Goal: Task Accomplishment & Management: Use online tool/utility

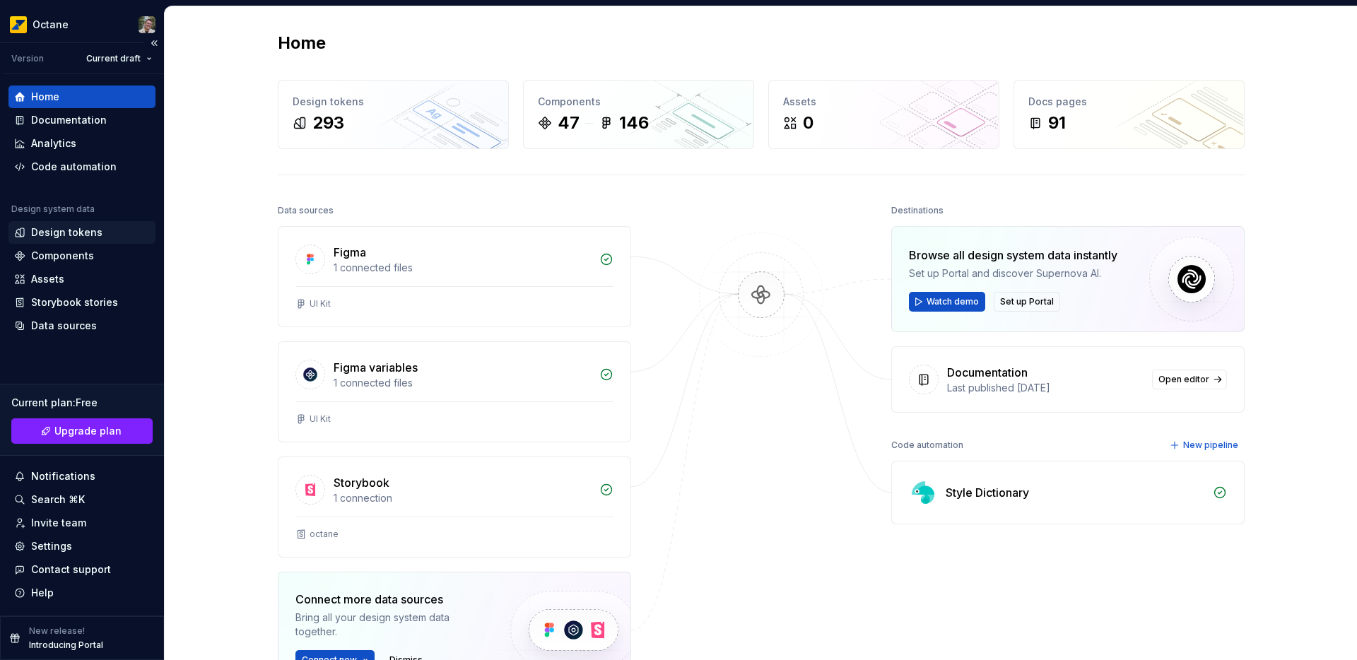
click at [57, 231] on div "Design tokens" at bounding box center [66, 232] width 71 height 14
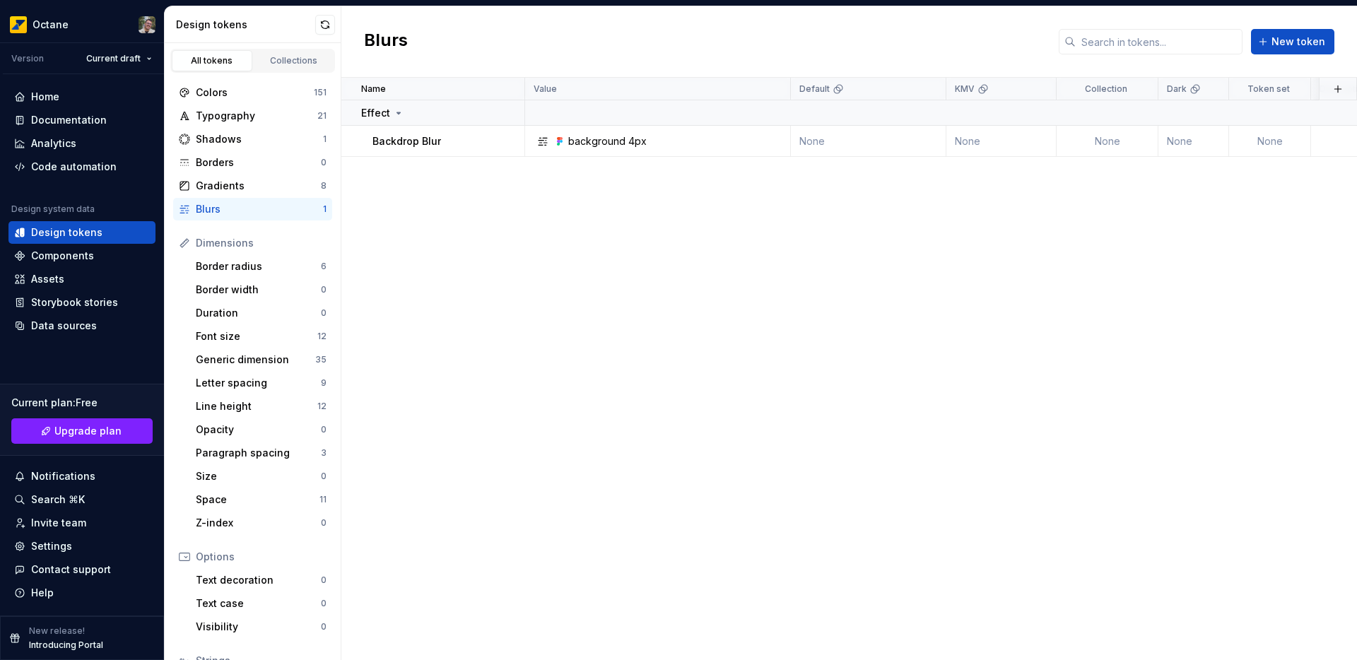
click at [772, 280] on div "Name Value Default KMV Collection Dark Token set Description Last updated Effec…" at bounding box center [848, 369] width 1015 height 582
click at [225, 145] on div "Shadows" at bounding box center [259, 139] width 127 height 14
click at [268, 62] on div "Collections" at bounding box center [294, 60] width 71 height 11
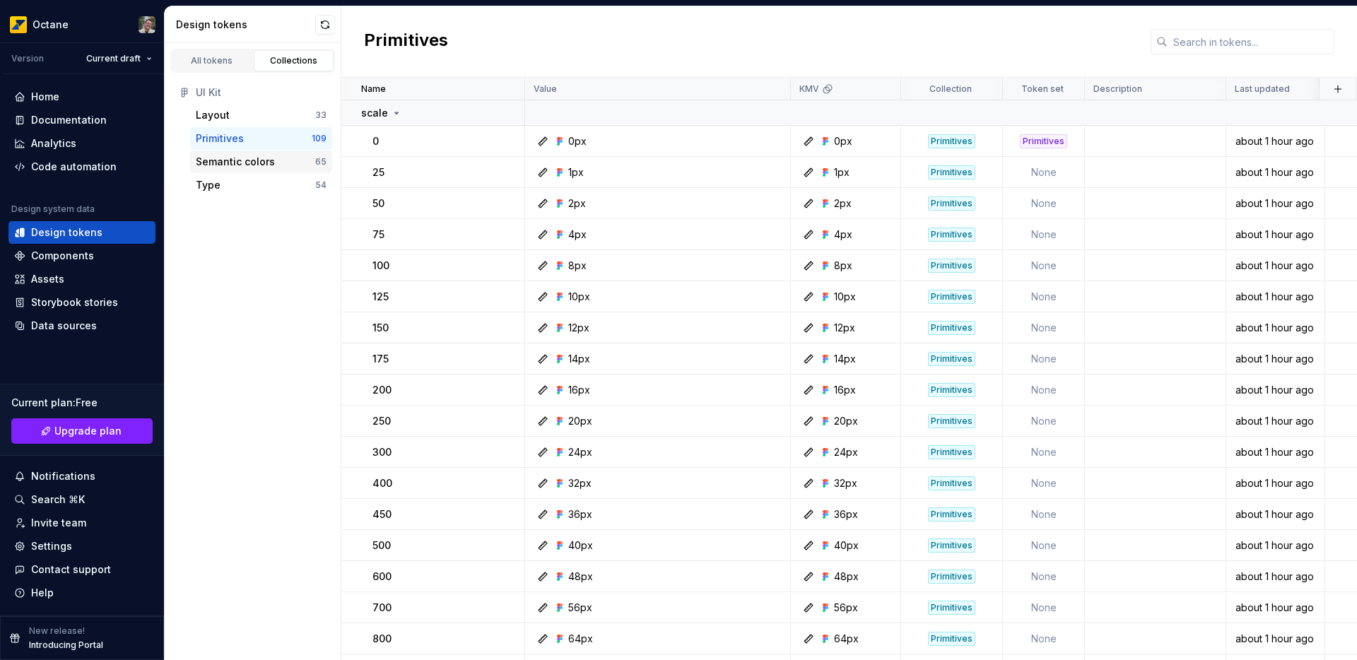
click at [231, 167] on div "Semantic colors" at bounding box center [235, 162] width 79 height 14
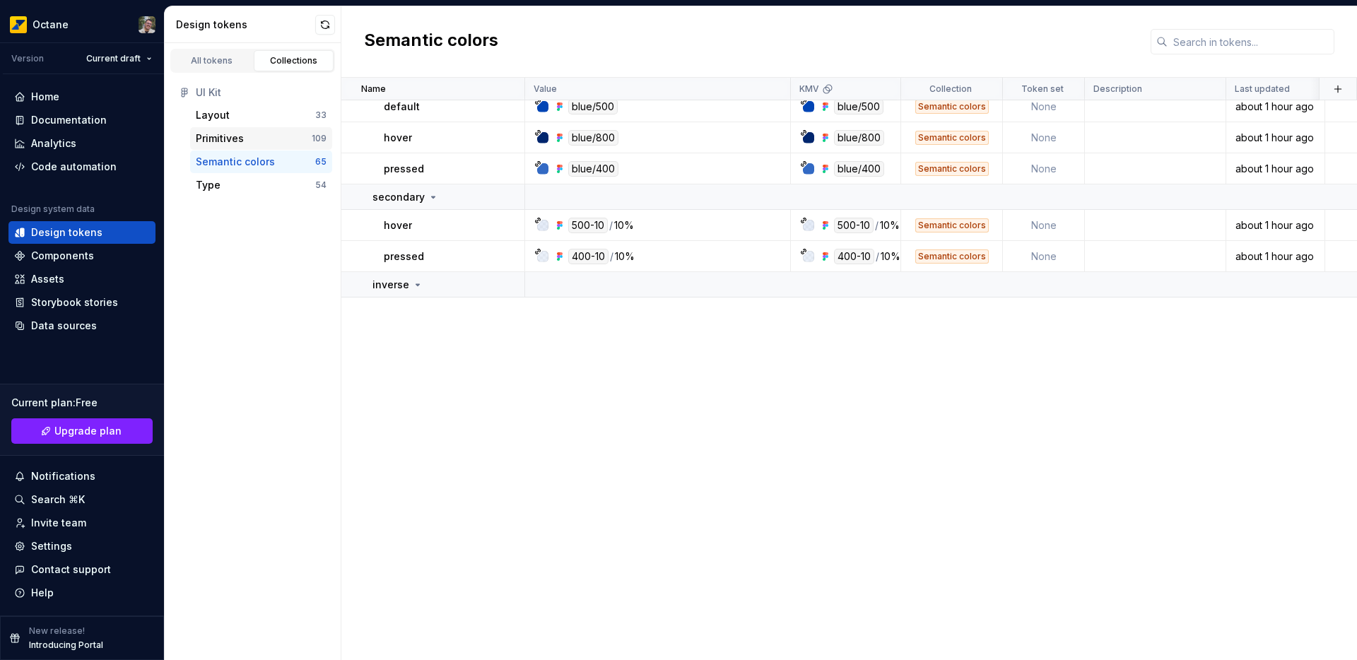
scroll to position [413, 0]
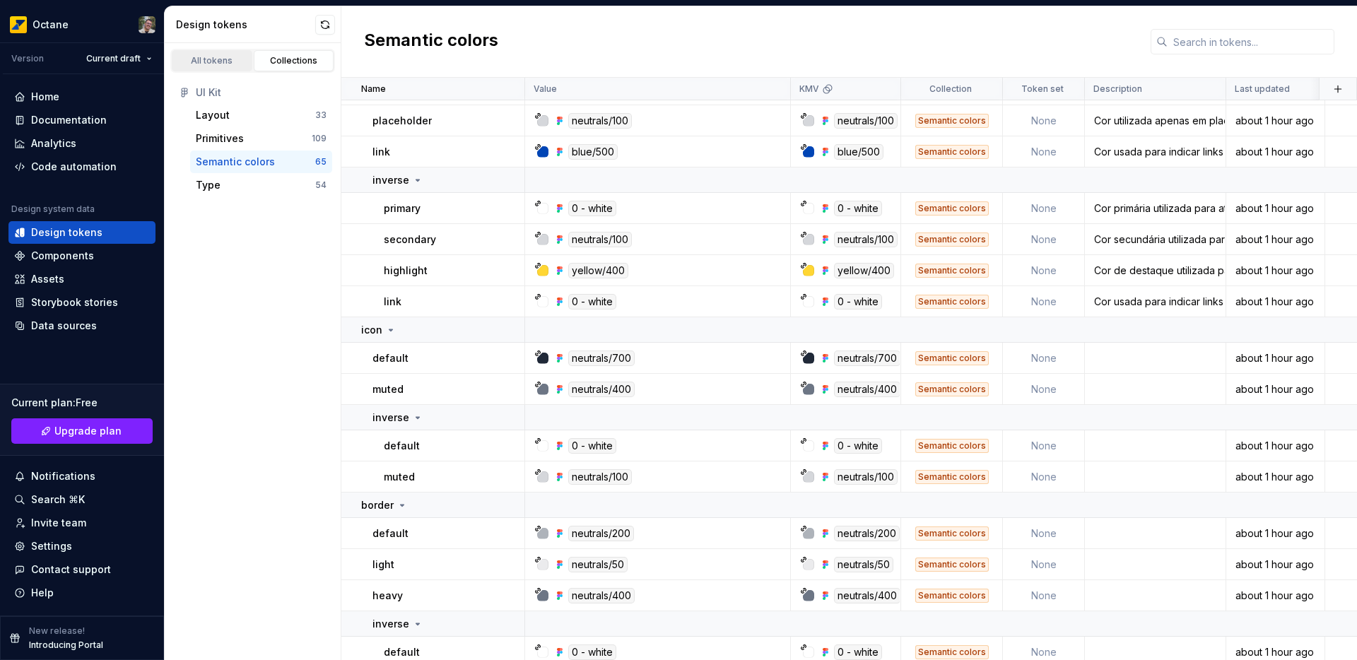
click at [206, 64] on div "All tokens" at bounding box center [212, 60] width 71 height 11
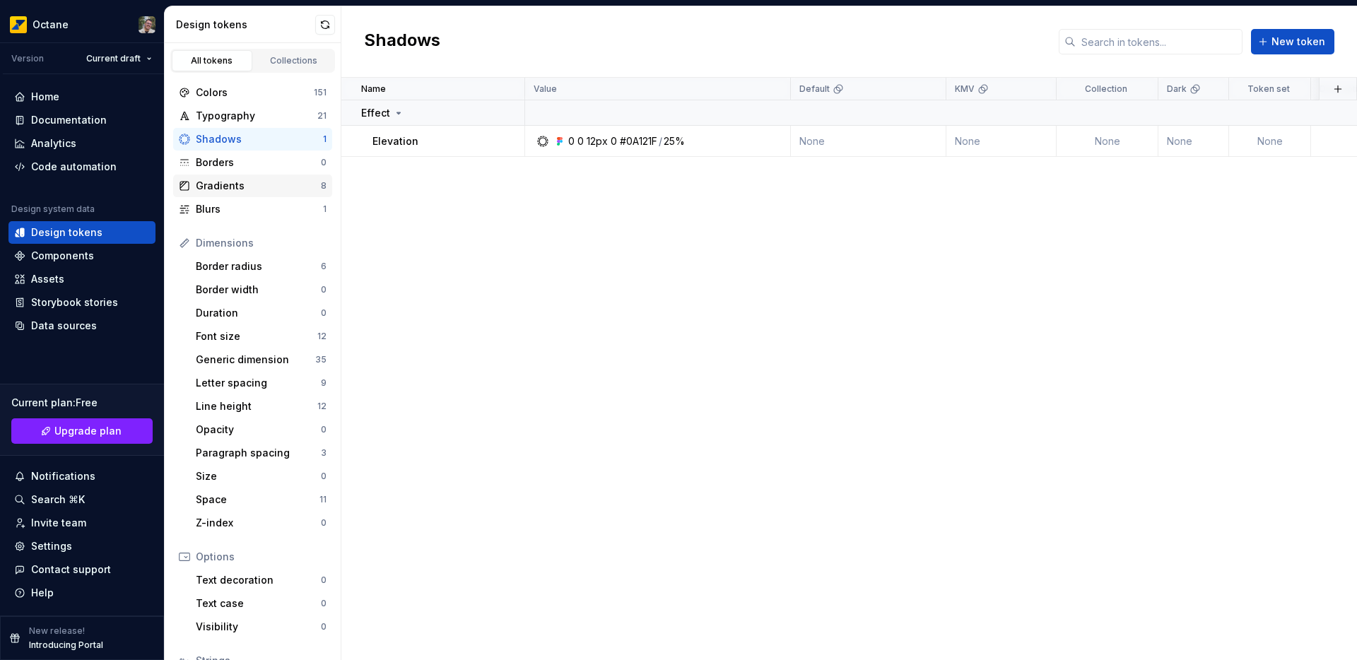
click at [241, 195] on div "Gradients 8" at bounding box center [252, 186] width 159 height 23
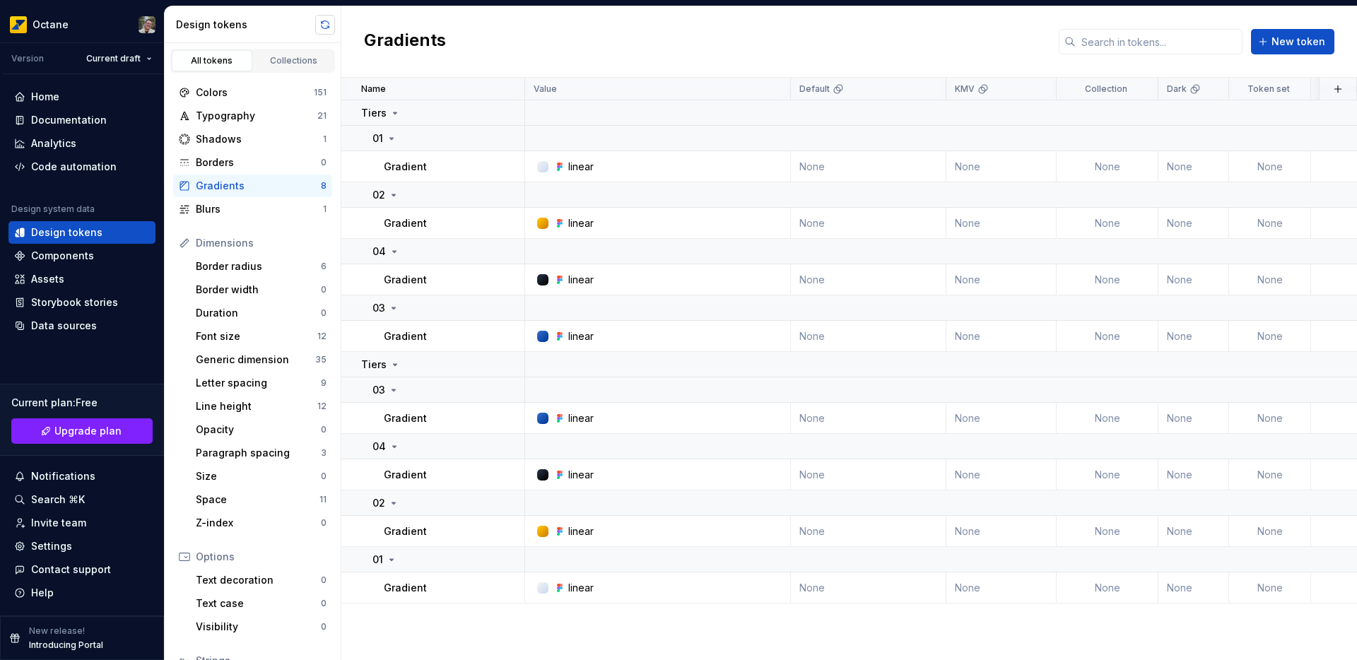
click at [326, 30] on button "button" at bounding box center [325, 25] width 20 height 20
click at [233, 207] on div "Blurs" at bounding box center [259, 209] width 127 height 14
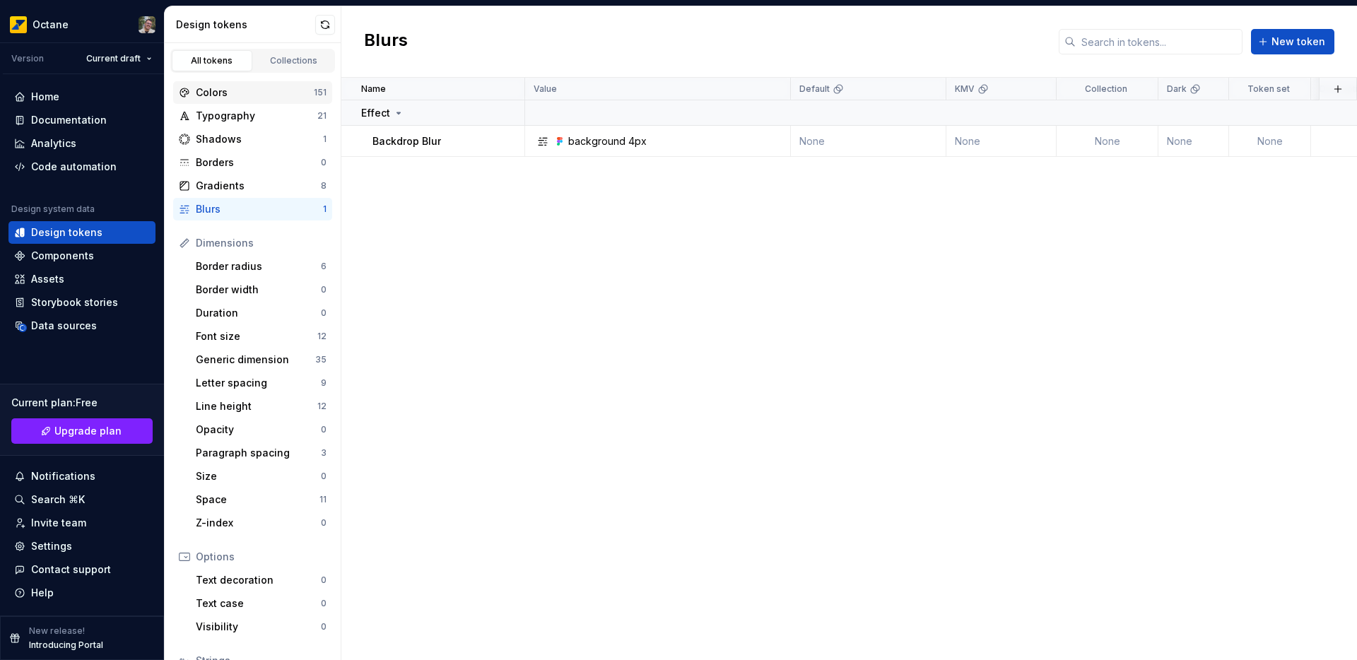
click at [242, 91] on div "Colors" at bounding box center [255, 92] width 118 height 14
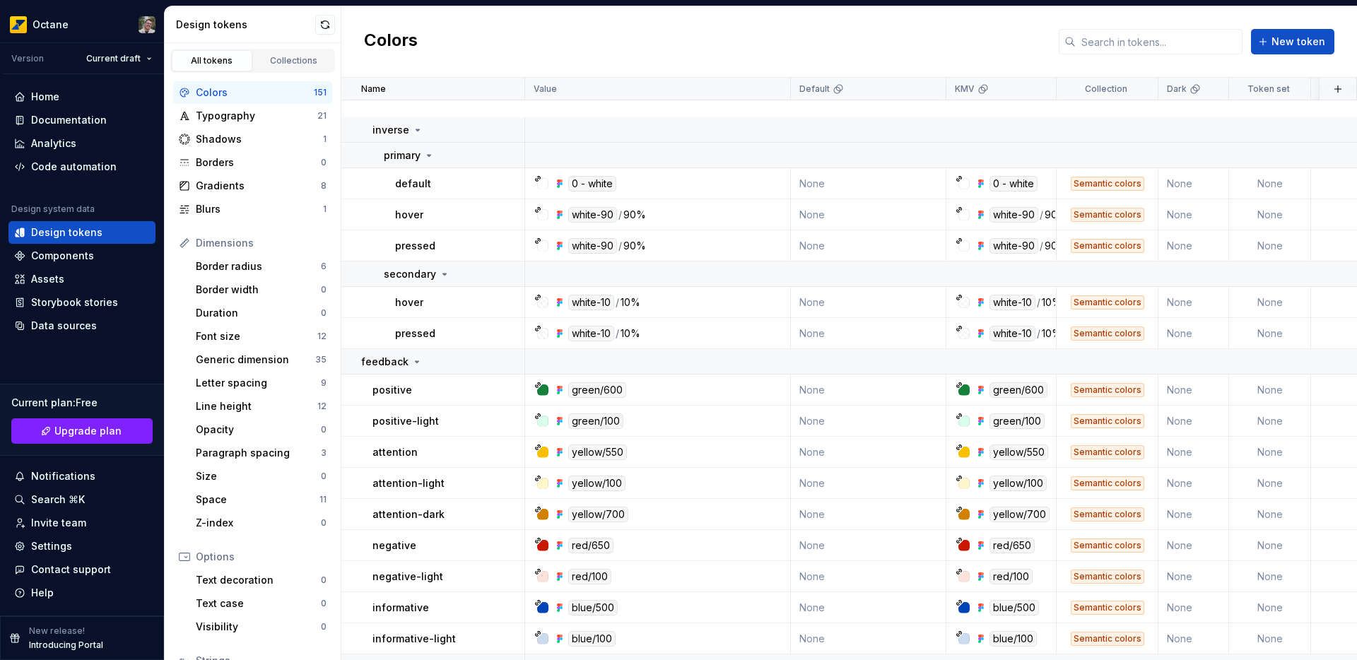
scroll to position [4956, 0]
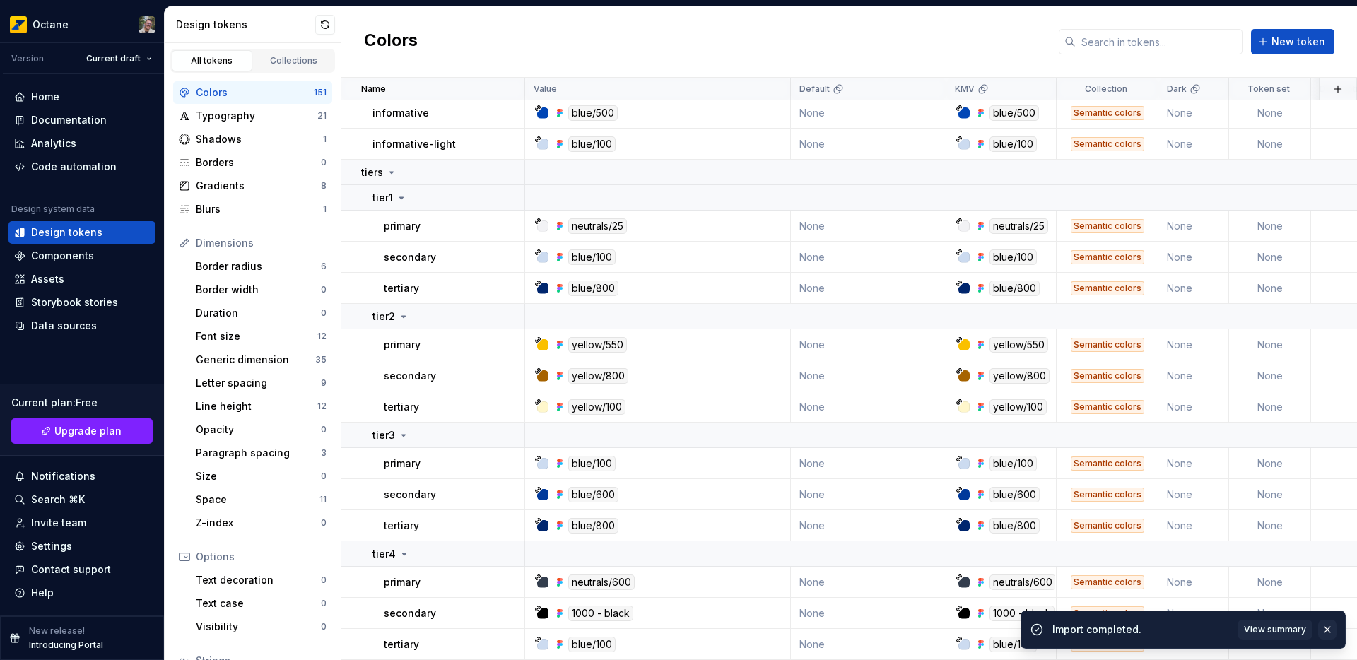
click at [1327, 630] on button "button" at bounding box center [1327, 630] width 18 height 20
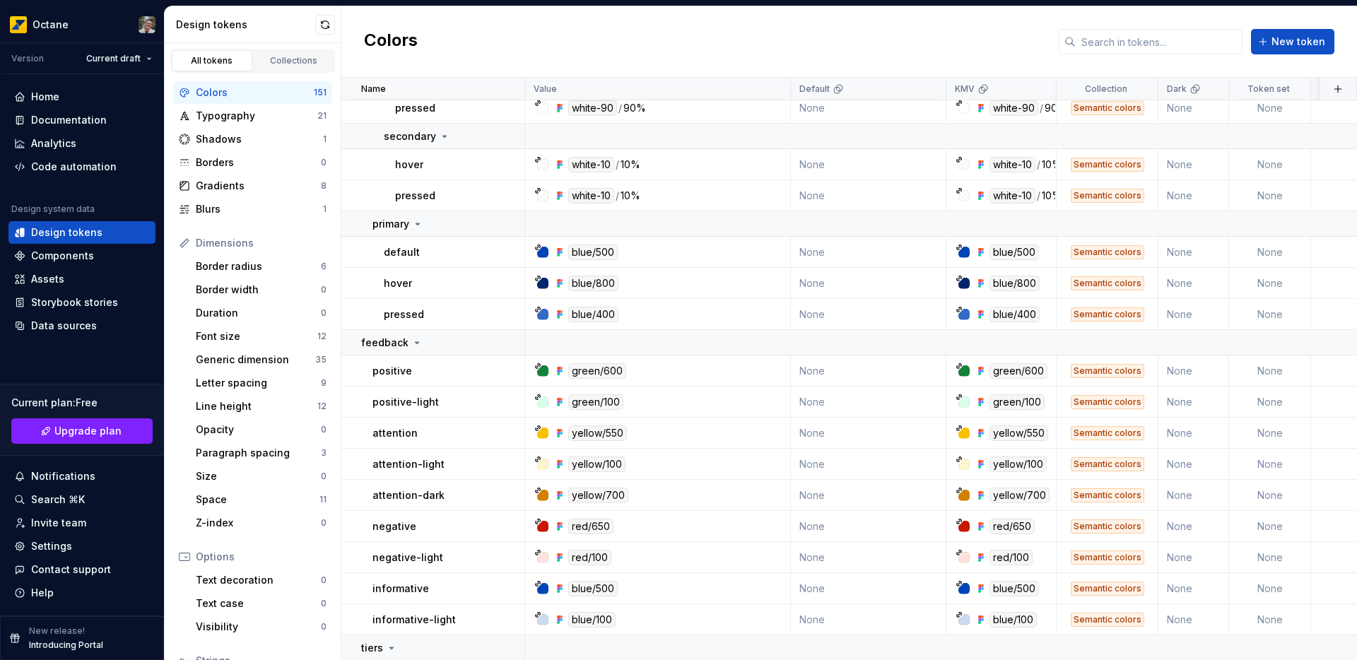
scroll to position [4956, 0]
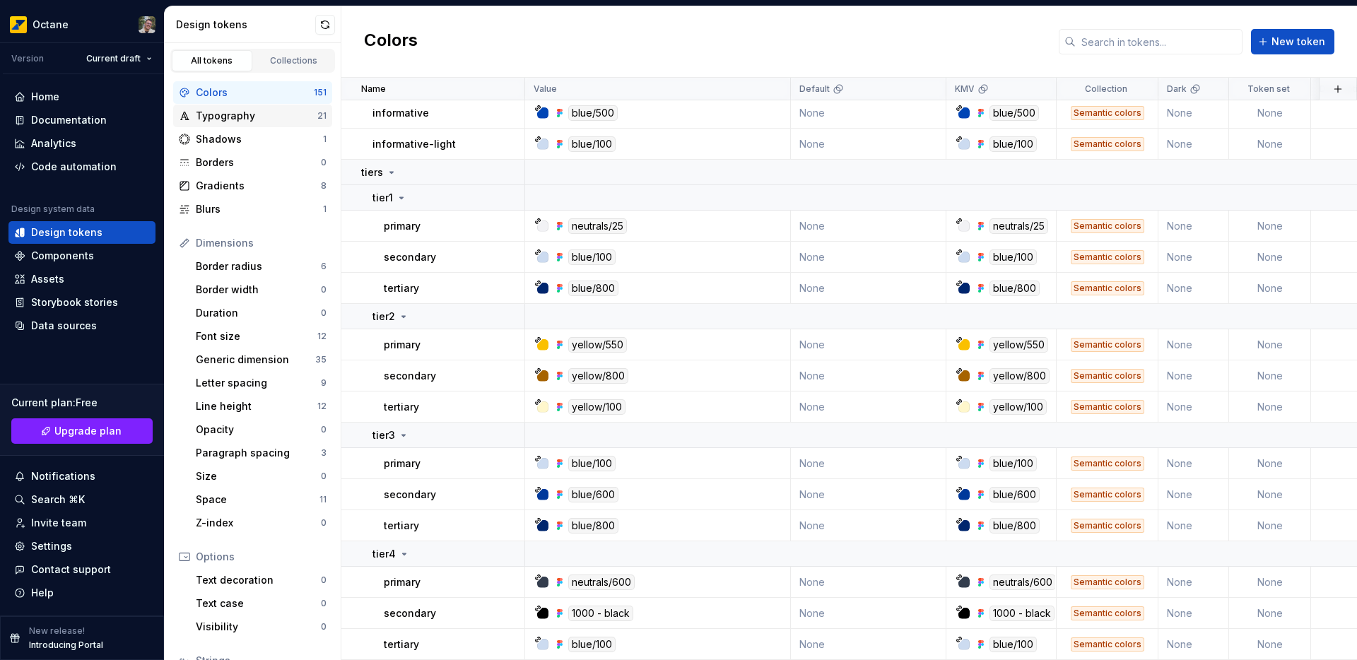
click at [250, 119] on div "Typography" at bounding box center [257, 116] width 122 height 14
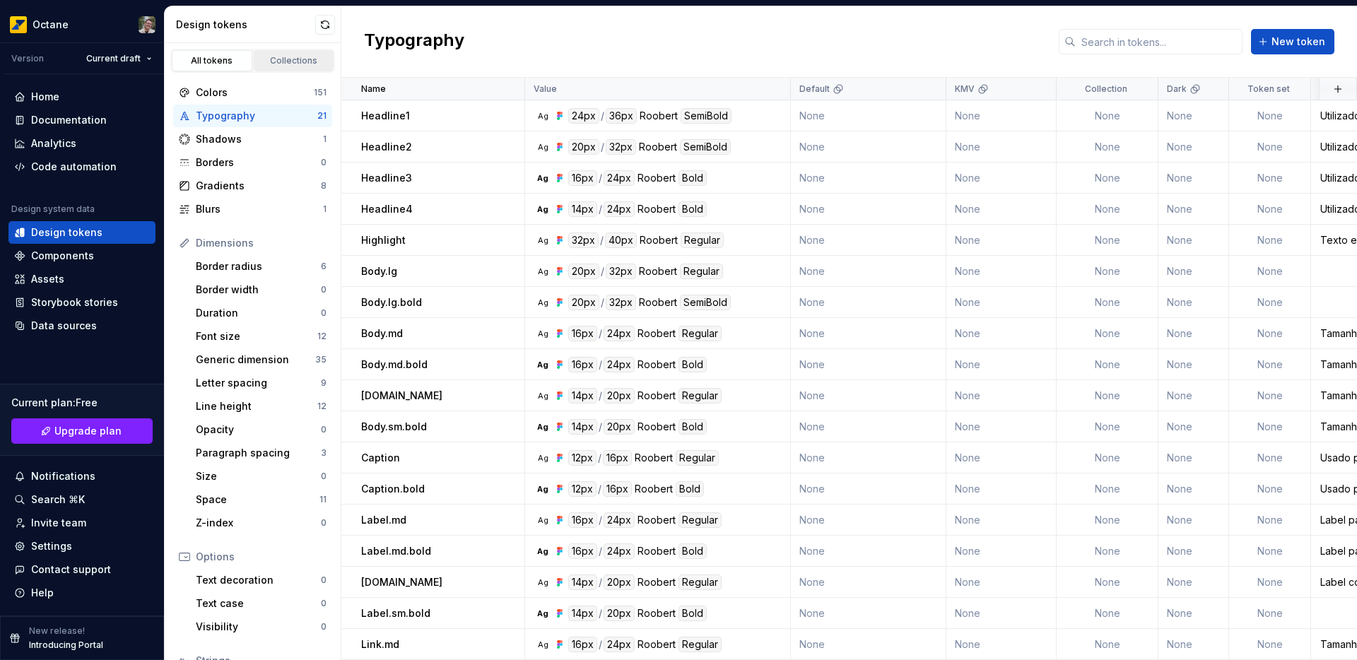
click at [270, 60] on div "Collections" at bounding box center [294, 60] width 71 height 11
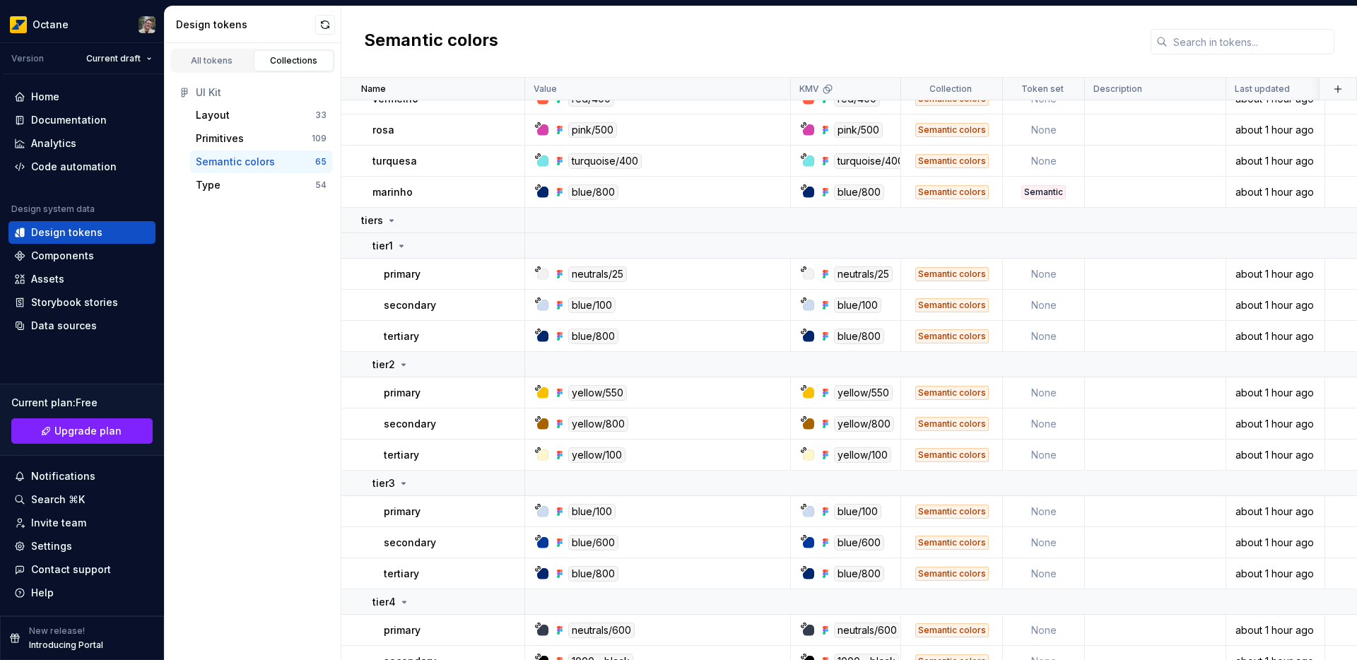
scroll to position [2003, 0]
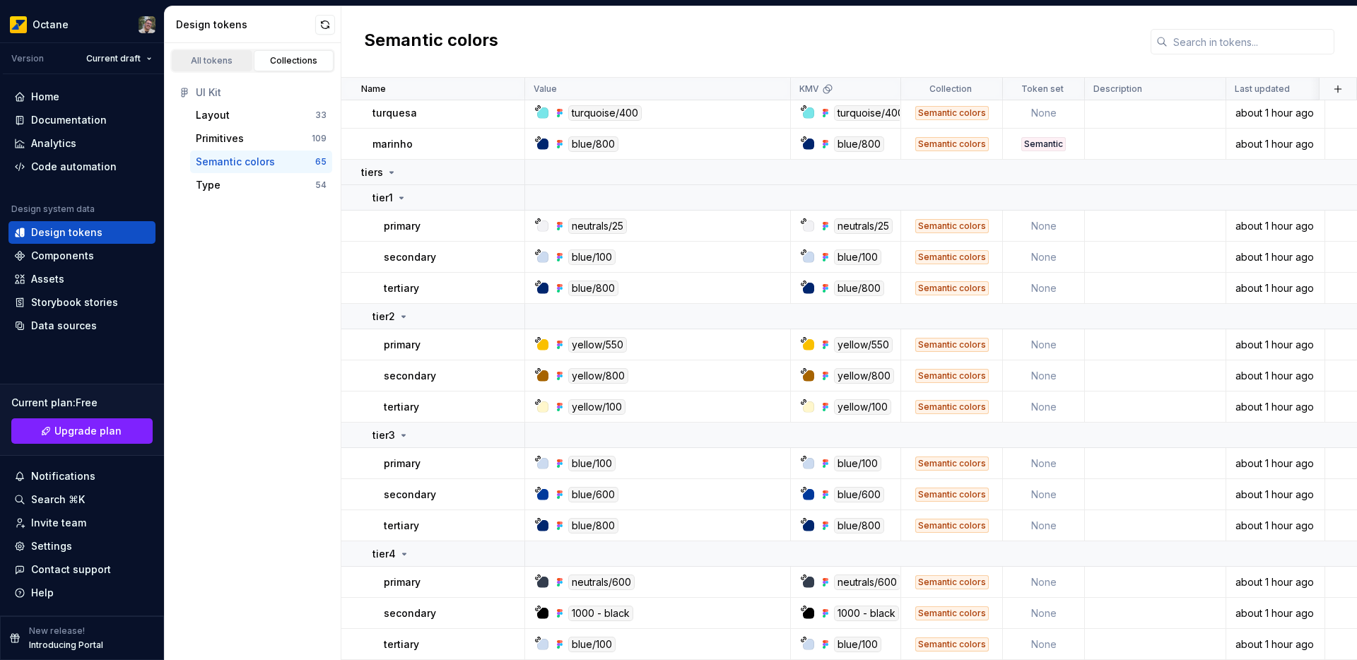
click at [214, 60] on div "All tokens" at bounding box center [212, 60] width 71 height 11
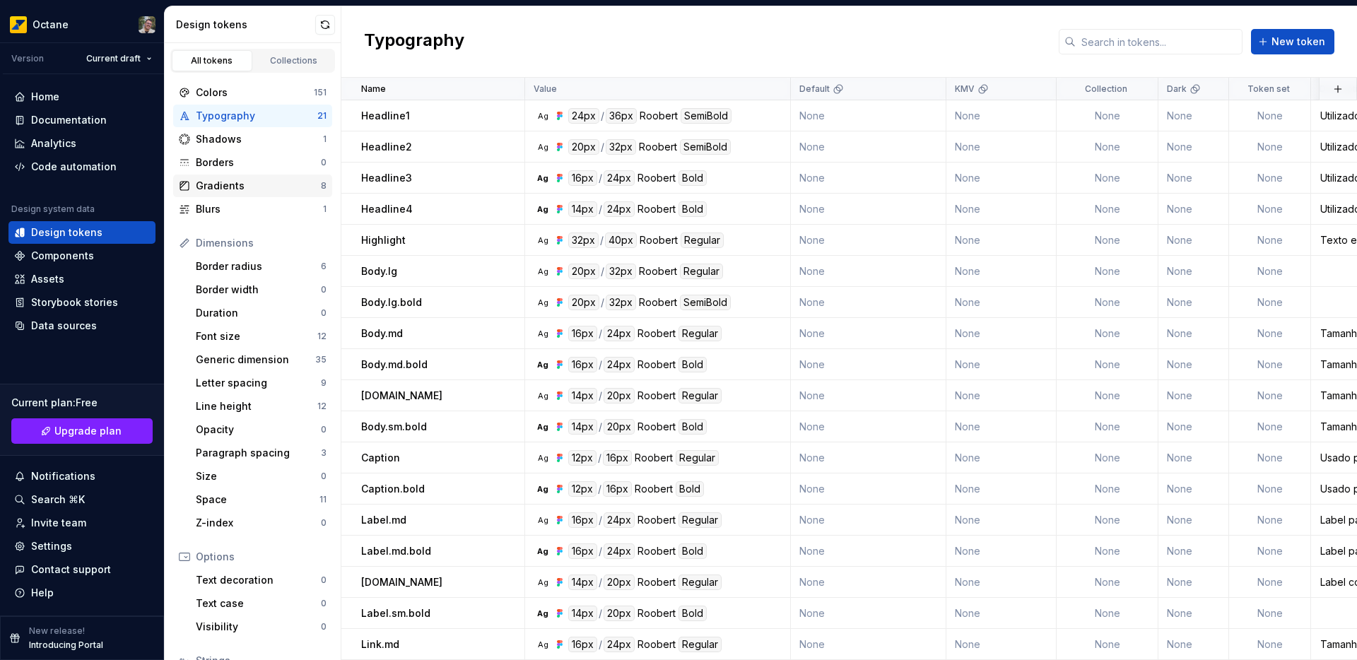
click at [234, 184] on div "Gradients" at bounding box center [258, 186] width 125 height 14
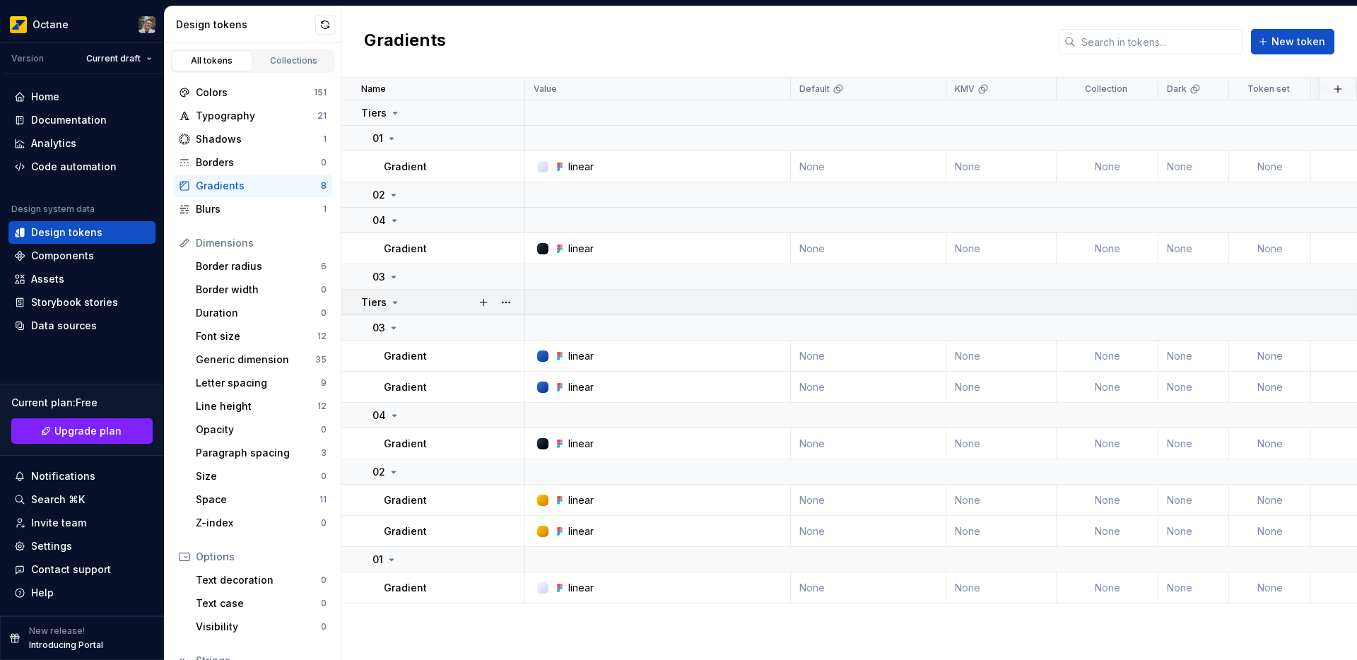
click at [395, 301] on icon at bounding box center [394, 302] width 11 height 11
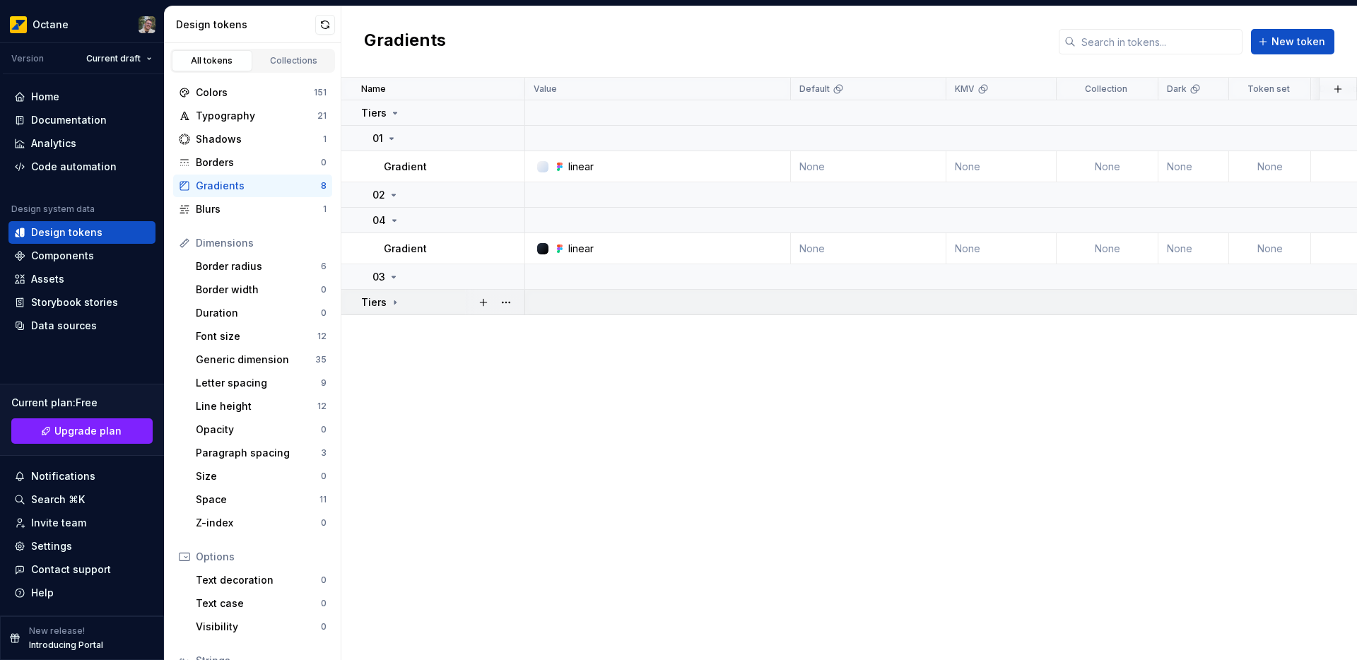
click at [395, 301] on icon at bounding box center [394, 302] width 11 height 11
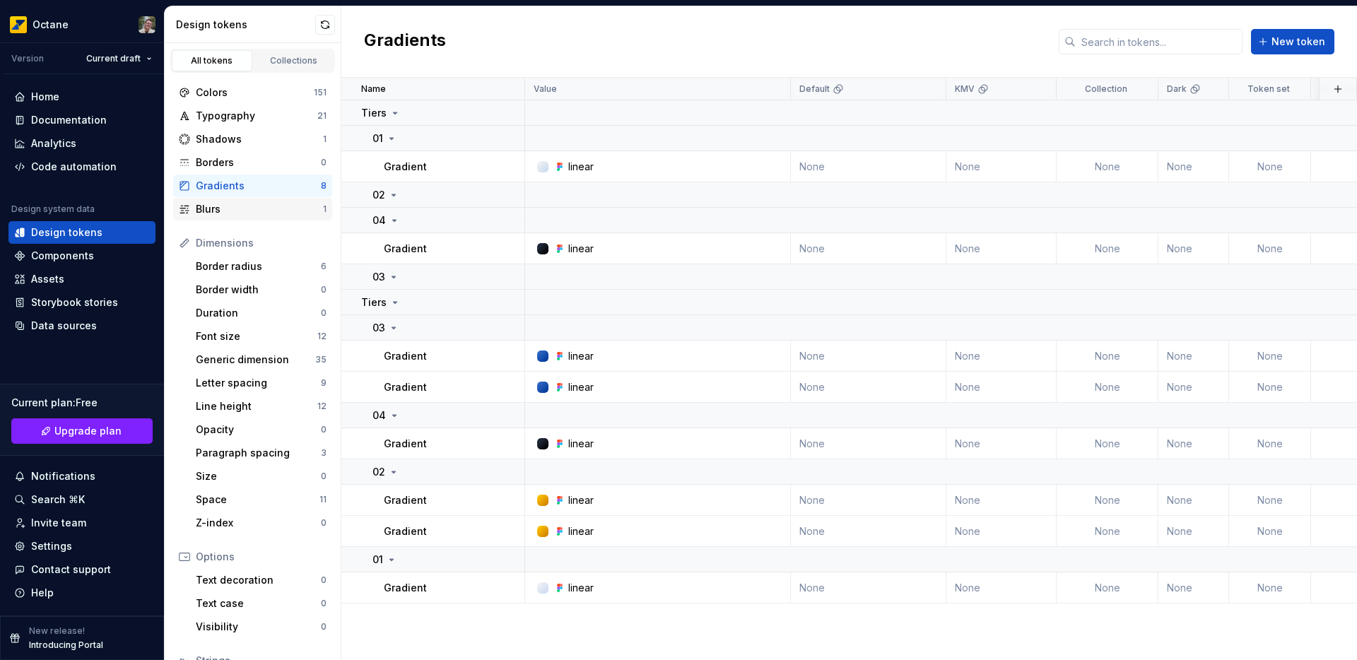
click at [242, 203] on div "Blurs" at bounding box center [259, 209] width 127 height 14
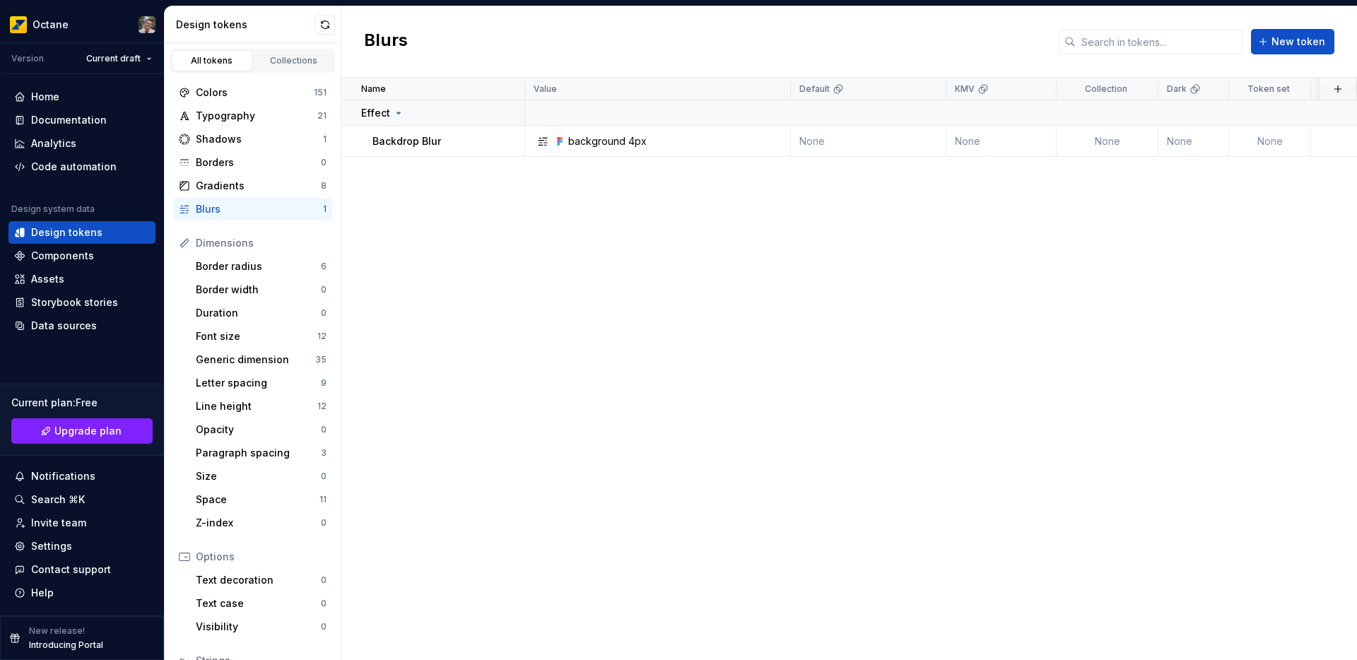
click at [240, 76] on div "Colors 151 Typography 21 Shadows 1 Borders 0 Gradients 8 Blurs 1 Dimensions Bor…" at bounding box center [253, 423] width 176 height 701
click at [241, 81] on div "Colors 151" at bounding box center [252, 92] width 159 height 23
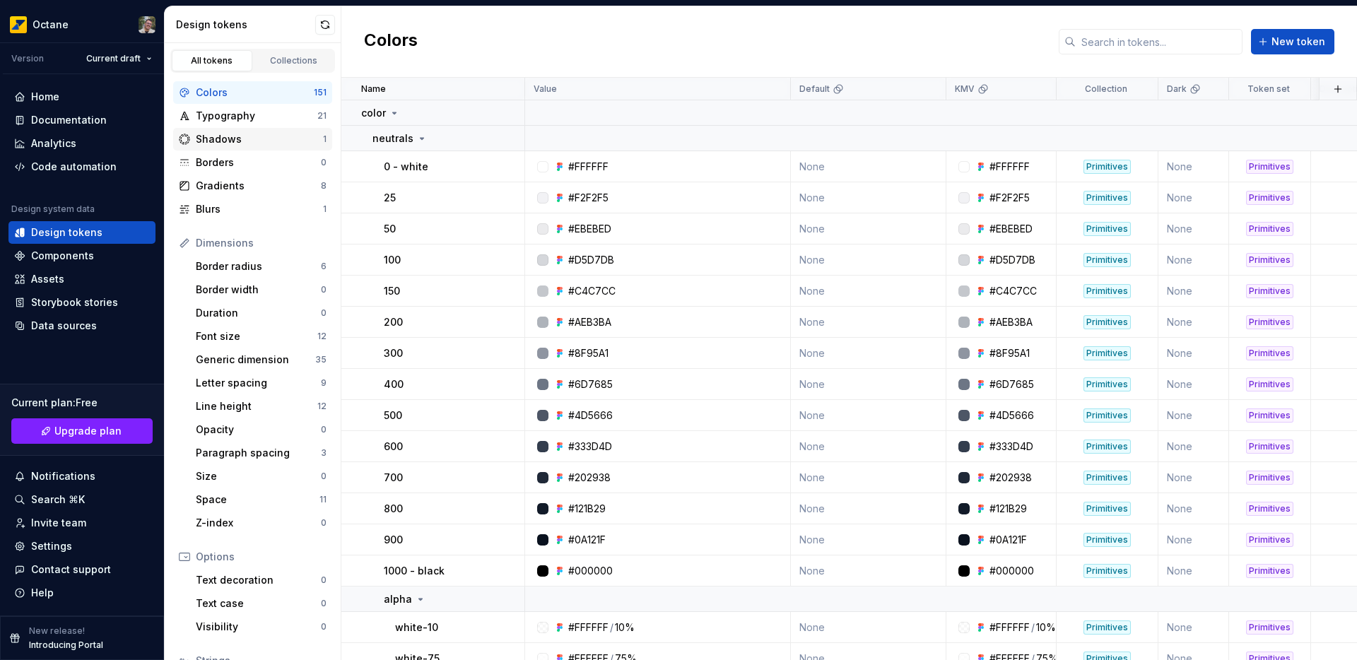
click at [239, 145] on div "Shadows" at bounding box center [259, 139] width 127 height 14
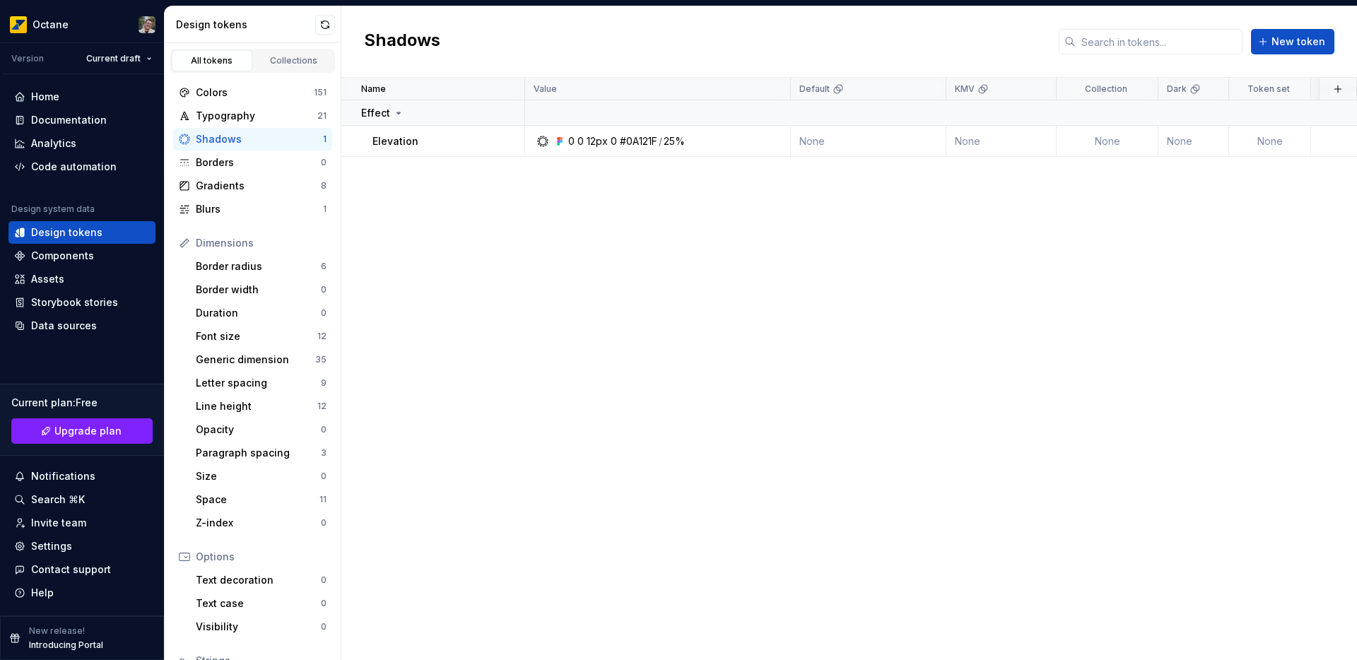
click at [504, 245] on div "Name Value Default KMV Collection Dark Token set Description Last updated Effec…" at bounding box center [848, 369] width 1015 height 582
click at [232, 206] on div "Blurs" at bounding box center [259, 209] width 127 height 14
click at [538, 341] on div "Name Value Default KMV Collection Dark Token set Description Last updated Effec…" at bounding box center [848, 369] width 1015 height 582
click at [557, 282] on div "Name Value Default KMV Collection Dark Token set Description Last updated Effec…" at bounding box center [848, 369] width 1015 height 582
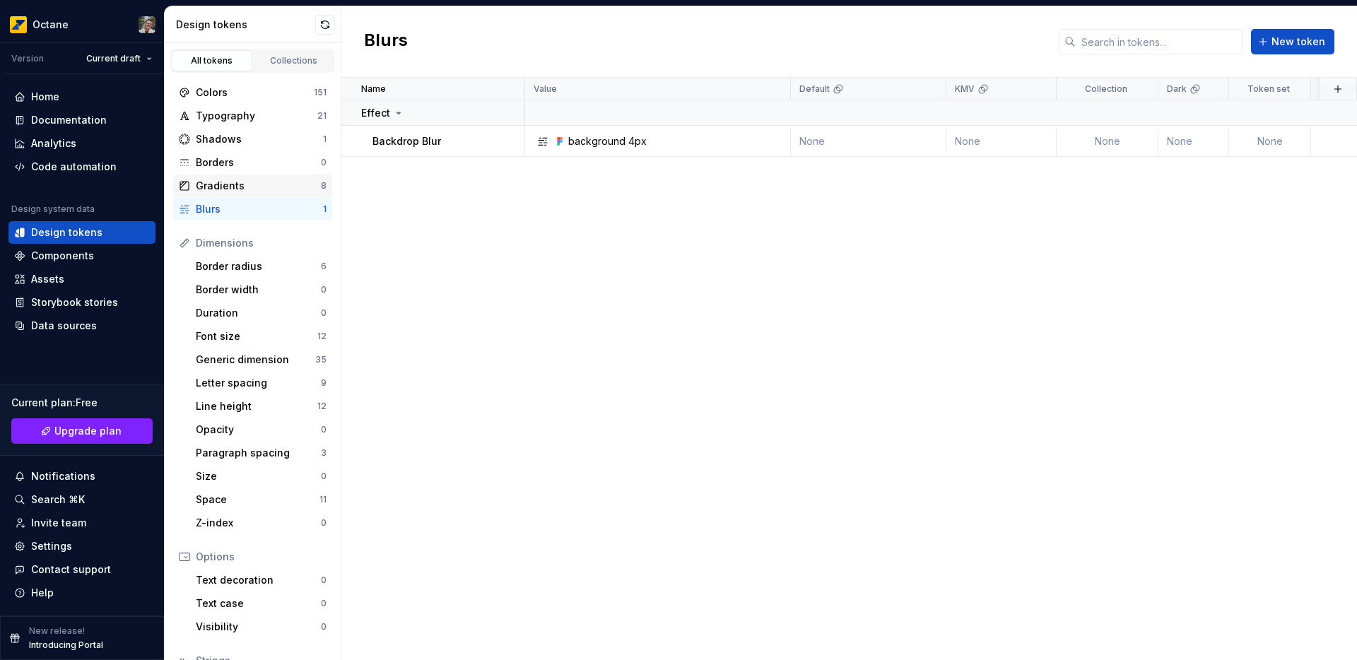
click at [251, 183] on div "Gradients" at bounding box center [258, 186] width 125 height 14
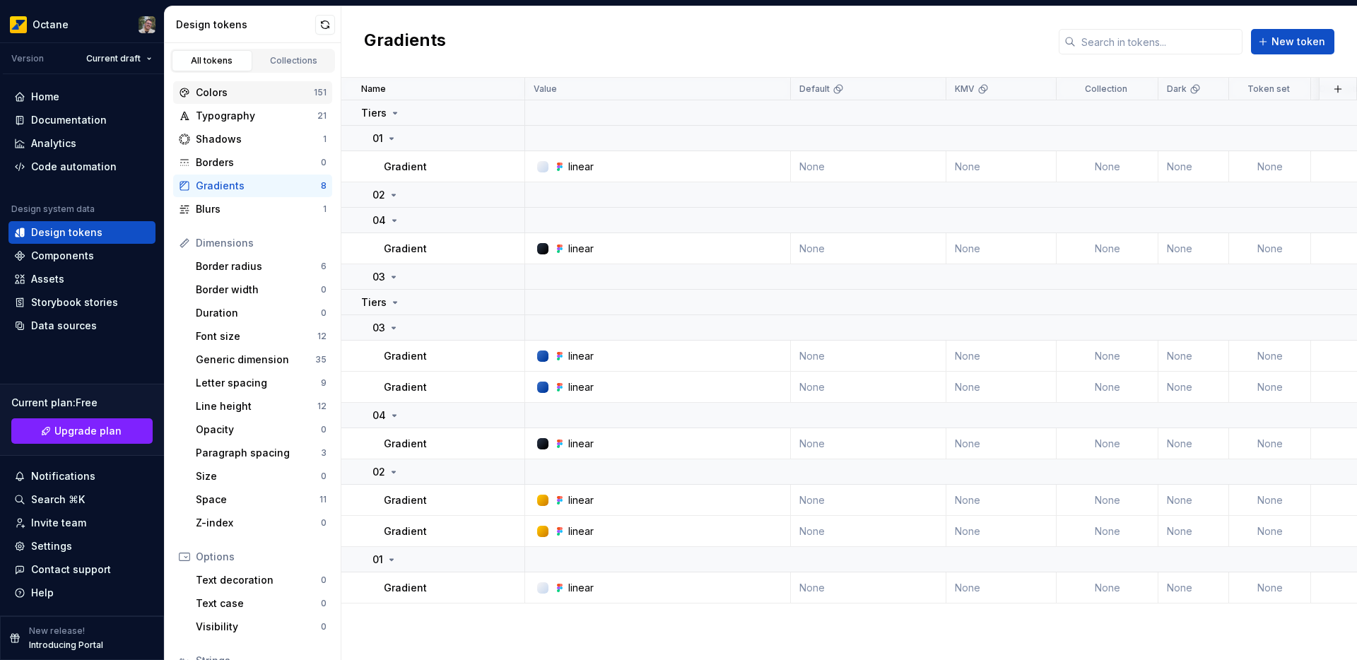
click at [234, 97] on div "Colors" at bounding box center [255, 92] width 118 height 14
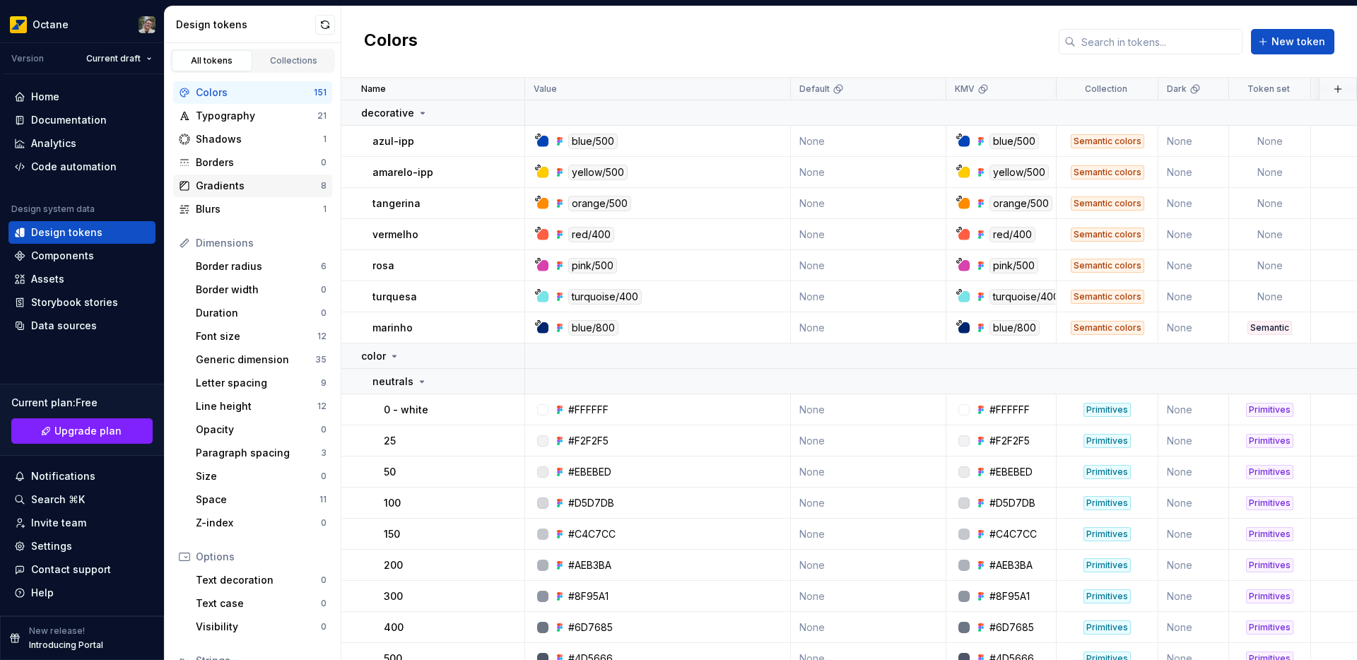
click at [214, 184] on div "Gradients" at bounding box center [258, 186] width 125 height 14
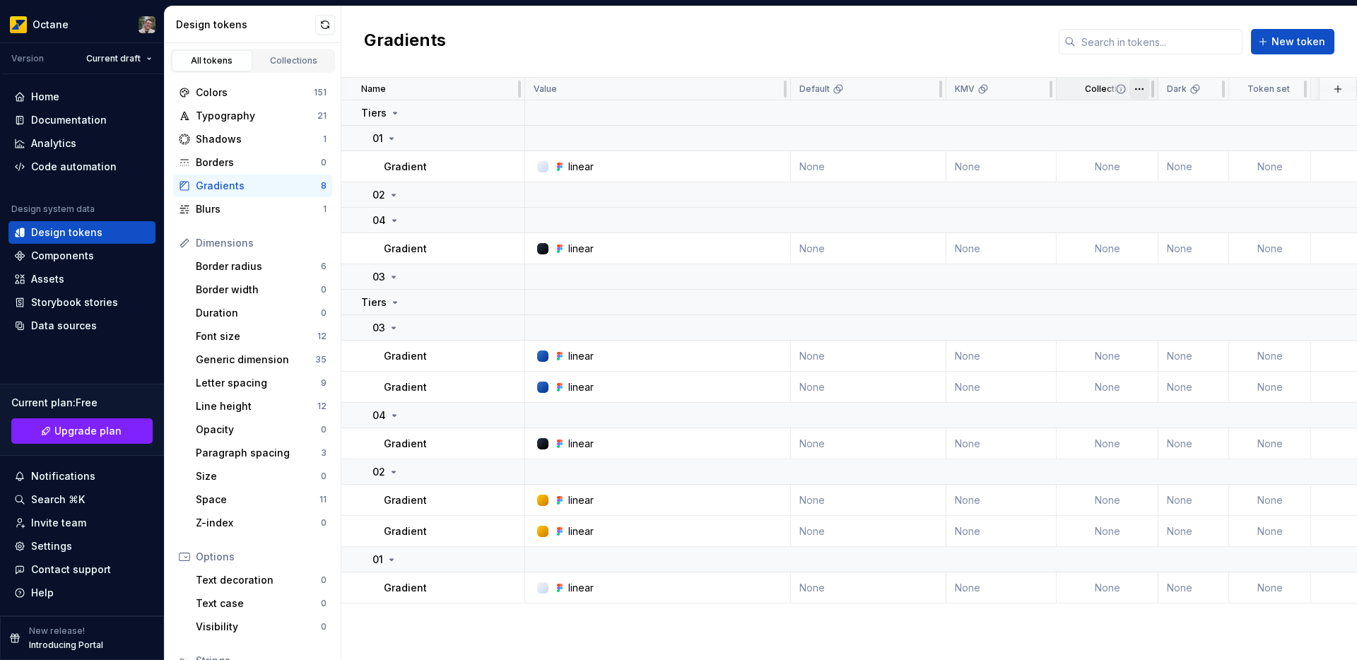
click at [1133, 93] on html "Octane Version Current draft Home Documentation Analytics Code automation Desig…" at bounding box center [678, 330] width 1357 height 660
click at [1135, 92] on html "Octane Version Current draft Home Documentation Analytics Code automation Desig…" at bounding box center [678, 330] width 1357 height 660
click at [1106, 164] on td "None" at bounding box center [1107, 166] width 102 height 31
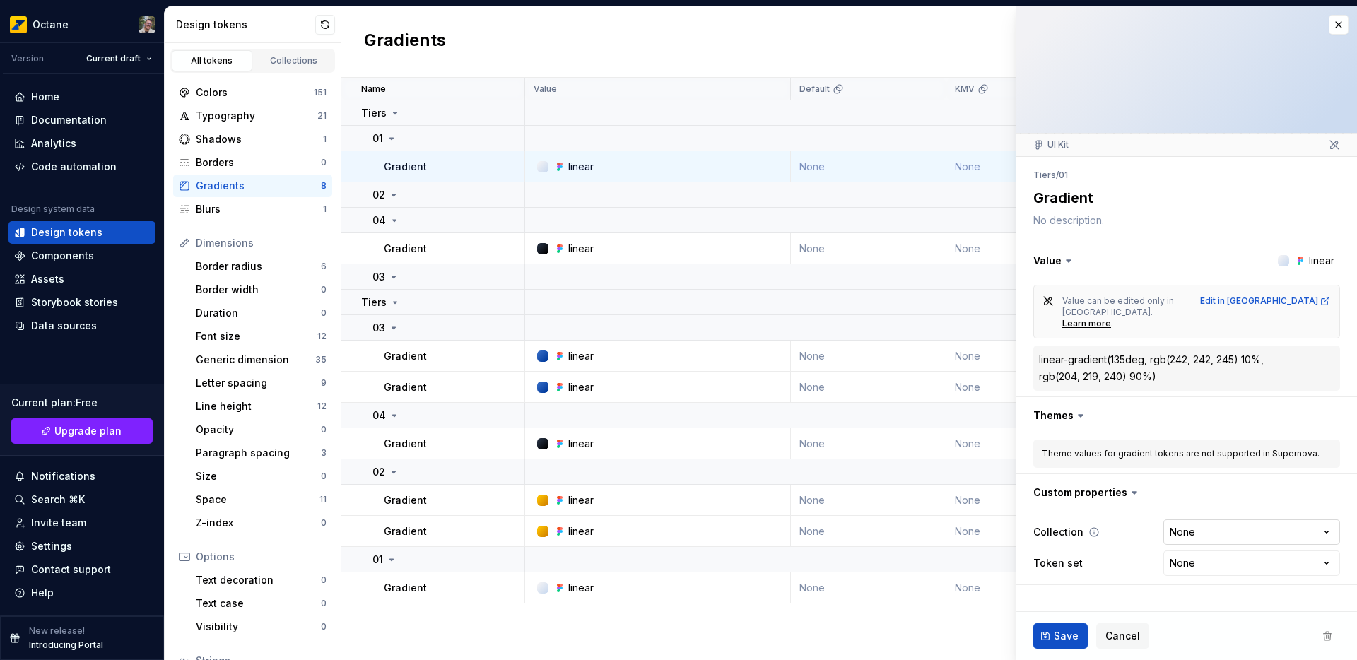
click at [1203, 516] on html "Octane Version Current draft Home Documentation Analytics Code automation Desig…" at bounding box center [678, 330] width 1357 height 660
click at [1198, 488] on html "Octane Version Current draft Home Documentation Analytics Code automation Desig…" at bounding box center [678, 330] width 1357 height 660
click at [1186, 538] on html "Octane Version Current draft Home Documentation Analytics Code automation Desig…" at bounding box center [678, 330] width 1357 height 660
click at [1177, 488] on html "Octane Version Current draft Home Documentation Analytics Code automation Desig…" at bounding box center [678, 330] width 1357 height 660
click at [1176, 513] on html "Octane Version Current draft Home Documentation Analytics Code automation Desig…" at bounding box center [678, 330] width 1357 height 660
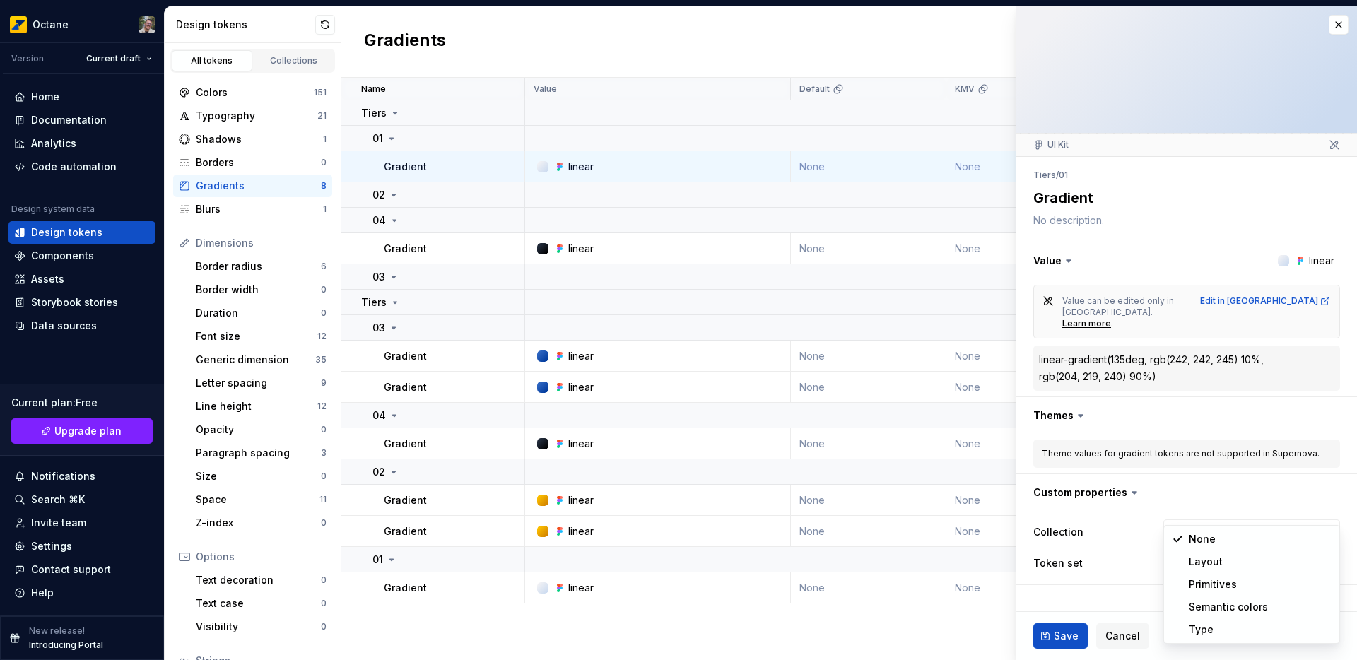
click at [1165, 470] on html "Octane Version Current draft Home Documentation Analytics Code automation Desig…" at bounding box center [678, 330] width 1357 height 660
click at [1203, 504] on html "Octane Version Current draft Home Documentation Analytics Code automation Desig…" at bounding box center [678, 330] width 1357 height 660
click at [1081, 587] on html "Octane Version Current draft Home Documentation Analytics Code automation Desig…" at bounding box center [678, 330] width 1357 height 660
click at [1203, 516] on html "Octane Version Current draft Home Documentation Analytics Code automation Desig…" at bounding box center [678, 330] width 1357 height 660
click at [1073, 592] on html "Octane Version Current draft Home Documentation Analytics Code automation Desig…" at bounding box center [678, 330] width 1357 height 660
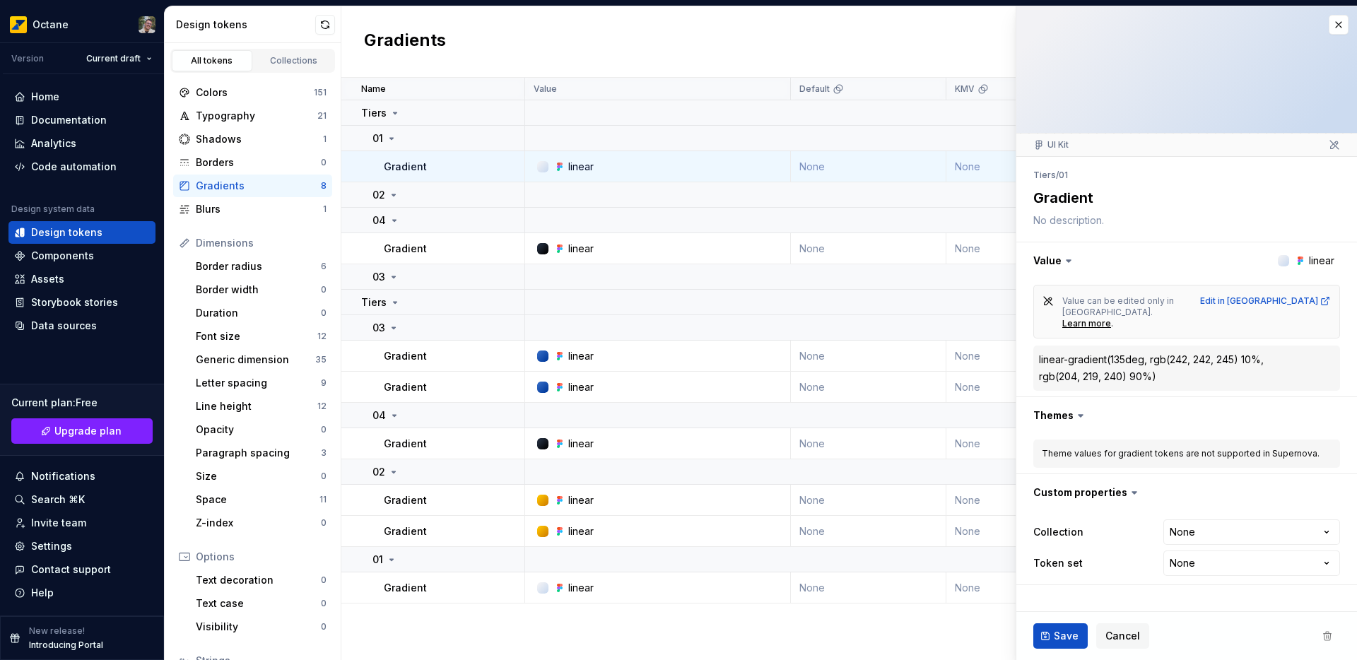
click at [1061, 264] on icon at bounding box center [1068, 261] width 14 height 14
click at [1061, 261] on icon at bounding box center [1068, 261] width 14 height 14
click at [1103, 474] on button "button" at bounding box center [1186, 492] width 341 height 37
click at [1104, 474] on button "button" at bounding box center [1186, 492] width 341 height 37
type textarea "*"
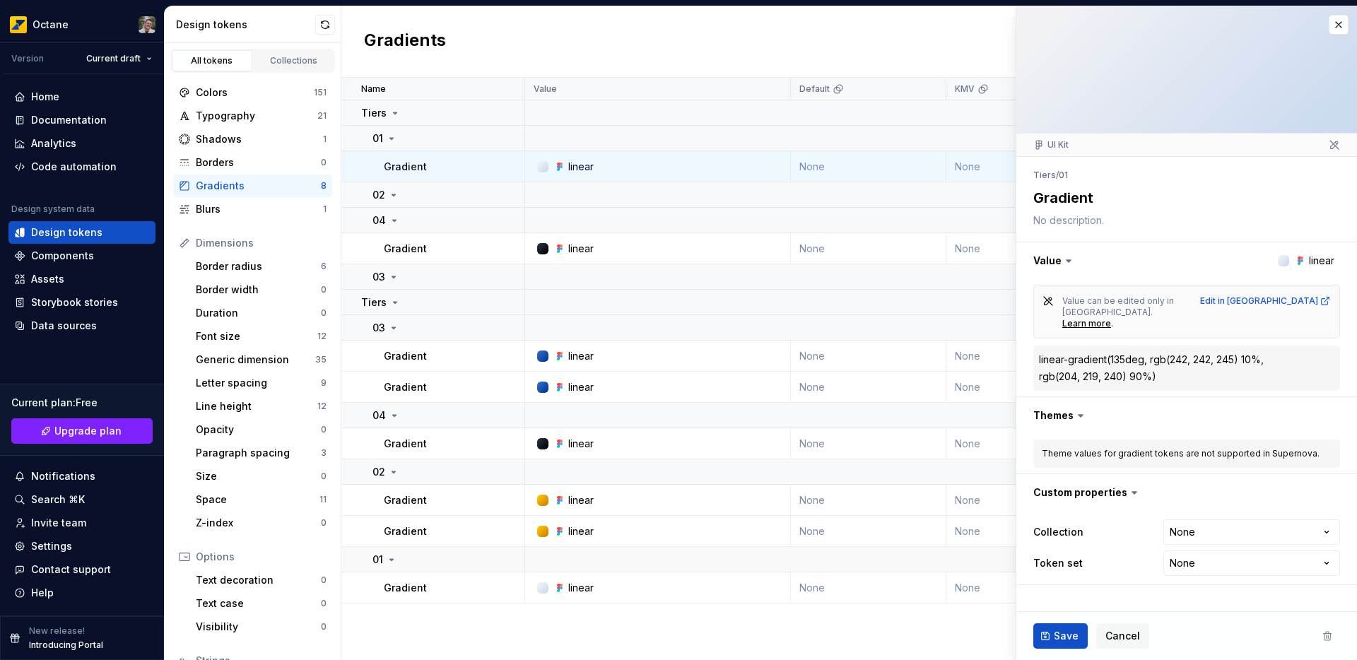
click at [1222, 514] on html "Octane Version Current draft Home Documentation Analytics Code automation Desig…" at bounding box center [678, 330] width 1357 height 660
click at [1114, 559] on html "Octane Version Current draft Home Documentation Analytics Code automation Desig…" at bounding box center [678, 330] width 1357 height 660
click at [1208, 535] on html "Octane Version Current draft Home Documentation Analytics Code automation Desig…" at bounding box center [678, 330] width 1357 height 660
click at [1205, 535] on html "Octane Version Current draft Home Documentation Analytics Code automation Desig…" at bounding box center [678, 330] width 1357 height 660
click at [1335, 28] on button "button" at bounding box center [1338, 25] width 20 height 20
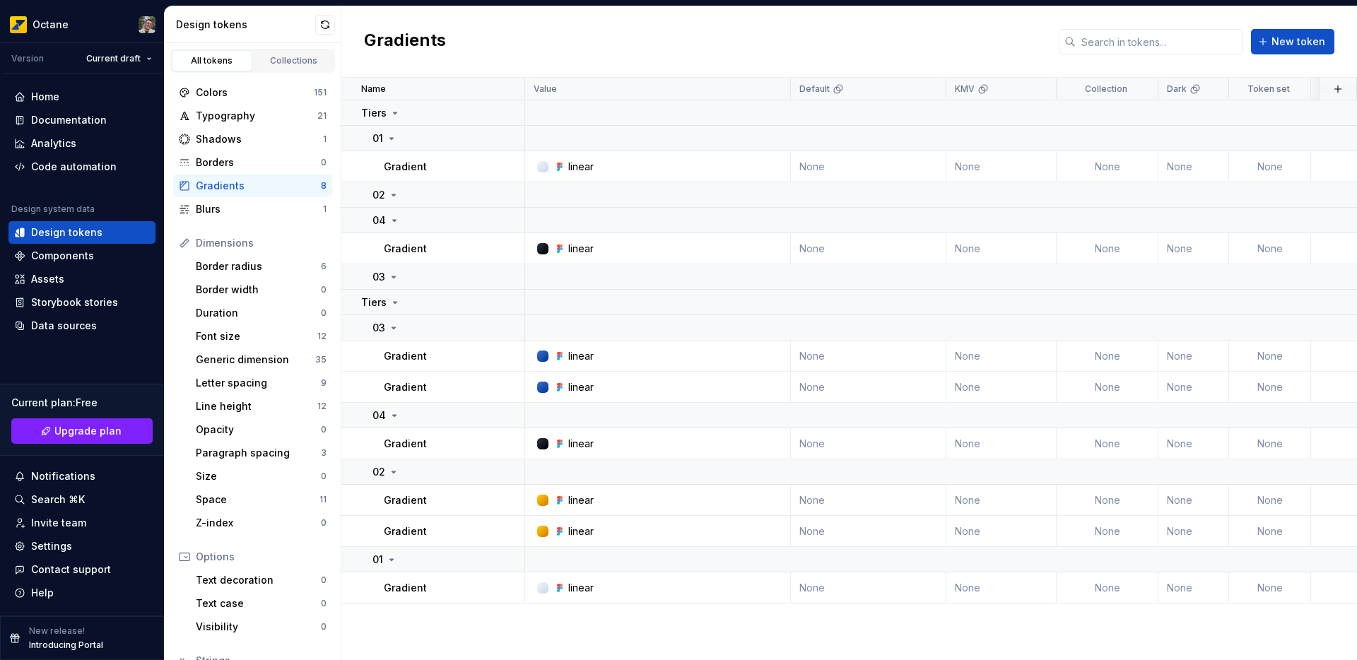
click at [503, 33] on div "Gradients New token" at bounding box center [848, 41] width 1015 height 71
click at [268, 25] on div "Design tokens" at bounding box center [245, 25] width 139 height 14
click at [491, 47] on div "Gradients New token" at bounding box center [848, 41] width 1015 height 71
click at [260, 156] on div "Borders" at bounding box center [258, 162] width 125 height 14
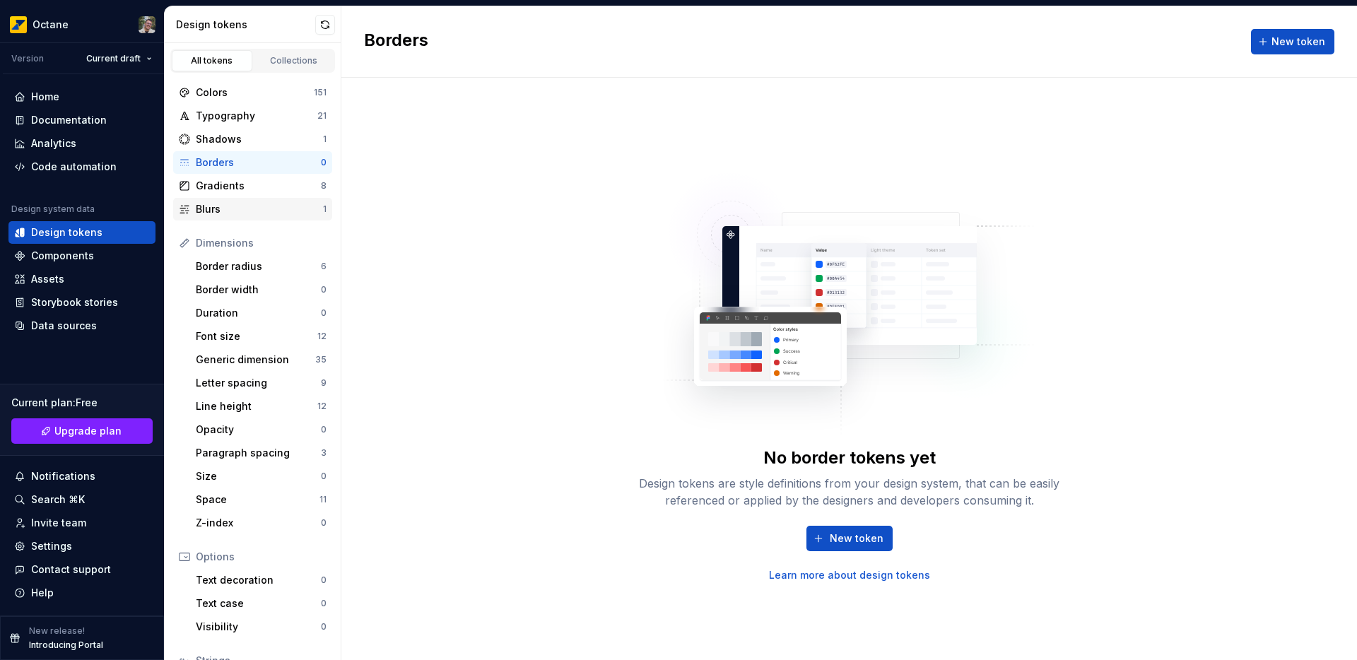
click at [250, 201] on div "Blurs 1" at bounding box center [252, 209] width 159 height 23
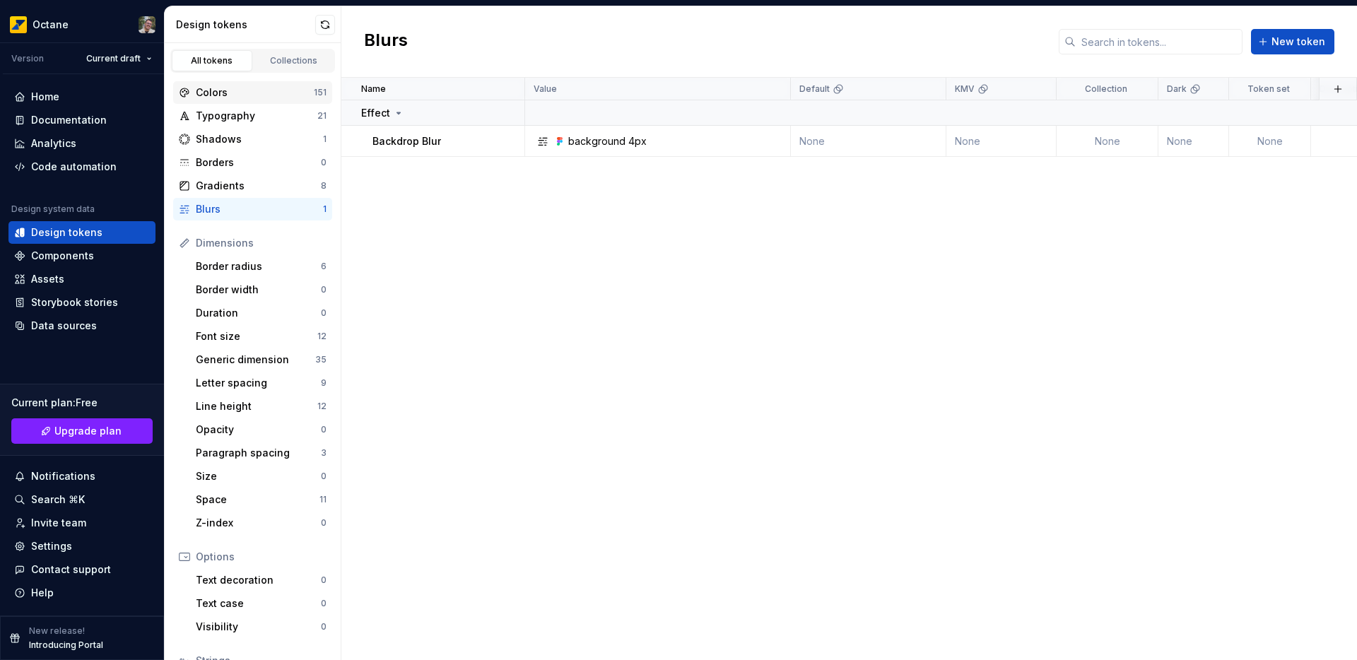
click at [229, 94] on div "Colors" at bounding box center [255, 92] width 118 height 14
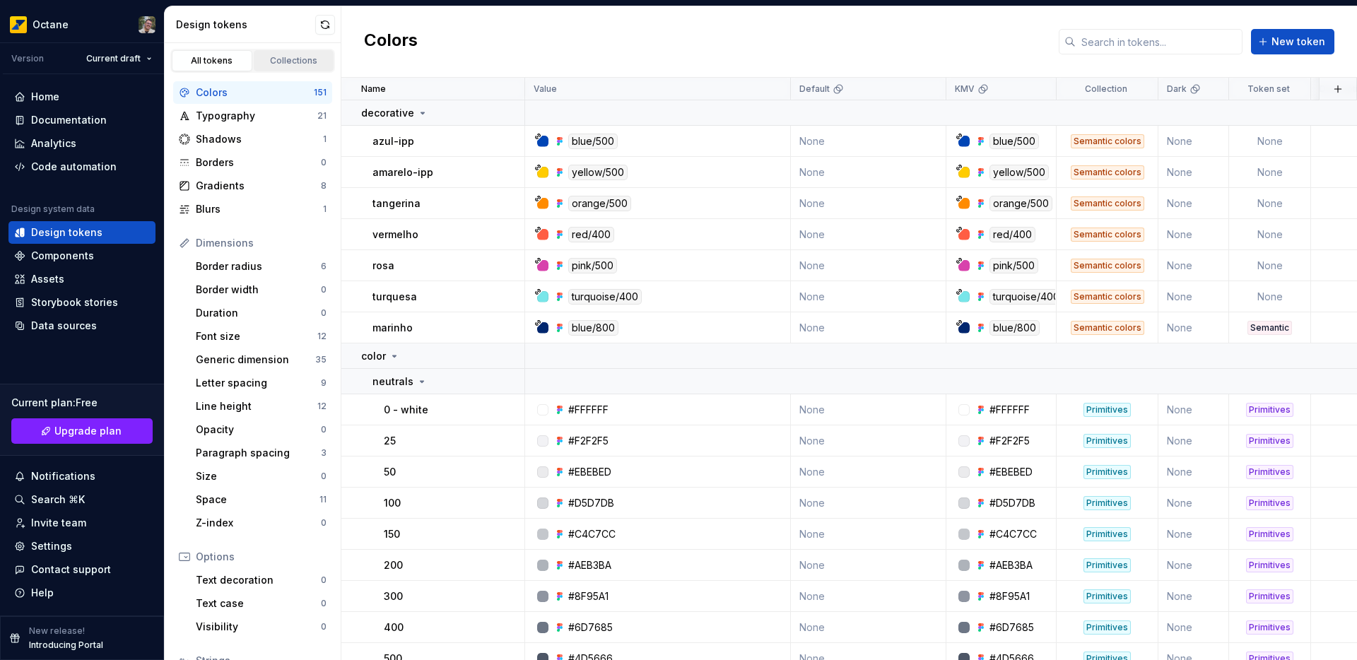
click at [275, 63] on div "Collections" at bounding box center [294, 60] width 71 height 11
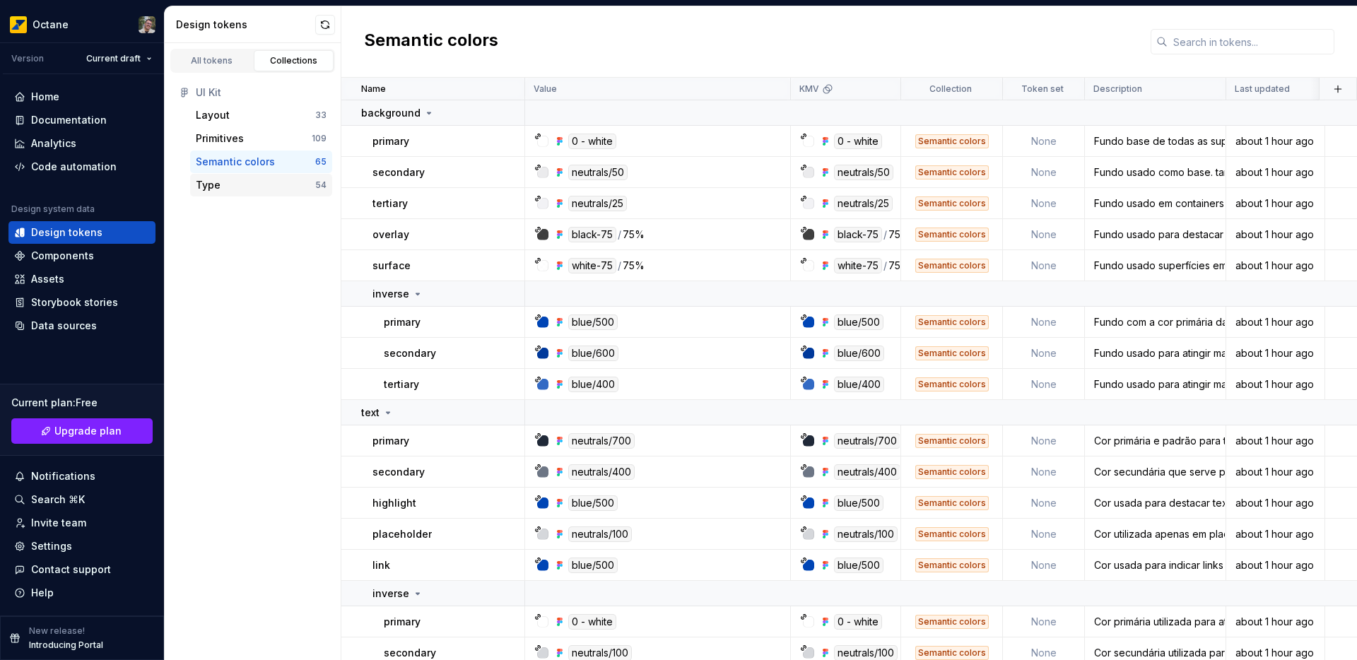
click at [252, 182] on div "Type" at bounding box center [255, 185] width 119 height 14
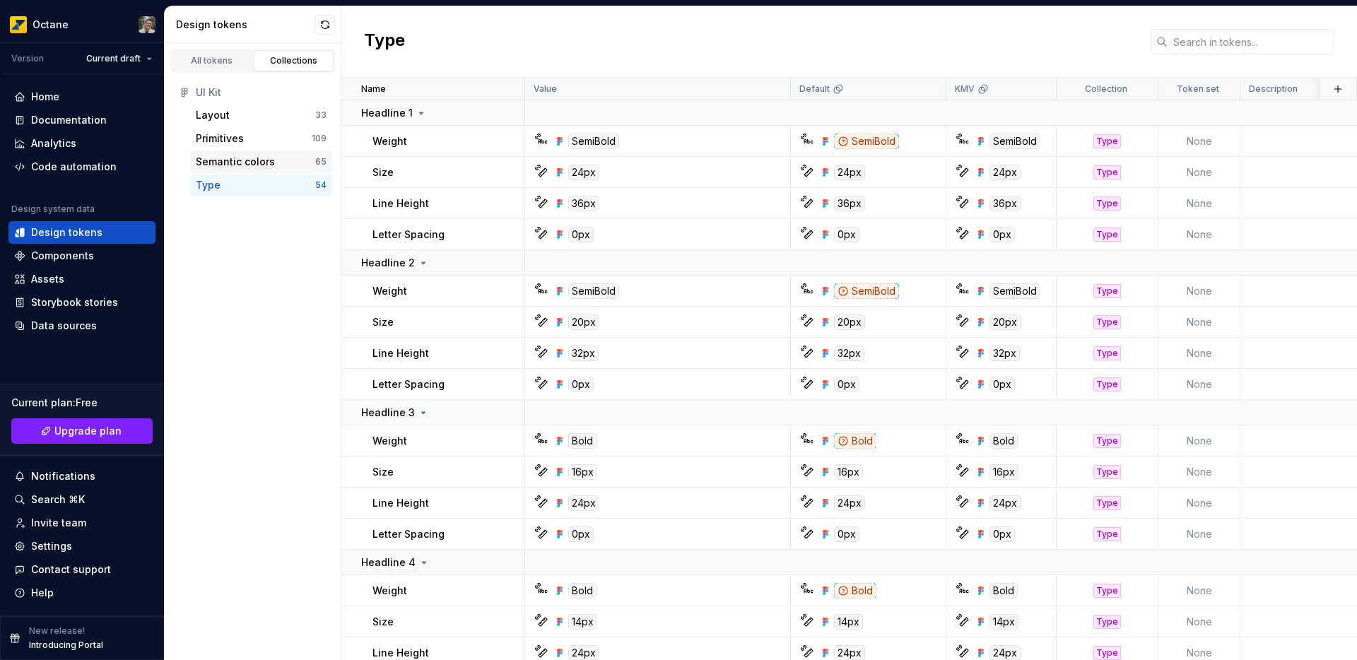
click at [213, 155] on div "Semantic colors" at bounding box center [235, 162] width 79 height 14
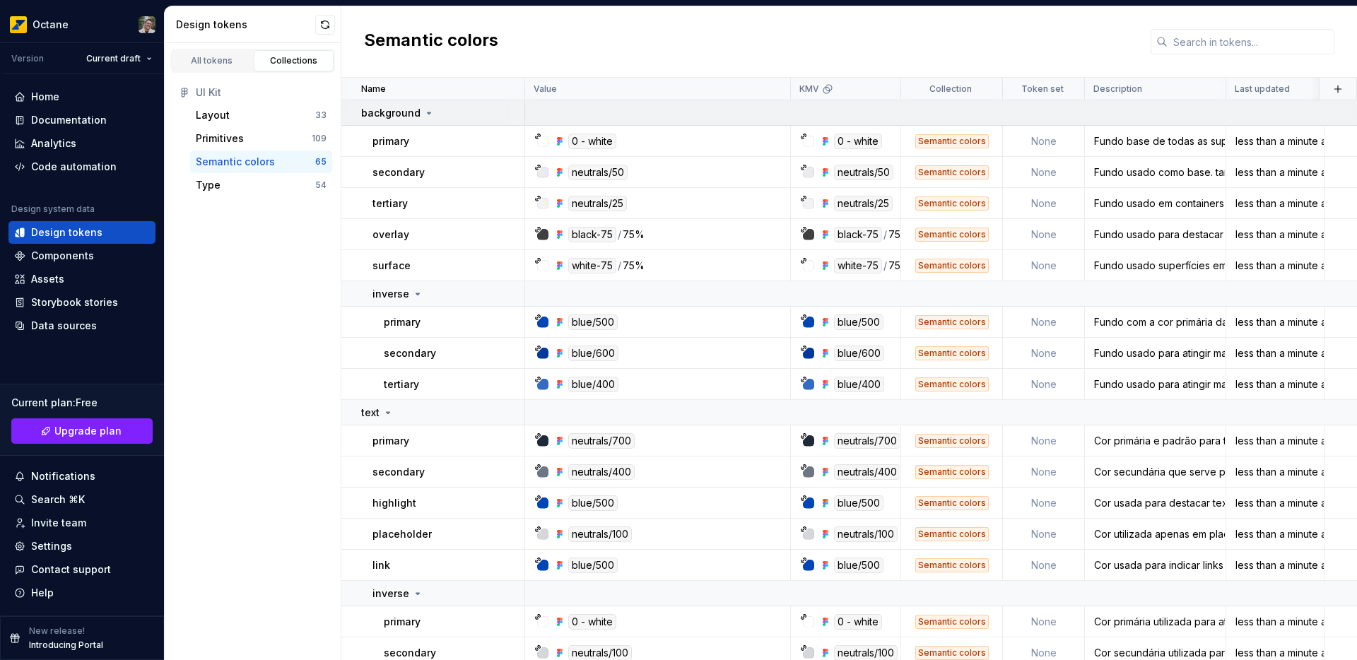
click at [425, 107] on icon at bounding box center [428, 112] width 11 height 11
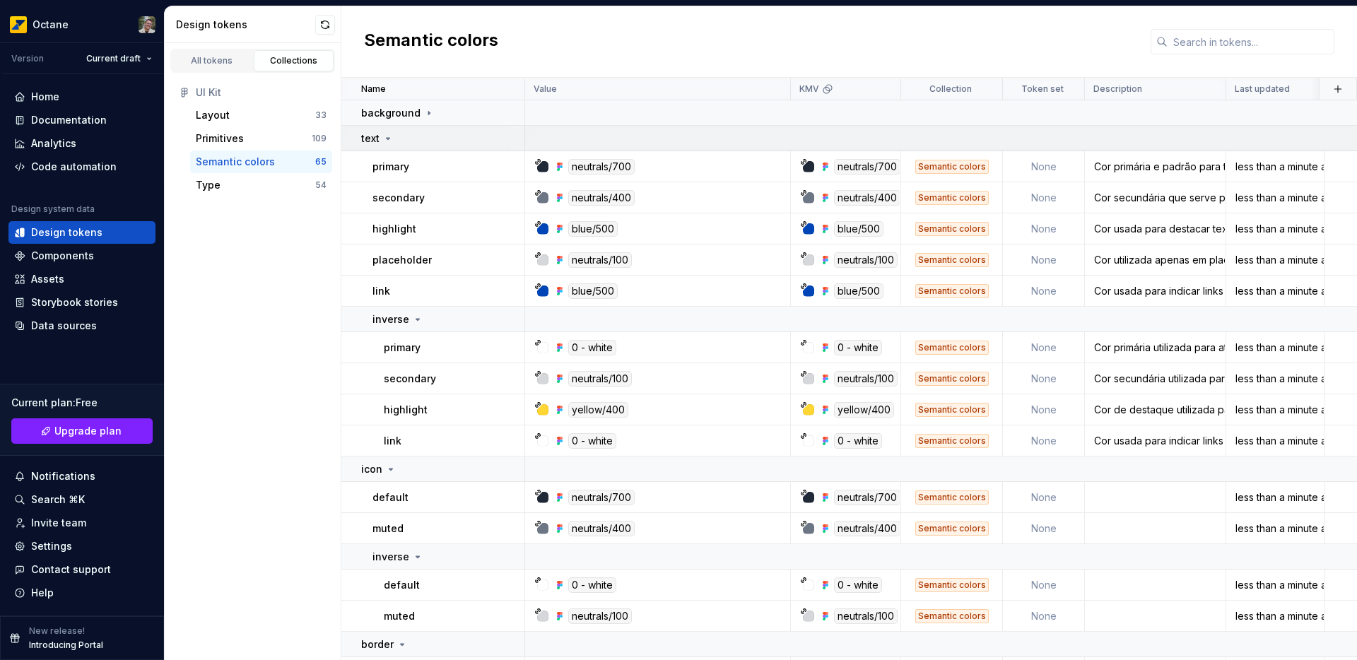
click at [382, 138] on icon at bounding box center [387, 138] width 11 height 11
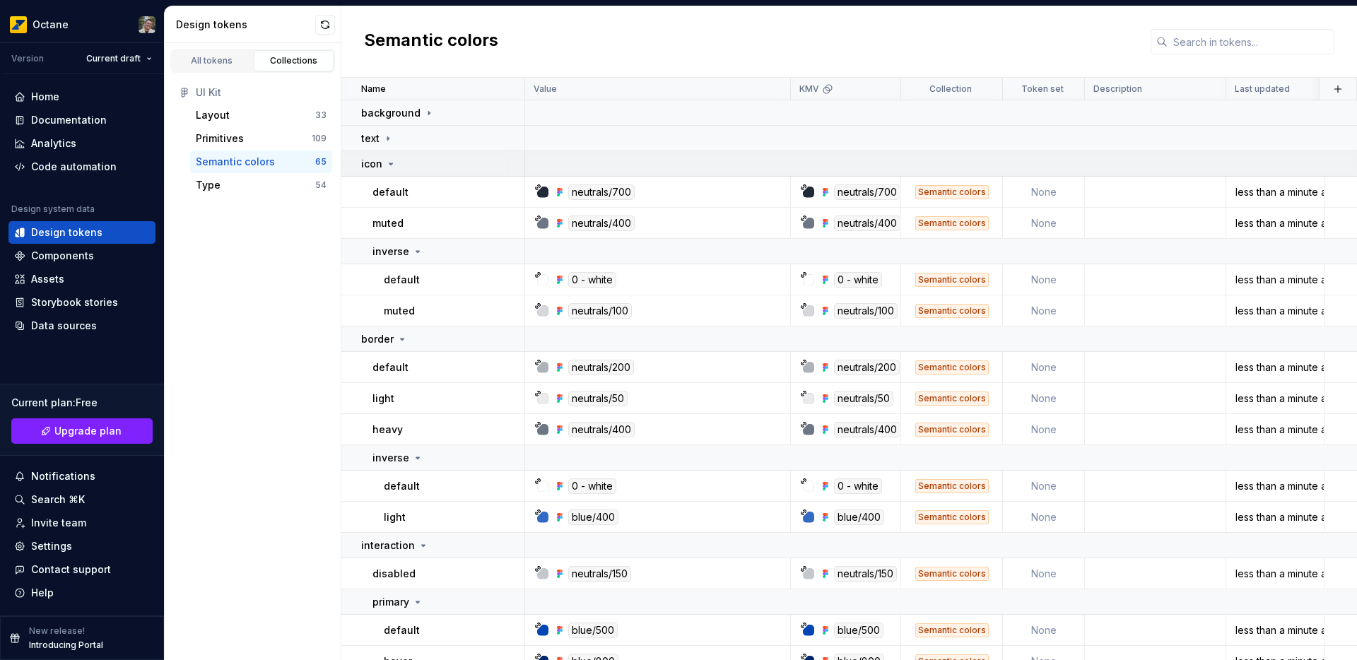
click at [385, 164] on icon at bounding box center [390, 163] width 11 height 11
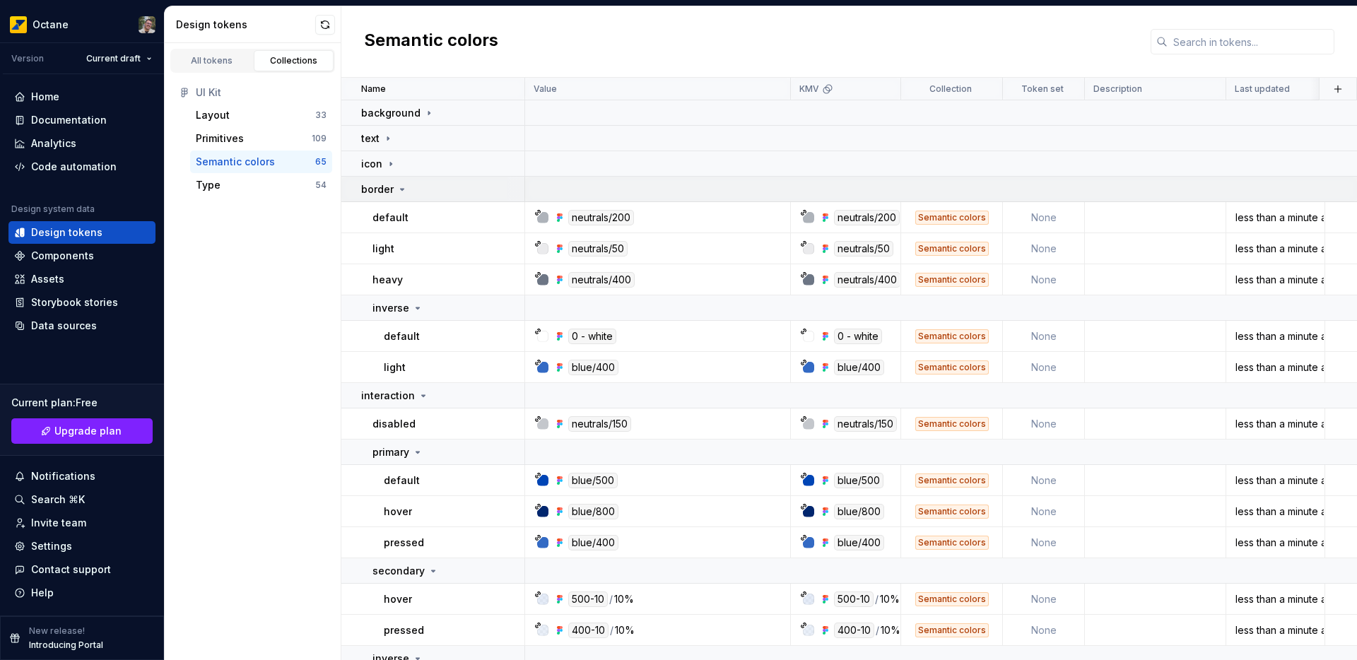
click at [397, 189] on icon at bounding box center [401, 189] width 11 height 11
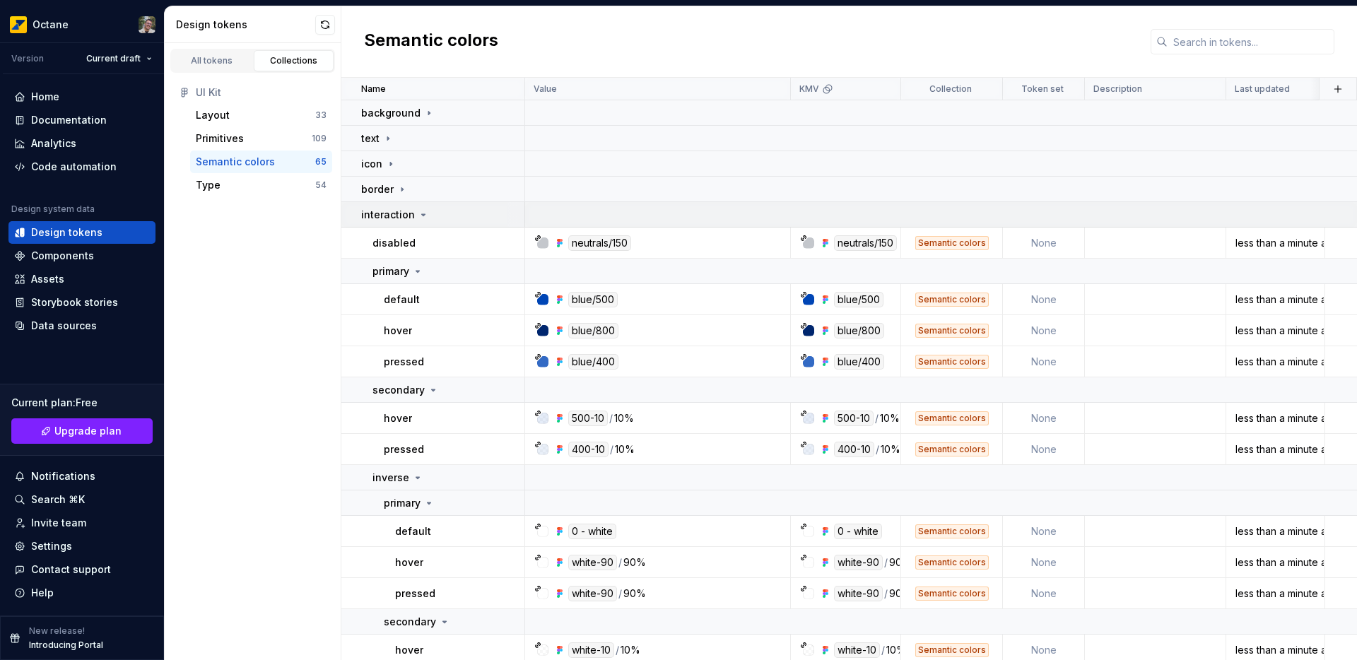
click at [399, 213] on p "interaction" at bounding box center [388, 215] width 54 height 14
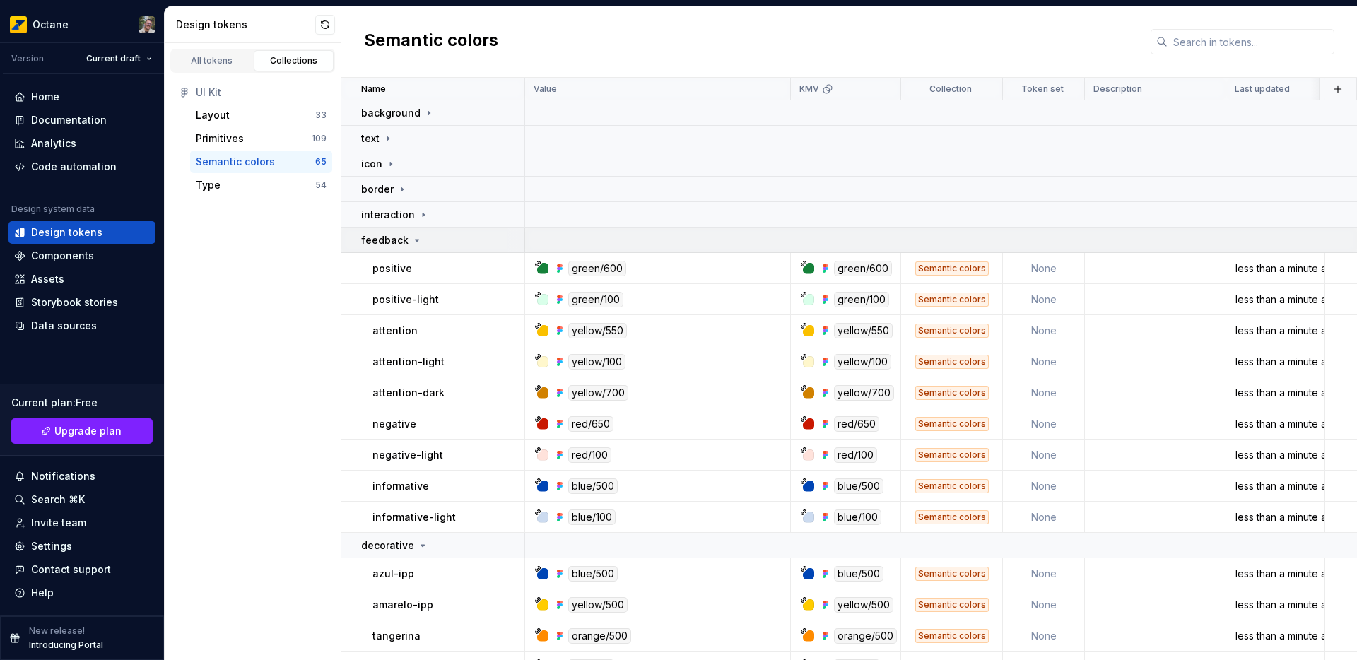
click at [401, 240] on p "feedback" at bounding box center [384, 240] width 47 height 14
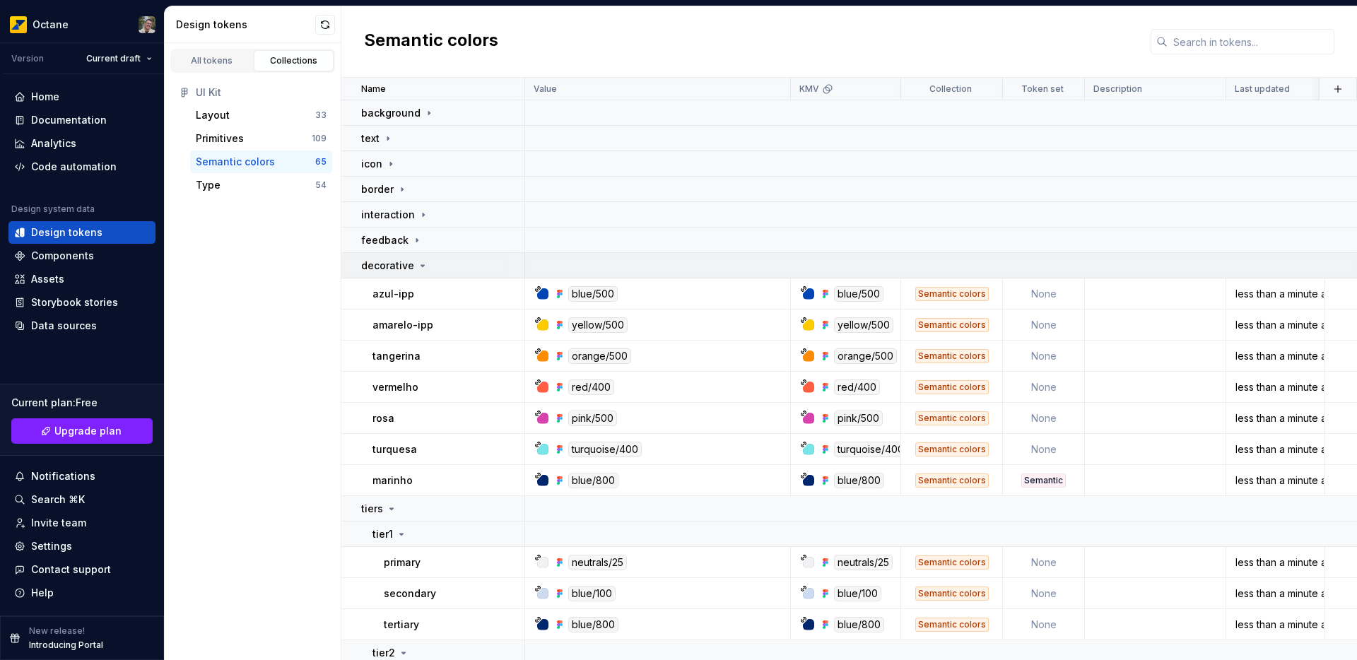
click at [395, 266] on p "decorative" at bounding box center [387, 266] width 53 height 14
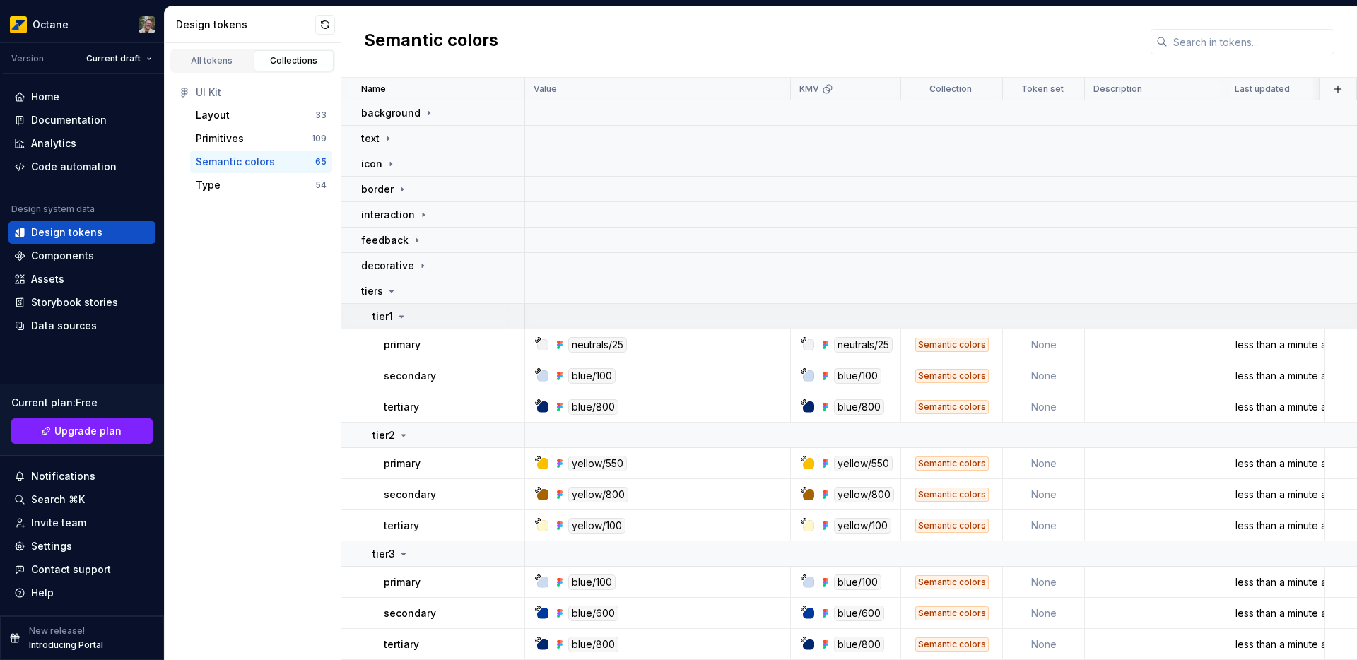
click at [383, 319] on p "tier1" at bounding box center [382, 316] width 20 height 14
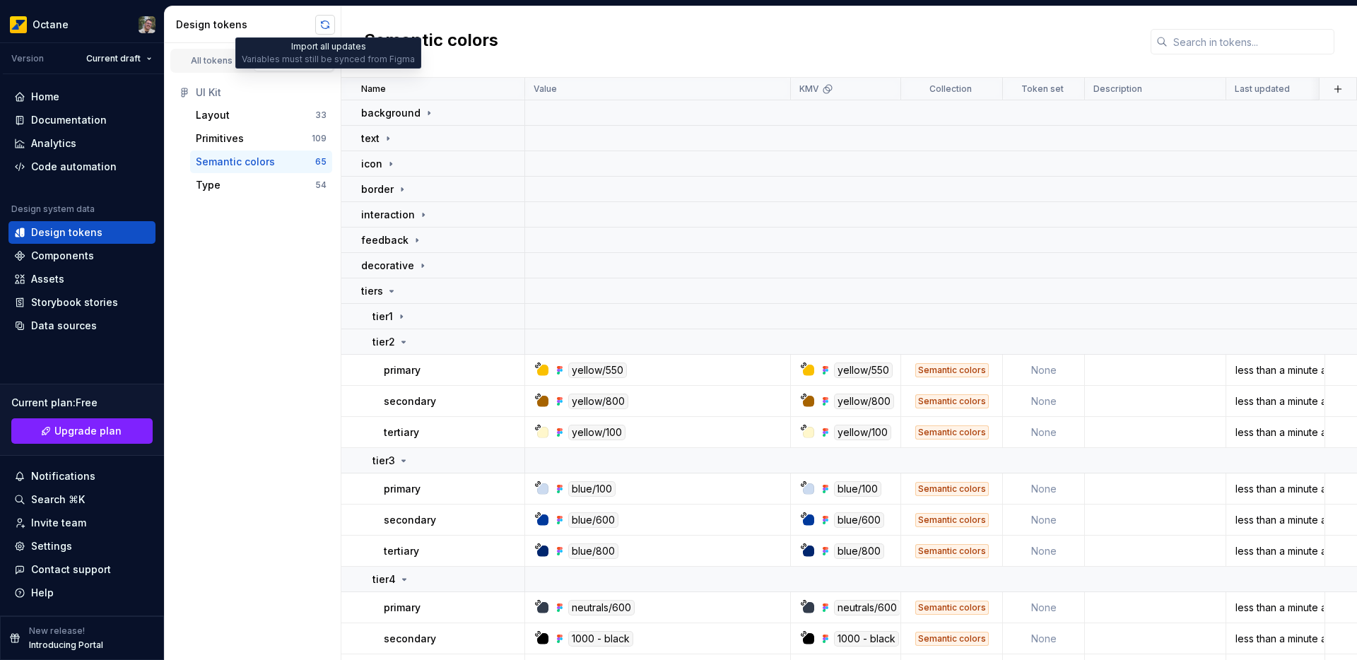
click at [321, 23] on button "button" at bounding box center [325, 25] width 20 height 20
click at [216, 54] on link "All tokens" at bounding box center [212, 60] width 81 height 21
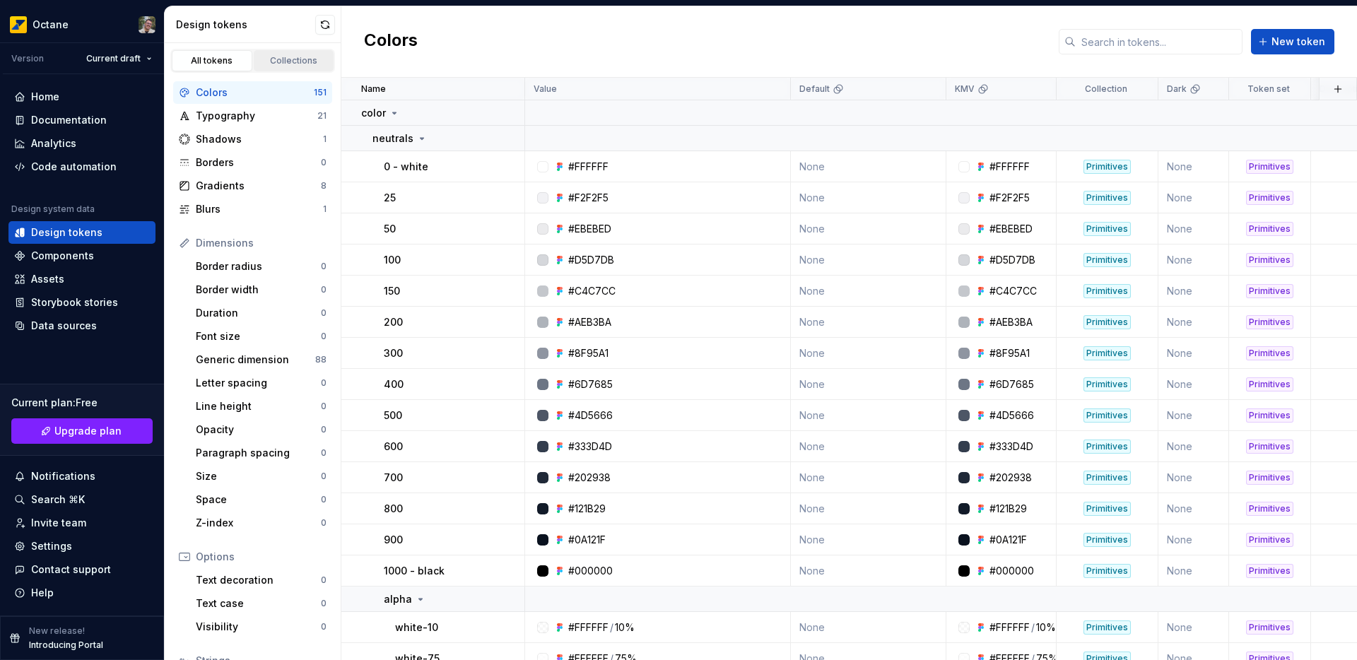
click at [273, 57] on div "Collections" at bounding box center [294, 60] width 71 height 11
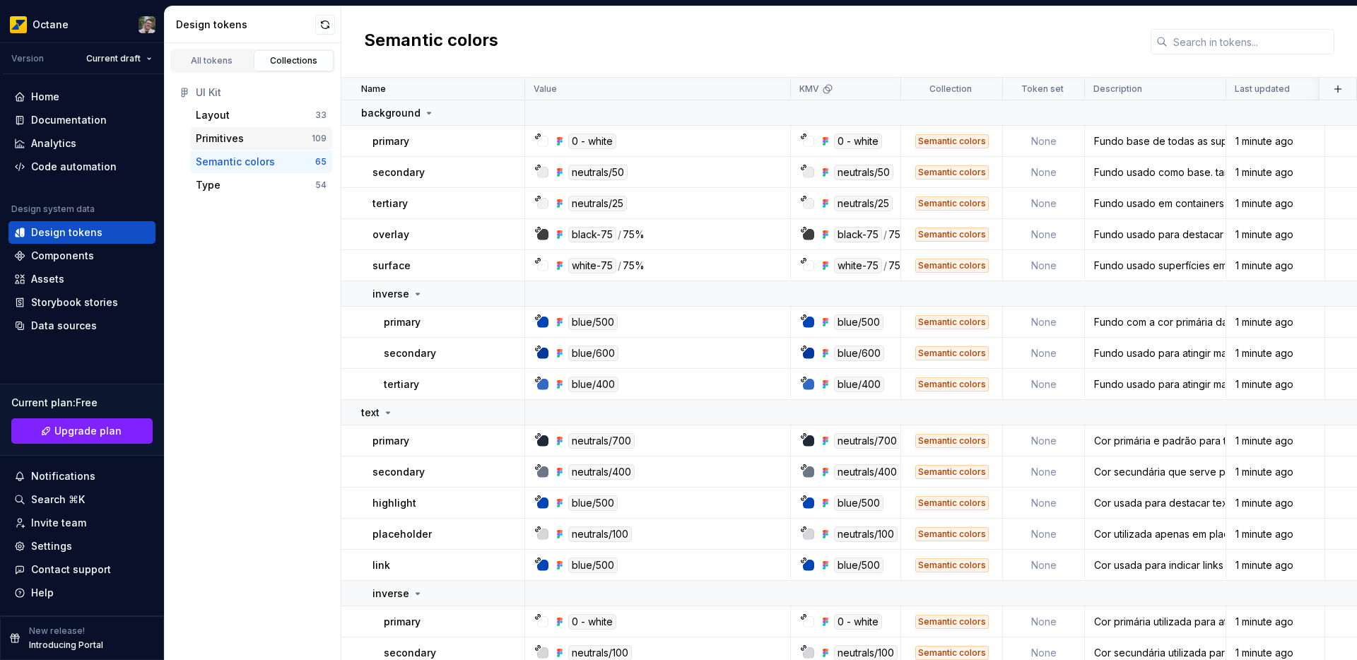
click at [222, 130] on div "Primitives 109" at bounding box center [261, 138] width 142 height 23
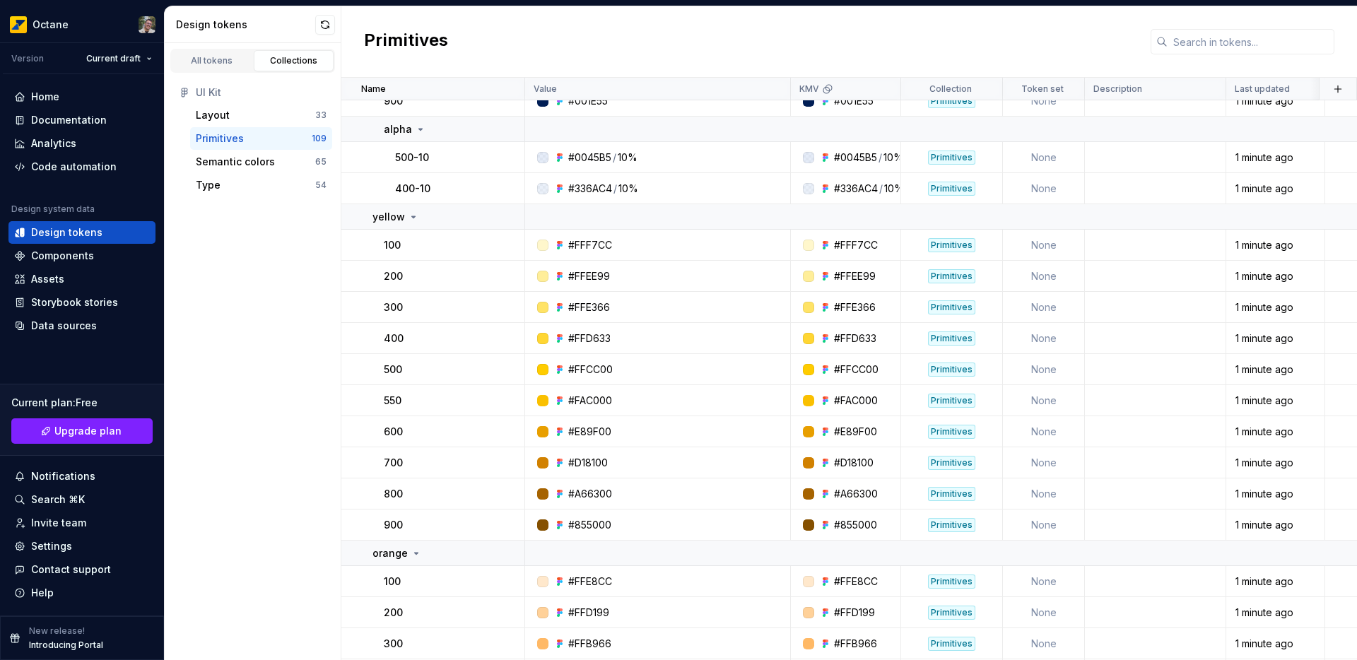
scroll to position [875, 0]
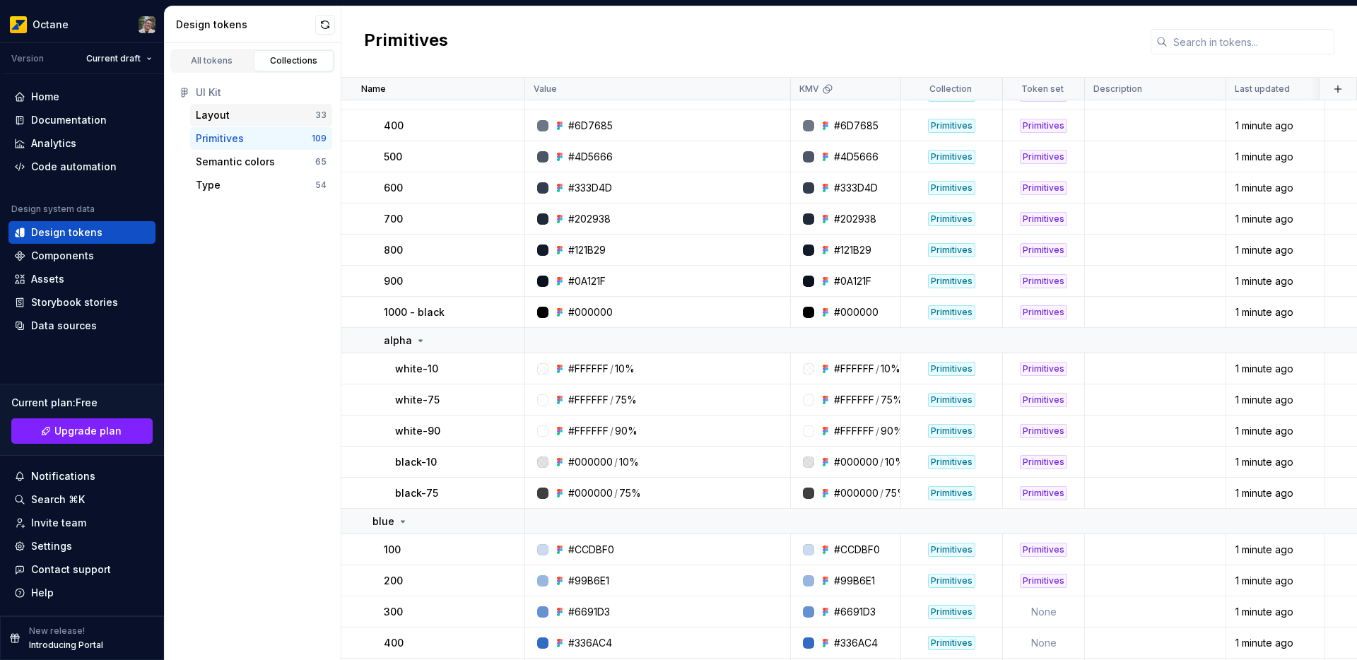
click at [201, 118] on div "Layout" at bounding box center [213, 115] width 34 height 14
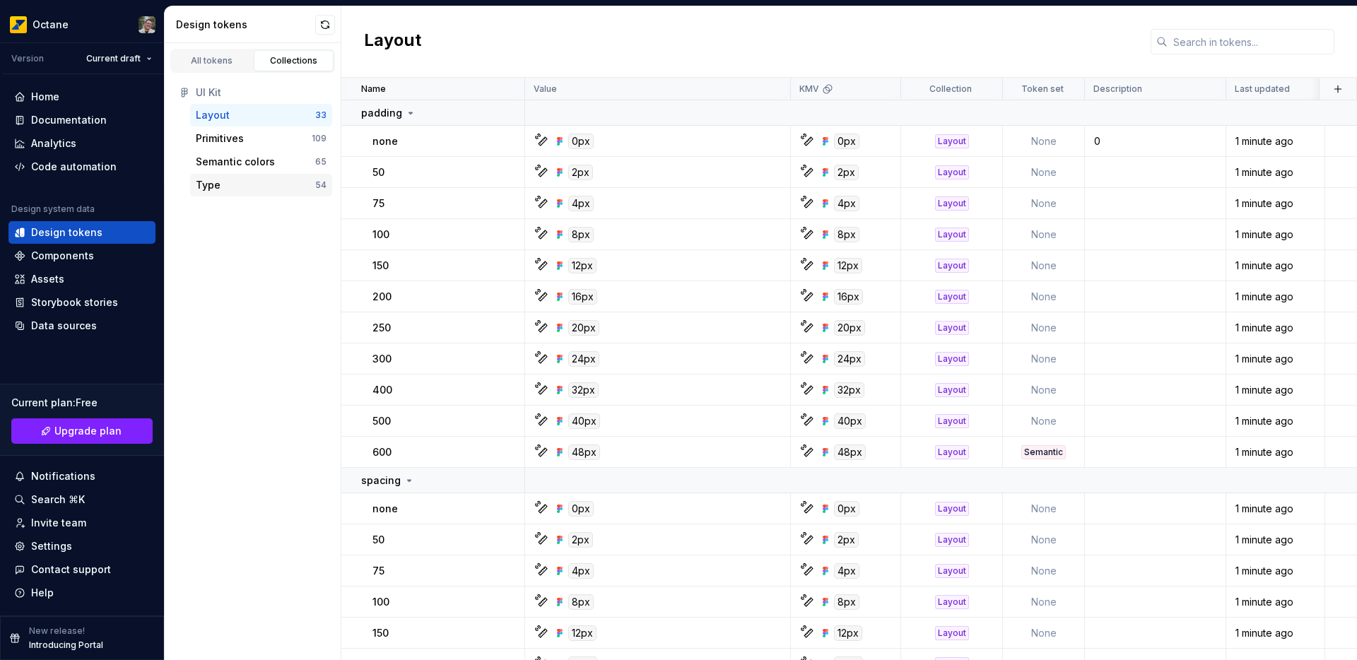
click at [232, 175] on div "Type 54" at bounding box center [261, 185] width 142 height 23
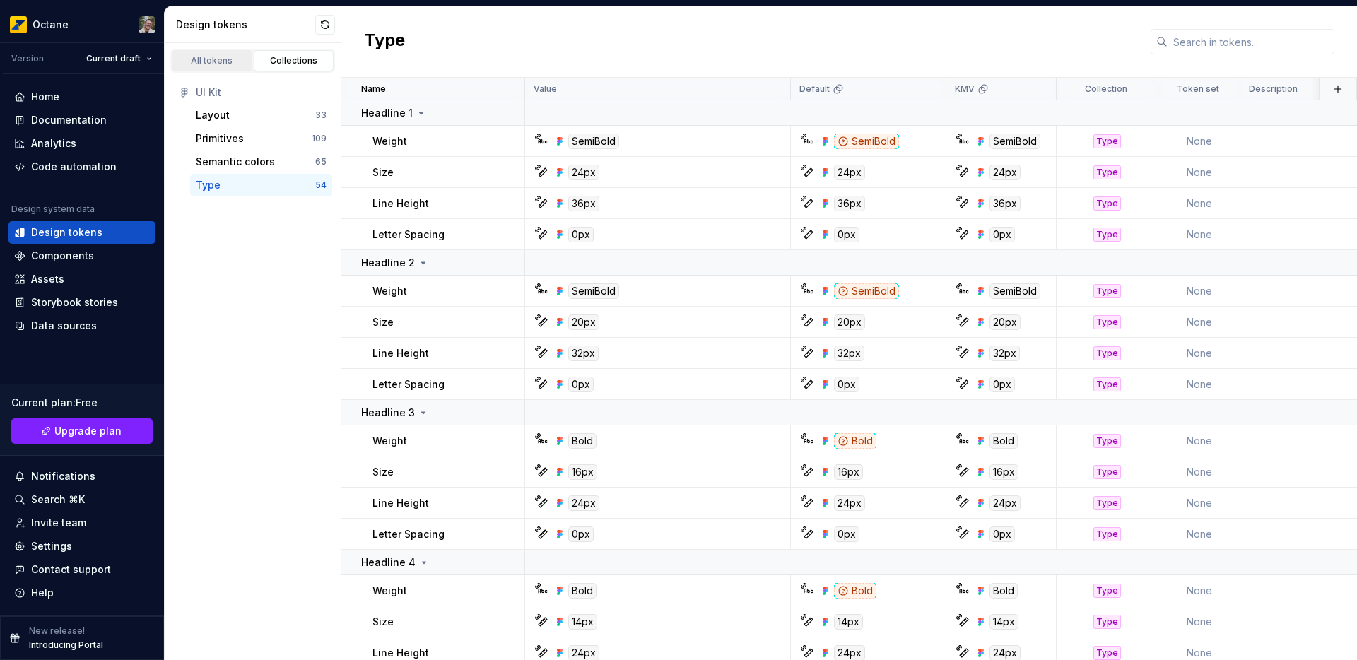
click at [190, 59] on div "All tokens" at bounding box center [212, 60] width 71 height 11
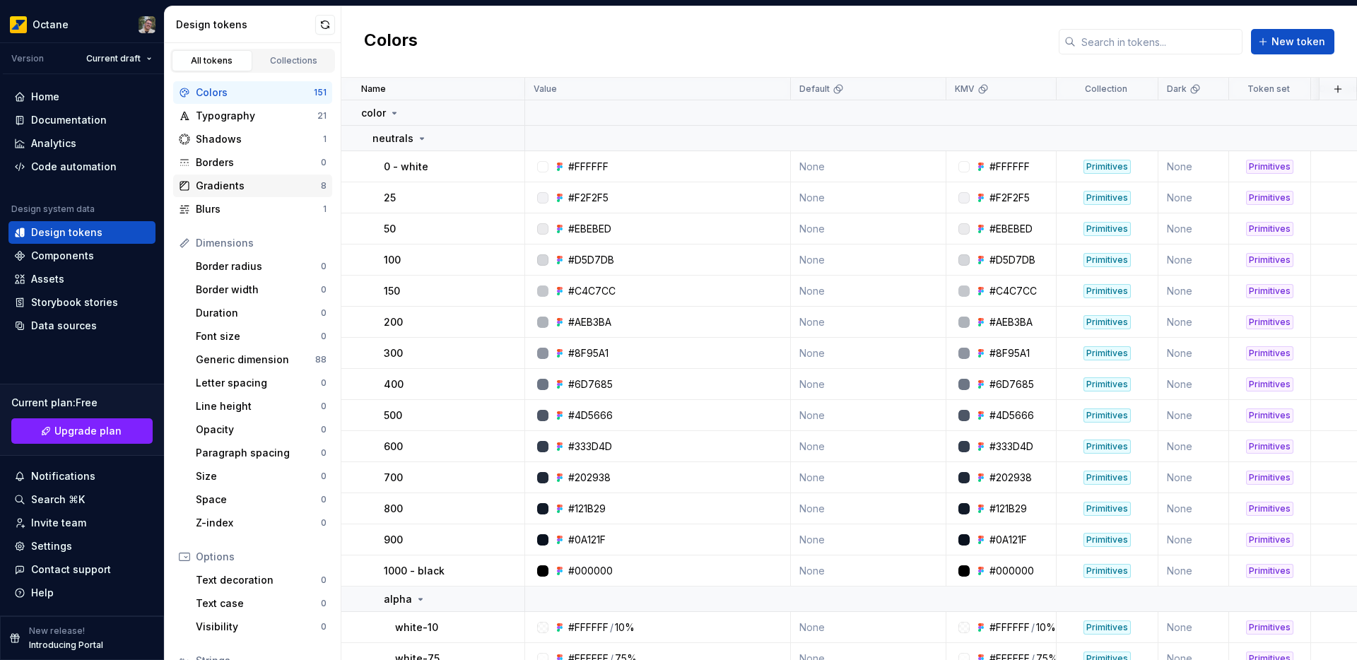
click at [245, 180] on div "Gradients" at bounding box center [258, 186] width 125 height 14
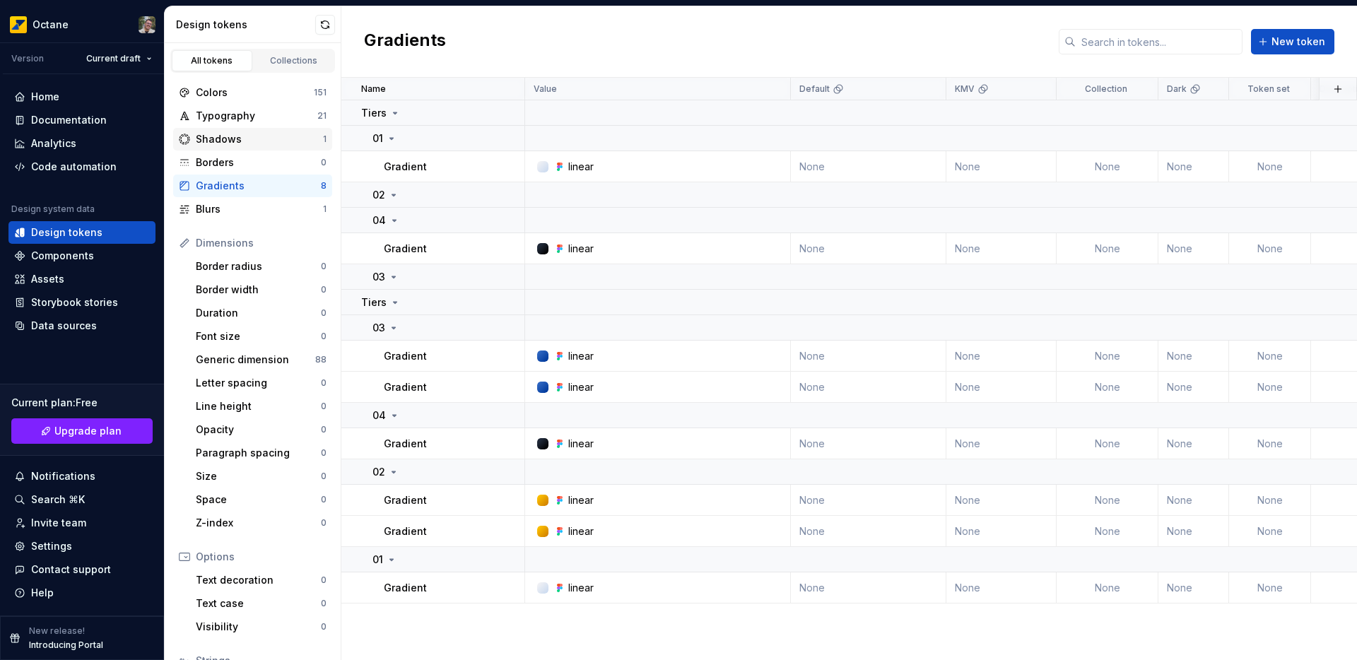
click at [237, 141] on div "Shadows" at bounding box center [259, 139] width 127 height 14
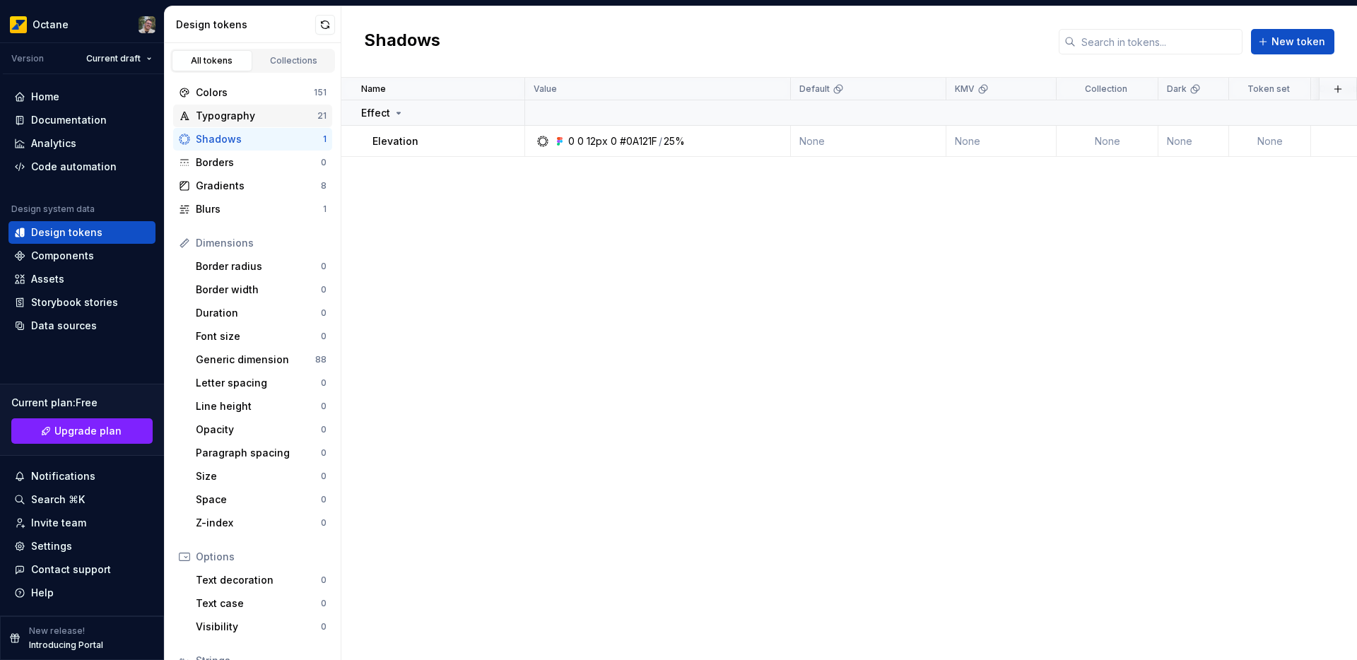
click at [259, 112] on div "Typography" at bounding box center [257, 116] width 122 height 14
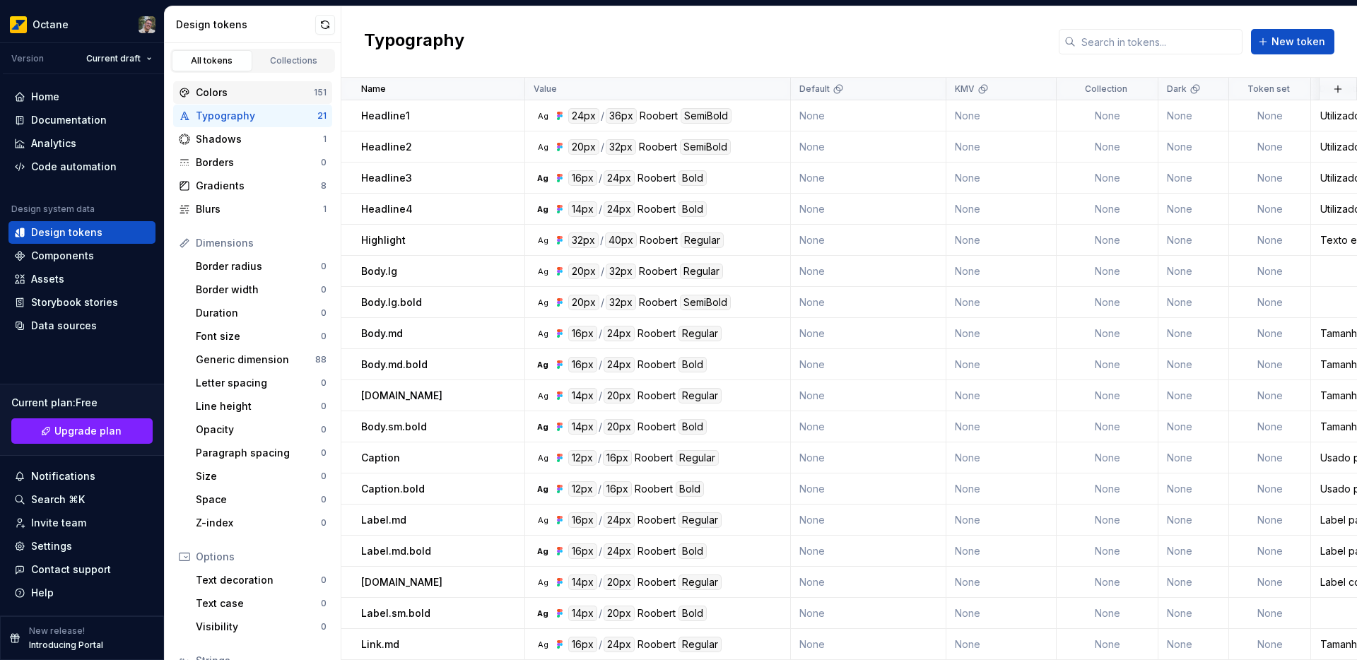
click at [254, 83] on div "Colors 151" at bounding box center [252, 92] width 159 height 23
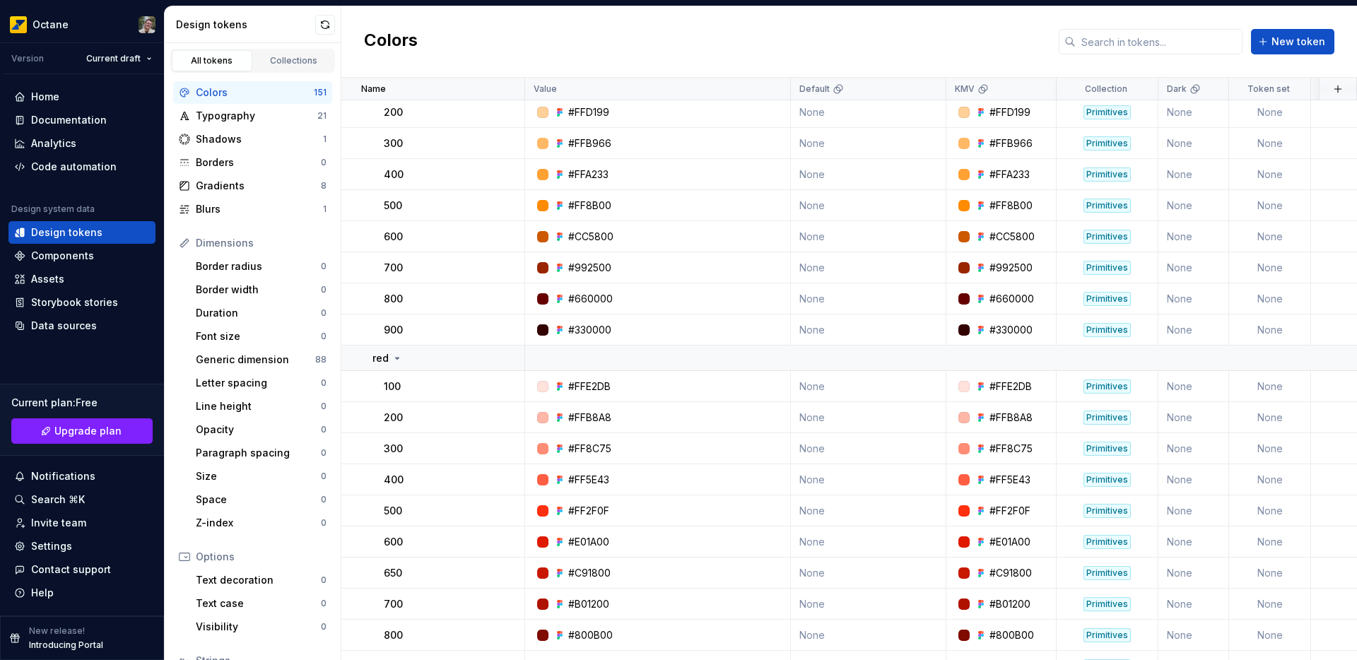
scroll to position [1034, 0]
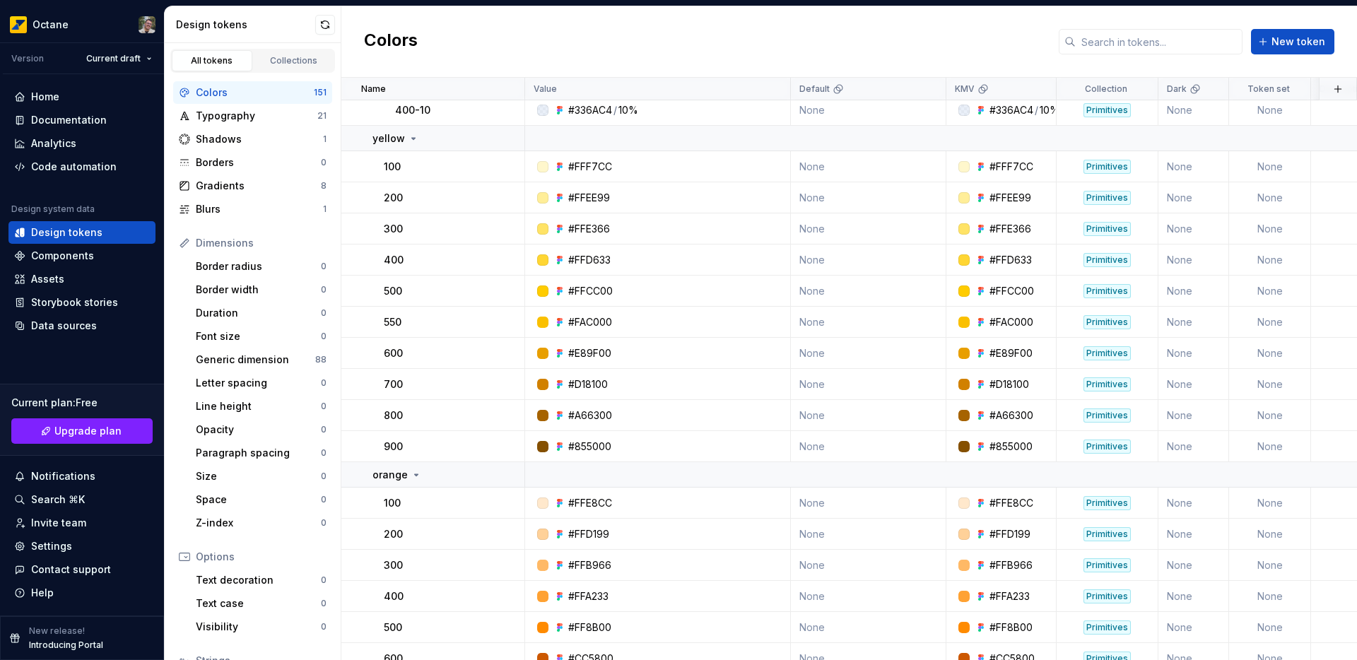
click at [421, 35] on div "Colors New token" at bounding box center [848, 41] width 1015 height 71
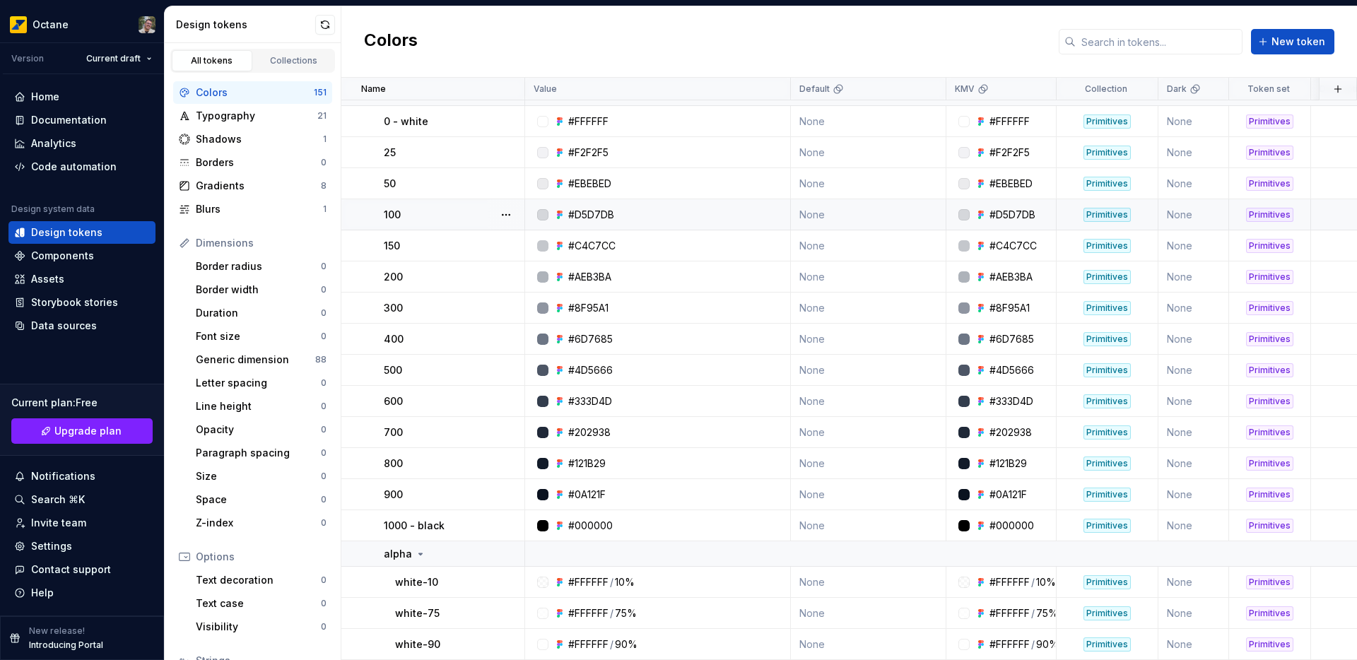
scroll to position [0, 0]
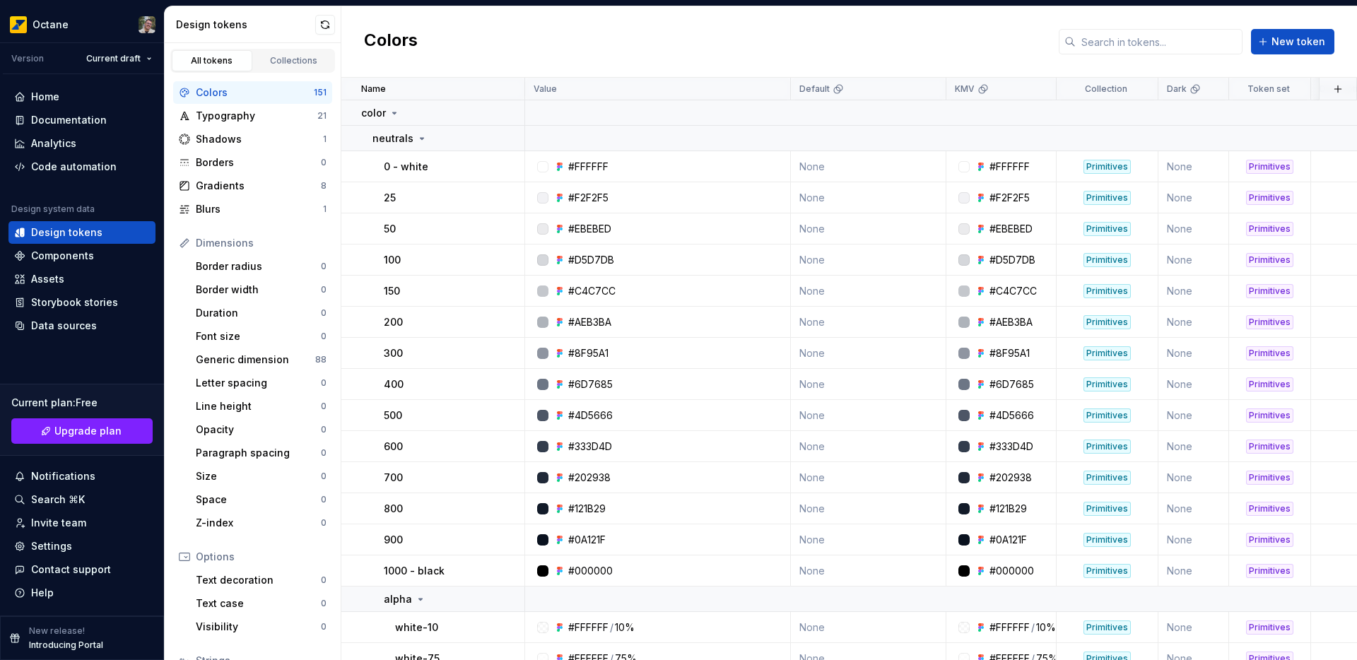
click at [516, 46] on div "Colors New token" at bounding box center [848, 41] width 1015 height 71
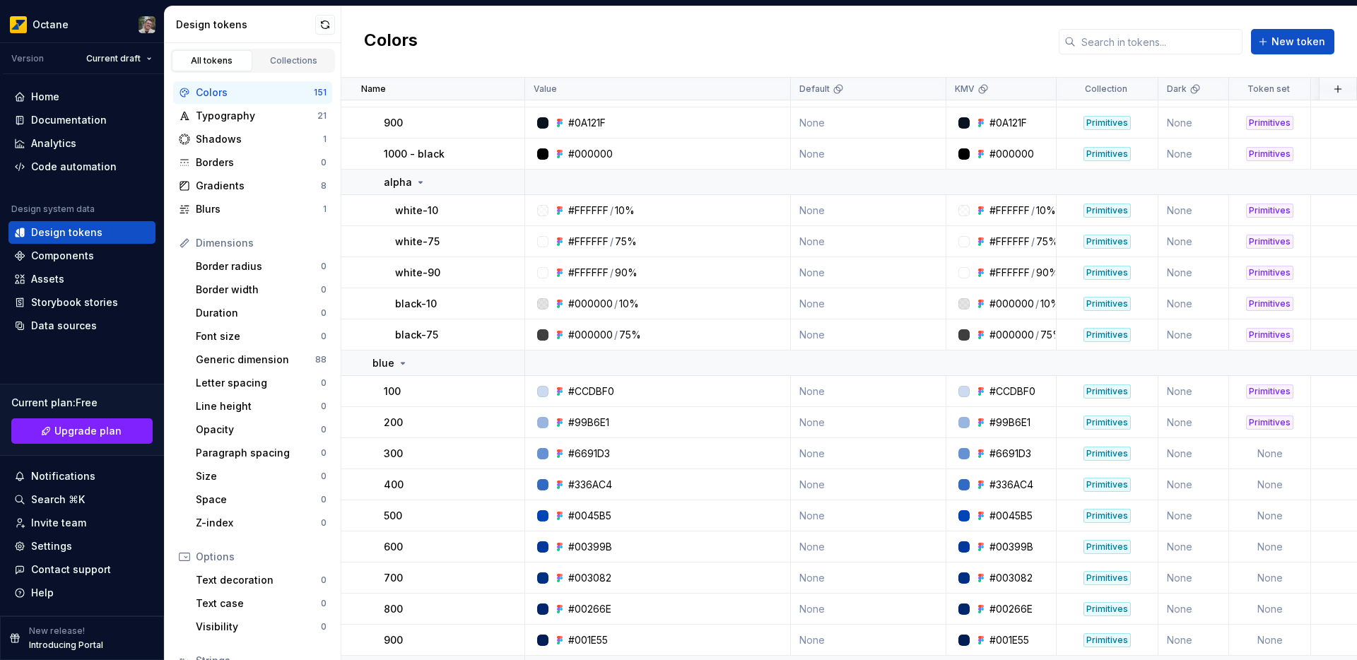
scroll to position [79, 0]
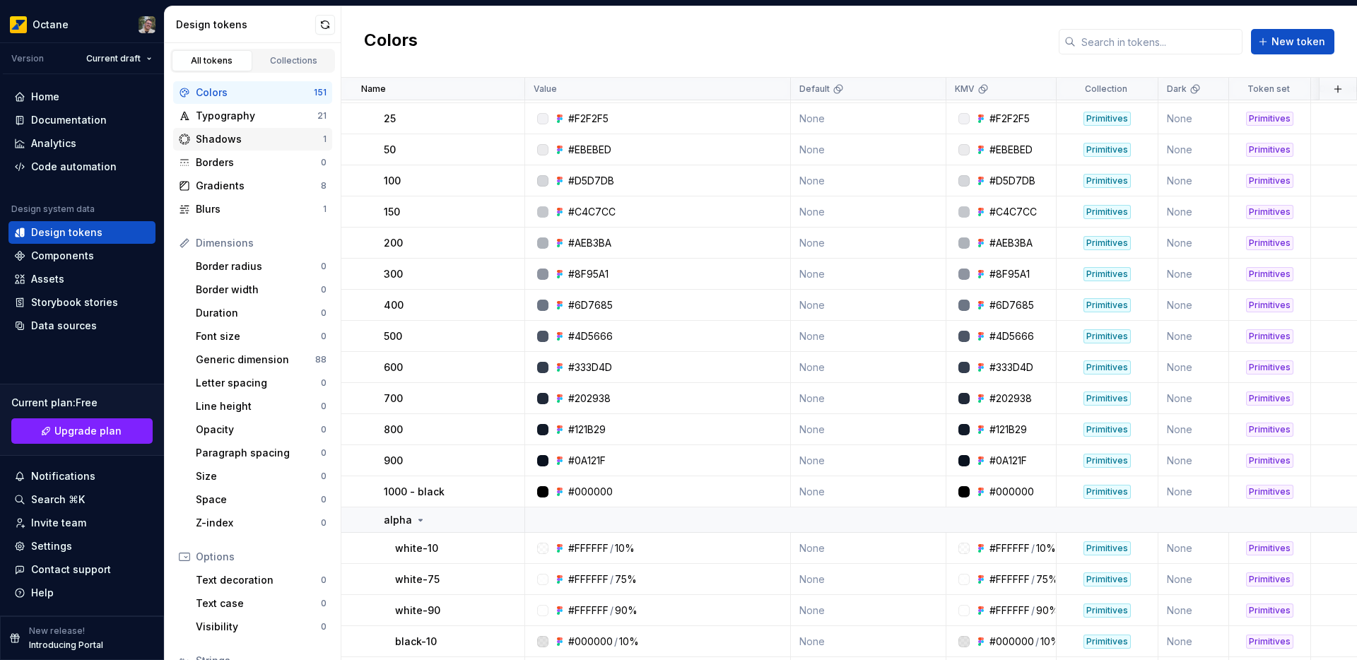
click at [217, 146] on div "Shadows 1" at bounding box center [252, 139] width 159 height 23
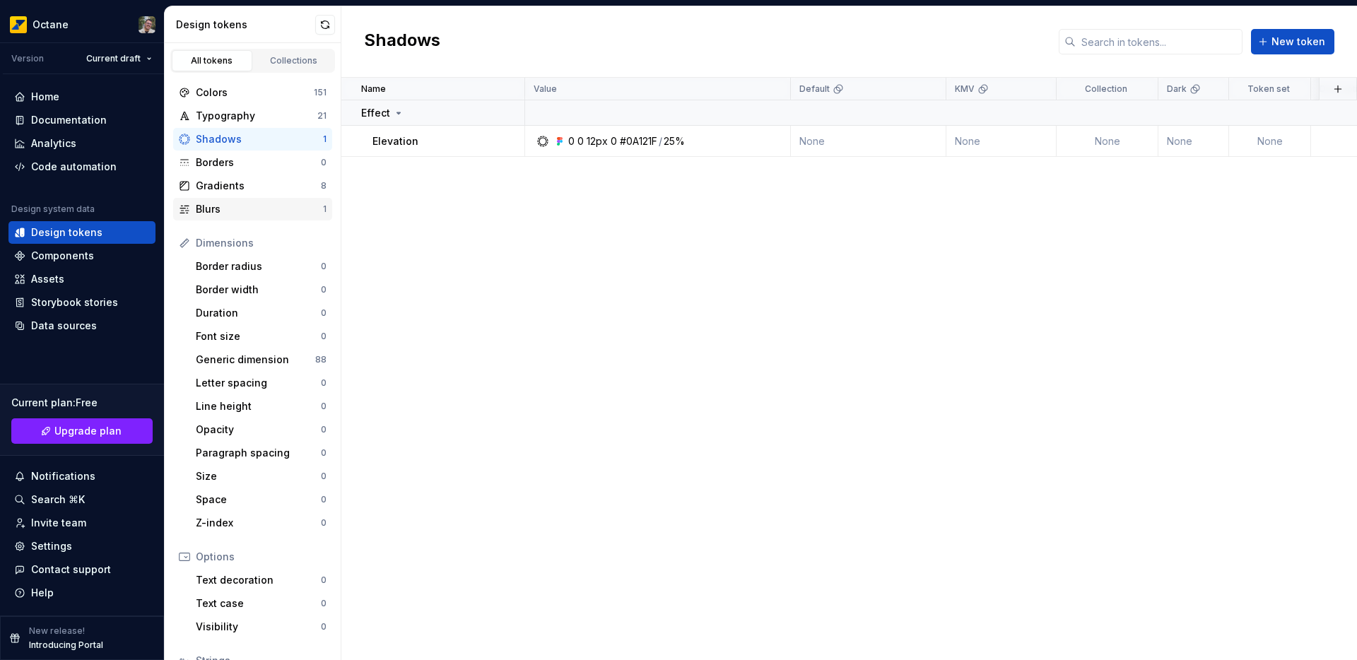
click at [234, 201] on div "Blurs 1" at bounding box center [252, 209] width 159 height 23
click at [228, 179] on div "Gradients" at bounding box center [258, 186] width 125 height 14
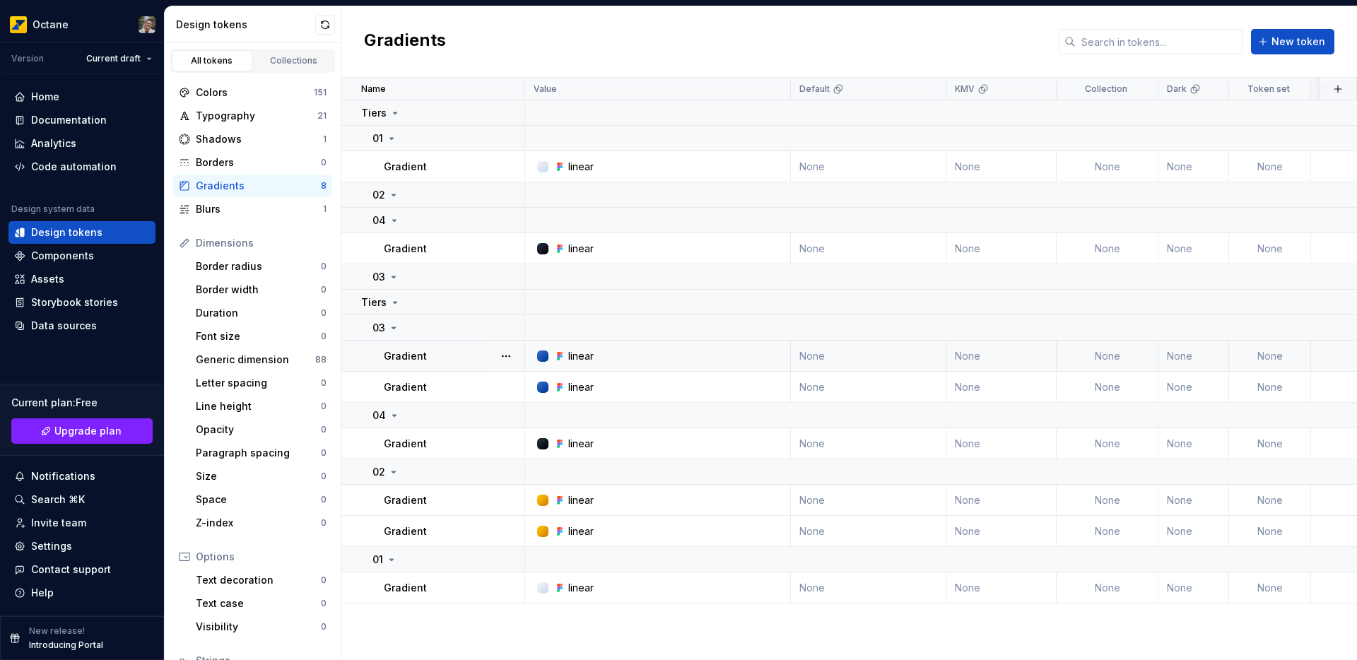
click at [560, 356] on icon at bounding box center [561, 356] width 3 height 3
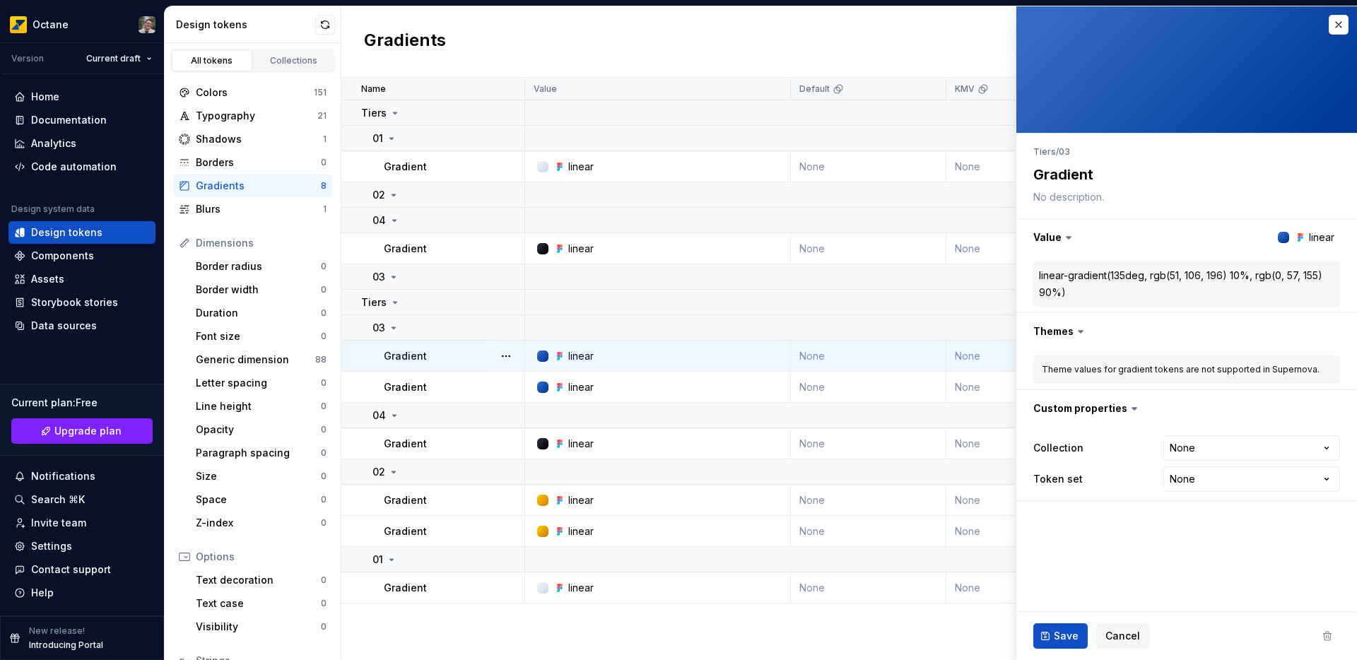
type textarea "*"
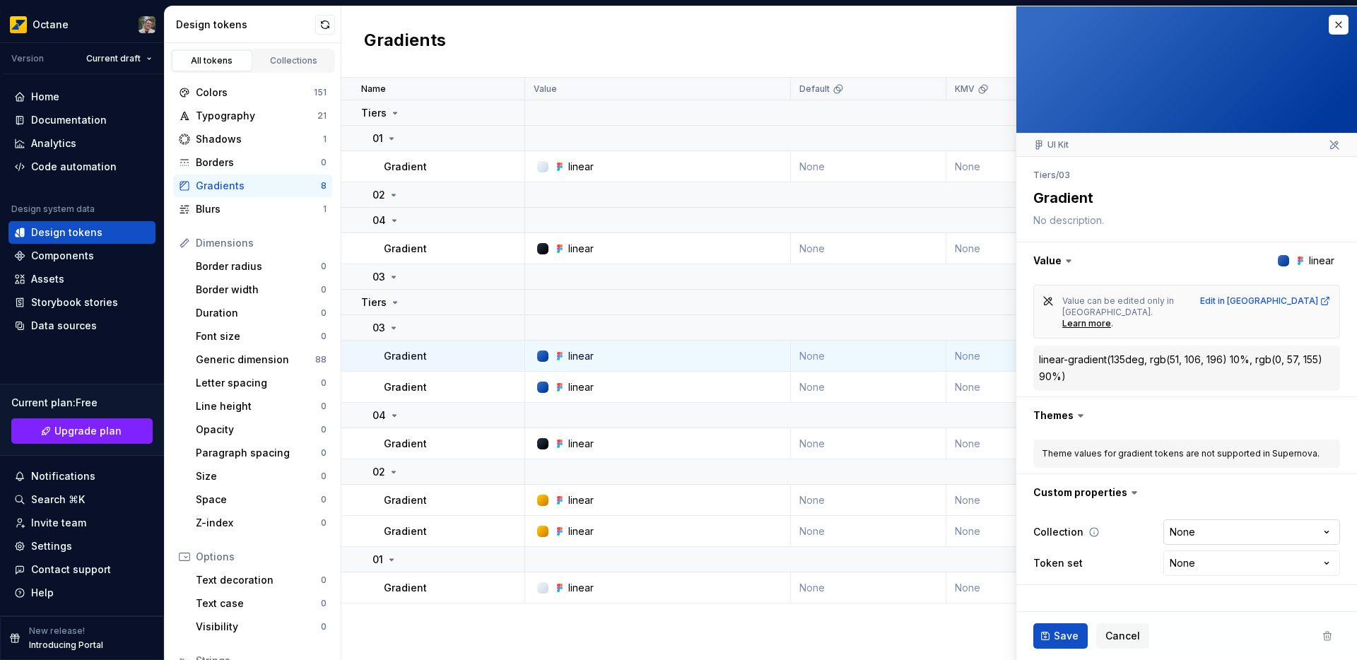
click at [1199, 514] on html "Octane Version Current draft Home Documentation Analytics Code automation Desig…" at bounding box center [678, 330] width 1357 height 660
click at [1198, 511] on html "Octane Version Current draft Home Documentation Analytics Code automation Desig…" at bounding box center [678, 330] width 1357 height 660
click at [1089, 528] on icon at bounding box center [1093, 532] width 8 height 8
click at [1330, 17] on button "button" at bounding box center [1338, 25] width 20 height 20
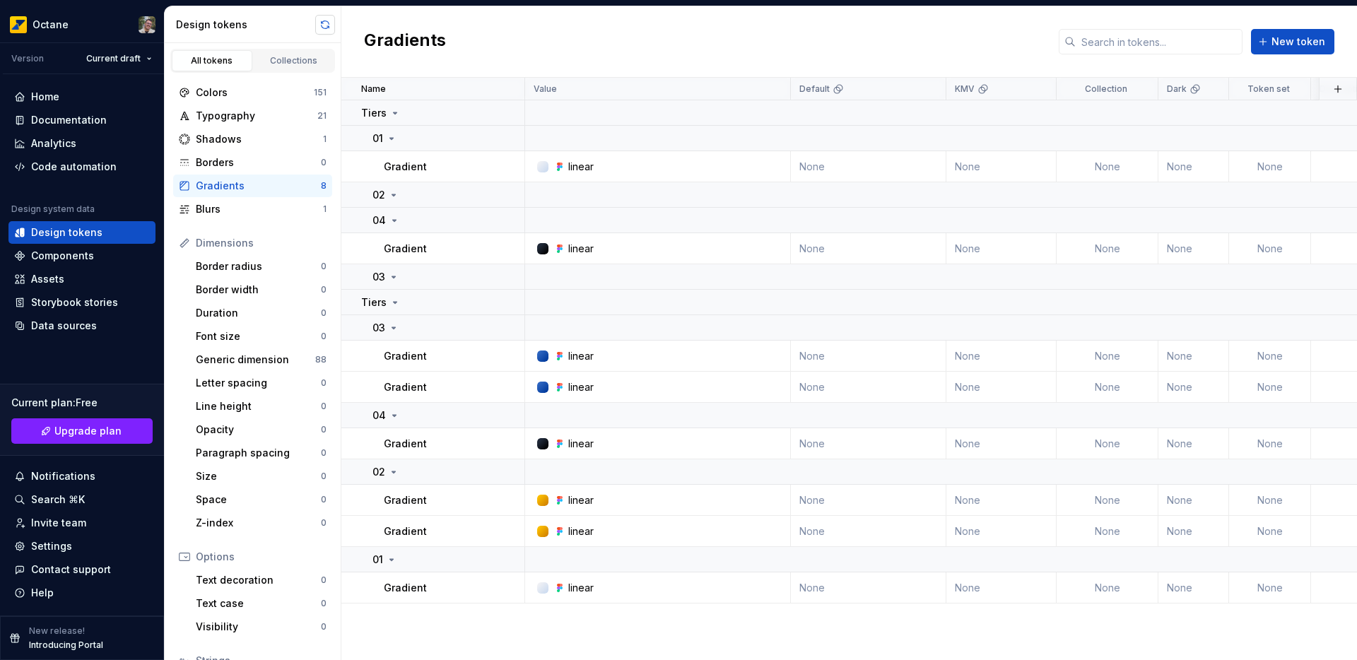
click at [329, 23] on button "button" at bounding box center [325, 25] width 20 height 20
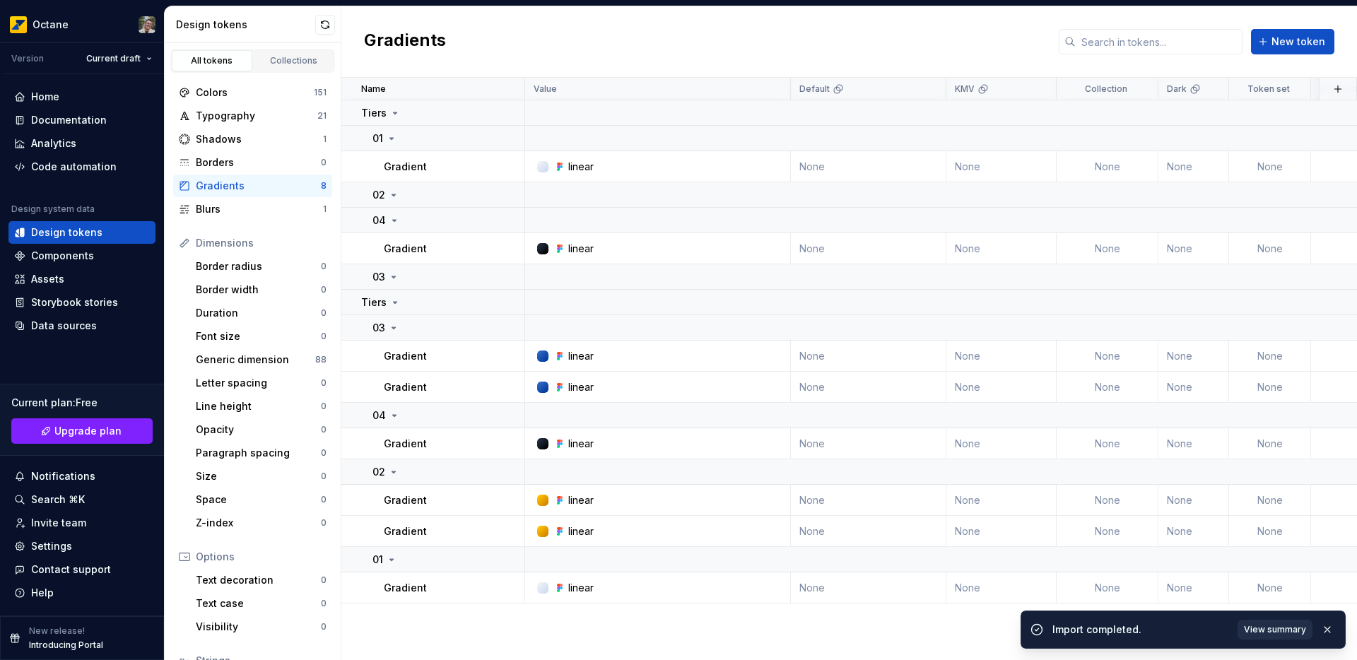
click at [1255, 632] on span "View summary" at bounding box center [1274, 629] width 62 height 11
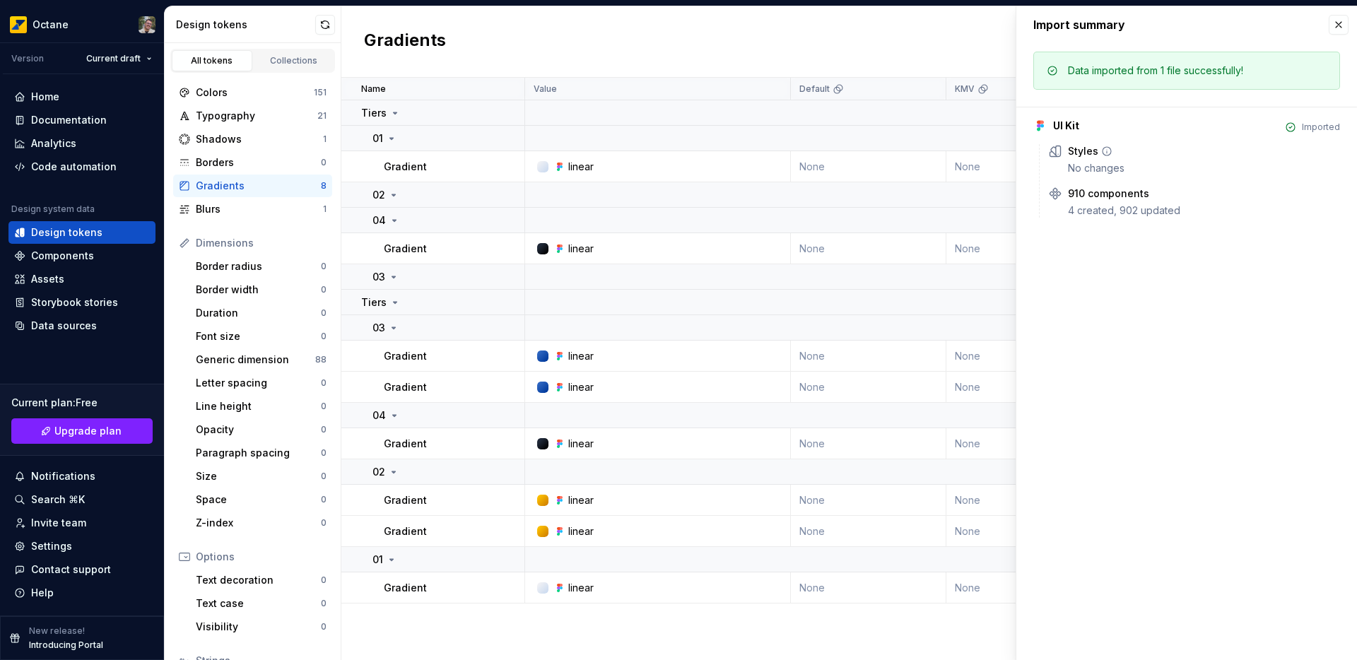
click at [1103, 154] on icon at bounding box center [1106, 151] width 11 height 11
click at [1104, 151] on icon at bounding box center [1106, 151] width 11 height 11
click at [1094, 167] on div "No changes" at bounding box center [1204, 168] width 272 height 14
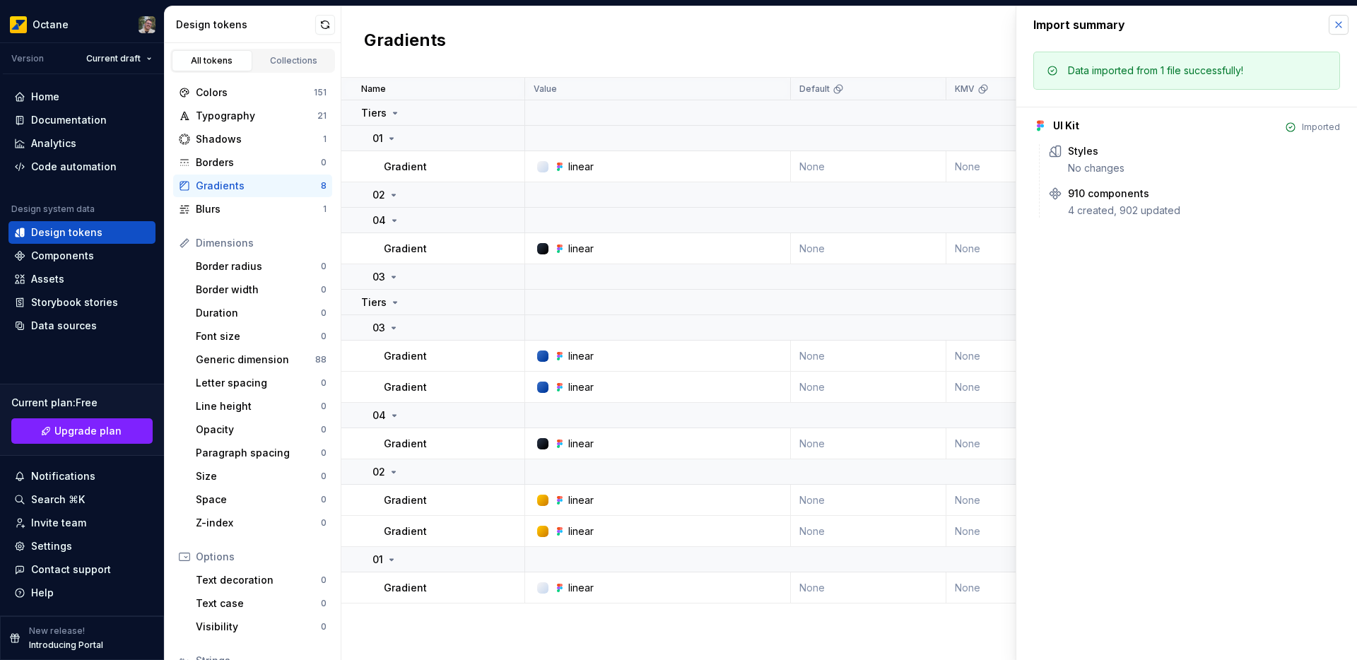
click at [1333, 25] on button "button" at bounding box center [1338, 25] width 20 height 20
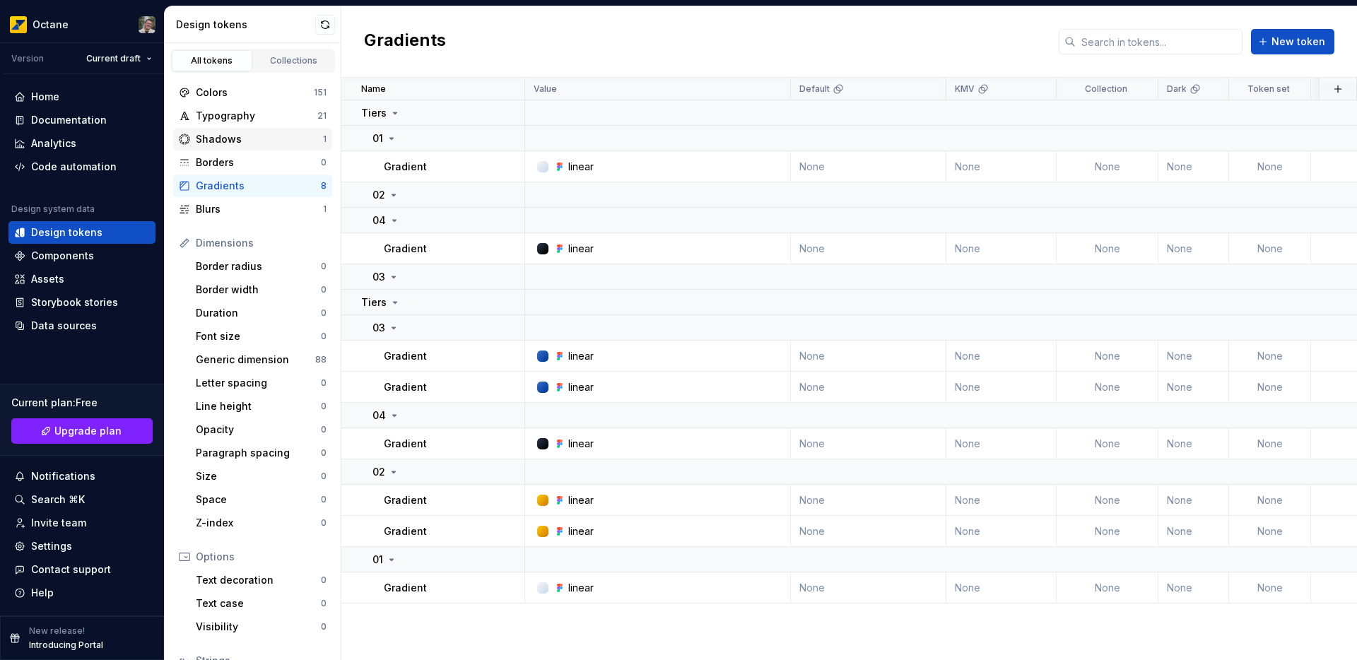
click at [237, 141] on div "Shadows" at bounding box center [259, 139] width 127 height 14
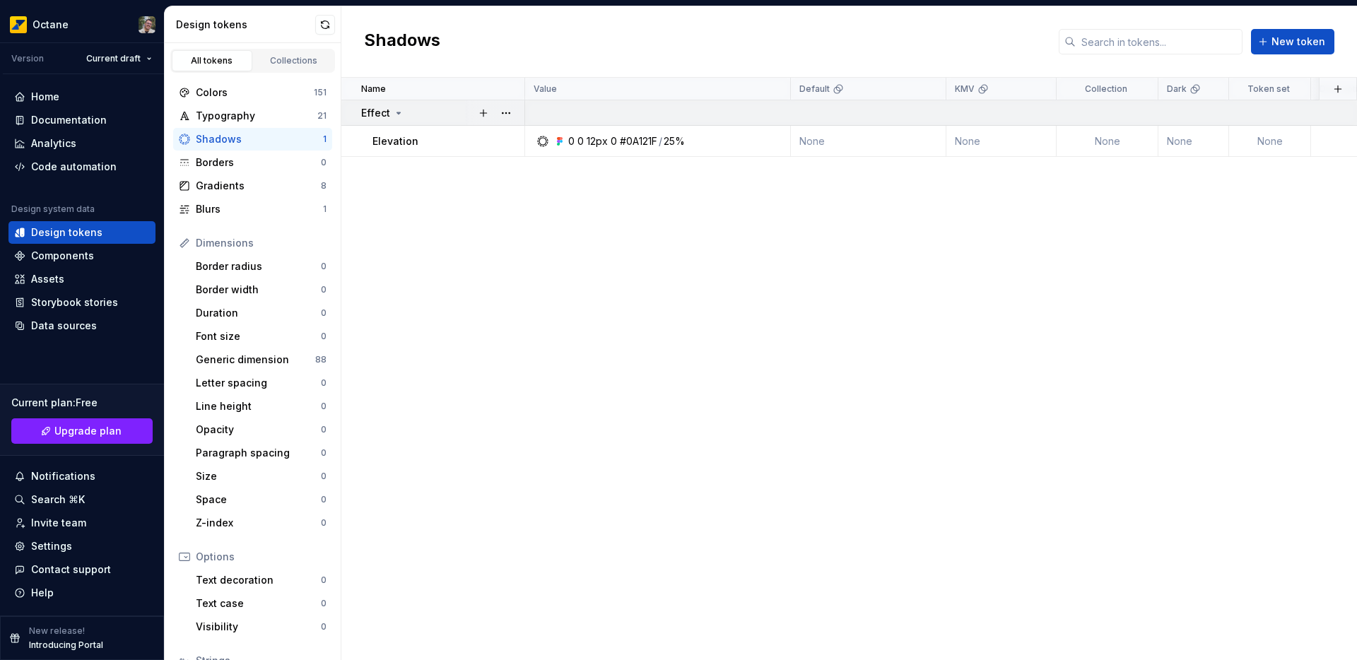
click at [393, 115] on icon at bounding box center [398, 112] width 11 height 11
click at [515, 112] on button "button" at bounding box center [506, 113] width 20 height 20
click at [1148, 113] on html "Octane Version Current draft Home Documentation Analytics Code automation Desig…" at bounding box center [678, 330] width 1357 height 660
click at [377, 114] on p "Effect" at bounding box center [375, 113] width 29 height 14
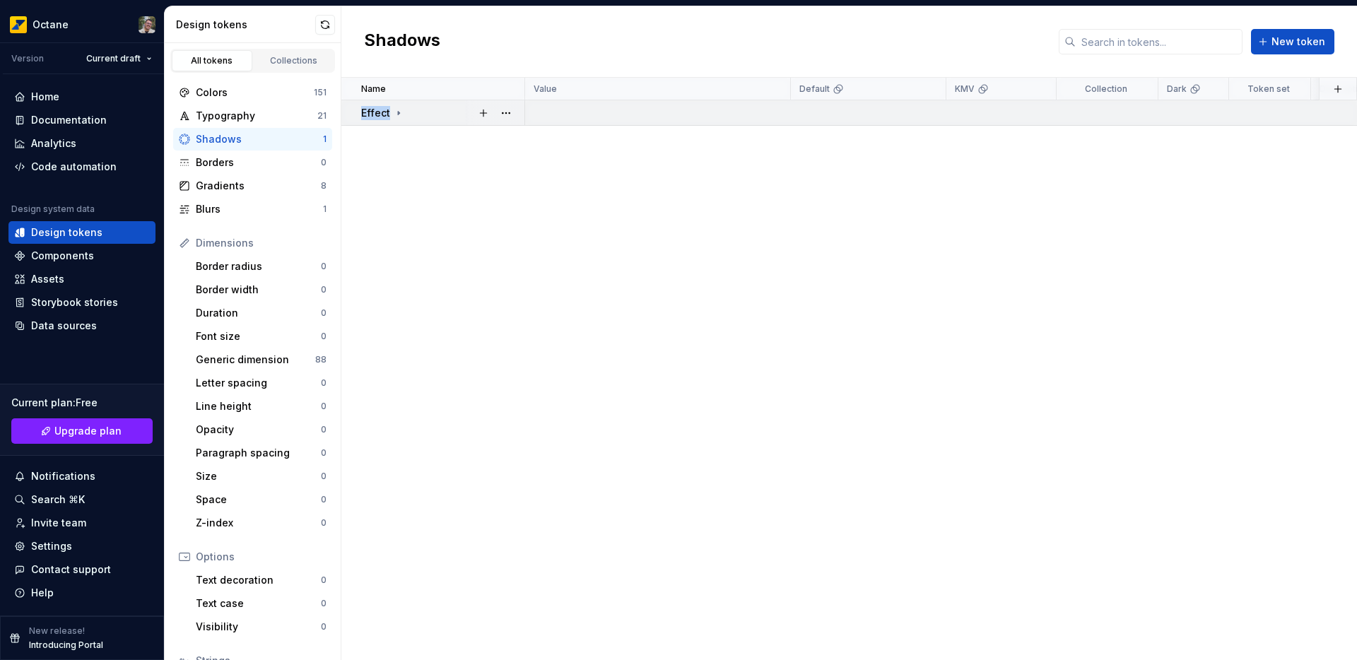
click at [376, 114] on p "Effect" at bounding box center [375, 113] width 29 height 14
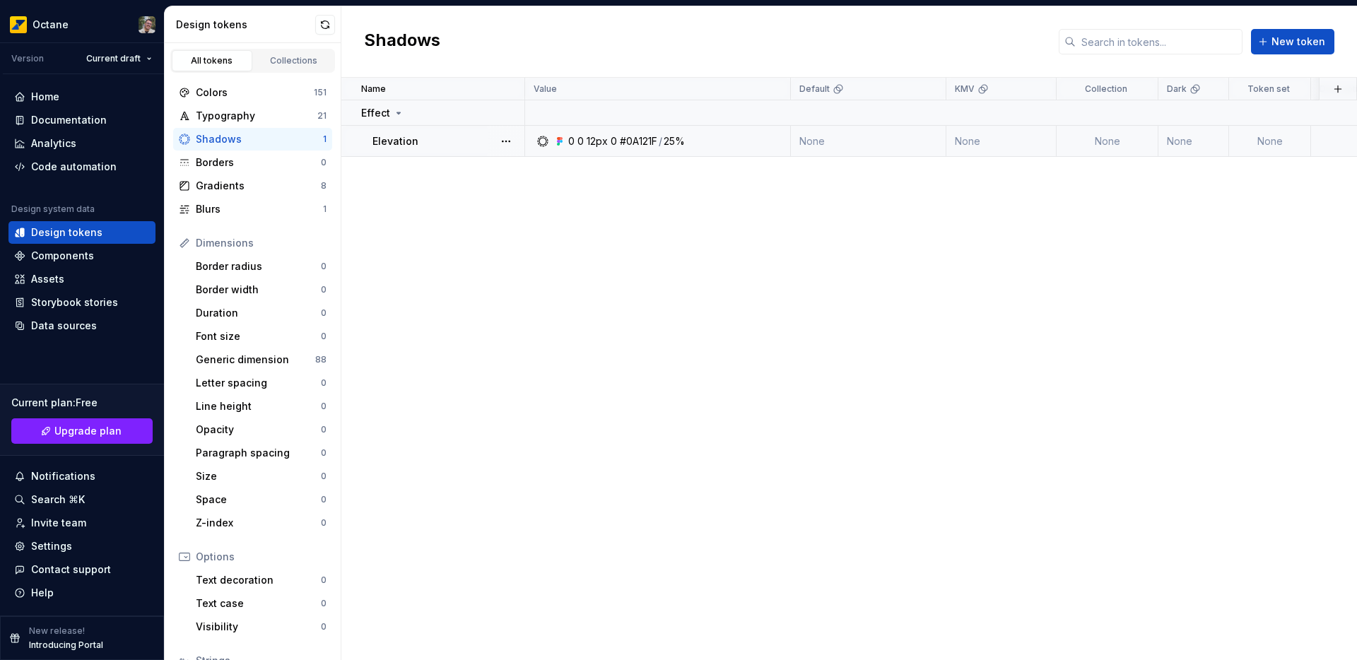
click at [401, 146] on p "Elevation" at bounding box center [395, 141] width 46 height 14
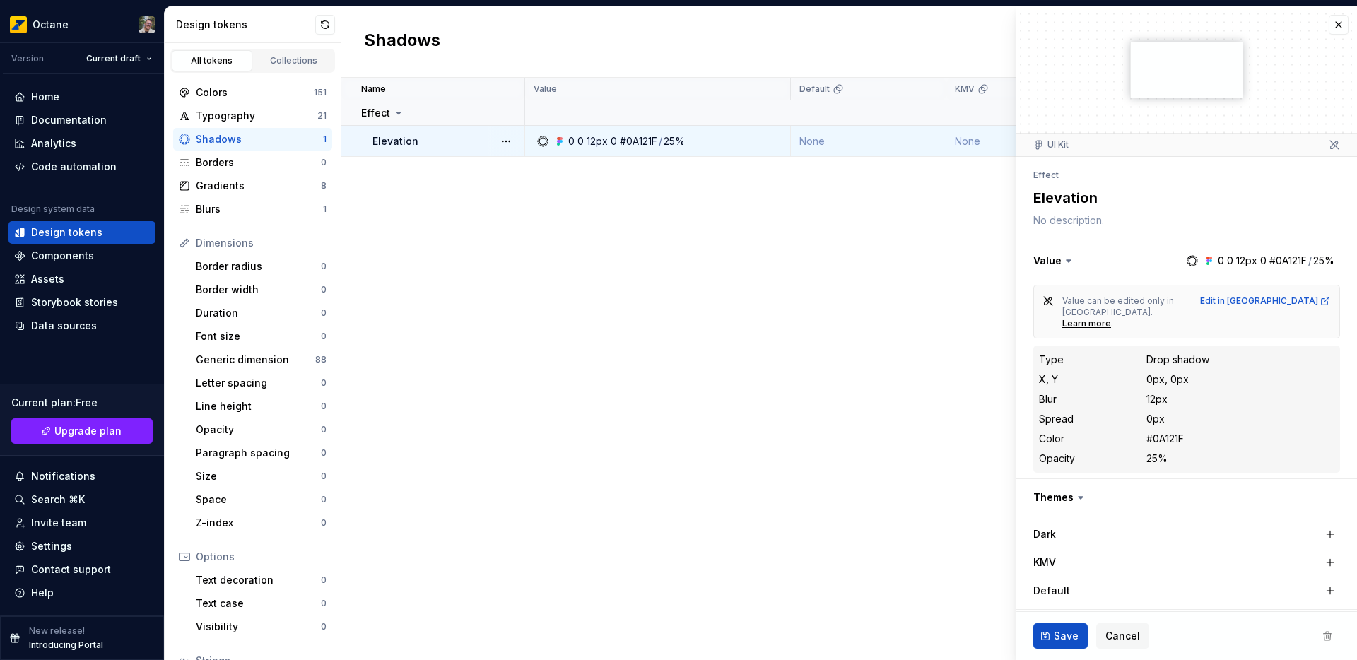
click at [1061, 262] on icon at bounding box center [1068, 261] width 14 height 14
click at [1066, 260] on icon at bounding box center [1068, 261] width 4 height 2
click at [1328, 28] on button "button" at bounding box center [1338, 25] width 20 height 20
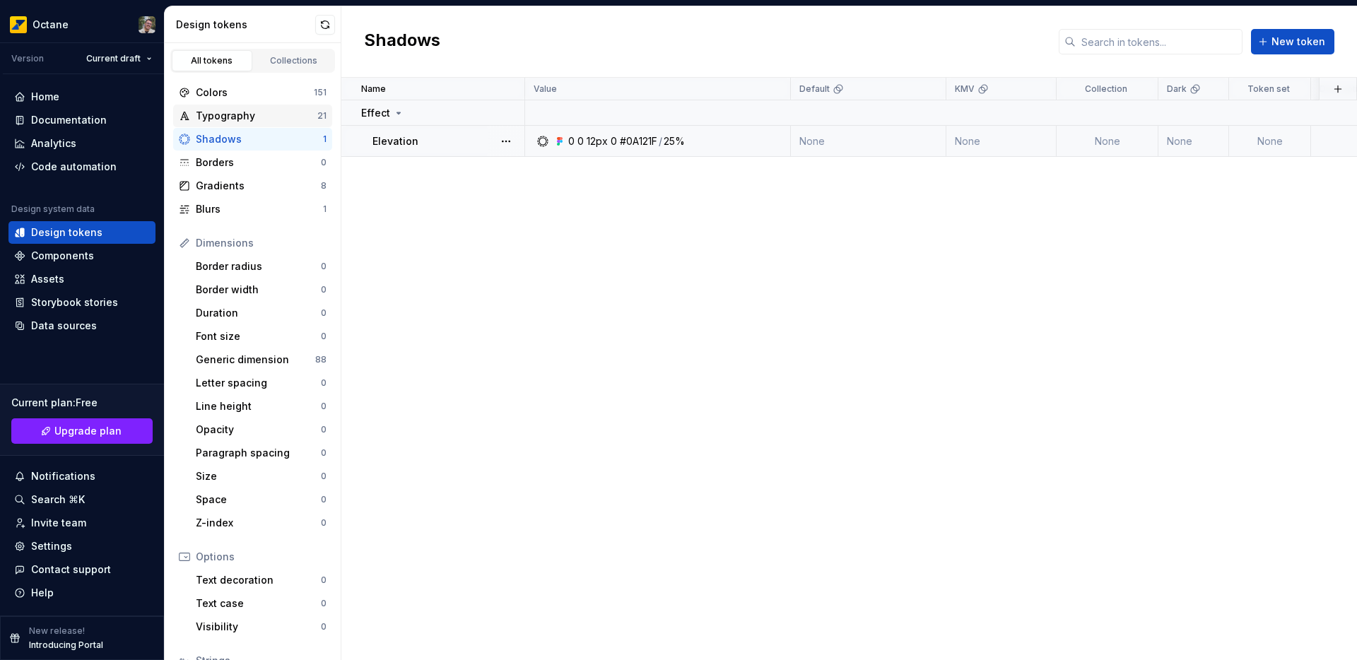
click at [255, 106] on div "Typography 21" at bounding box center [252, 116] width 159 height 23
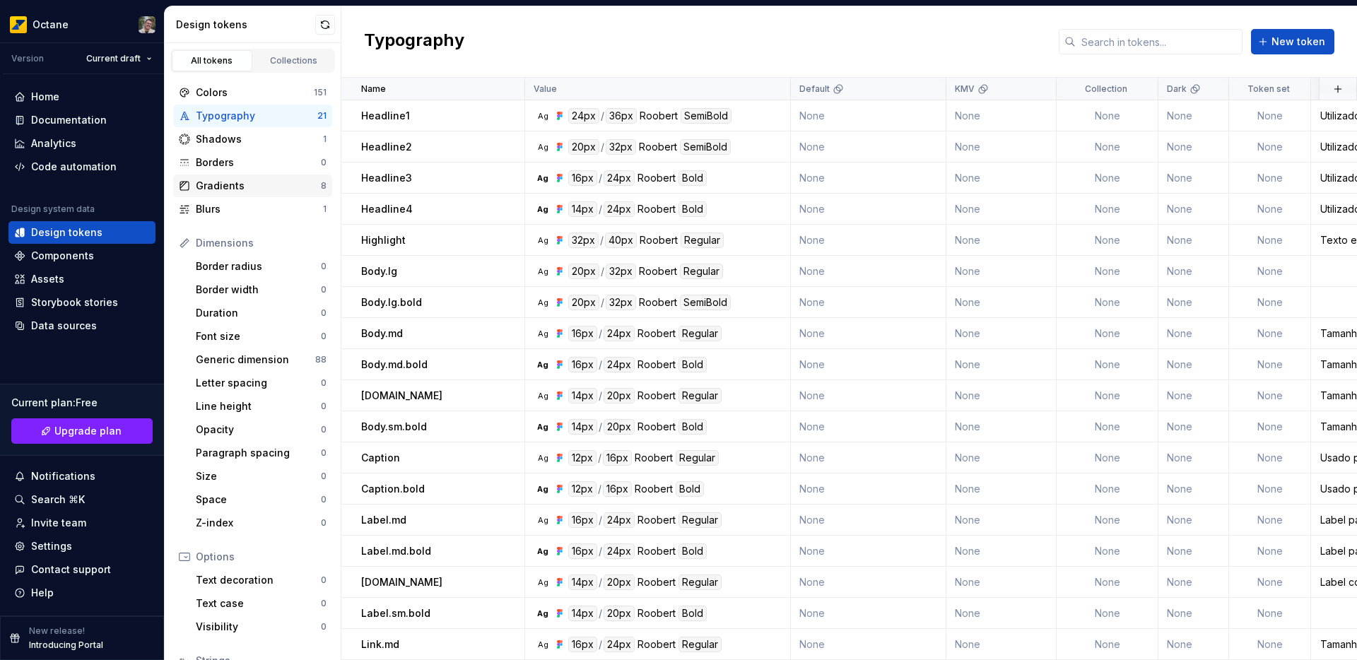
click at [223, 179] on div "Gradients" at bounding box center [258, 186] width 125 height 14
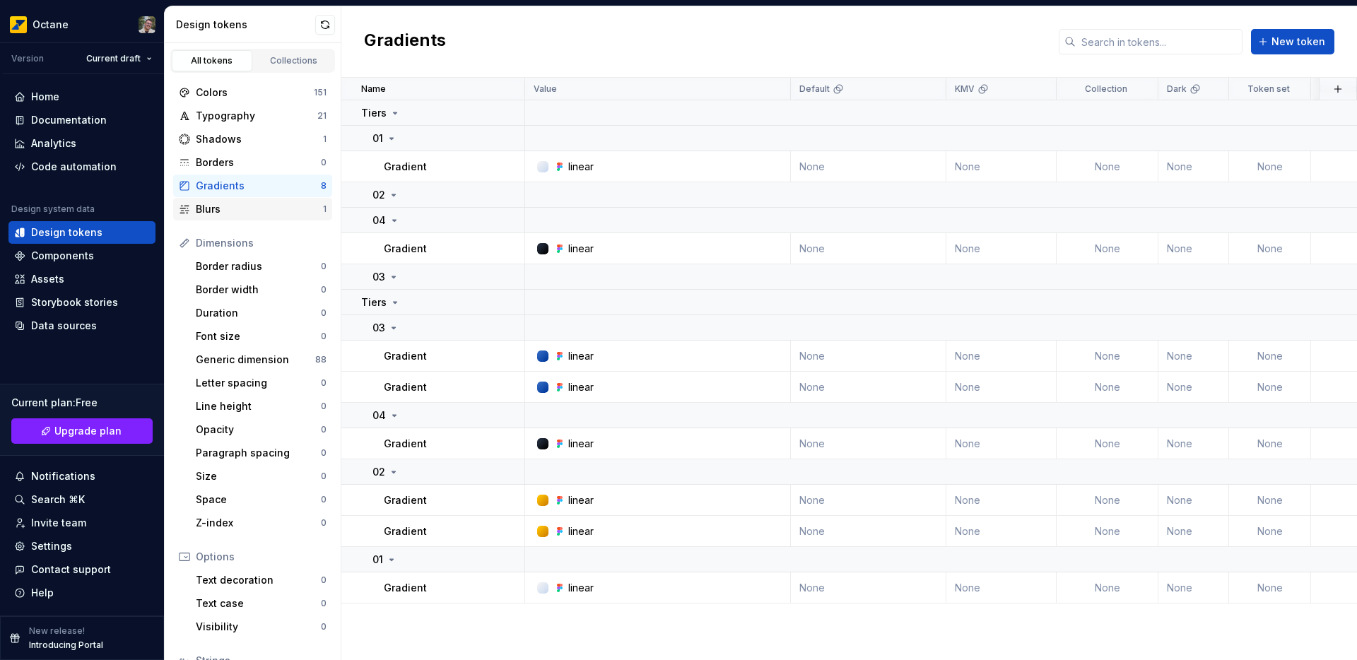
click at [227, 206] on div "Blurs" at bounding box center [259, 209] width 127 height 14
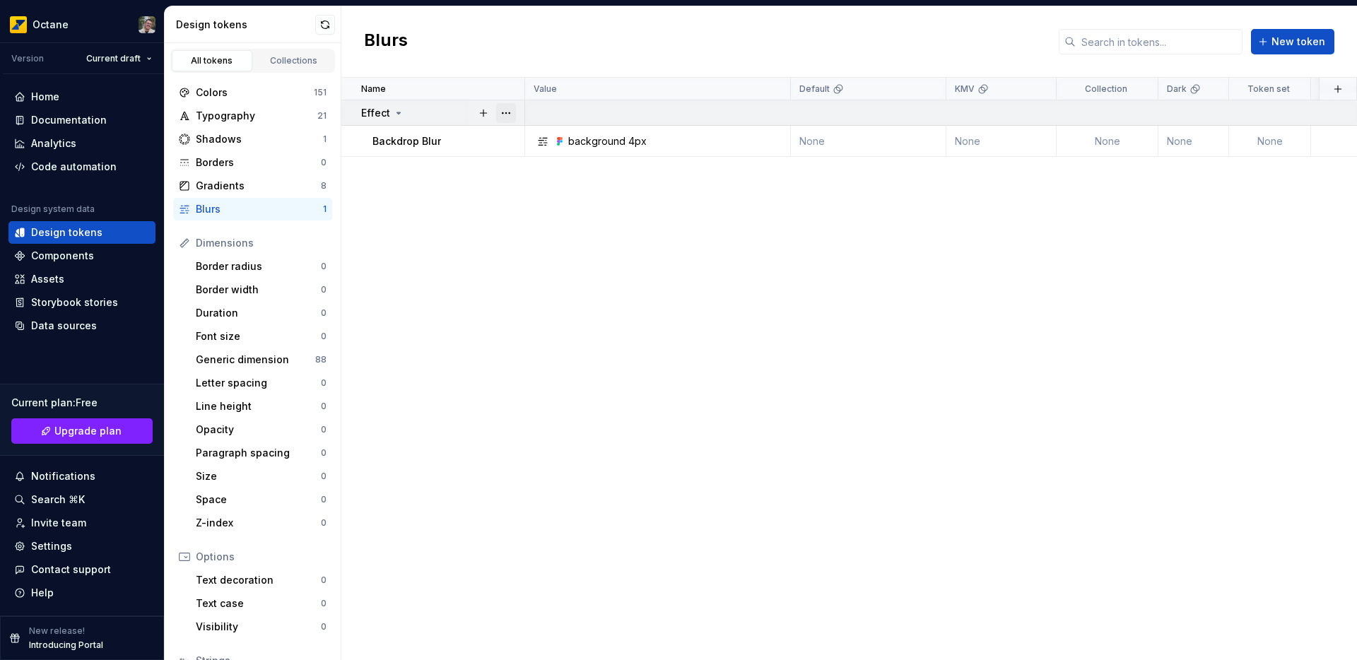
click at [503, 114] on button "button" at bounding box center [506, 113] width 20 height 20
click at [451, 261] on html "Octane Version Current draft Home Documentation Analytics Code automation Desig…" at bounding box center [678, 330] width 1357 height 660
click at [221, 100] on div "Colors 151" at bounding box center [252, 92] width 159 height 23
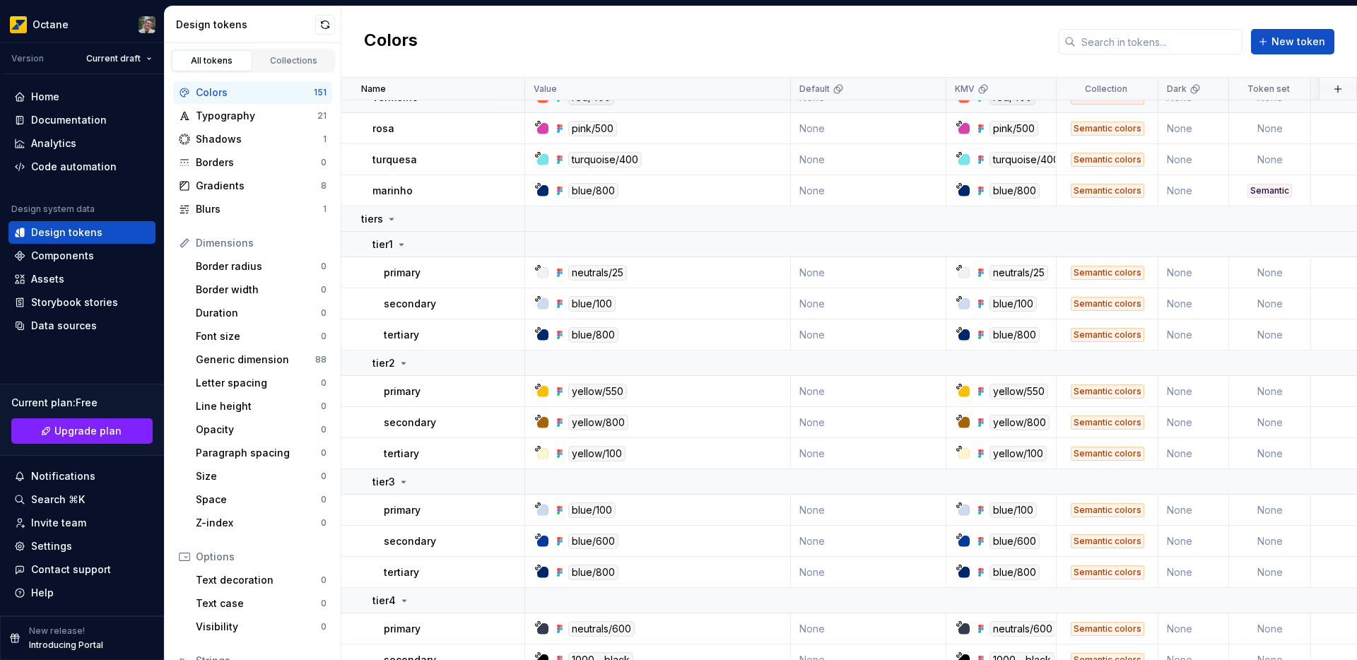
scroll to position [4956, 0]
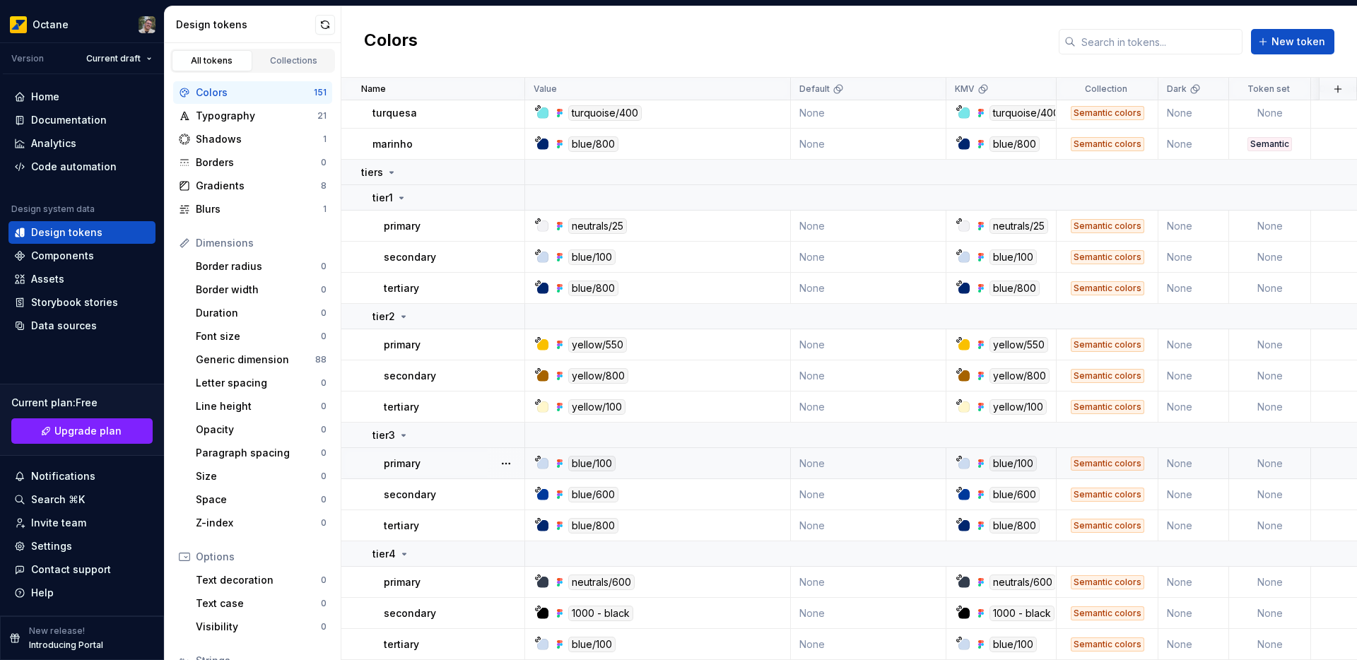
click at [1109, 456] on div "Semantic colors" at bounding box center [1106, 463] width 73 height 14
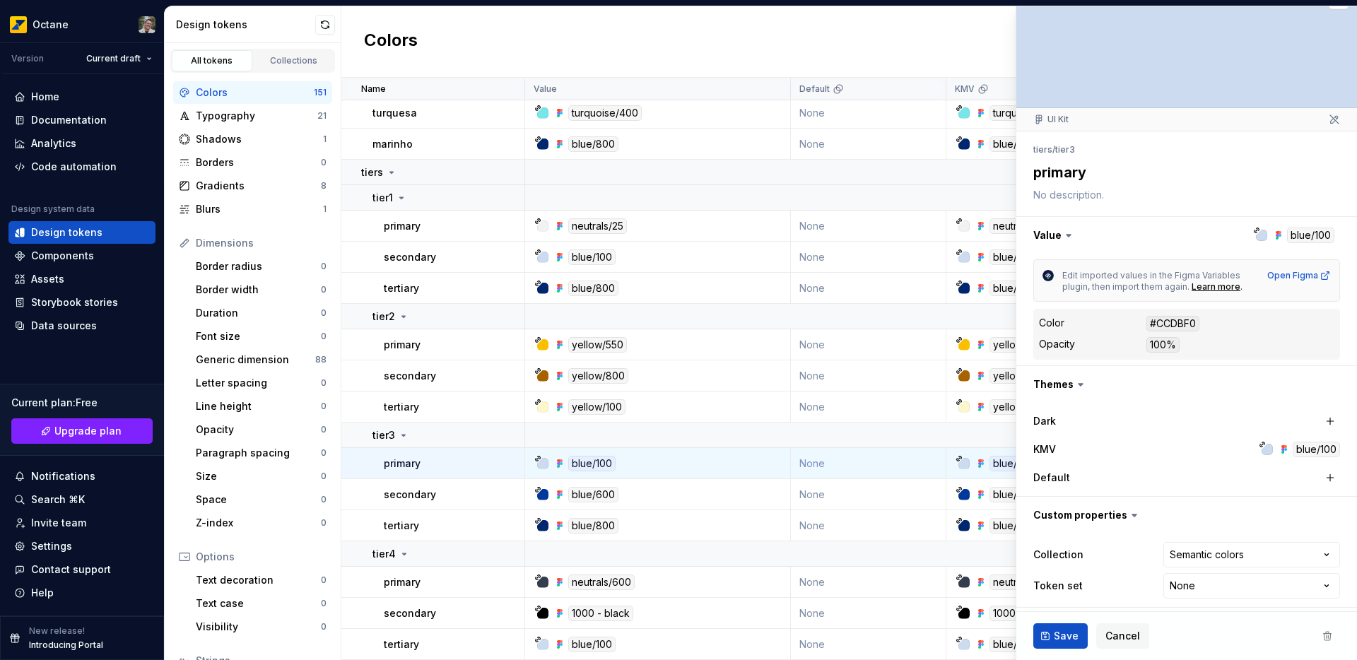
scroll to position [30, 0]
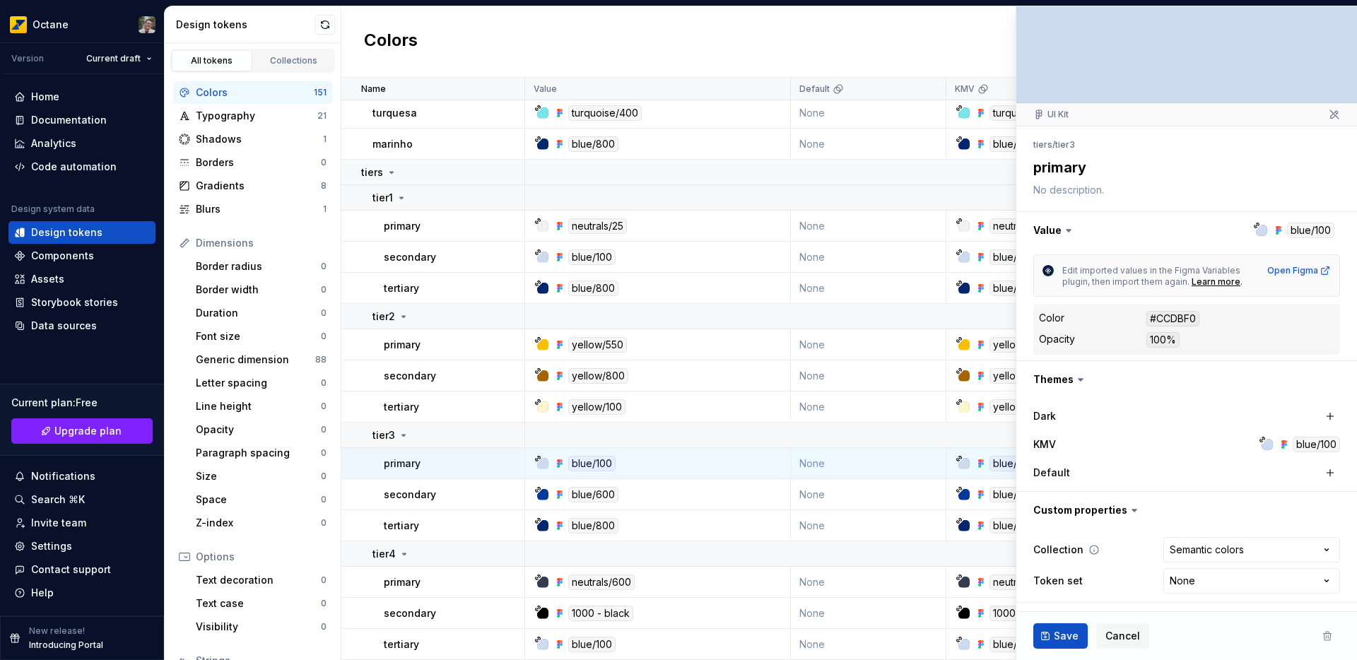
click at [1089, 550] on icon at bounding box center [1093, 549] width 11 height 11
click at [1096, 549] on icon at bounding box center [1093, 549] width 11 height 11
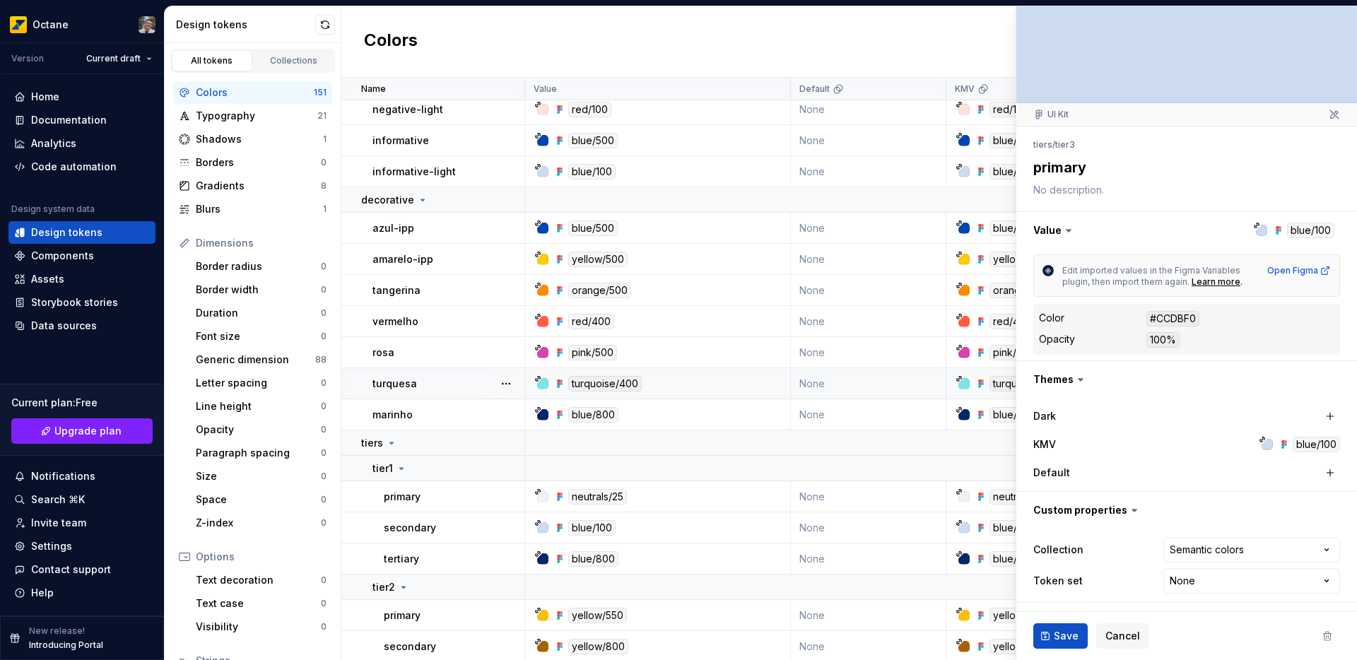
scroll to position [4674, 0]
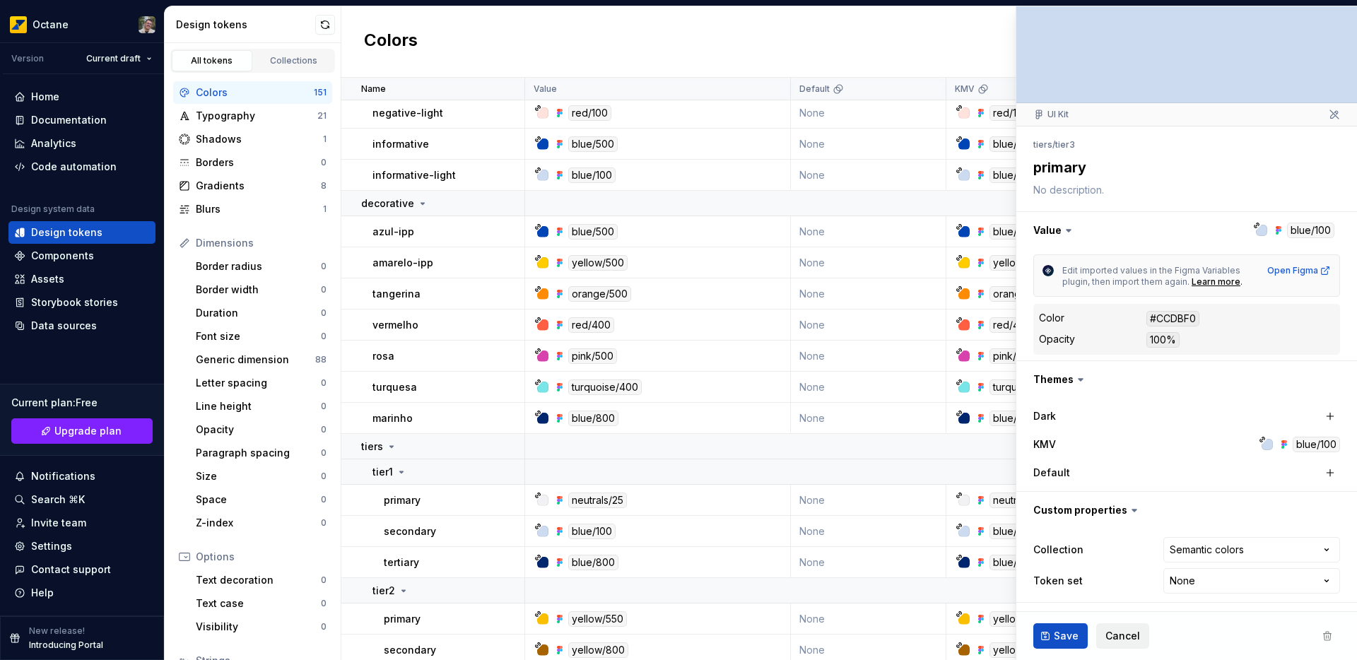
click at [1118, 632] on span "Cancel" at bounding box center [1122, 636] width 35 height 14
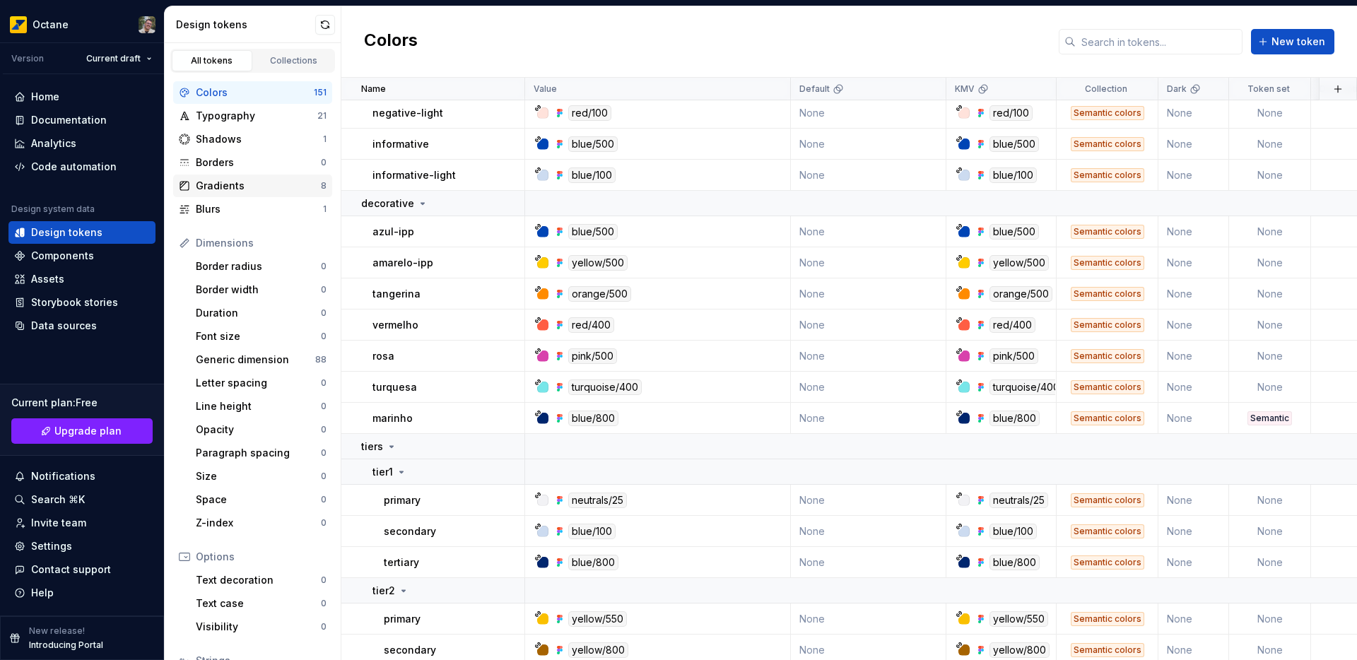
click at [212, 183] on div "Gradients" at bounding box center [258, 186] width 125 height 14
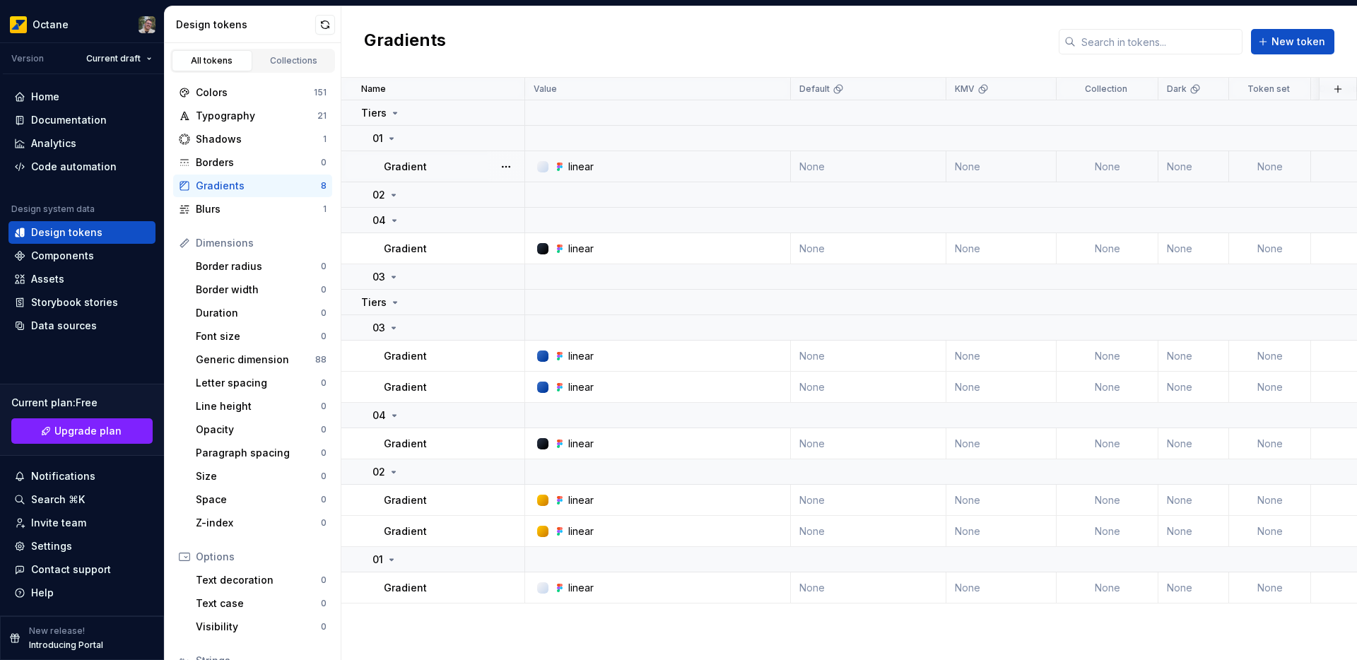
click at [627, 172] on div "linear" at bounding box center [661, 167] width 255 height 14
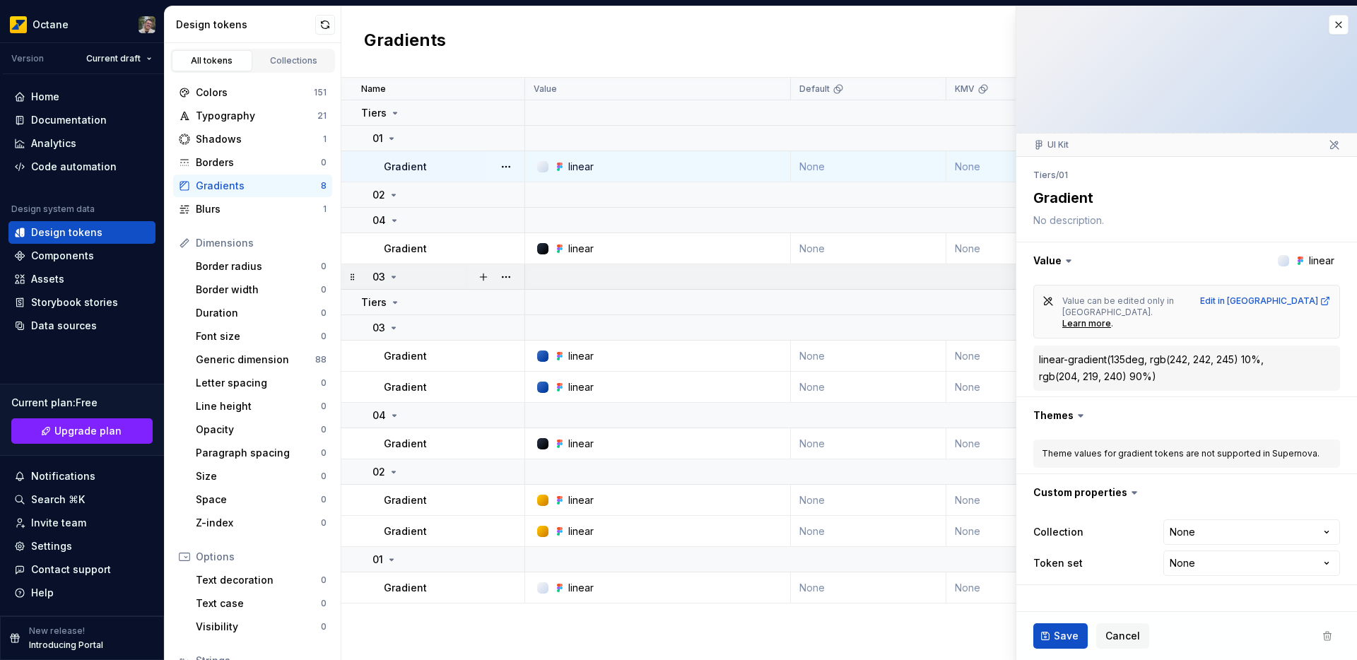
type textarea "*"
click at [1217, 507] on html "Octane Version Current draft Home Documentation Analytics Code automation Desig…" at bounding box center [678, 330] width 1357 height 660
select select "**********"
click at [1056, 640] on span "Save" at bounding box center [1065, 636] width 25 height 14
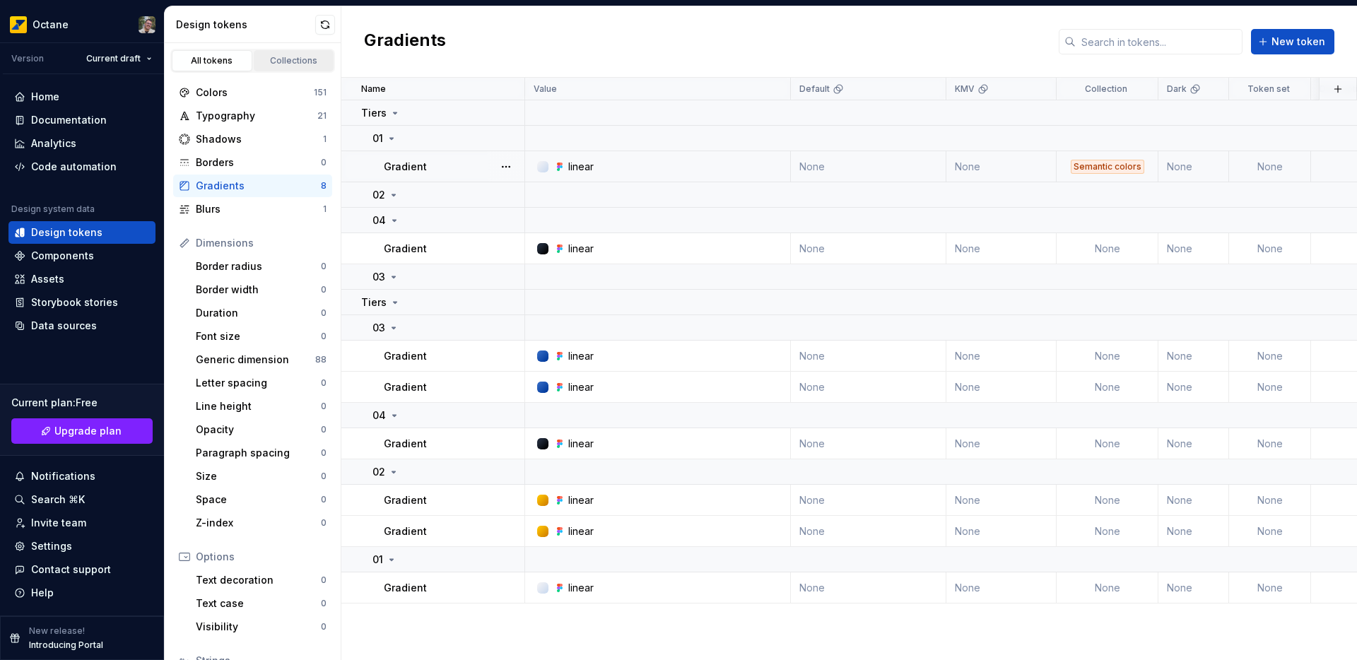
click at [259, 61] on div "Collections" at bounding box center [294, 60] width 71 height 11
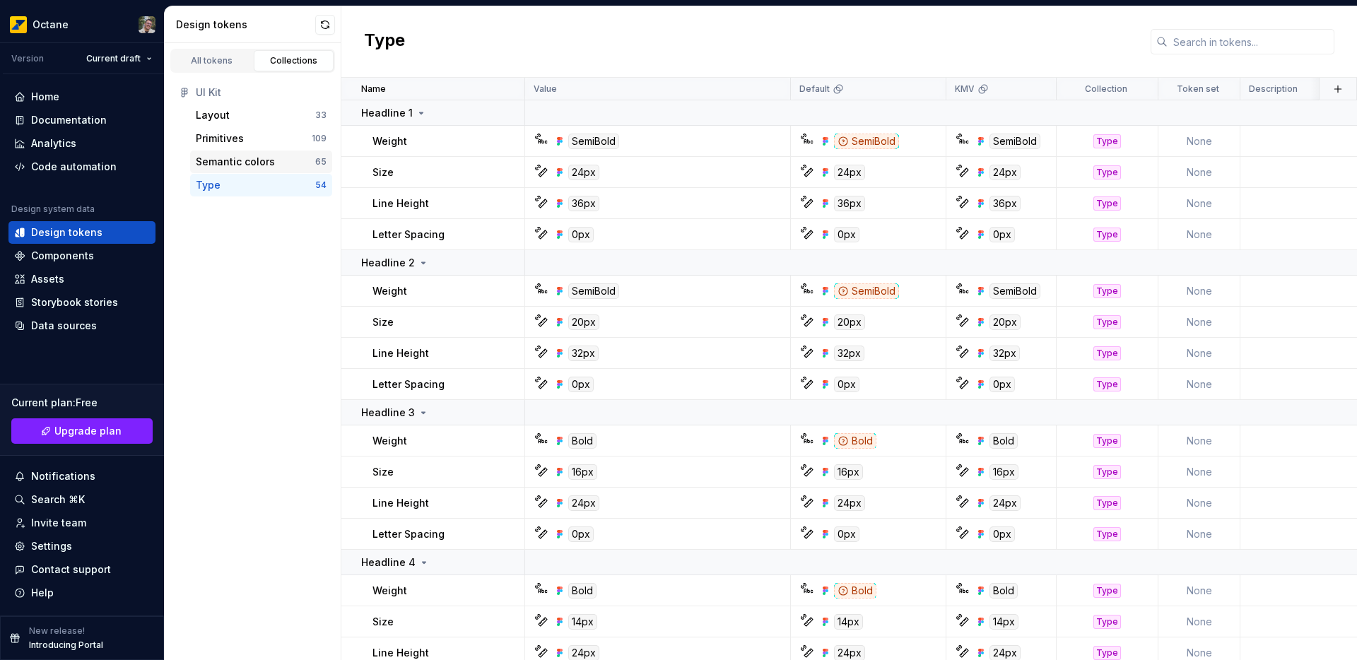
click at [239, 170] on div "Semantic colors 65" at bounding box center [261, 161] width 142 height 23
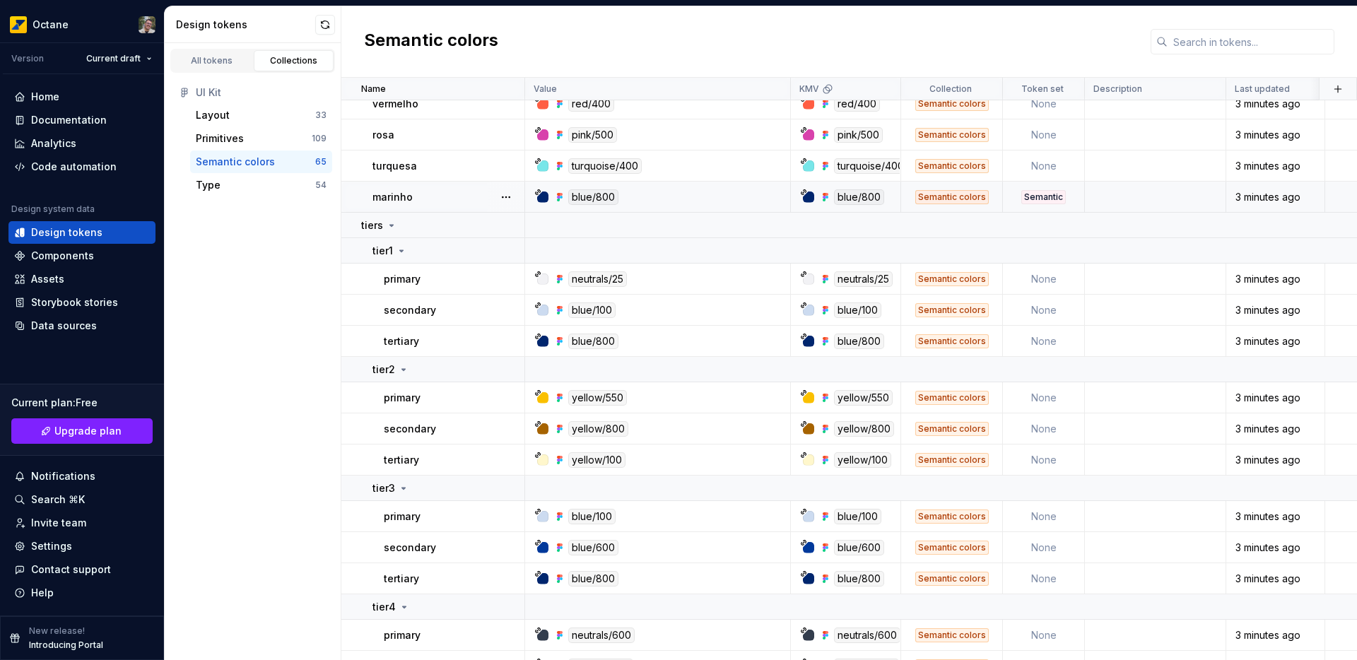
scroll to position [2003, 0]
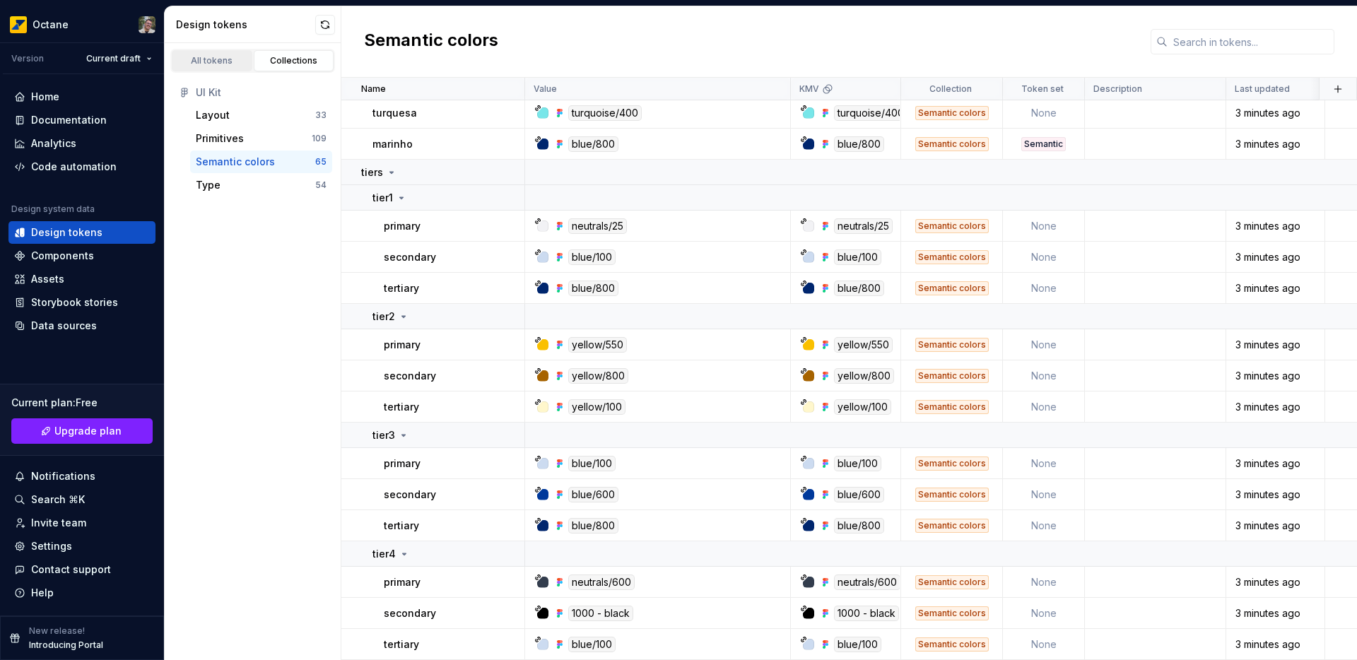
click at [209, 62] on div "All tokens" at bounding box center [212, 60] width 71 height 11
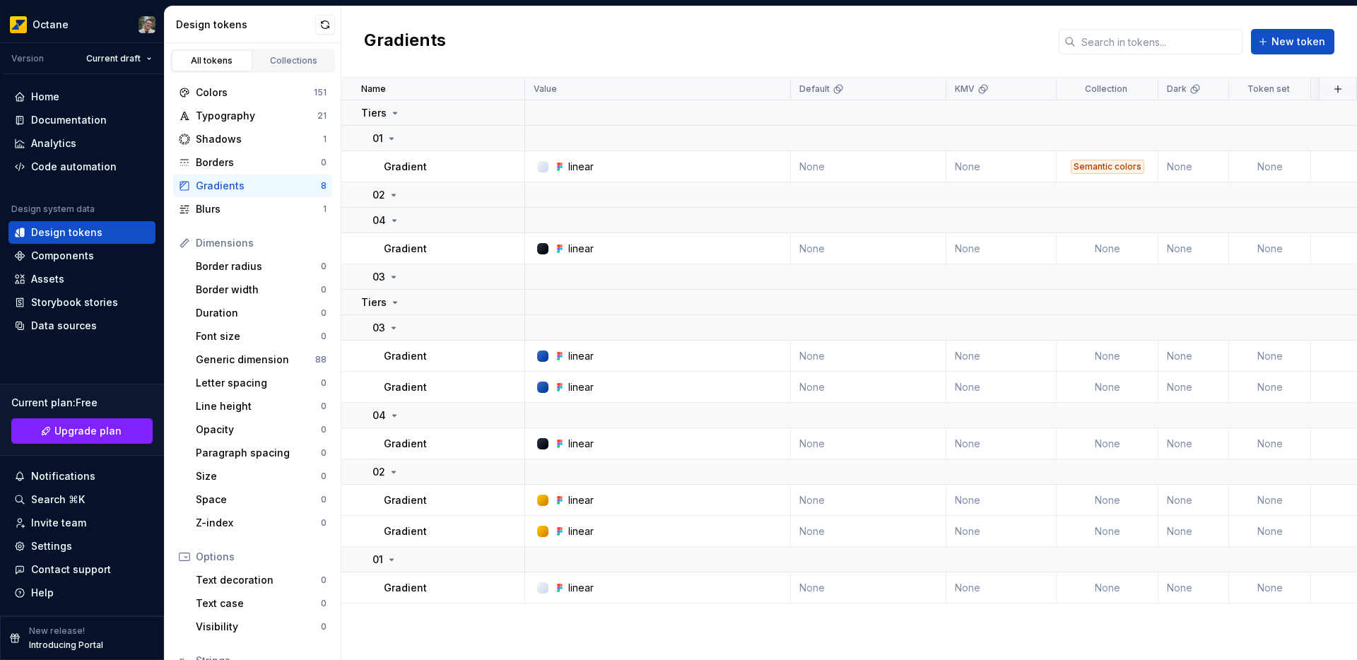
click at [238, 189] on div "Gradients" at bounding box center [258, 186] width 125 height 14
click at [387, 140] on icon at bounding box center [391, 138] width 11 height 11
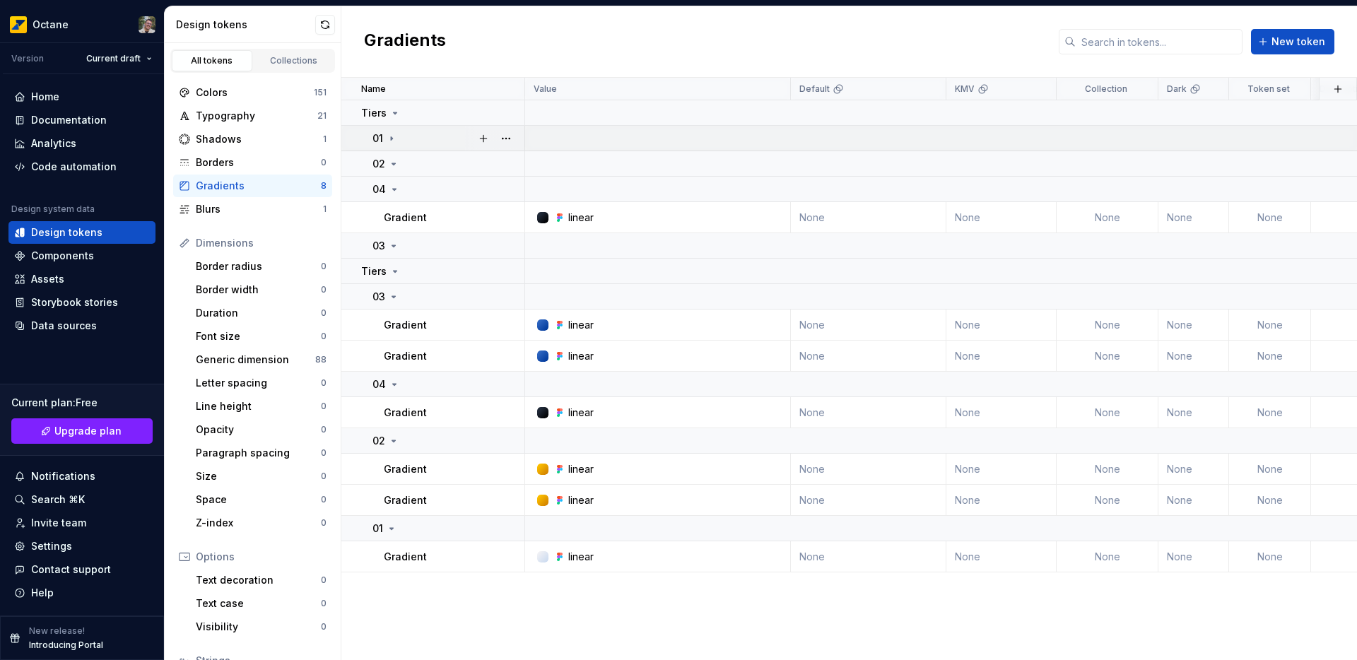
click at [389, 139] on icon at bounding box center [391, 138] width 11 height 11
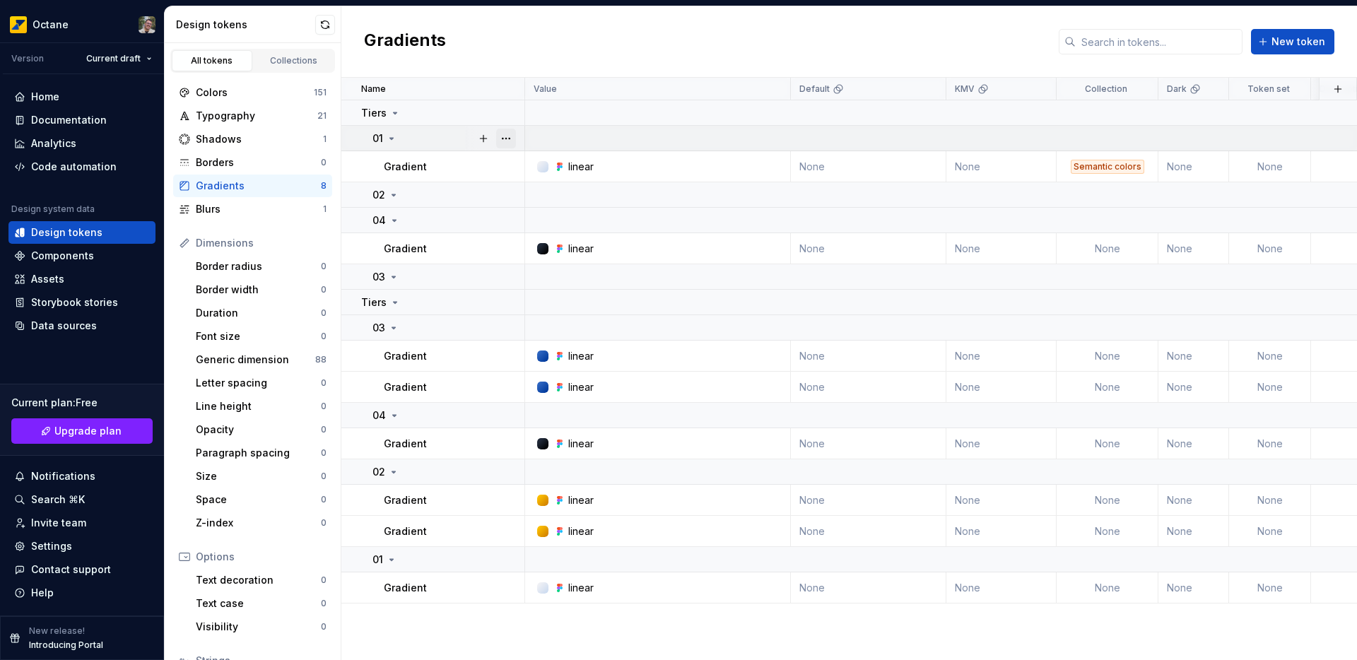
click at [512, 134] on button "button" at bounding box center [506, 139] width 20 height 20
click at [220, 217] on div "Blurs 1" at bounding box center [252, 209] width 159 height 23
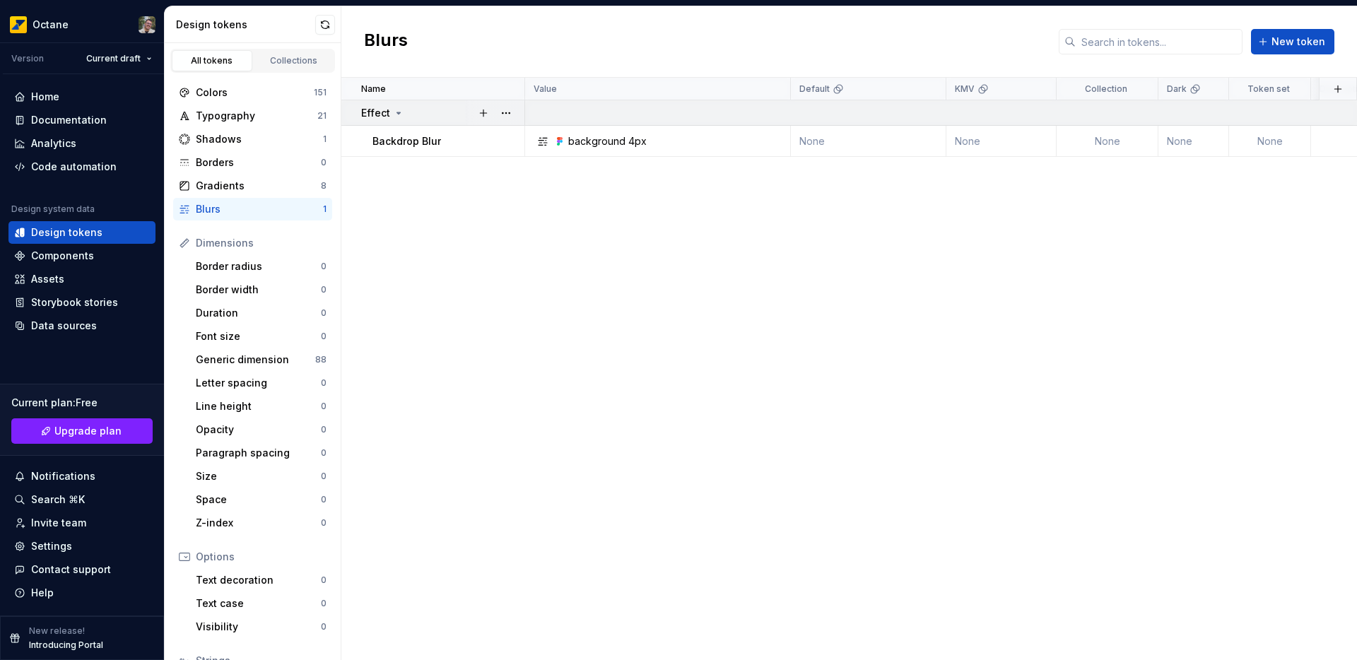
click at [394, 112] on icon at bounding box center [398, 112] width 11 height 11
click at [398, 111] on icon at bounding box center [398, 112] width 11 height 11
click at [503, 110] on button "button" at bounding box center [506, 113] width 20 height 20
click at [504, 110] on button "button" at bounding box center [506, 113] width 20 height 20
click at [499, 138] on button "button" at bounding box center [506, 141] width 20 height 20
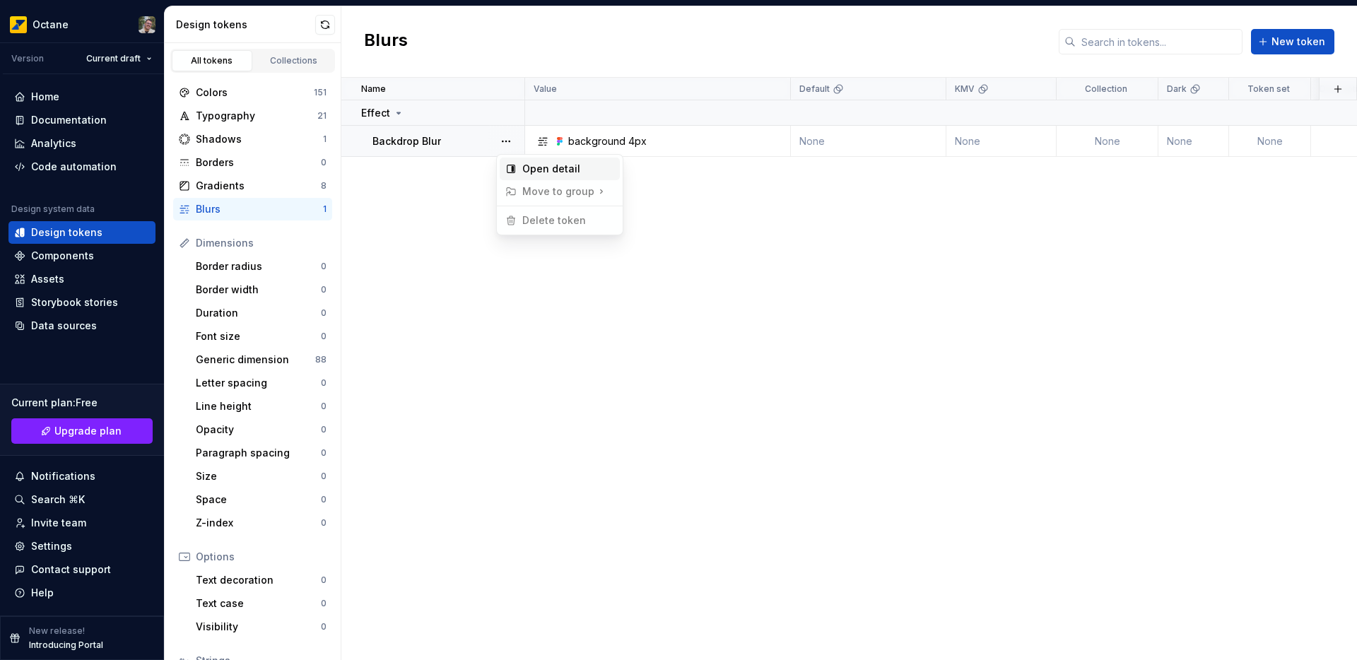
click at [548, 175] on div "Open detail" at bounding box center [568, 169] width 92 height 14
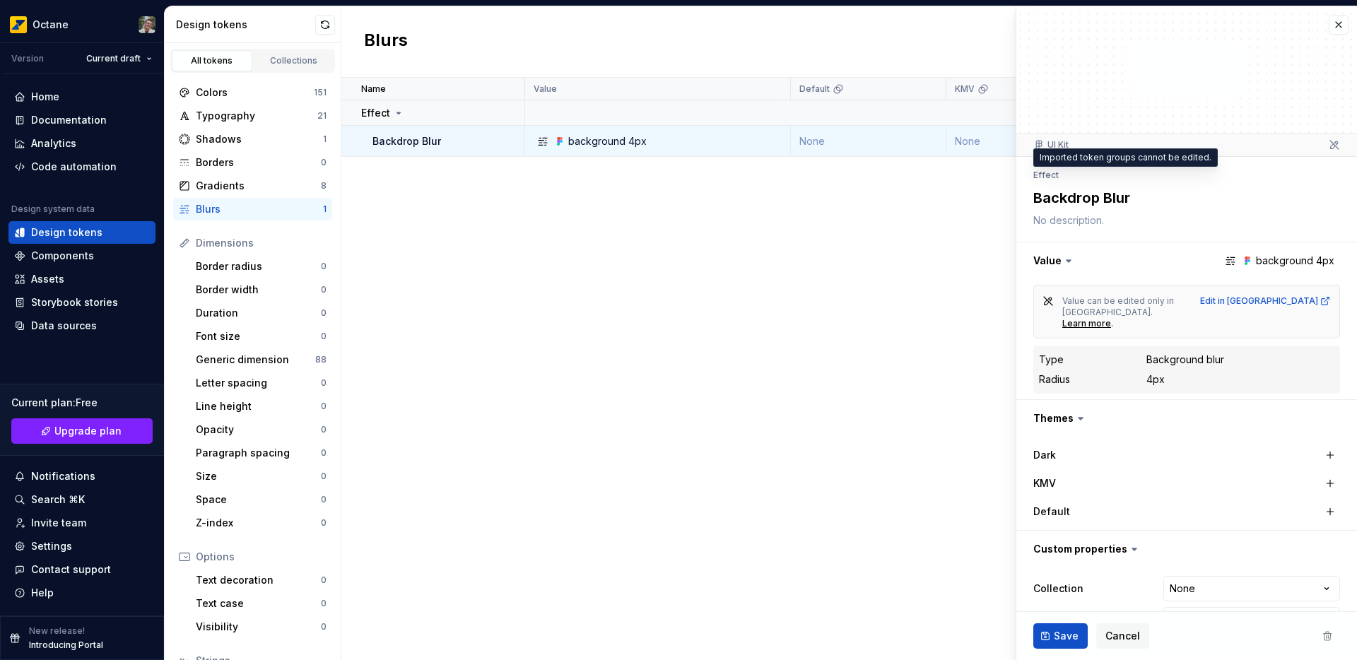
click at [1036, 172] on li "Effect" at bounding box center [1045, 175] width 25 height 11
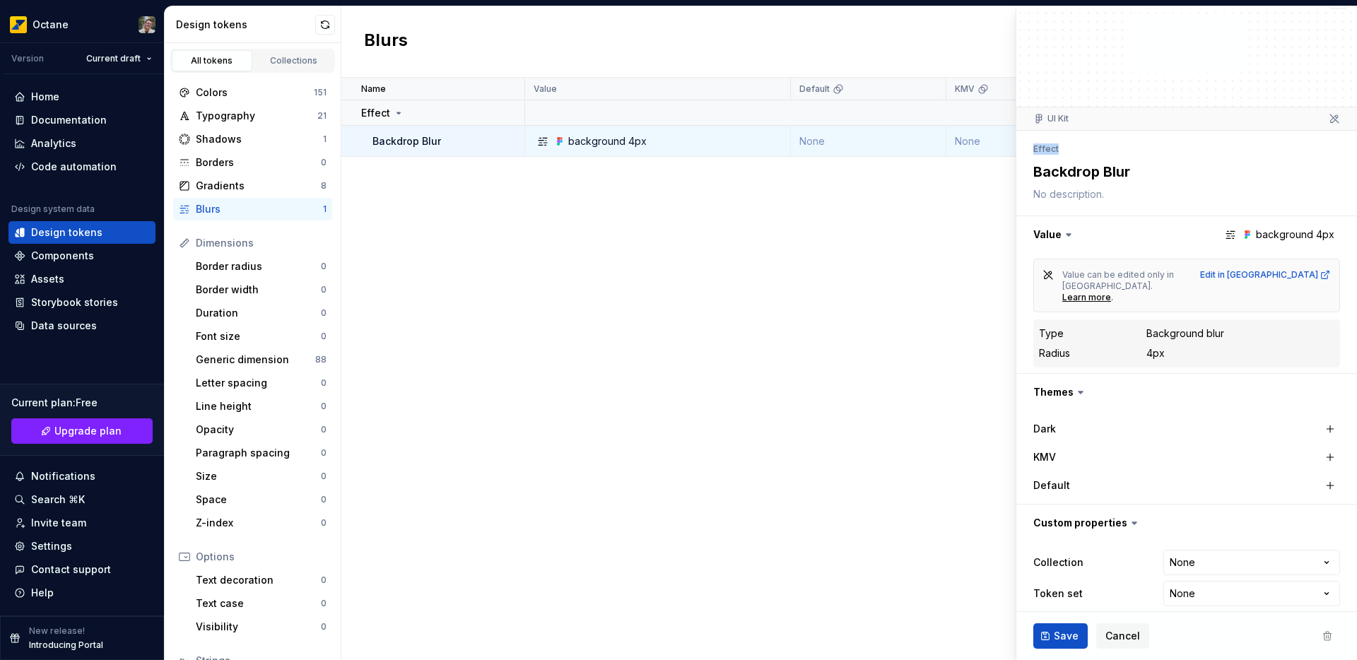
scroll to position [28, 0]
click at [1291, 273] on div "Edit in [GEOGRAPHIC_DATA]" at bounding box center [1265, 273] width 131 height 11
type textarea "*"
click at [1039, 230] on button "button" at bounding box center [1186, 233] width 341 height 37
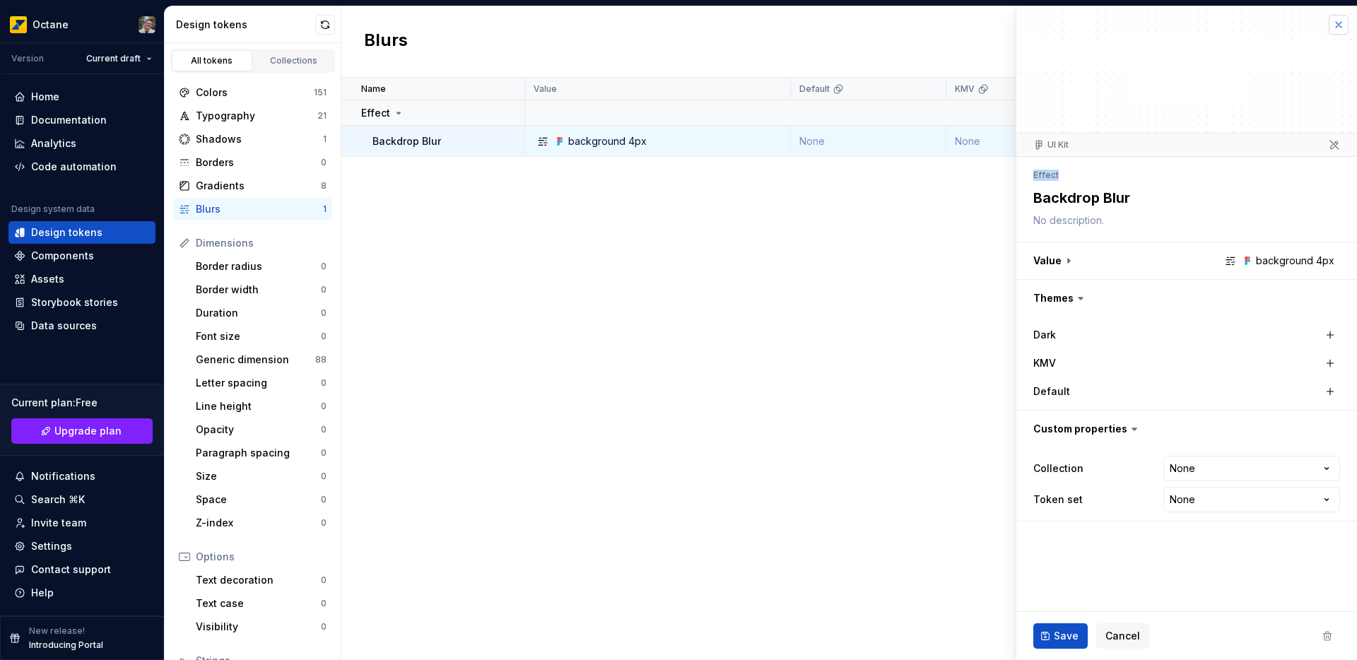
click at [1343, 23] on button "button" at bounding box center [1338, 25] width 20 height 20
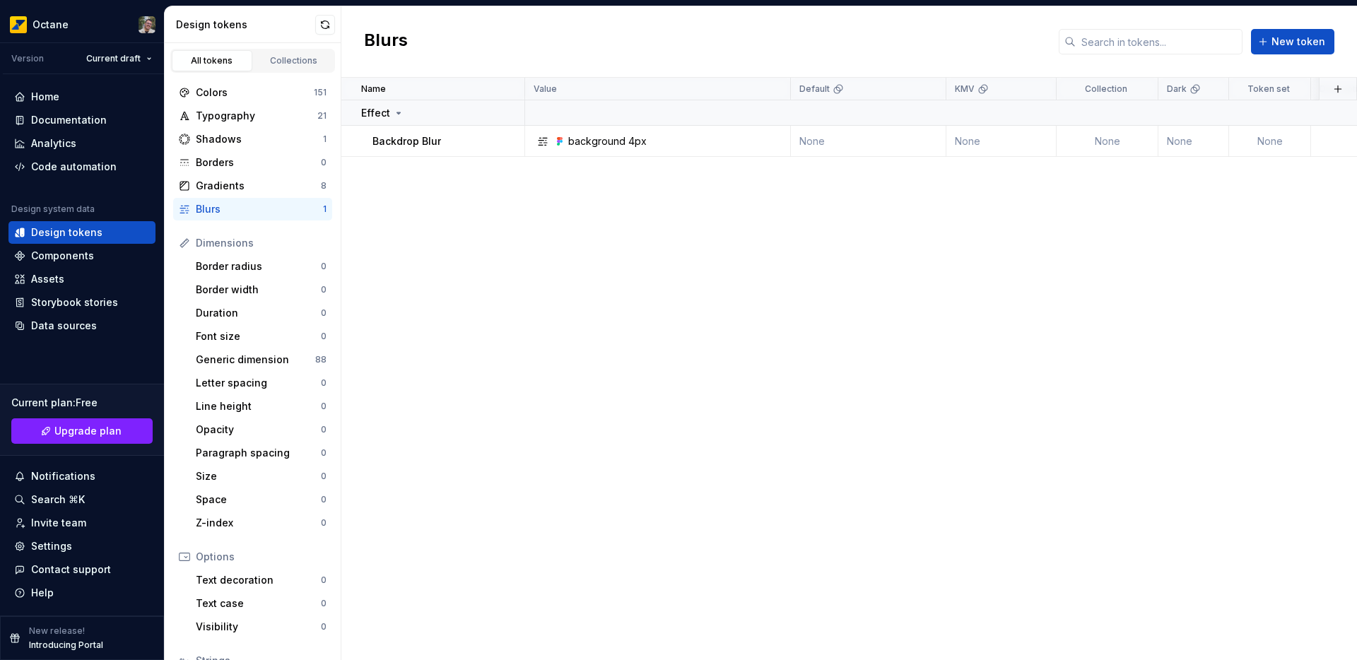
click at [583, 243] on div "Name Value Default KMV Collection Dark Token set Description Last updated Effec…" at bounding box center [848, 369] width 1015 height 582
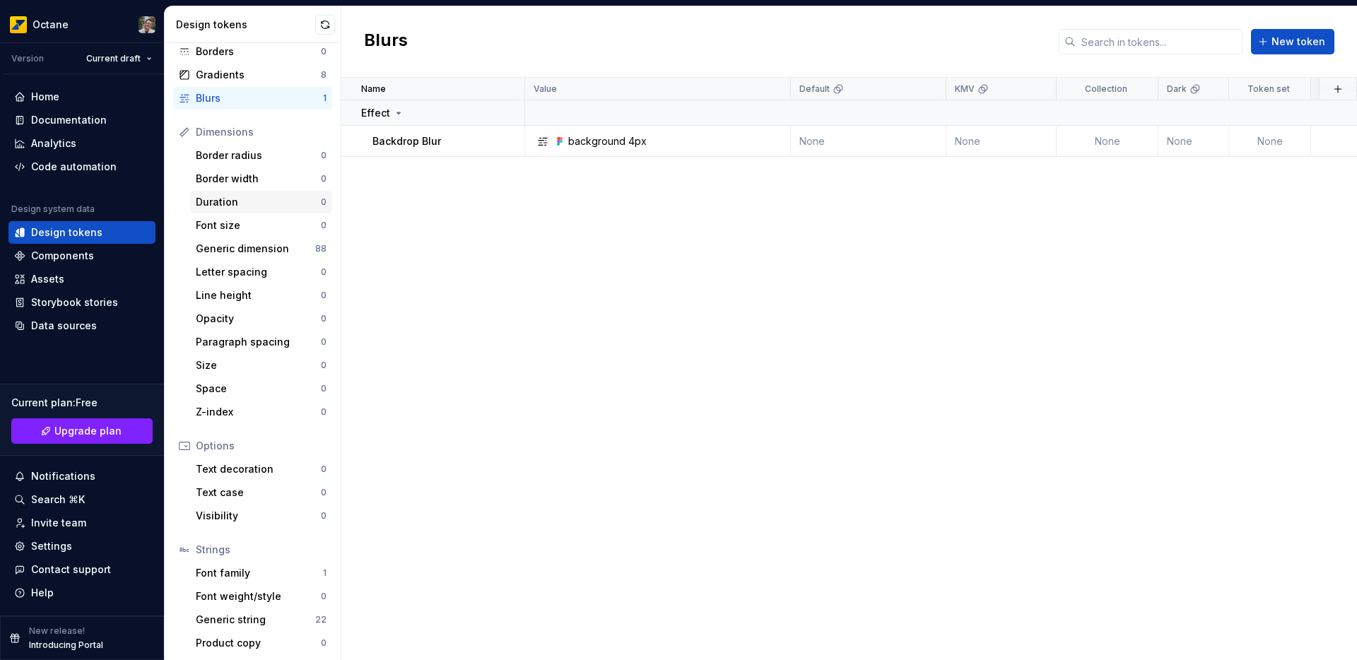
scroll to position [114, 0]
click at [220, 253] on div "Generic dimension 88" at bounding box center [261, 246] width 142 height 23
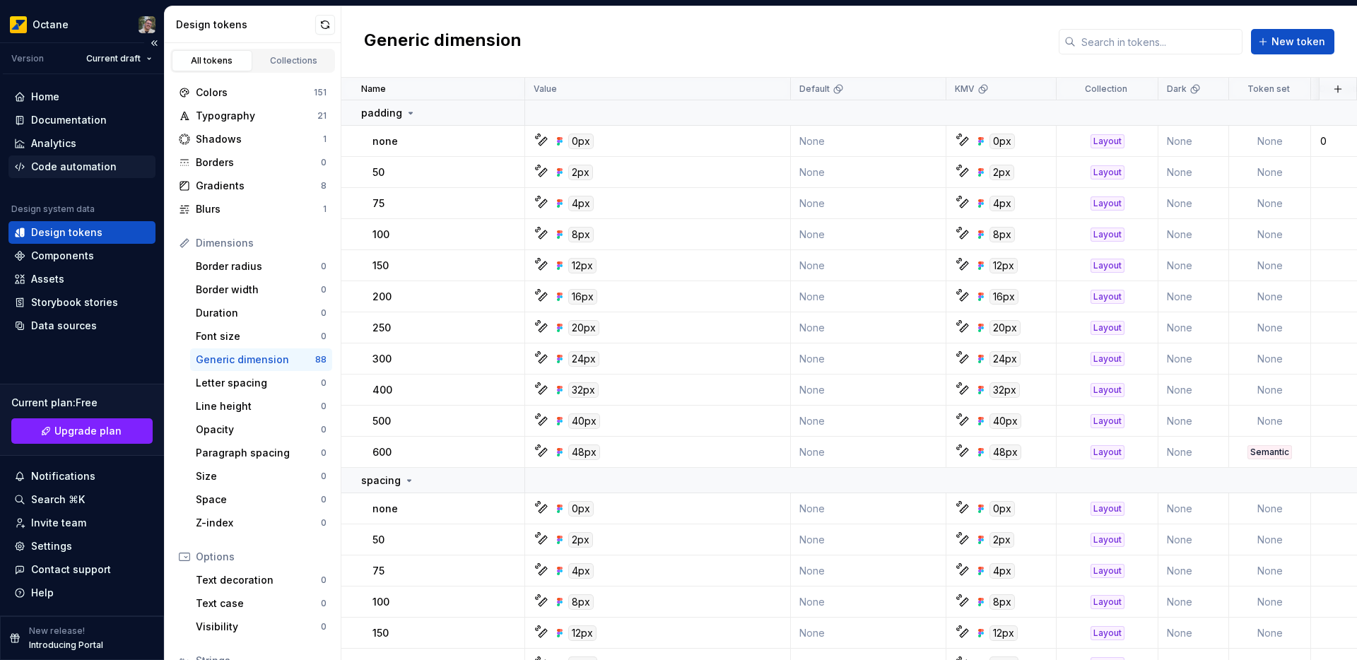
click at [72, 172] on div "Code automation" at bounding box center [73, 167] width 85 height 14
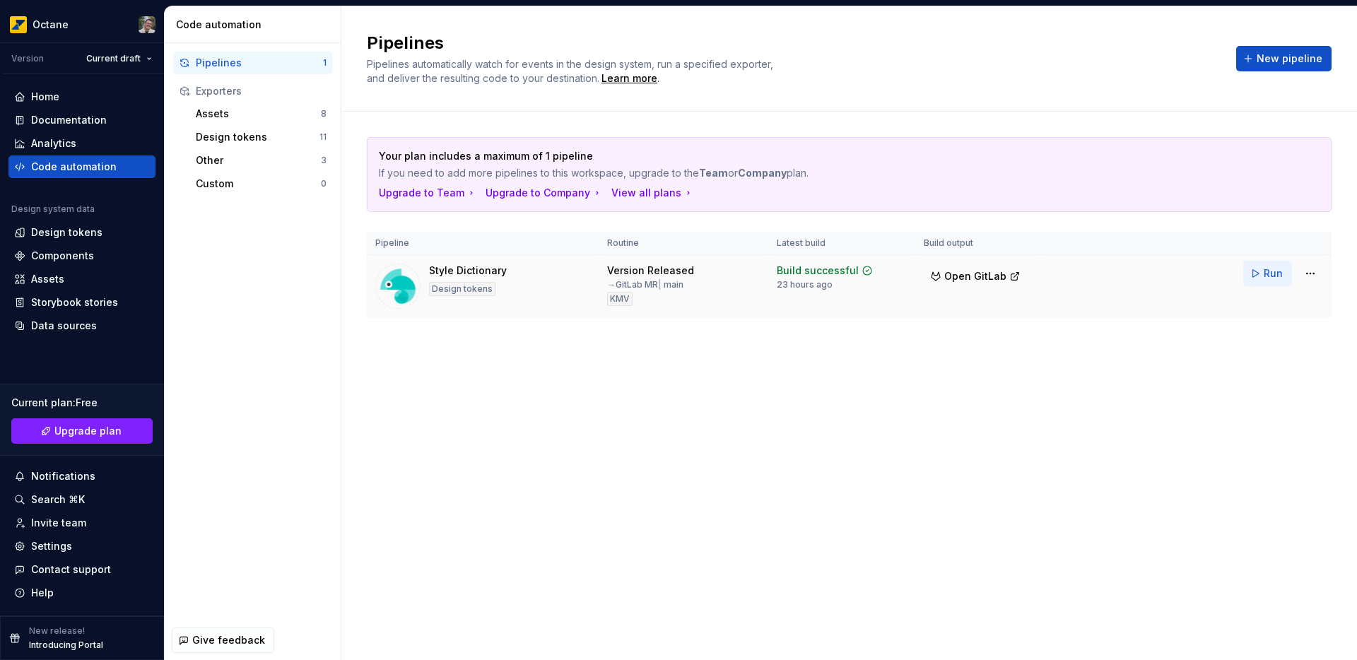
click at [1275, 276] on span "Run" at bounding box center [1272, 273] width 19 height 14
click at [699, 503] on div "Pipelines Pipelines automatically watch for events in the design system, run a …" at bounding box center [848, 333] width 1015 height 654
click at [1307, 276] on html "Octane Version Current draft Home Documentation Analytics Code automation Desig…" at bounding box center [678, 330] width 1357 height 660
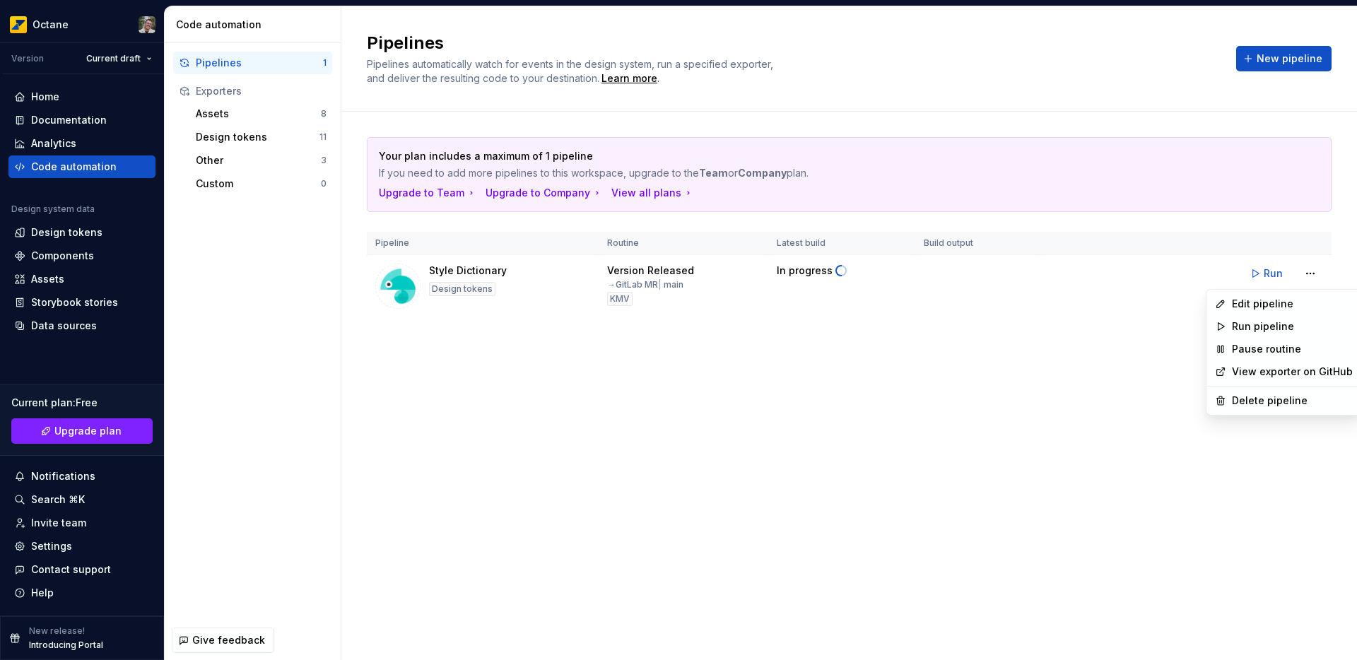
click at [1310, 274] on html "Octane Version Current draft Home Documentation Analytics Code automation Desig…" at bounding box center [678, 330] width 1357 height 660
click at [899, 410] on div "Pipelines Pipelines automatically watch for events in the design system, run a …" at bounding box center [848, 333] width 1015 height 654
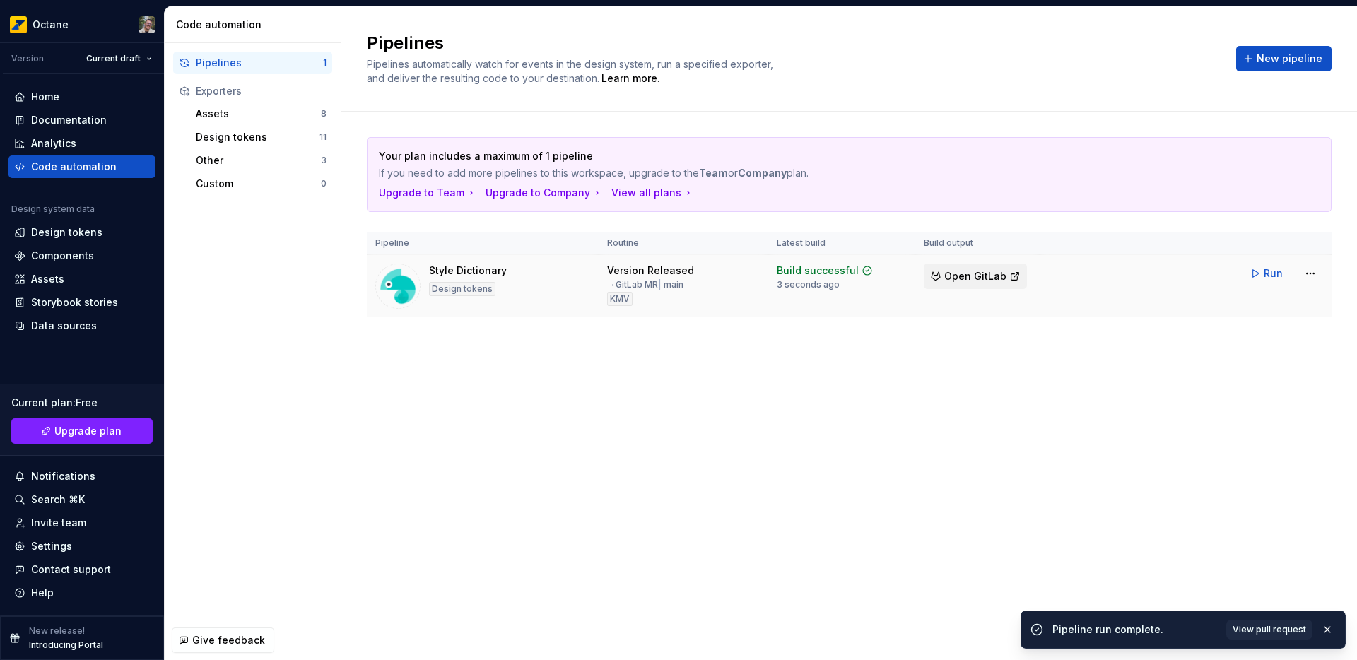
click at [982, 264] on button "Open GitLab" at bounding box center [974, 276] width 103 height 25
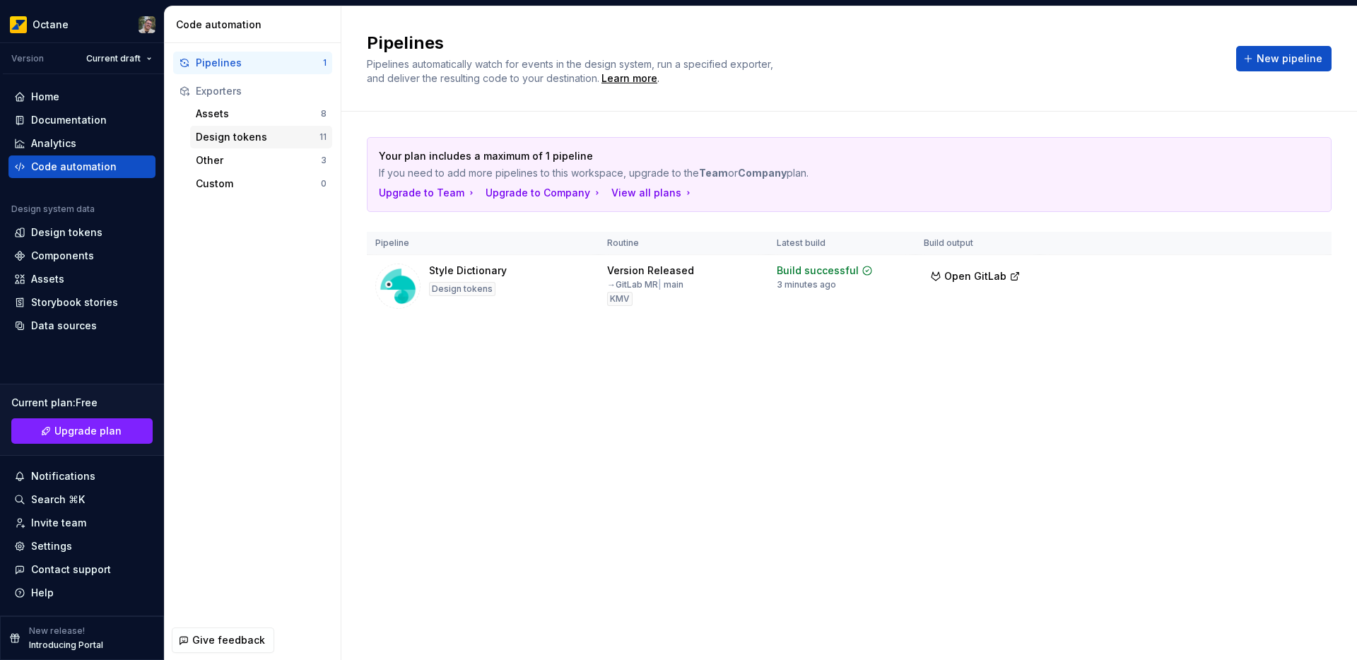
click at [242, 139] on div "Design tokens" at bounding box center [258, 137] width 124 height 14
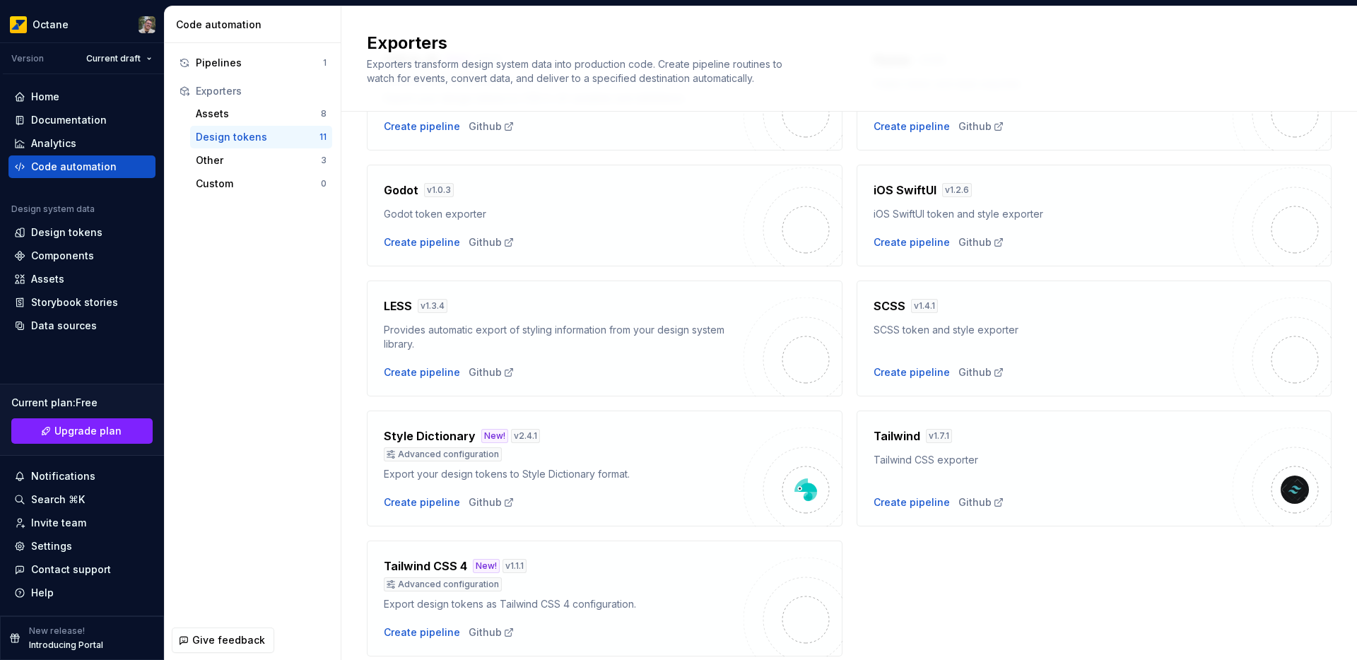
scroll to position [317, 0]
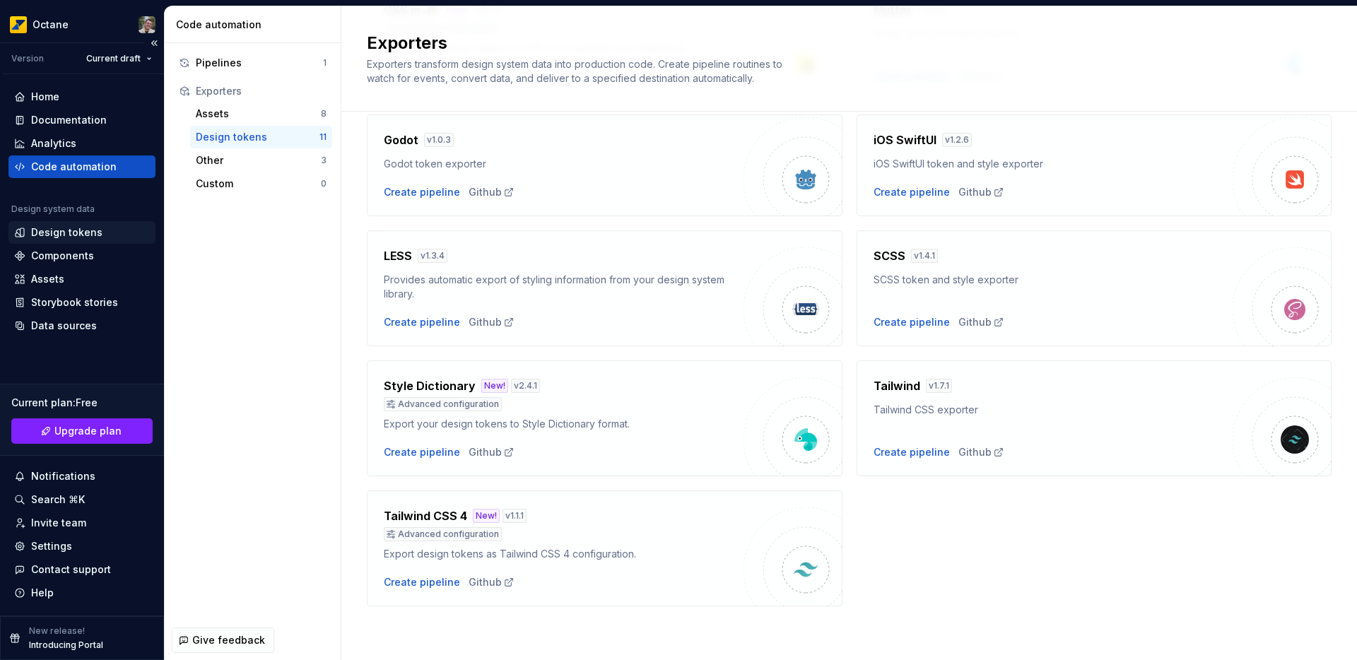
click at [40, 233] on div "Design tokens" at bounding box center [66, 232] width 71 height 14
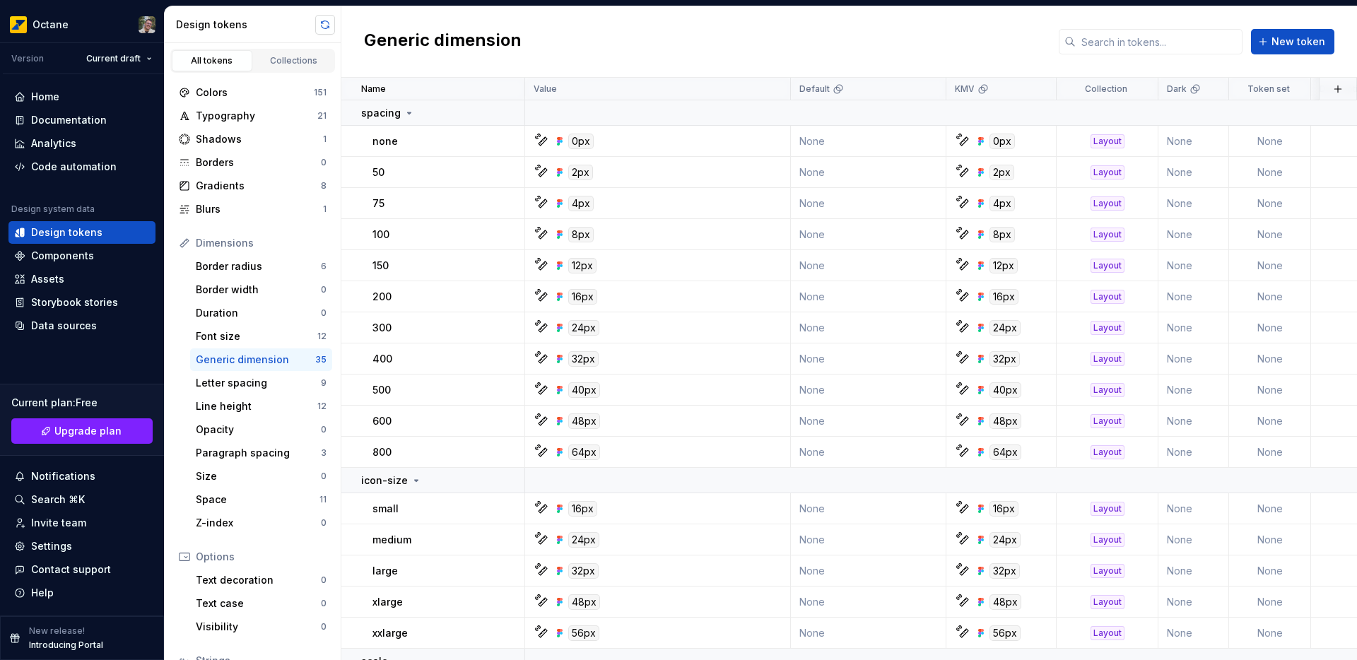
click at [324, 30] on button "button" at bounding box center [325, 25] width 20 height 20
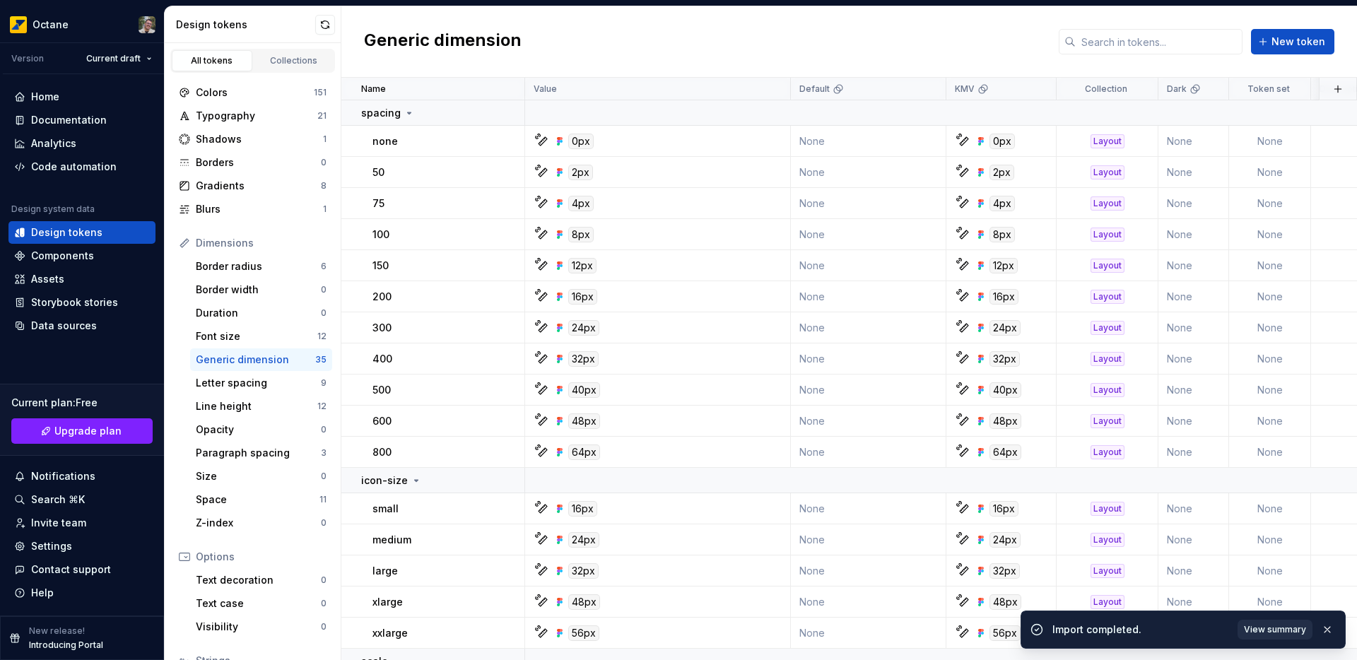
click at [1257, 627] on span "View summary" at bounding box center [1274, 629] width 62 height 11
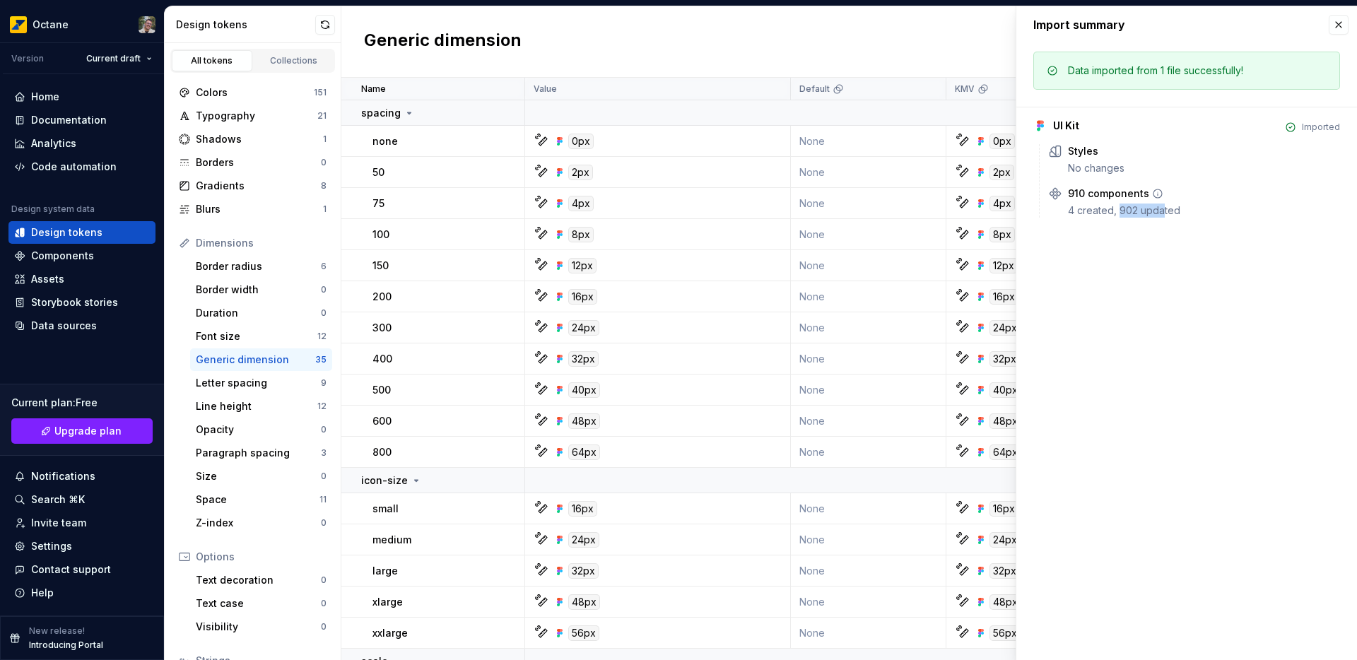
drag, startPoint x: 1118, startPoint y: 208, endPoint x: 1246, endPoint y: 183, distance: 130.4
click at [1161, 208] on div "4 created, 902 updated" at bounding box center [1204, 210] width 272 height 14
click at [1340, 12] on div "Import summary" at bounding box center [1186, 24] width 341 height 37
click at [1339, 23] on button "button" at bounding box center [1338, 25] width 20 height 20
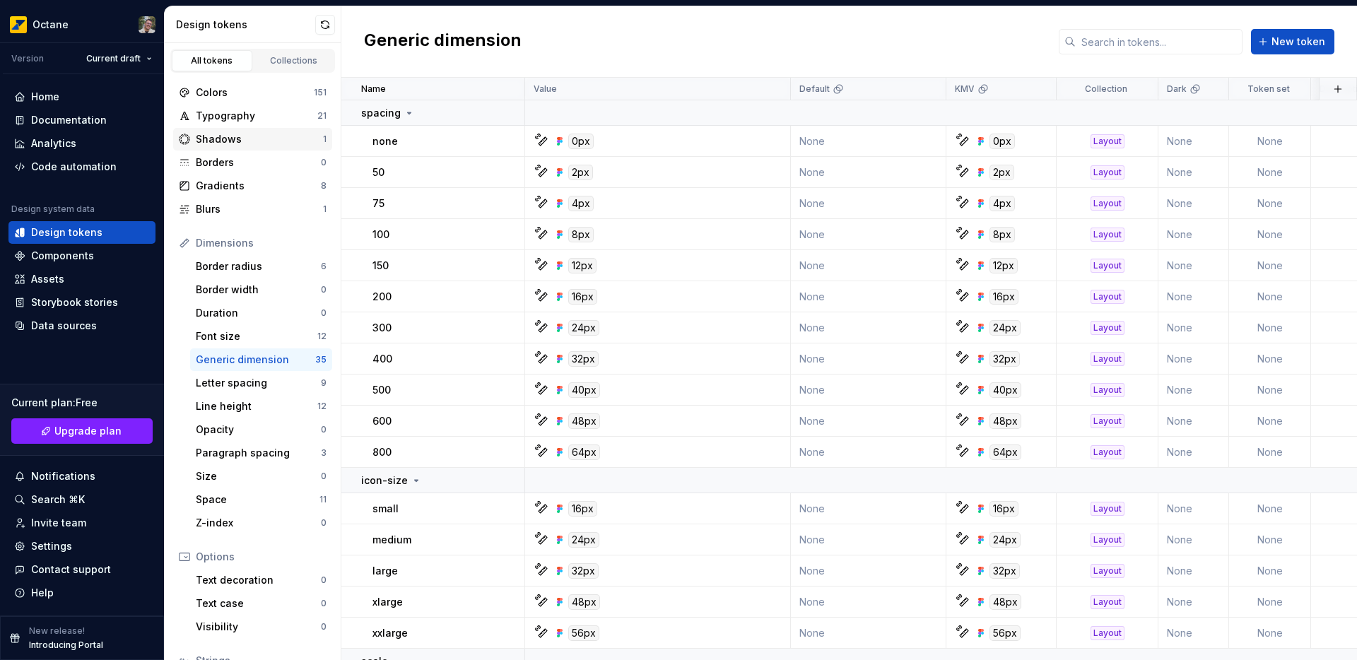
click at [222, 134] on div "Shadows" at bounding box center [259, 139] width 127 height 14
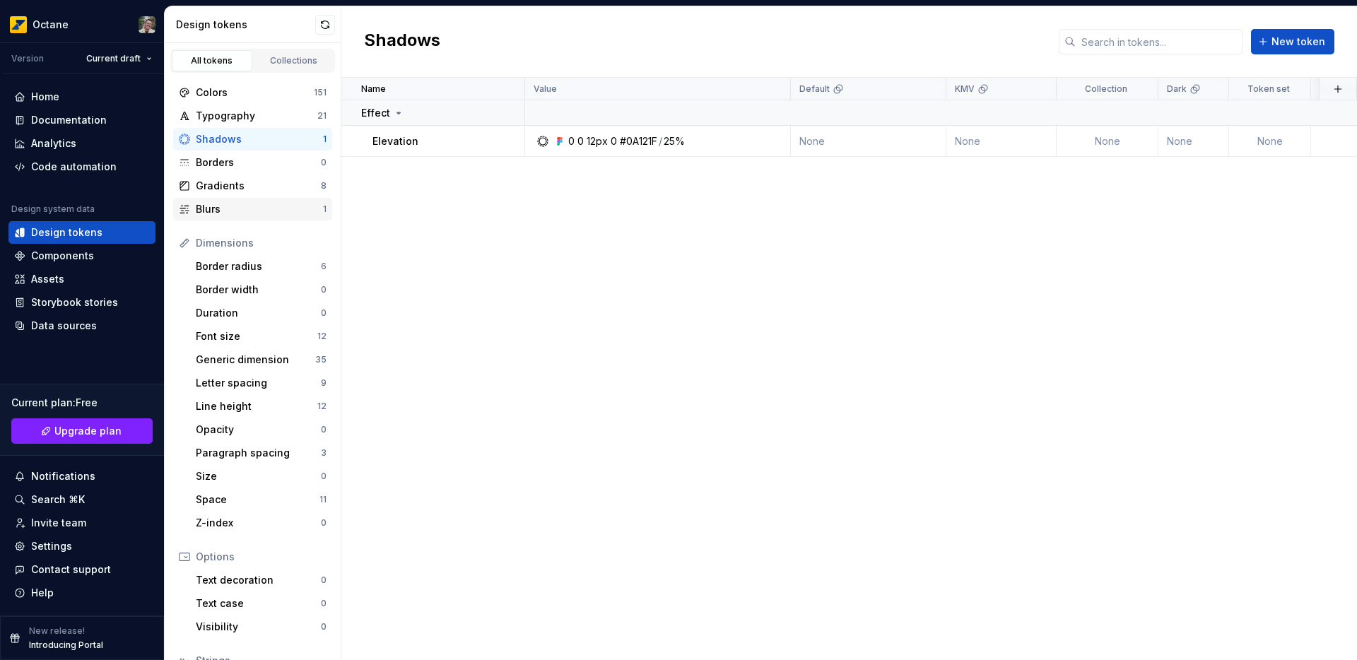
click at [223, 207] on div "Blurs" at bounding box center [259, 209] width 127 height 14
click at [247, 184] on div "Gradients" at bounding box center [258, 186] width 125 height 14
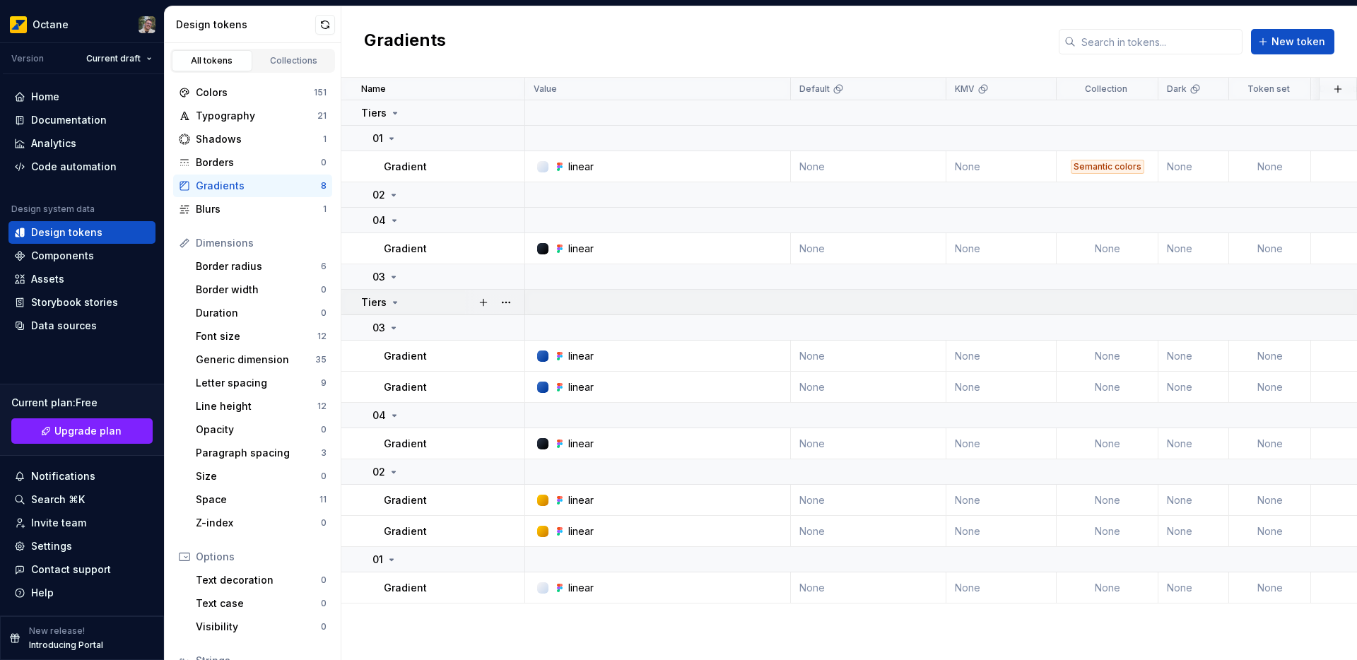
click at [391, 304] on icon at bounding box center [394, 302] width 11 height 11
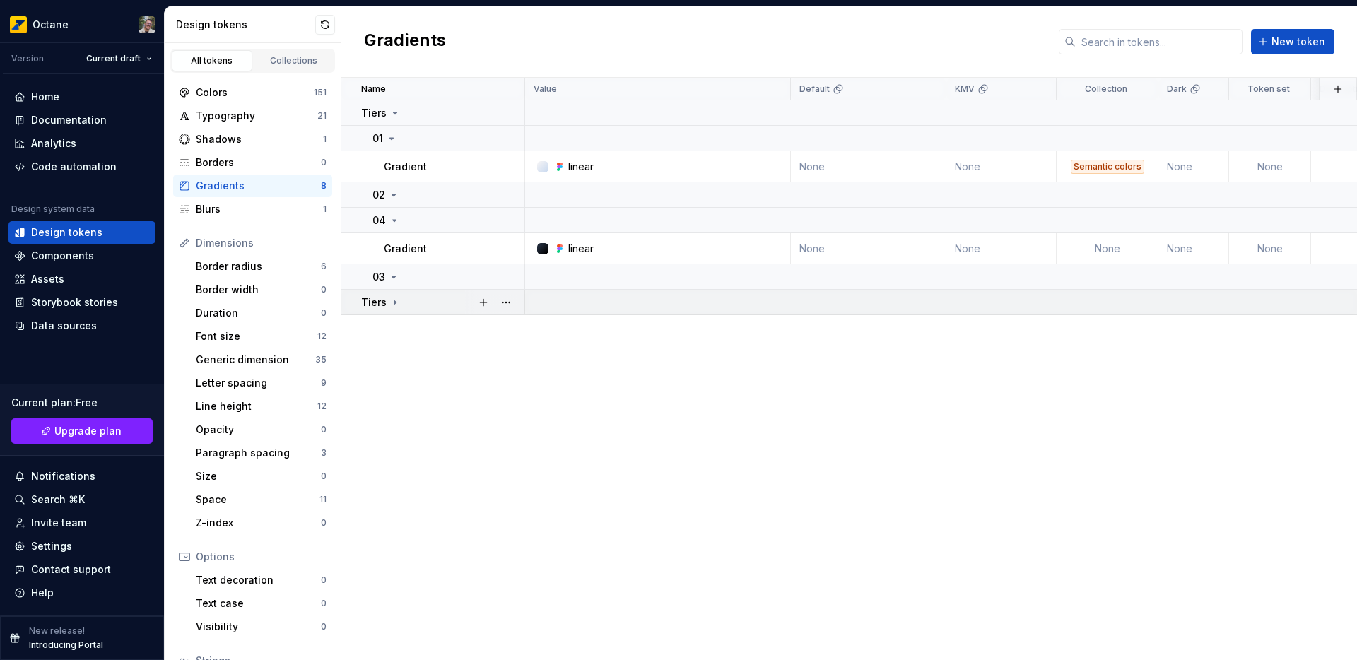
click at [391, 304] on icon at bounding box center [394, 302] width 11 height 11
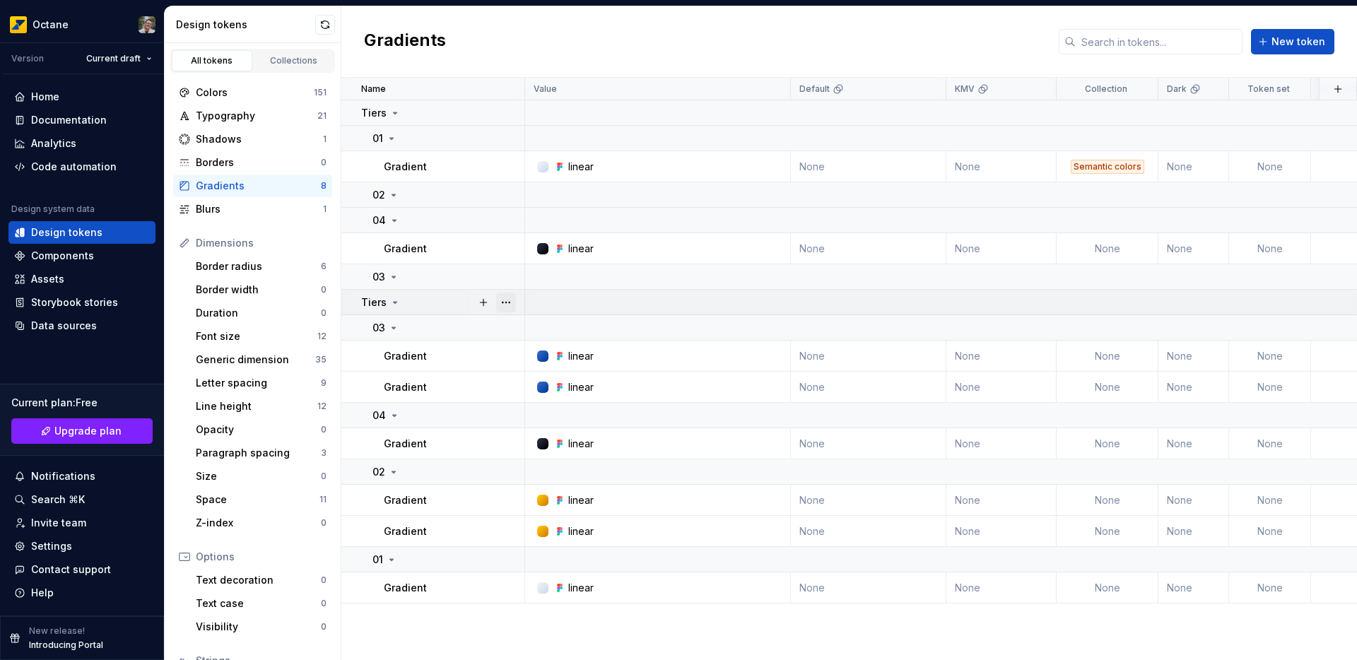
click at [514, 302] on button "button" at bounding box center [506, 303] width 20 height 20
click at [222, 88] on div "Colors" at bounding box center [255, 92] width 118 height 14
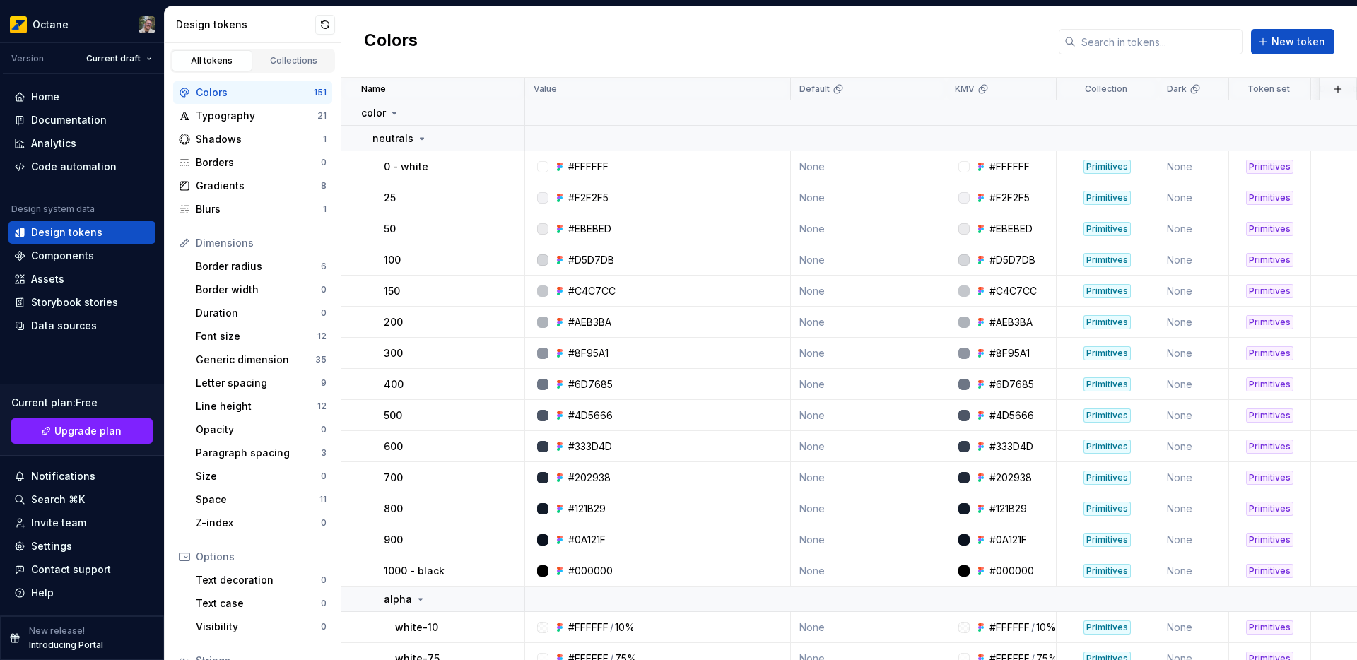
click at [277, 49] on div "All tokens Collections" at bounding box center [252, 61] width 165 height 24
click at [277, 50] on link "Collections" at bounding box center [294, 60] width 81 height 21
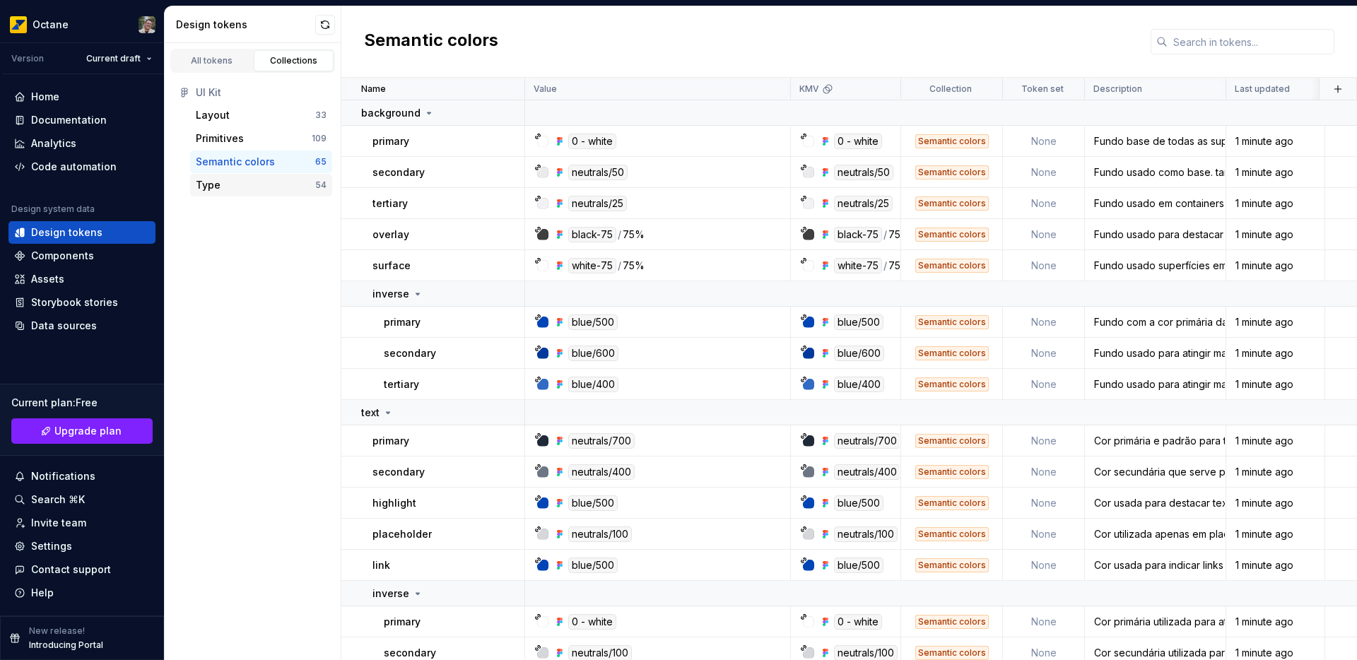
click at [245, 179] on div "Type" at bounding box center [255, 185] width 119 height 14
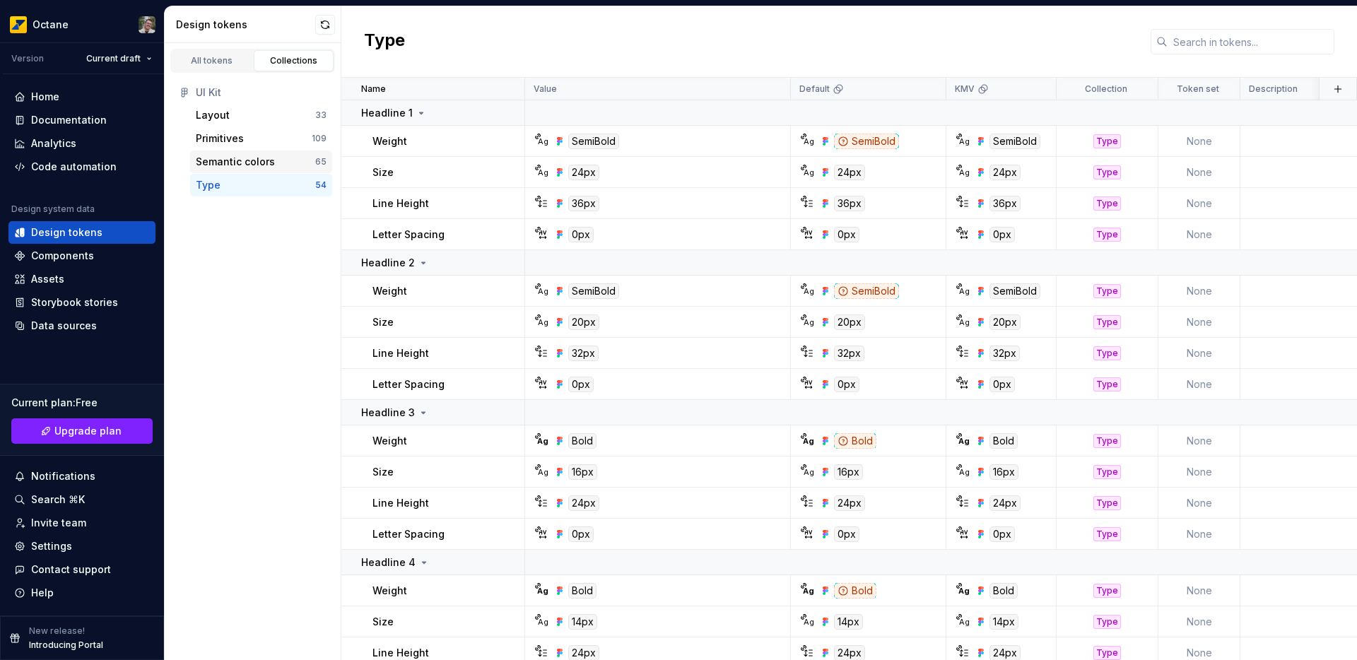
click at [240, 156] on div "Semantic colors" at bounding box center [235, 162] width 79 height 14
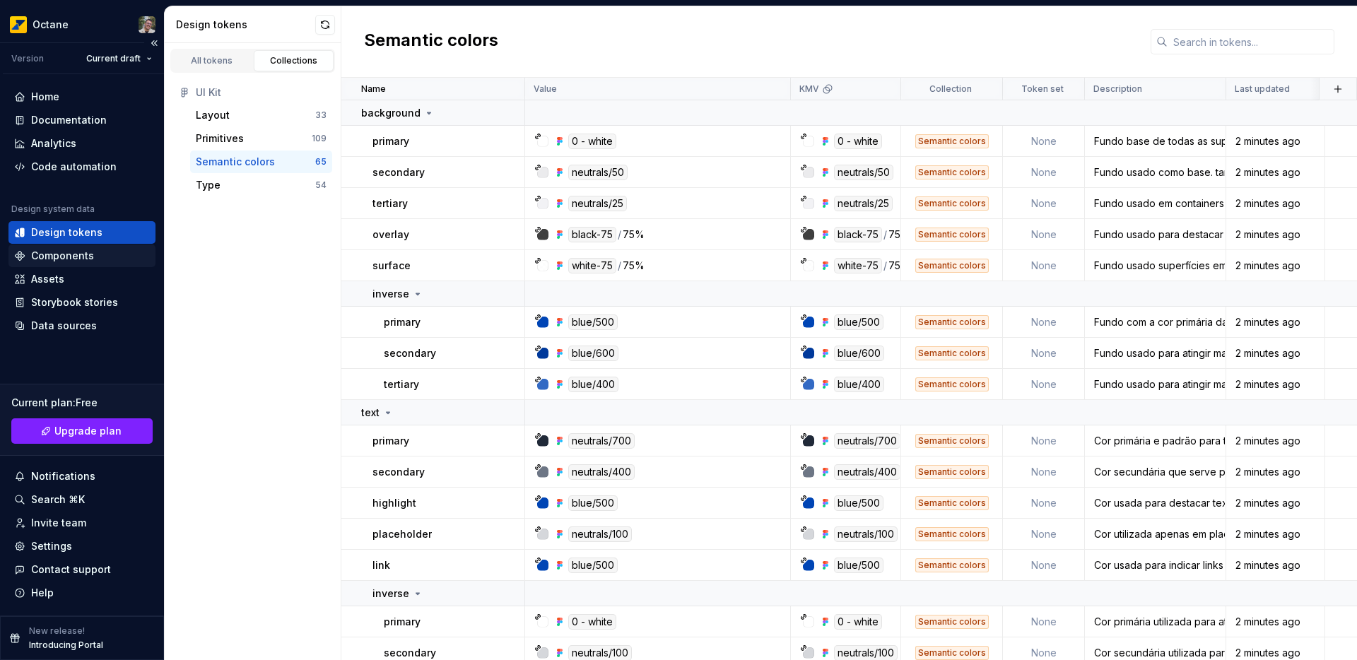
click at [62, 257] on div "Components" at bounding box center [62, 256] width 63 height 14
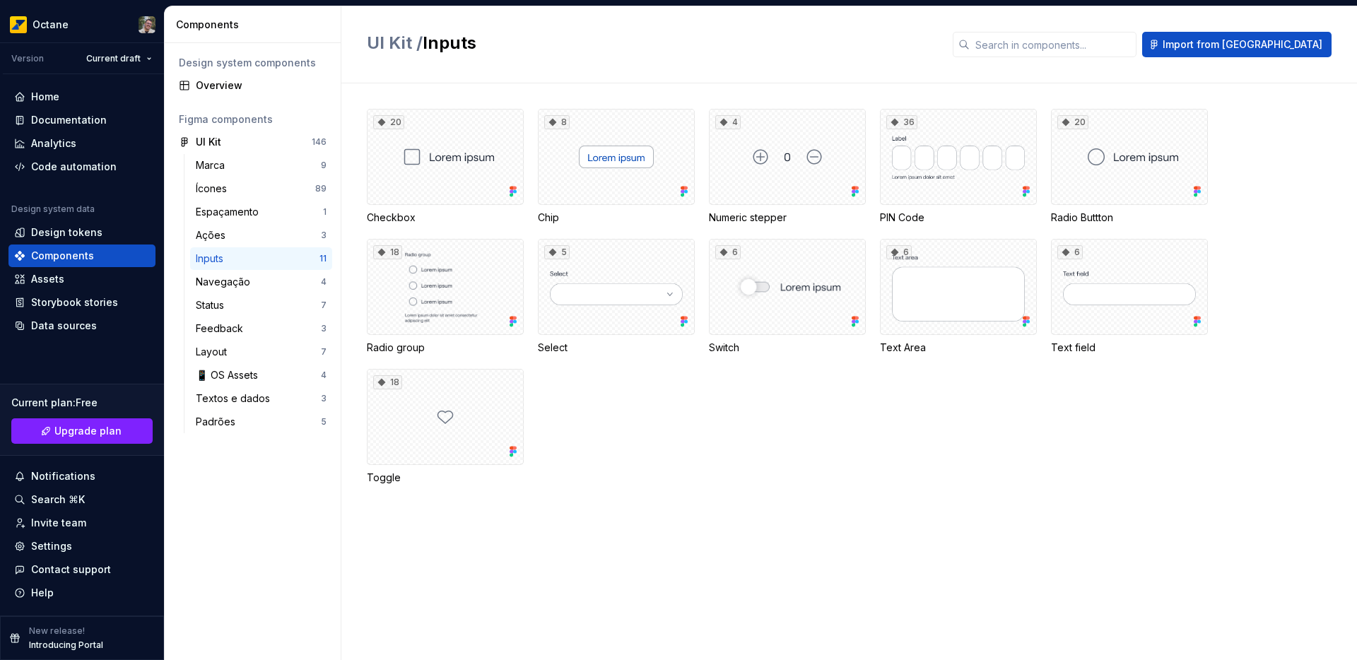
click at [798, 516] on div "20 Checkbox 8 Chip 4 Numeric stepper 36 PIN Code 20 Radio Buttton 18 Radio grou…" at bounding box center [862, 314] width 990 height 410
click at [63, 235] on div "Design tokens" at bounding box center [66, 232] width 71 height 14
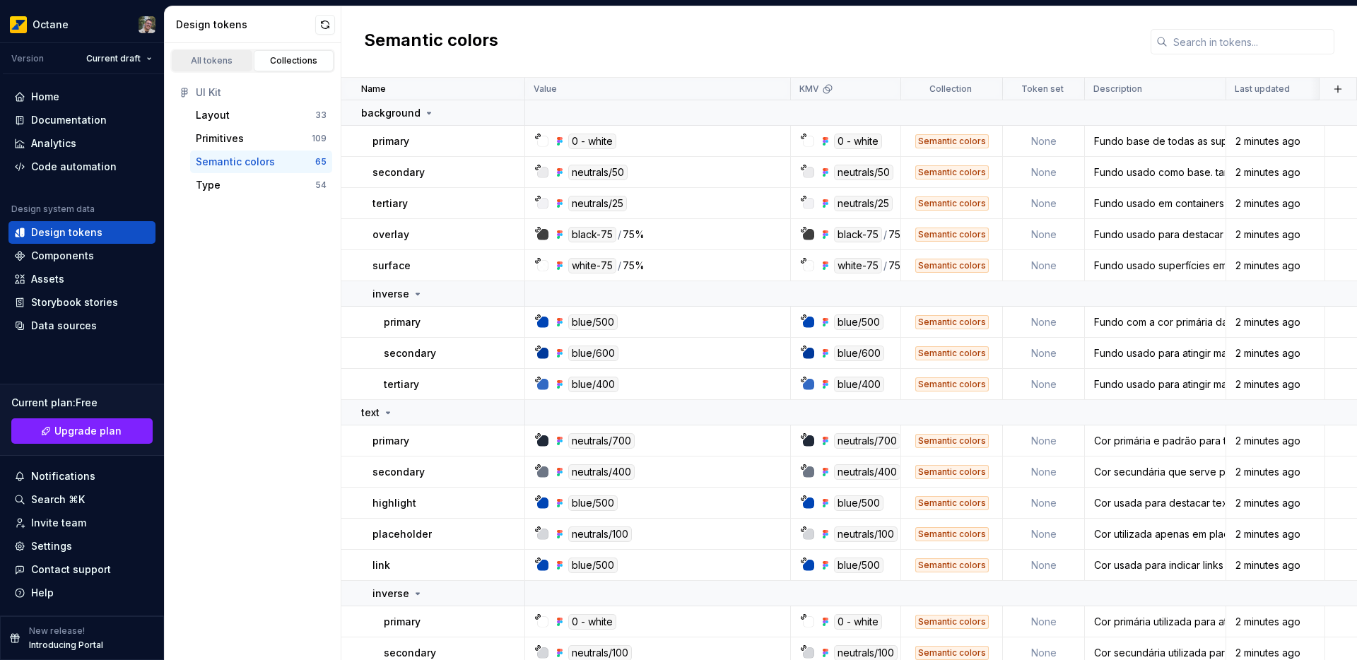
click at [225, 66] on div "All tokens" at bounding box center [212, 60] width 71 height 11
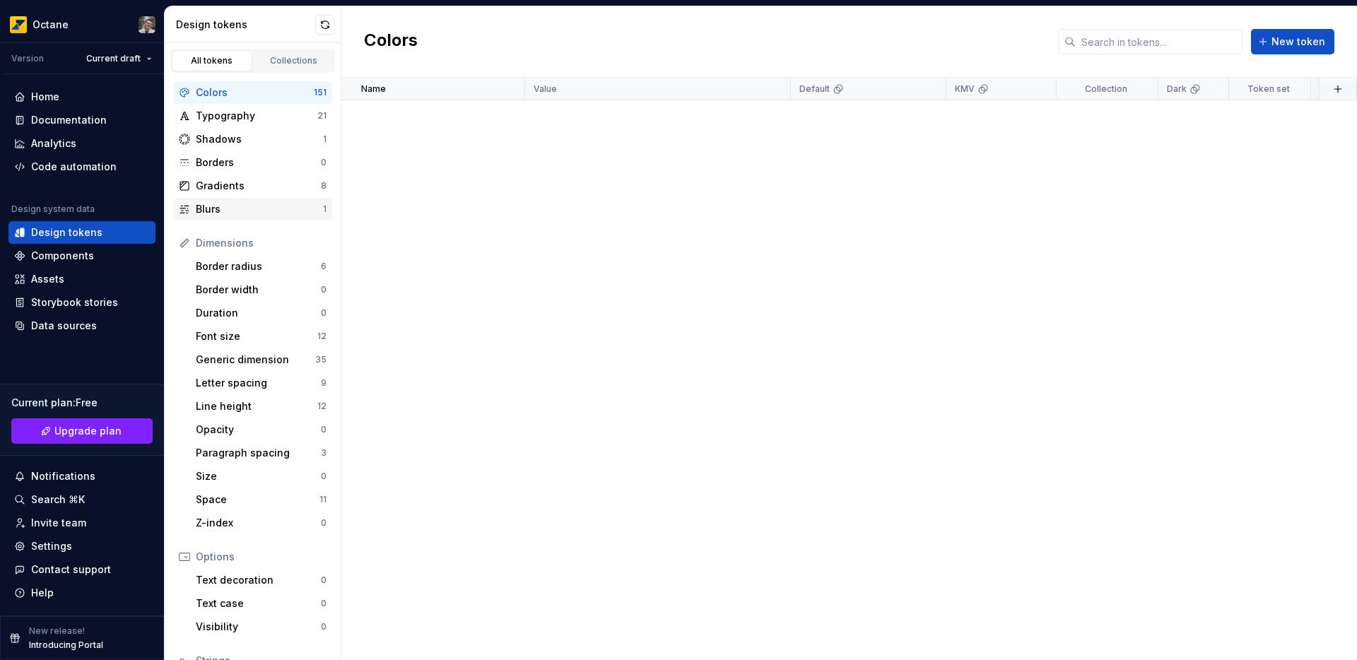
scroll to position [2929, 0]
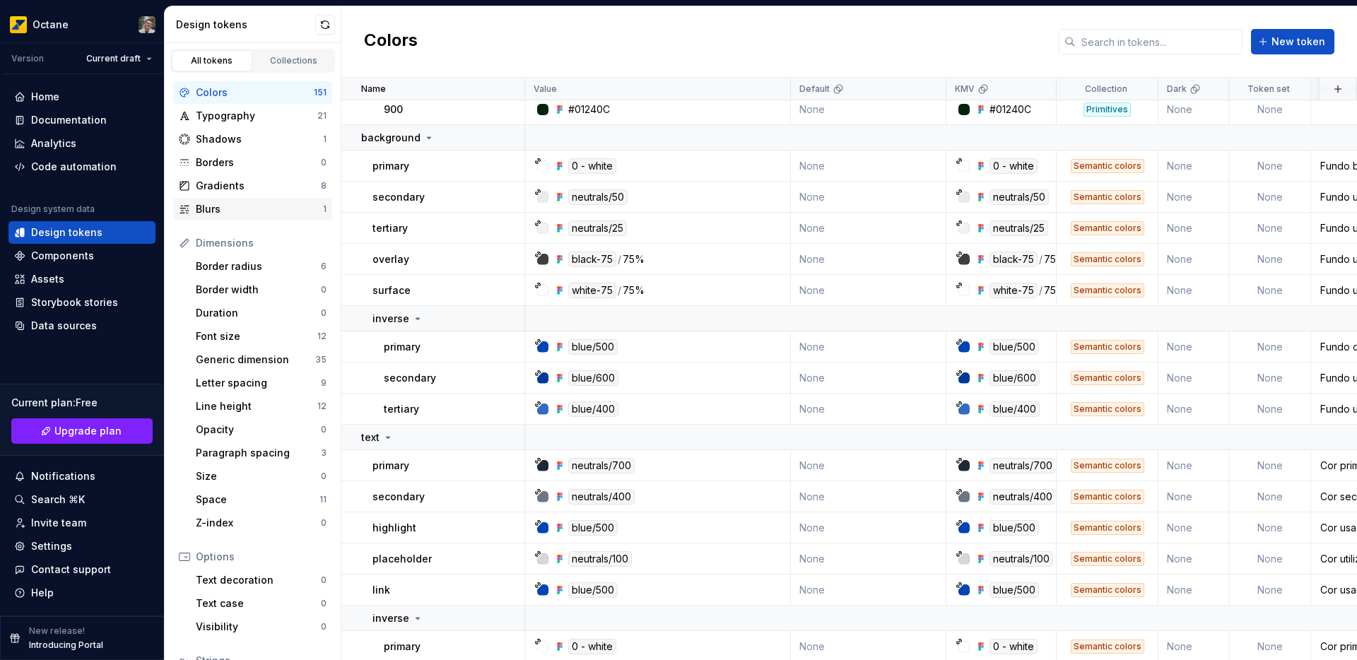
click at [240, 205] on div "Blurs" at bounding box center [259, 209] width 127 height 14
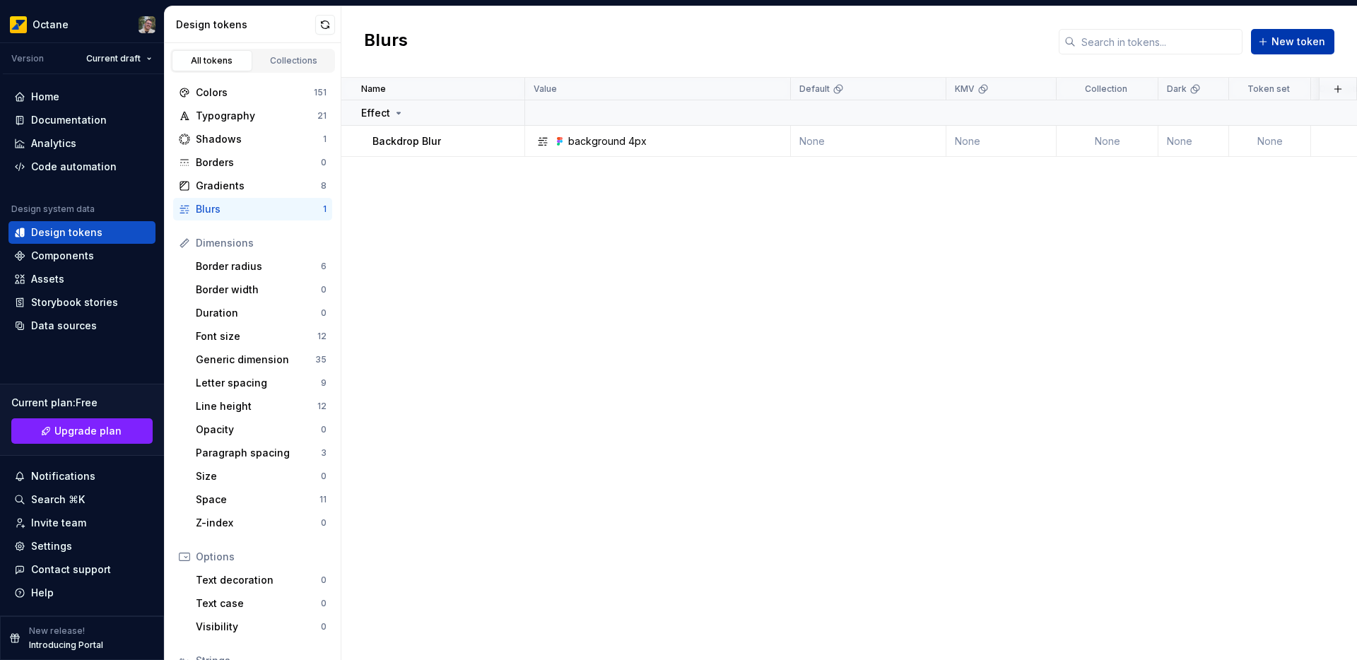
click at [1296, 36] on span "New token" at bounding box center [1298, 42] width 54 height 14
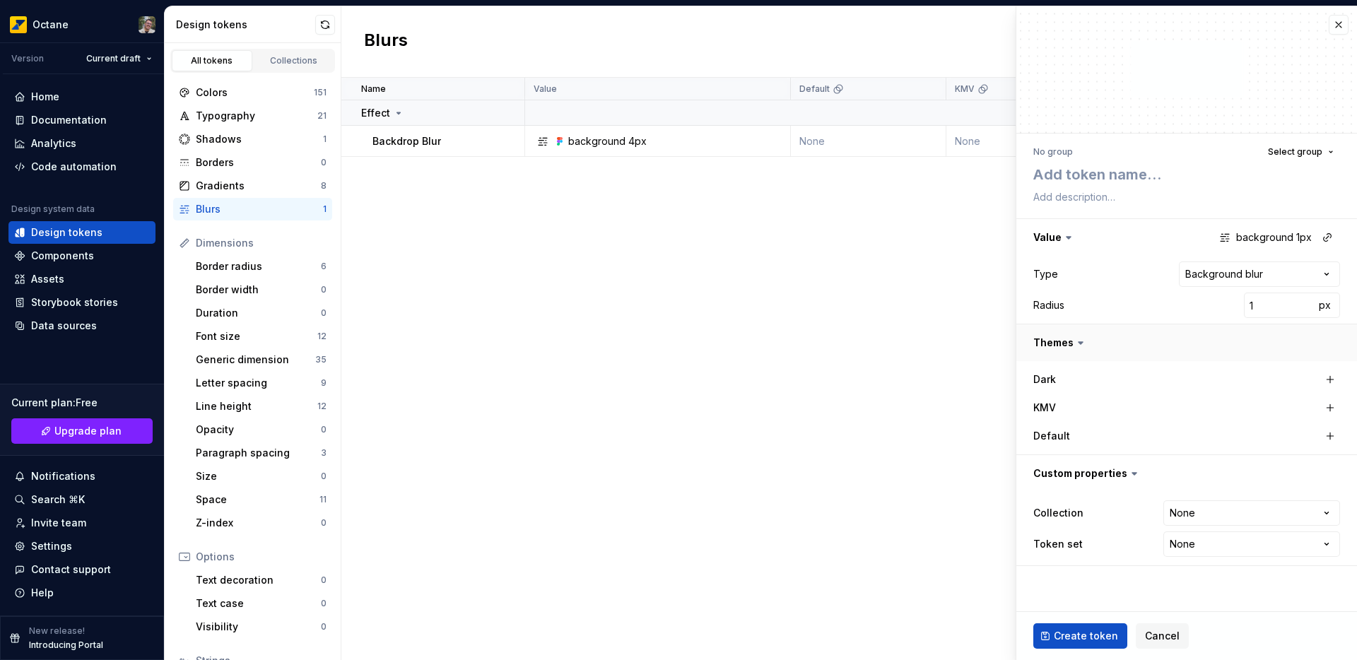
click at [1063, 345] on button "button" at bounding box center [1186, 342] width 341 height 37
type textarea "*"
click at [1121, 179] on textarea at bounding box center [1183, 174] width 307 height 25
type textarea "t"
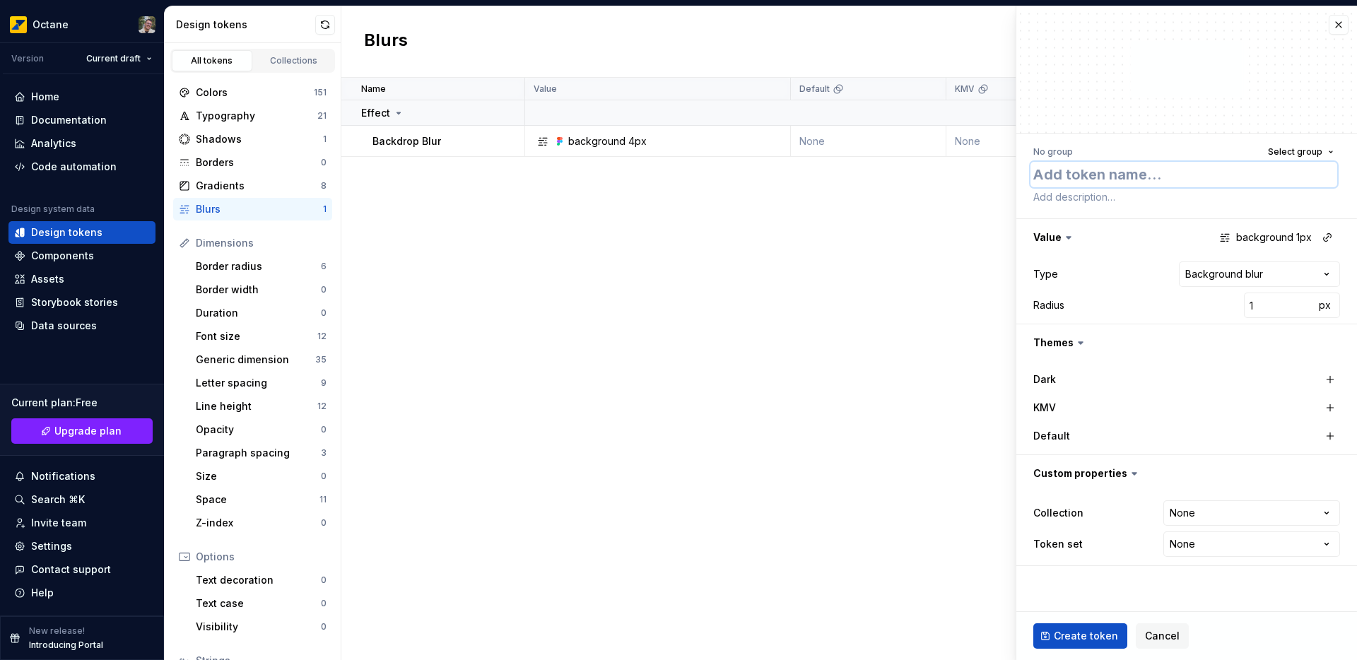
type textarea "*"
type textarea "te"
type textarea "*"
type textarea "tes"
type textarea "*"
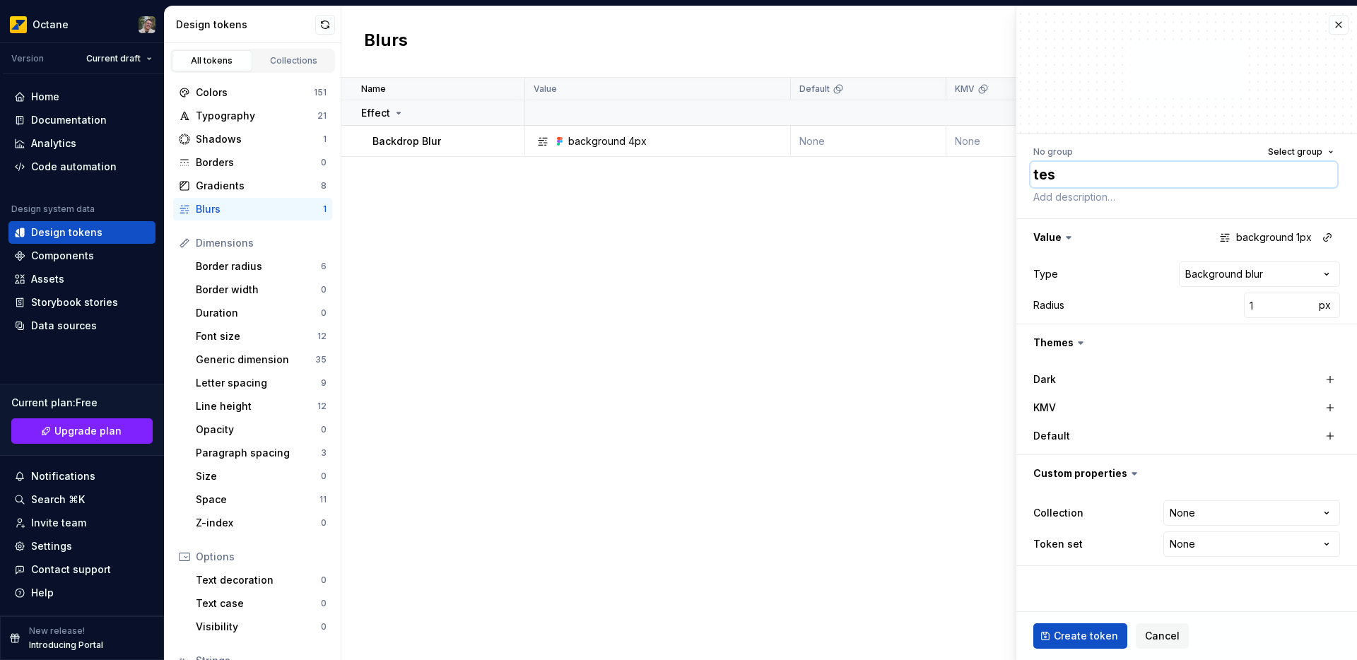
type textarea "test"
type textarea "*"
type textarea "teste"
type textarea "*"
type textarea "teste"
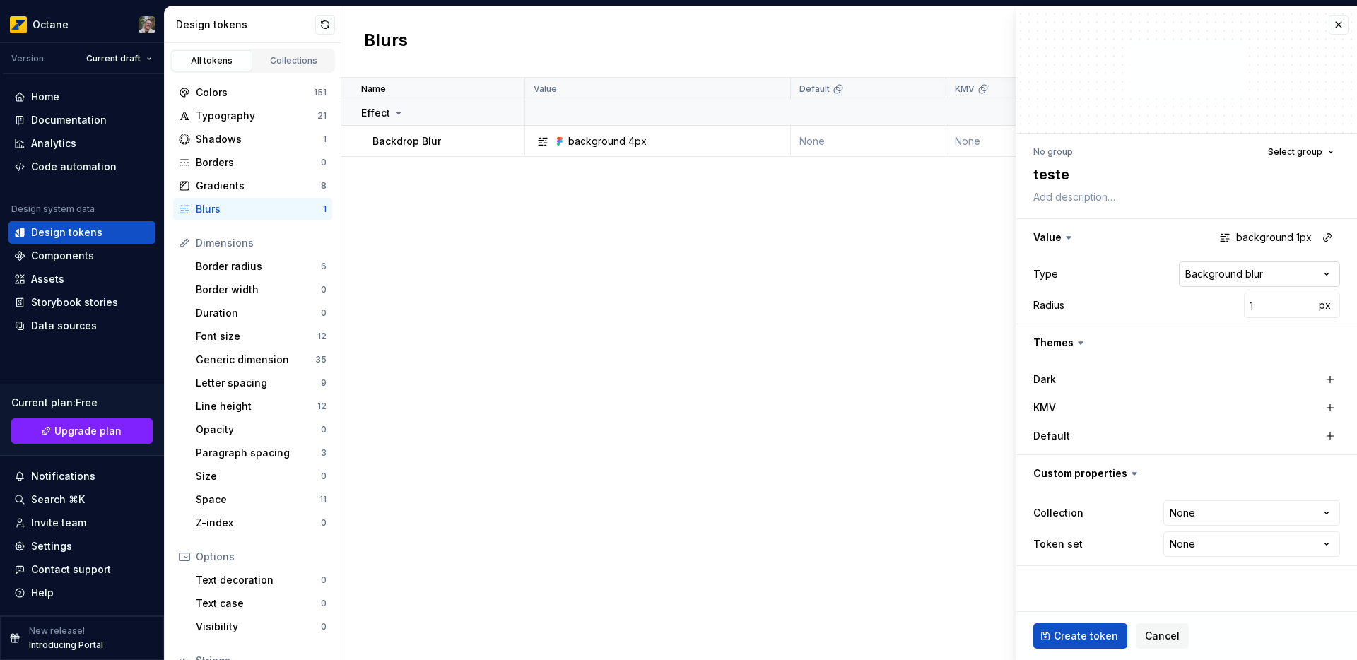
click at [1272, 271] on html "**********" at bounding box center [678, 330] width 1357 height 660
select select "*****"
click at [1330, 406] on button "button" at bounding box center [1330, 408] width 20 height 20
click at [1293, 408] on button "layer 1px" at bounding box center [1258, 407] width 113 height 25
click at [1292, 408] on button "layer 1px" at bounding box center [1258, 407] width 113 height 25
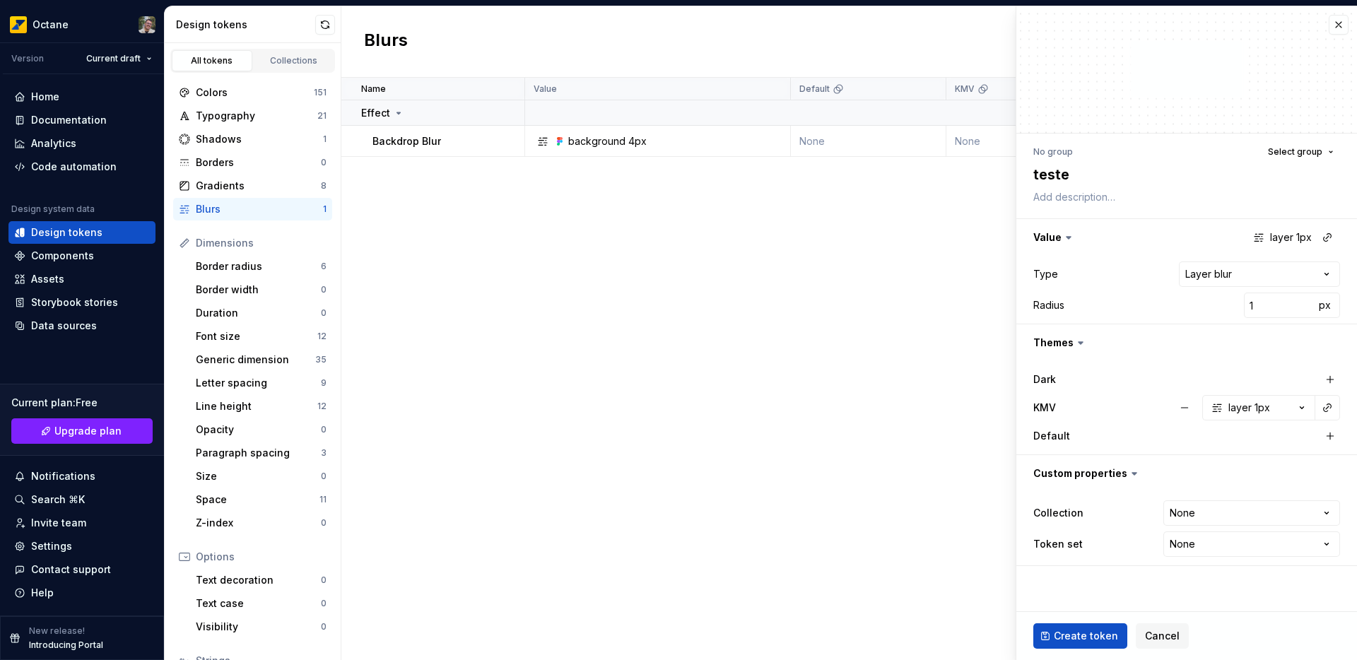
click at [1078, 634] on span "Create token" at bounding box center [1085, 636] width 64 height 14
type textarea "*"
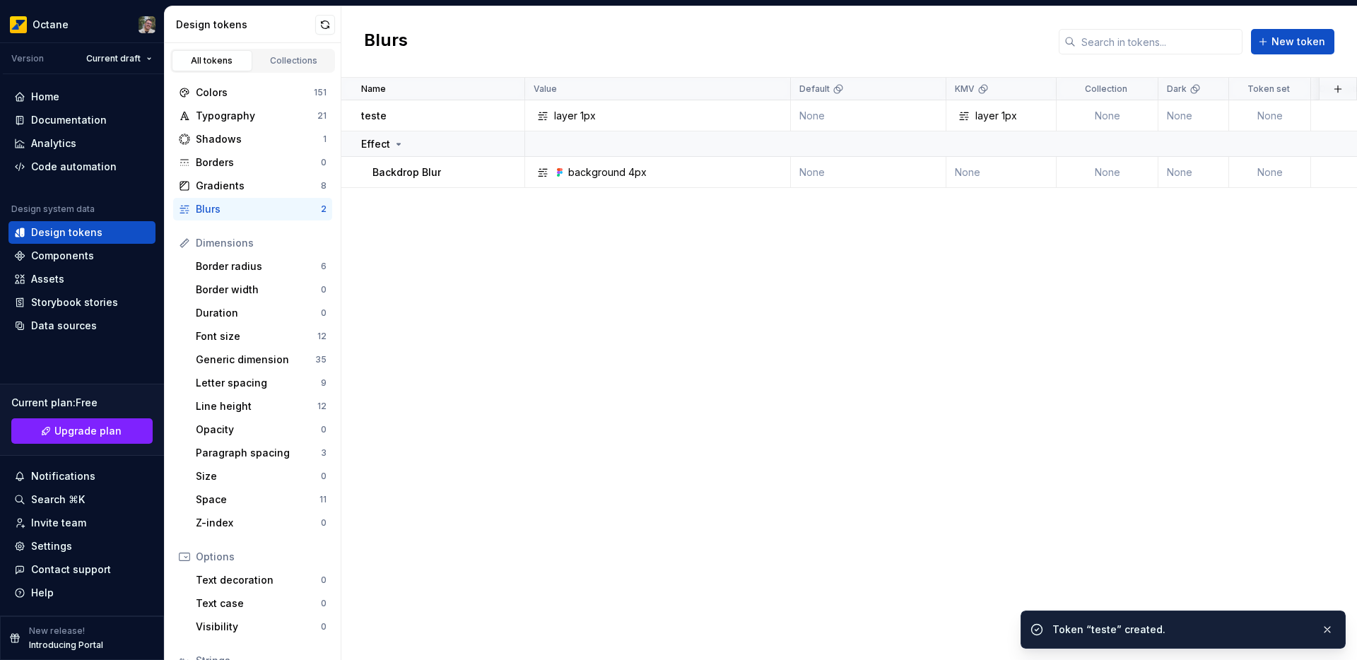
click at [704, 338] on div "Name Value Default KMV Collection Dark Token set Description Last updated teste…" at bounding box center [848, 369] width 1015 height 582
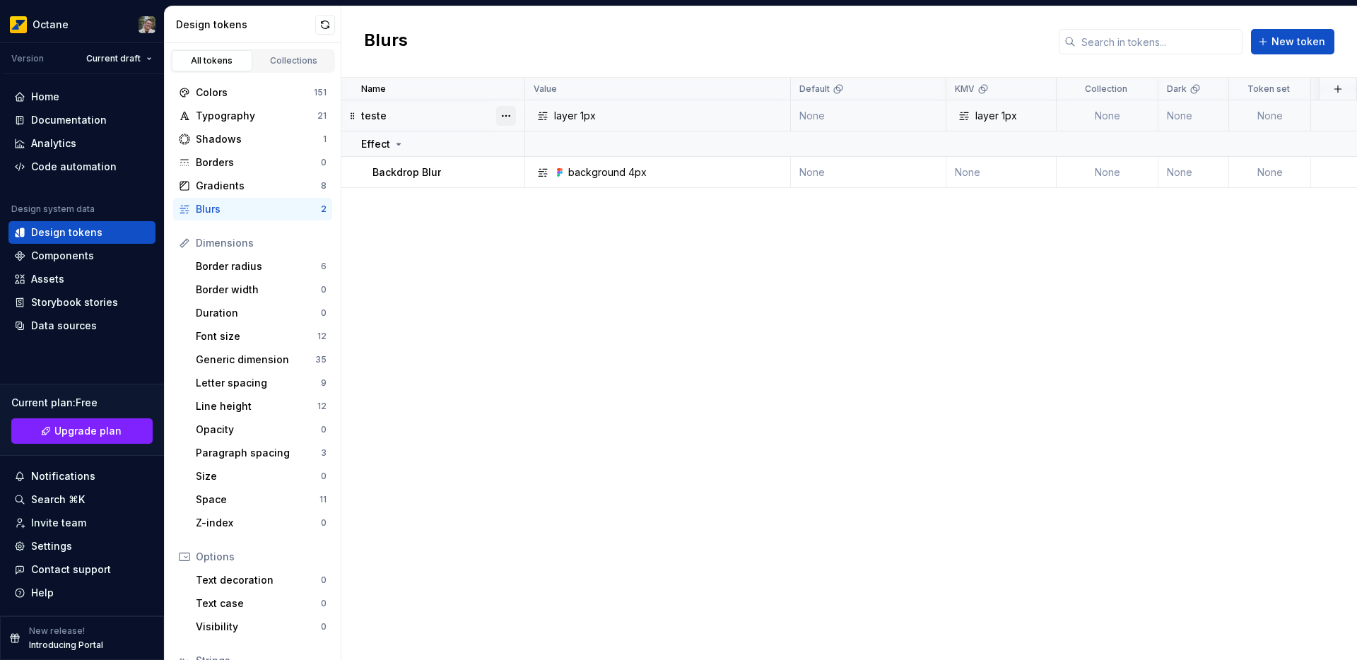
click at [507, 117] on button "button" at bounding box center [506, 116] width 20 height 20
click at [561, 145] on div "Open detail" at bounding box center [568, 143] width 92 height 14
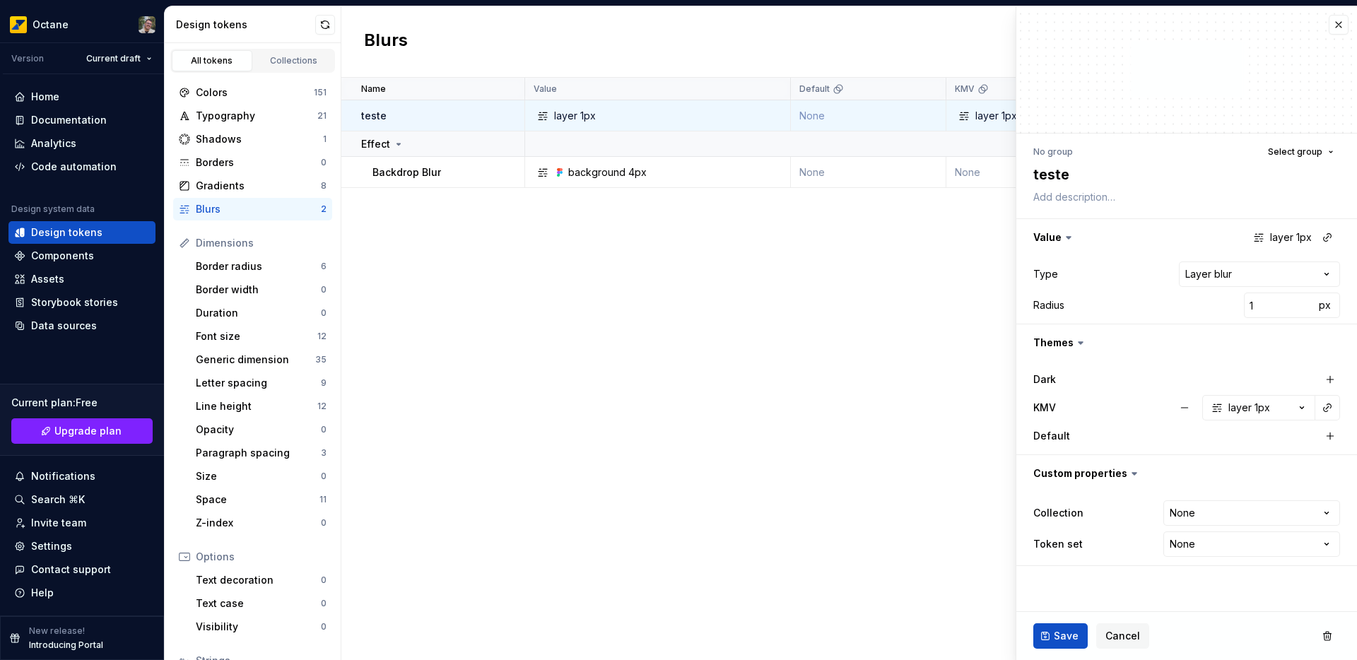
type textarea "*"
click at [1333, 27] on button "button" at bounding box center [1338, 25] width 20 height 20
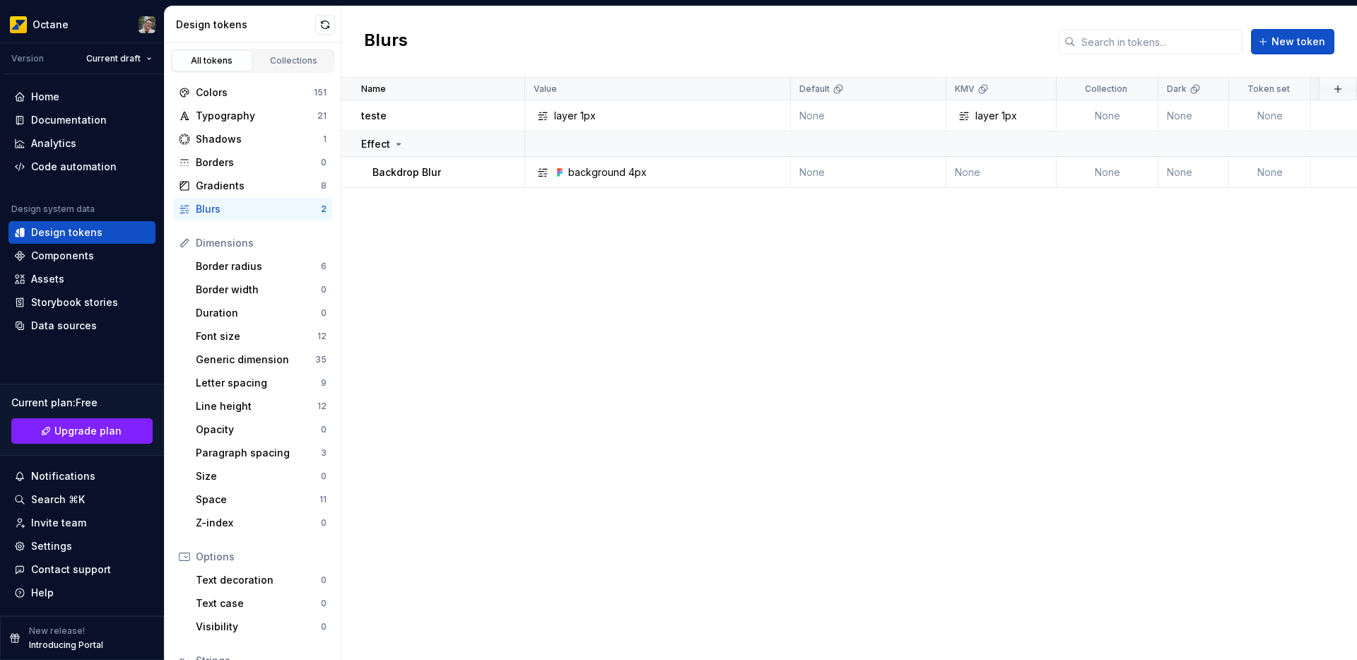
click at [561, 377] on div "Name Value Default KMV Collection Dark Token set Description Last updated teste…" at bounding box center [848, 369] width 1015 height 582
click at [325, 27] on button "button" at bounding box center [325, 25] width 20 height 20
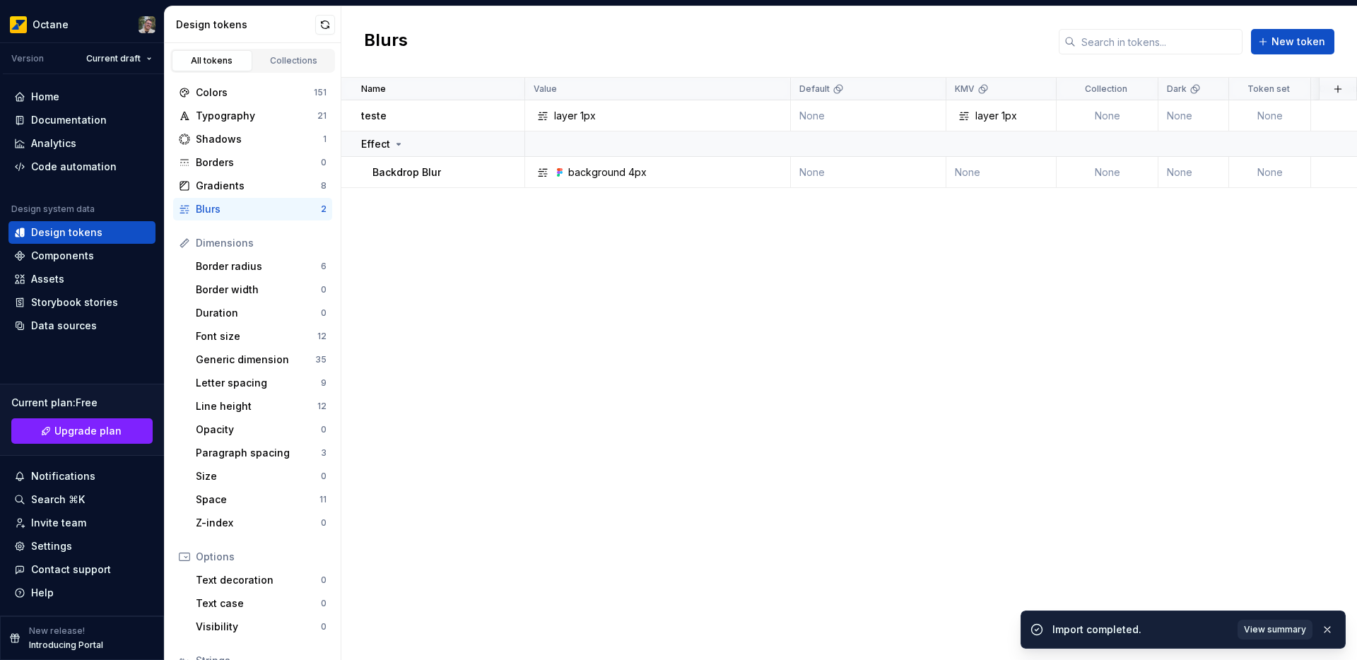
click at [1276, 632] on span "View summary" at bounding box center [1274, 629] width 62 height 11
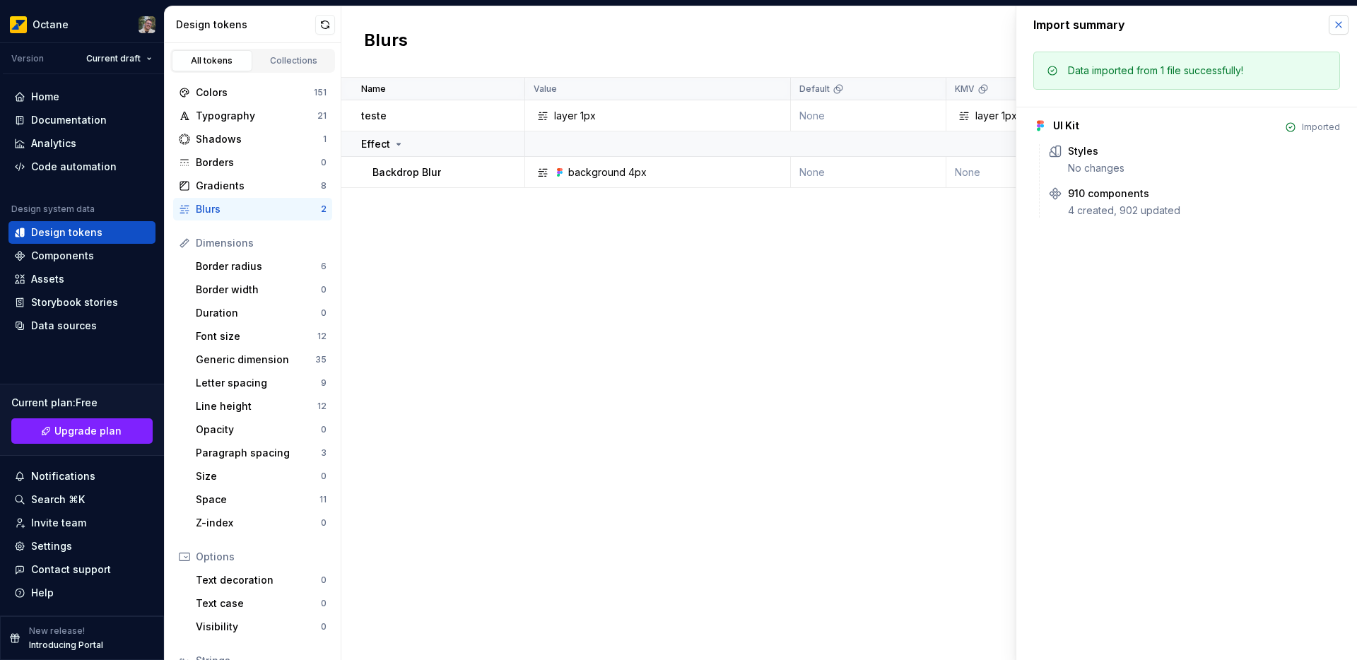
click at [1330, 26] on button "button" at bounding box center [1338, 25] width 20 height 20
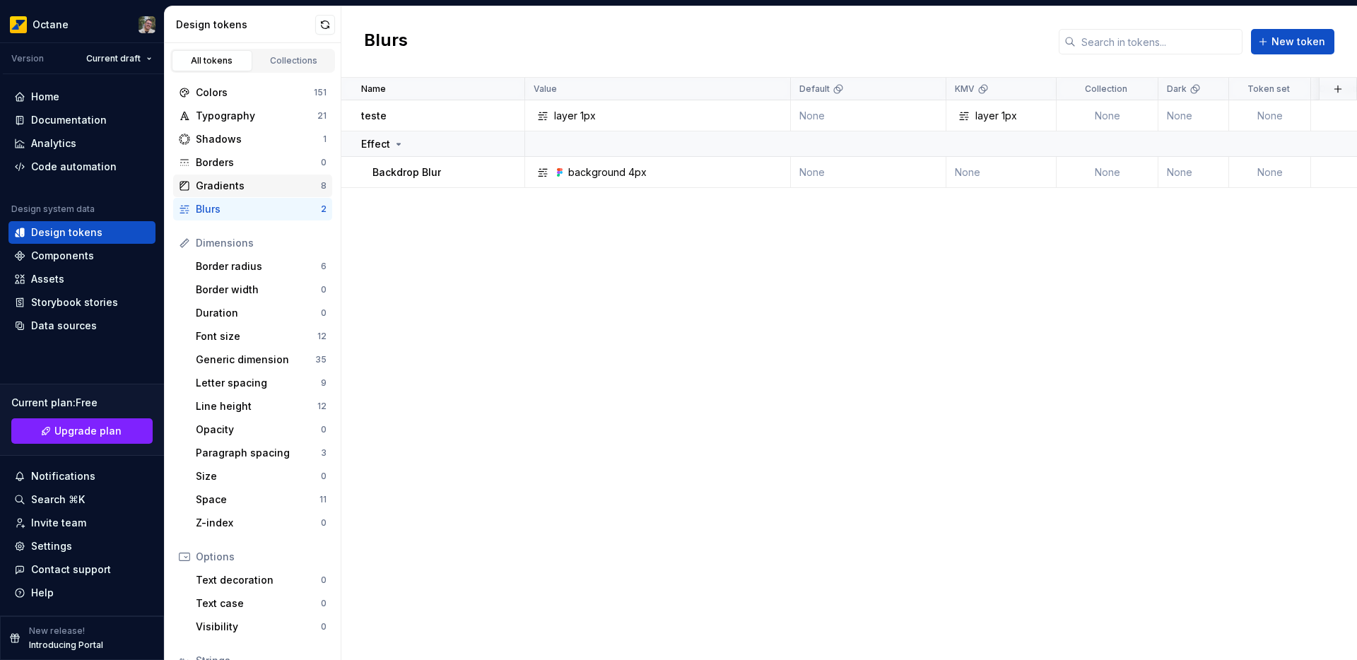
click at [249, 195] on div "Gradients 8" at bounding box center [252, 186] width 159 height 23
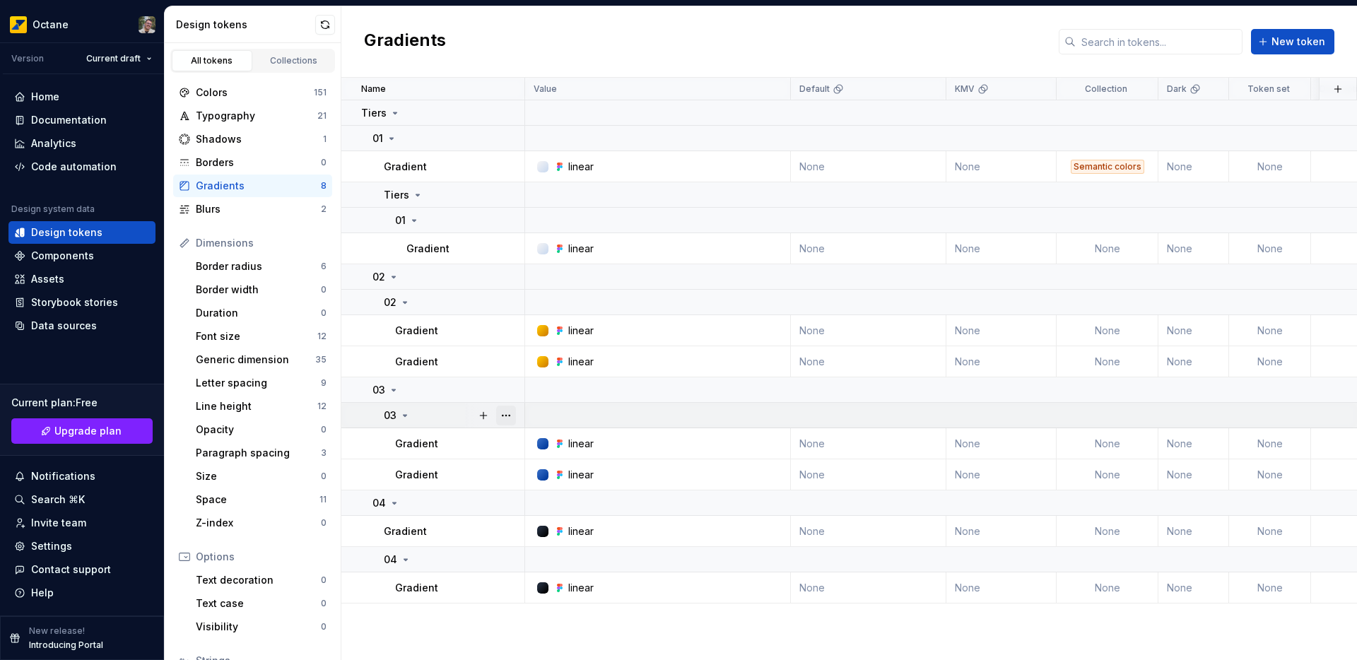
click at [507, 415] on button "button" at bounding box center [506, 416] width 20 height 20
click at [509, 418] on button "button" at bounding box center [506, 416] width 20 height 20
click at [502, 167] on button "button" at bounding box center [506, 167] width 20 height 20
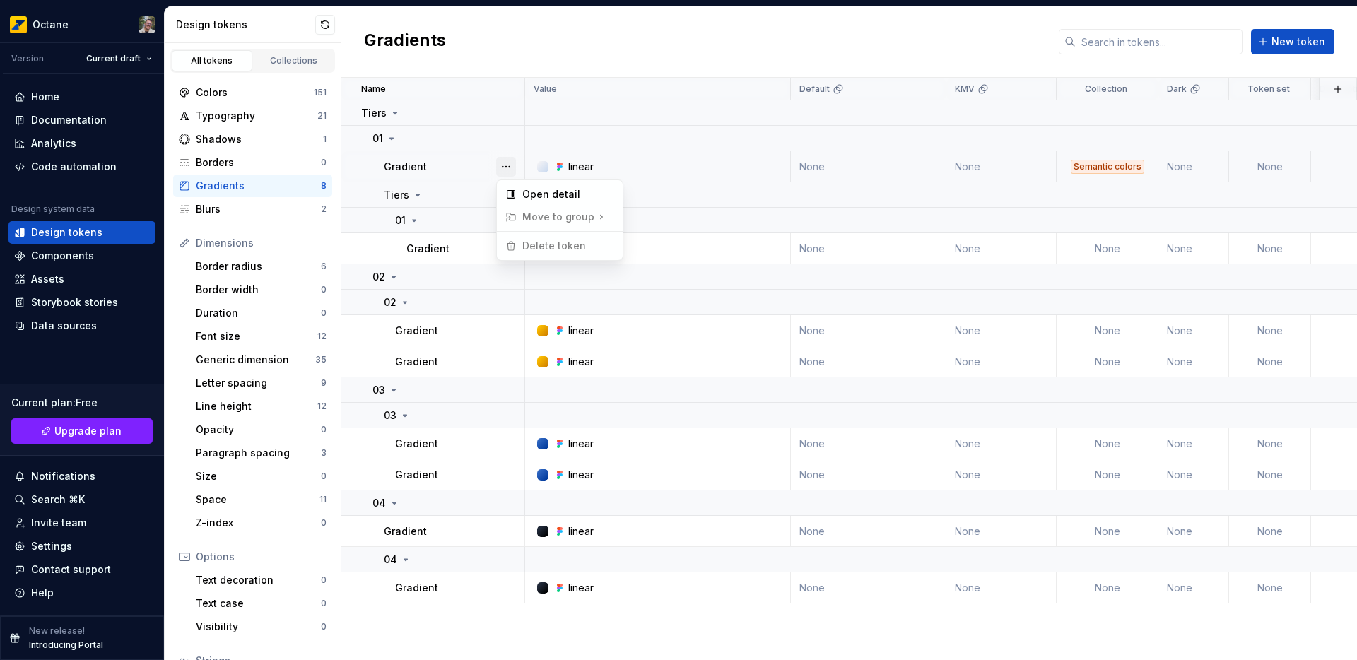
click at [502, 167] on button "button" at bounding box center [506, 167] width 20 height 20
click at [1071, 174] on td "Semantic colors" at bounding box center [1107, 166] width 102 height 31
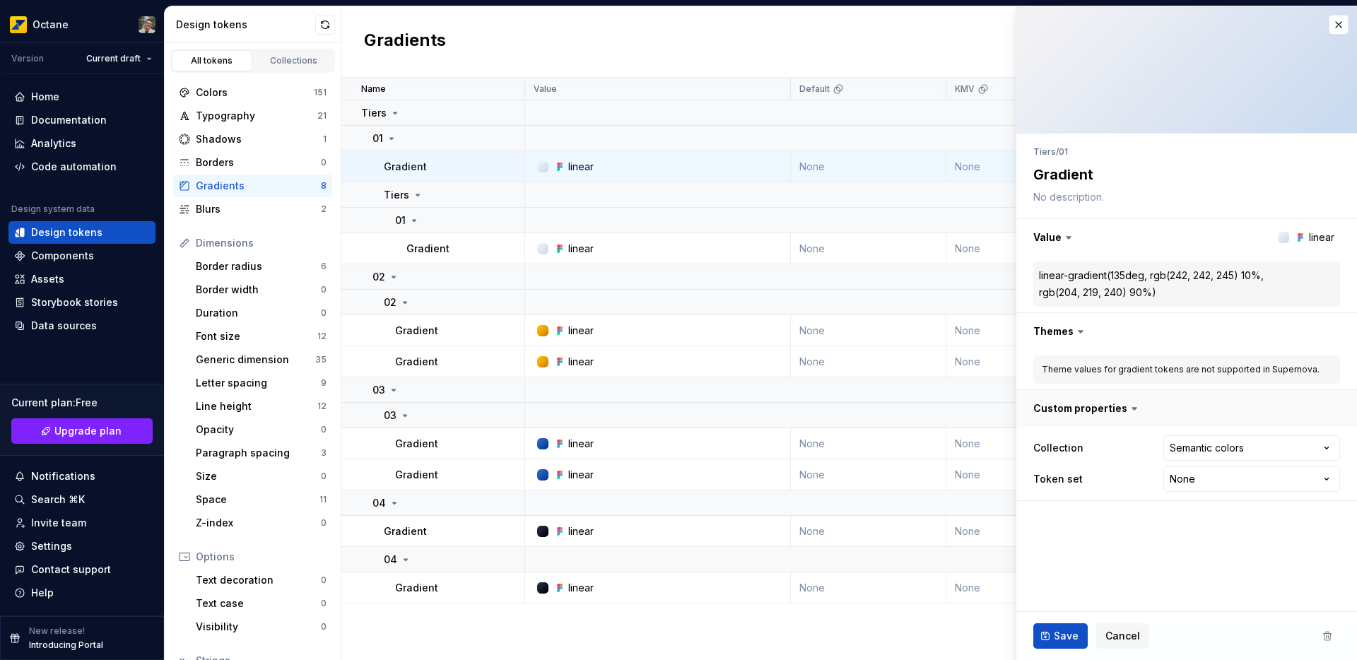
type textarea "*"
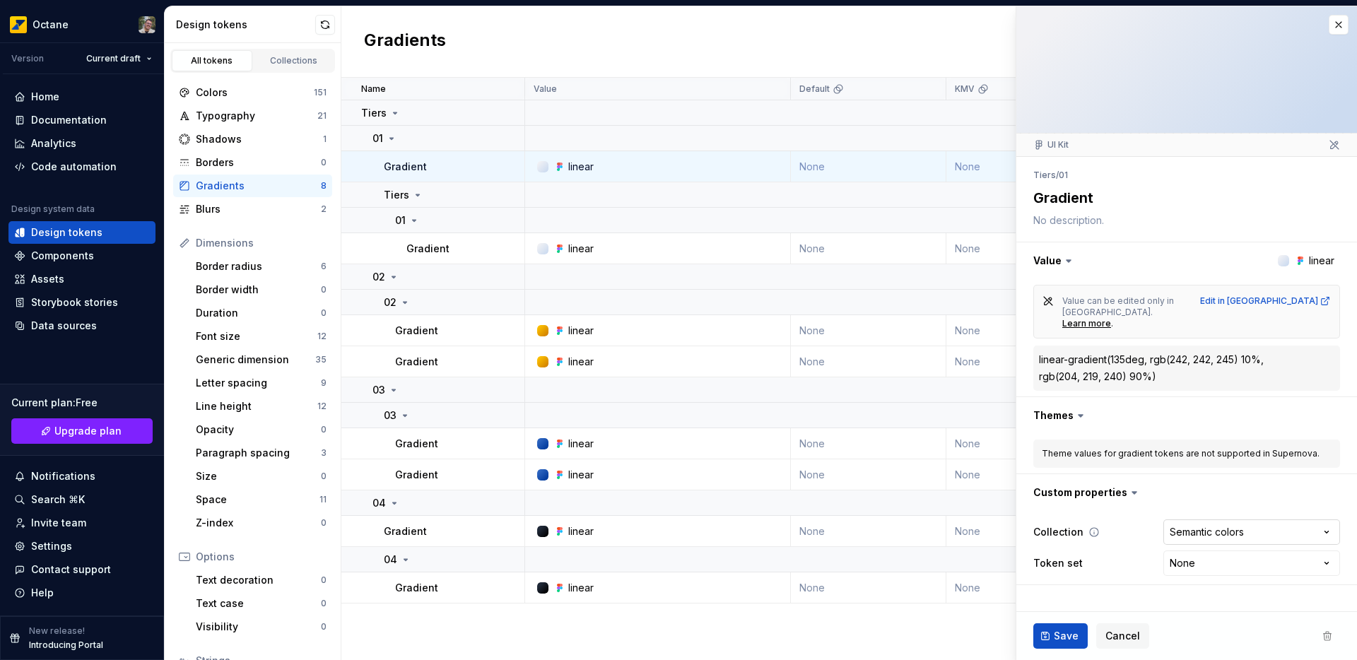
click at [1210, 510] on html "Octane Version Current draft Home Documentation Analytics Code automation Desig…" at bounding box center [678, 330] width 1357 height 660
select select
click at [1056, 630] on span "Save" at bounding box center [1065, 636] width 25 height 14
type textarea "*"
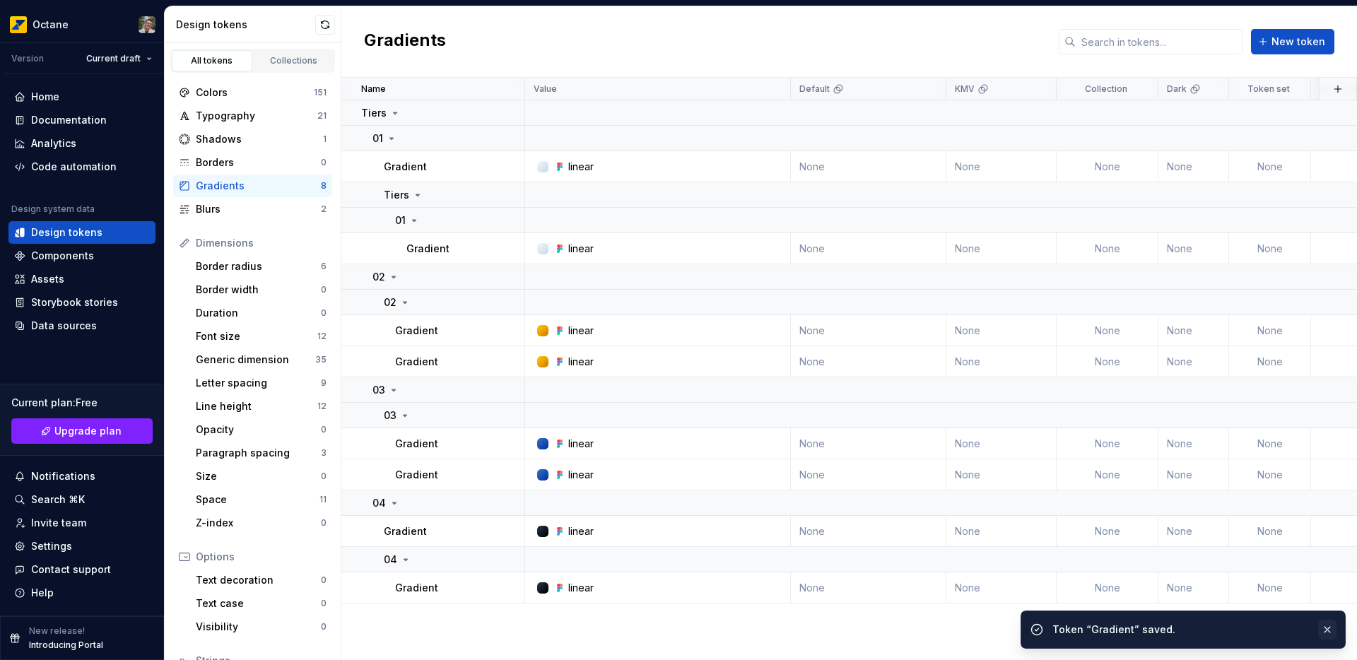
click at [1331, 633] on button "button" at bounding box center [1327, 630] width 18 height 20
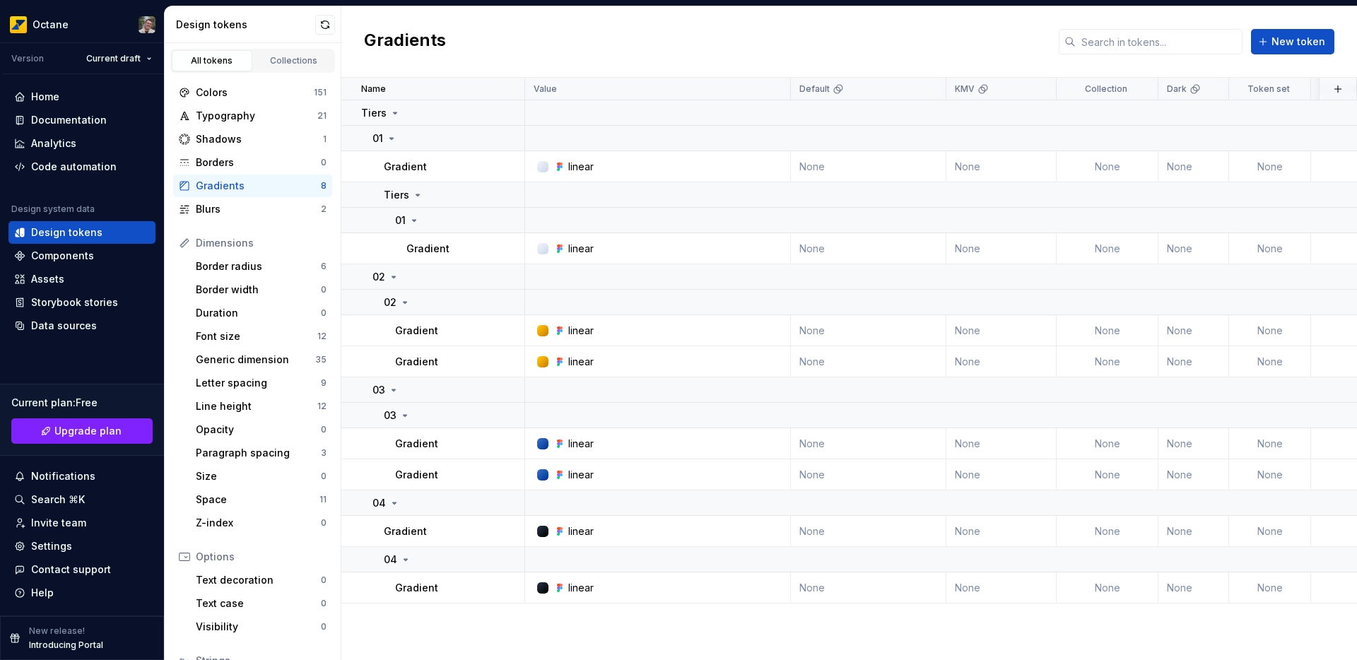
click at [526, 34] on div "Gradients New token" at bounding box center [848, 41] width 1015 height 71
drag, startPoint x: 406, startPoint y: 171, endPoint x: 391, endPoint y: 130, distance: 43.8
click at [391, 130] on tbody "Tiers 01 Gradient linear None None None None None less than a minute ago Tiers …" at bounding box center [965, 351] width 1248 height 503
click at [492, 117] on html "Octane Version Current draft Home Documentation Analytics Code automation Desig…" at bounding box center [678, 330] width 1357 height 660
click at [456, 181] on html "Octane Version Current draft Home Documentation Analytics Code automation Desig…" at bounding box center [678, 330] width 1357 height 660
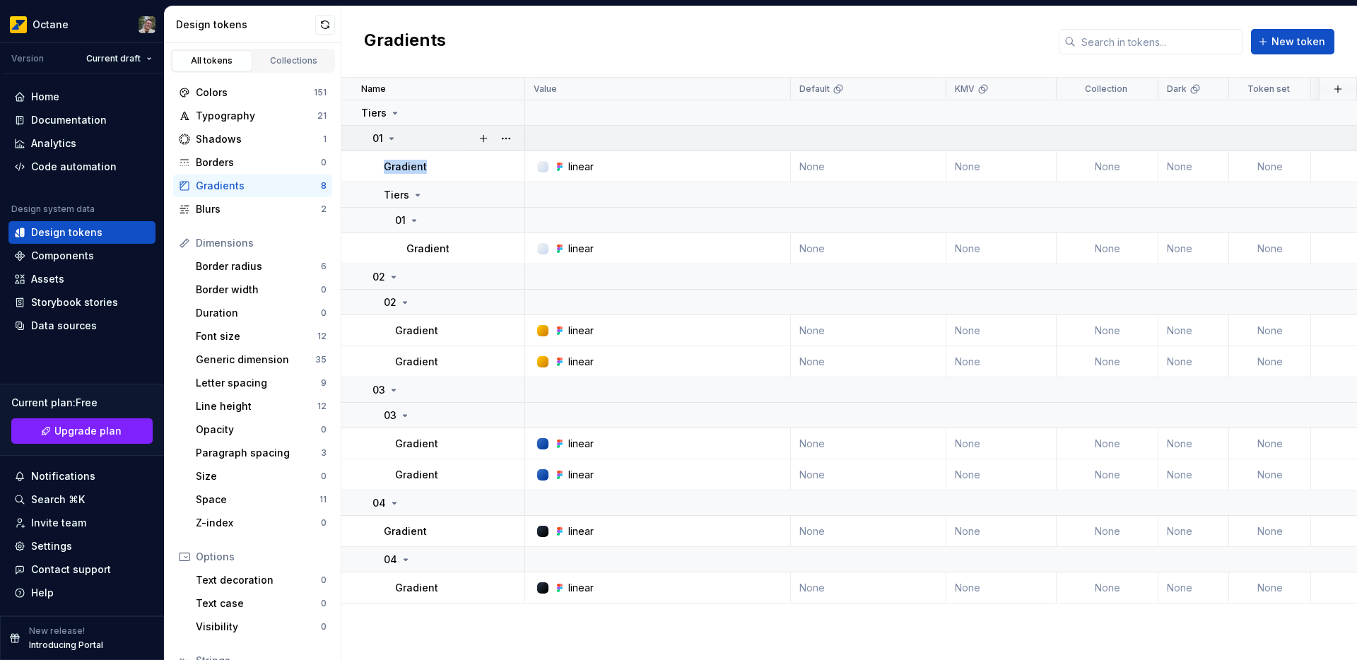
drag, startPoint x: 444, startPoint y: 166, endPoint x: 451, endPoint y: 133, distance: 33.8
click at [451, 133] on tbody "Tiers 01 Gradient linear None None None None None less than a minute ago Tiers …" at bounding box center [965, 351] width 1248 height 503
click at [451, 132] on div "01" at bounding box center [447, 138] width 151 height 14
click at [395, 138] on icon at bounding box center [391, 138] width 11 height 11
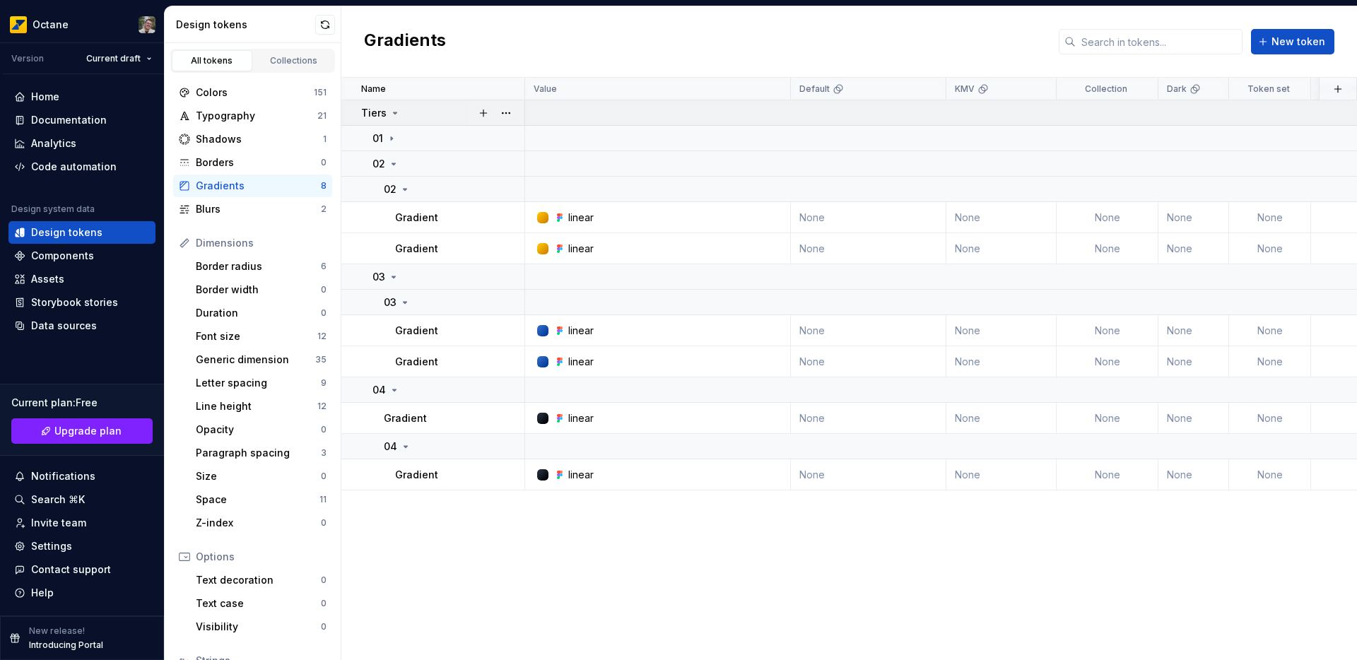
click at [396, 120] on td "Tiers" at bounding box center [433, 112] width 184 height 25
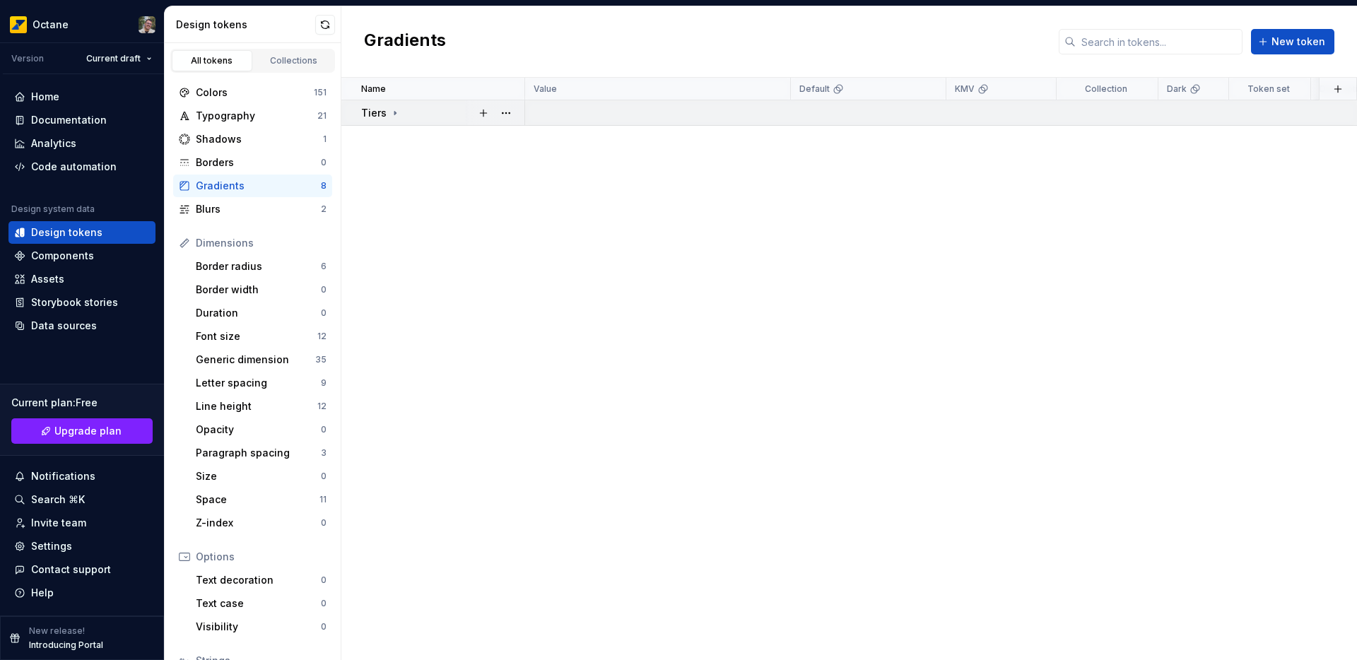
click at [394, 112] on icon at bounding box center [394, 113] width 1 height 4
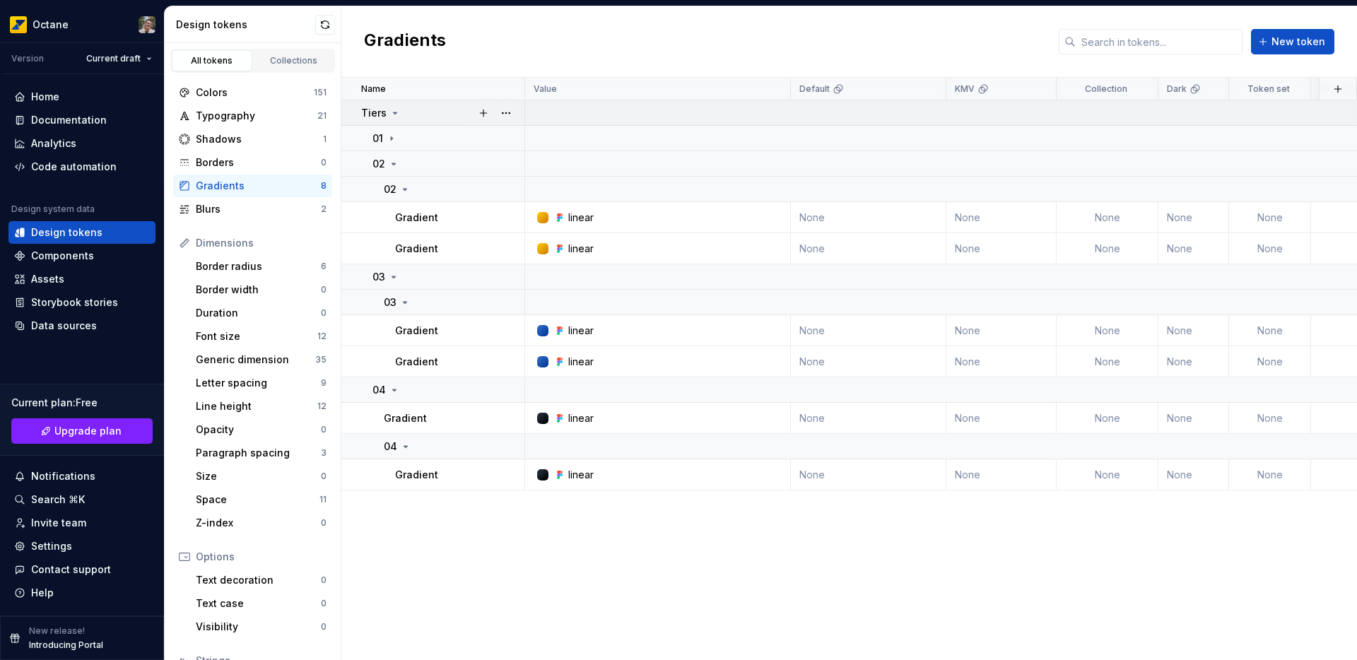
click at [394, 112] on icon at bounding box center [396, 112] width 4 height 1
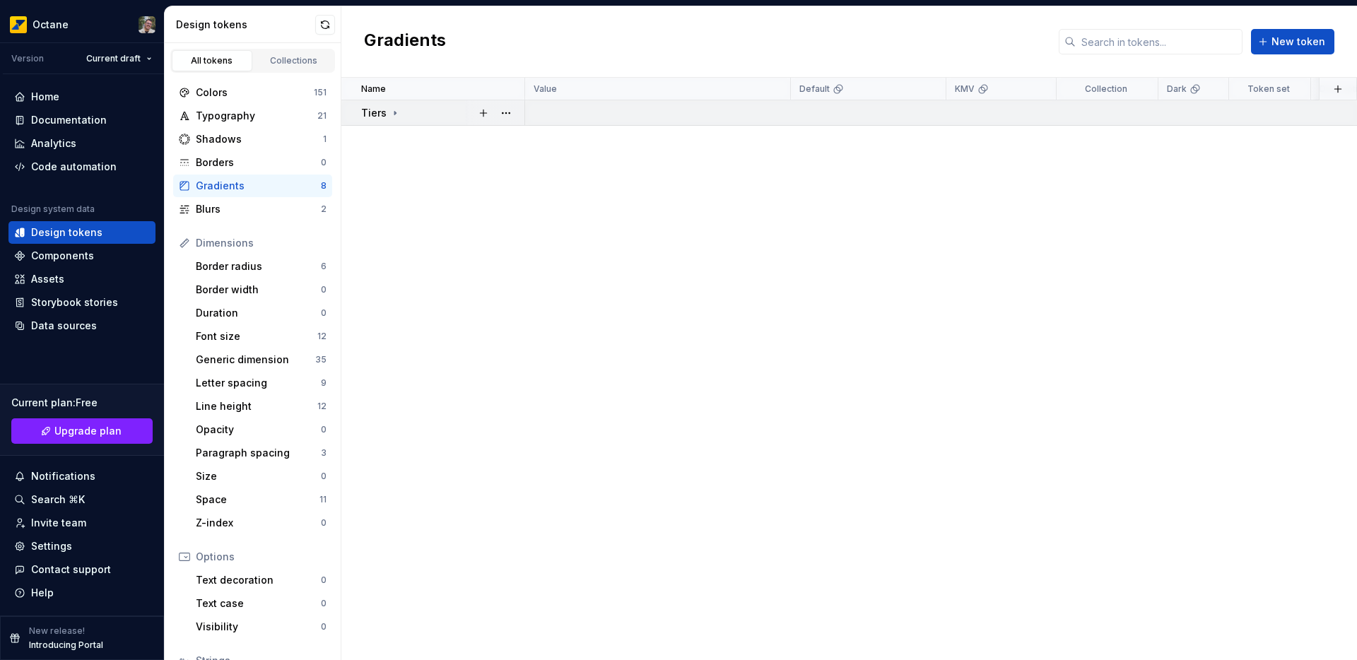
click at [389, 111] on icon at bounding box center [394, 112] width 11 height 11
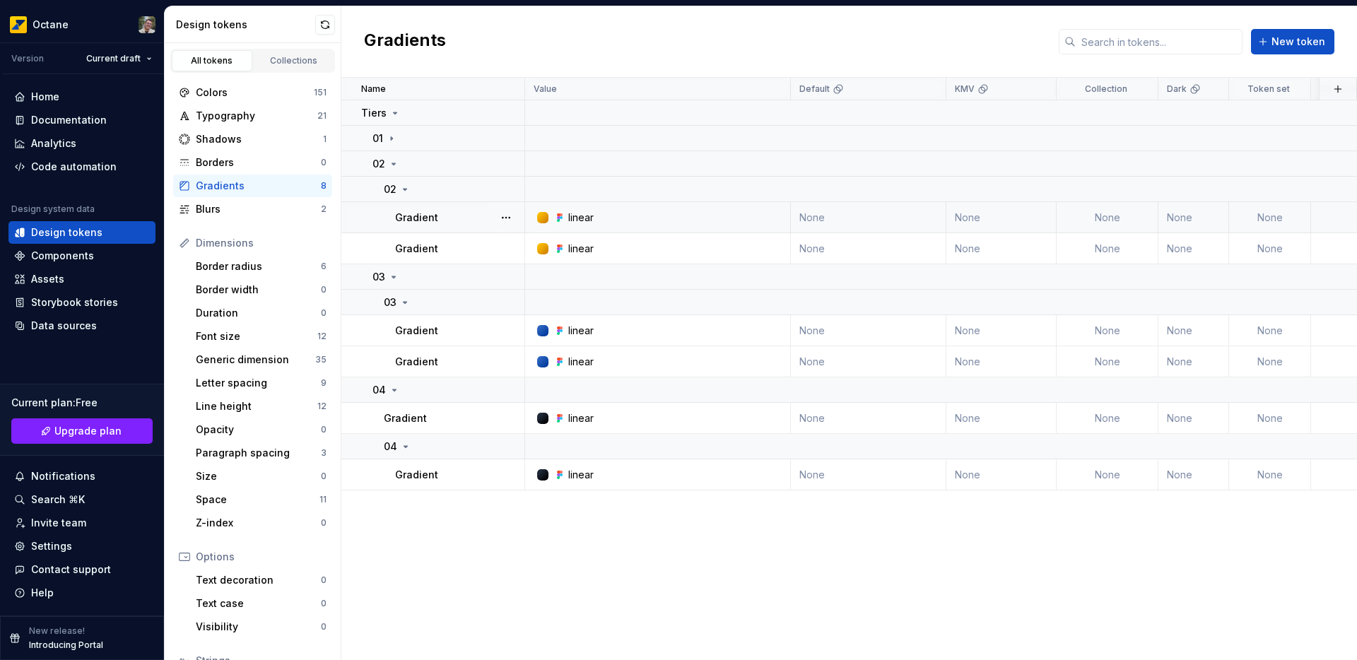
click at [584, 213] on div "linear" at bounding box center [580, 218] width 25 height 14
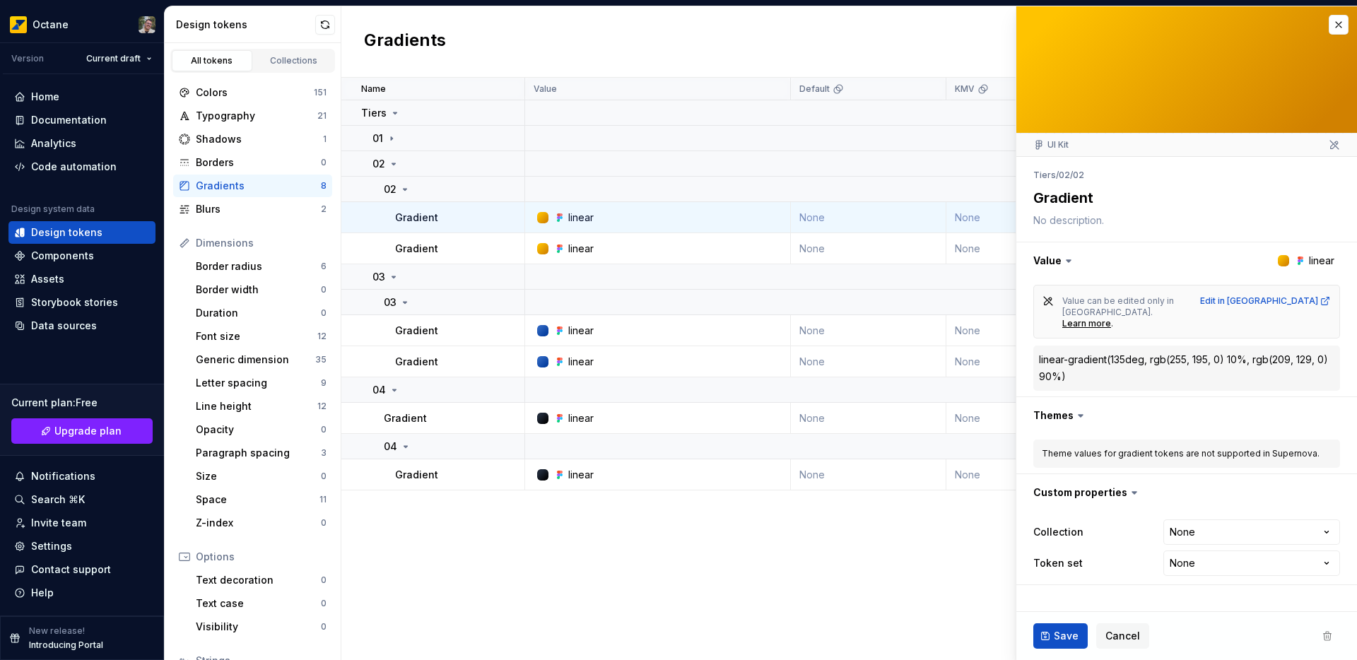
click at [1061, 261] on icon at bounding box center [1068, 261] width 14 height 14
click at [1067, 261] on icon at bounding box center [1068, 261] width 4 height 2
click at [1047, 302] on icon at bounding box center [1047, 300] width 11 height 11
click at [1111, 318] on div "Learn more" at bounding box center [1086, 323] width 49 height 11
click at [1333, 27] on button "button" at bounding box center [1338, 25] width 20 height 20
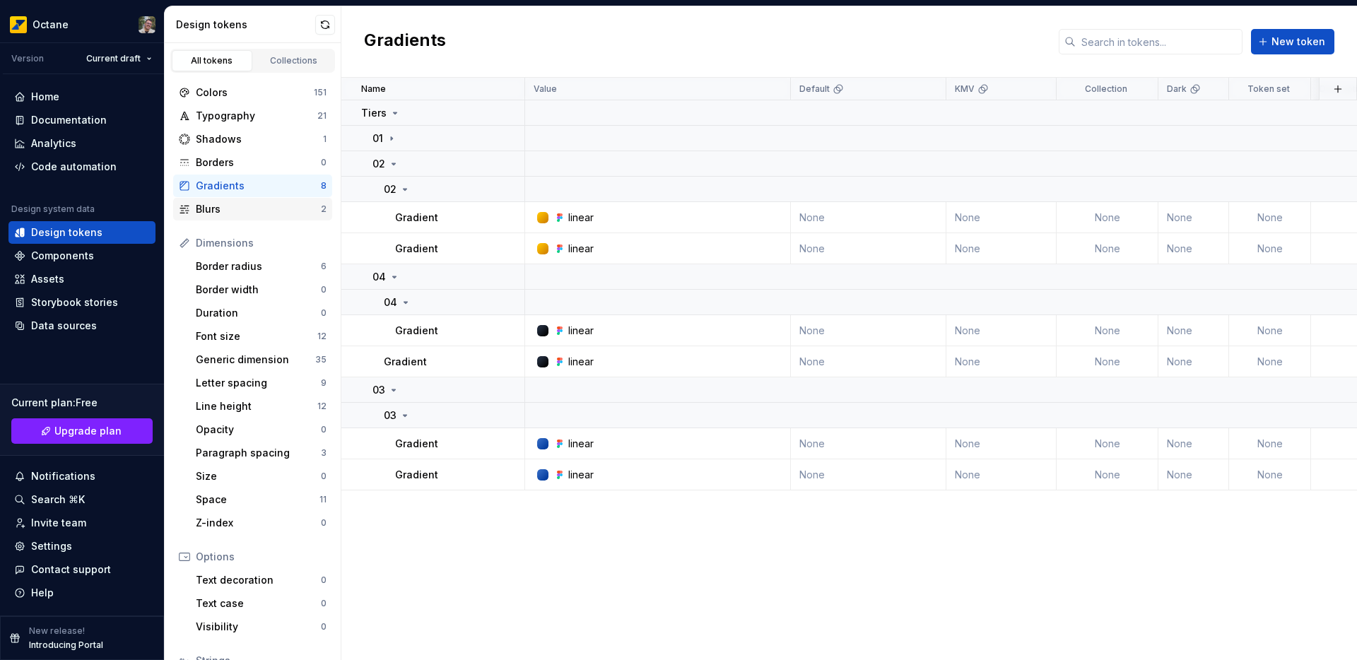
click at [233, 214] on div "Blurs" at bounding box center [258, 209] width 125 height 14
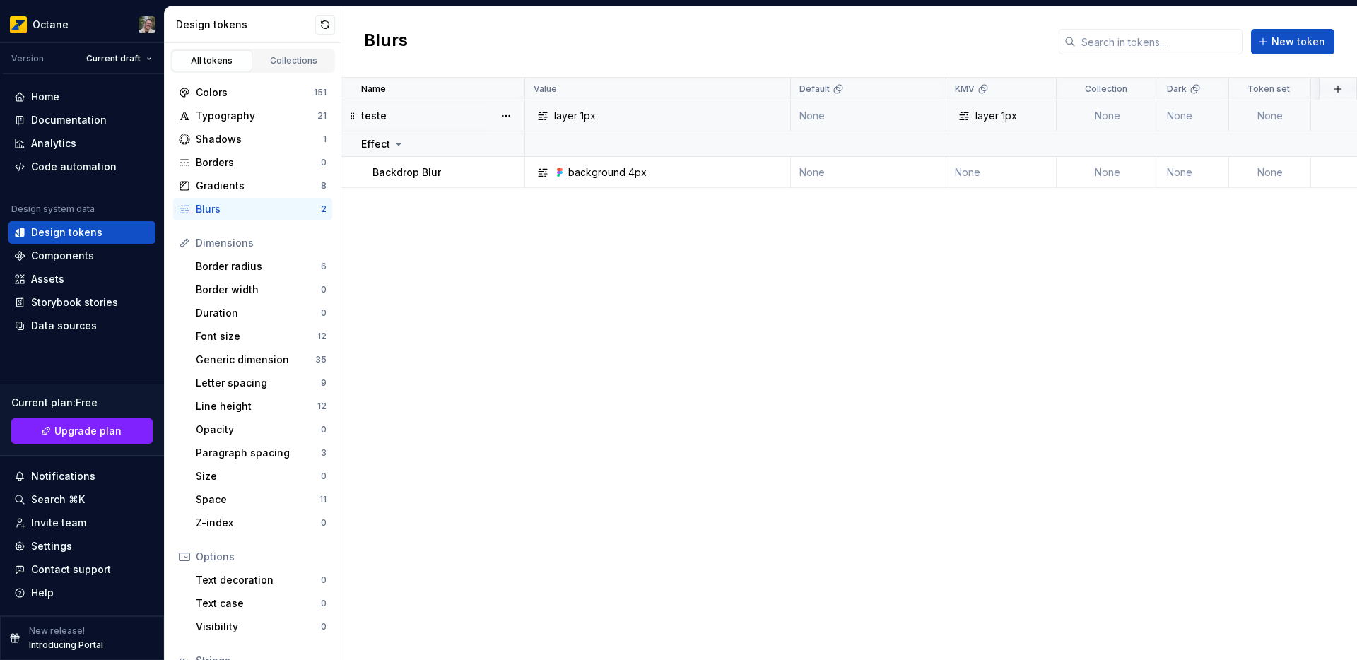
click at [560, 117] on div "layer" at bounding box center [565, 116] width 23 height 14
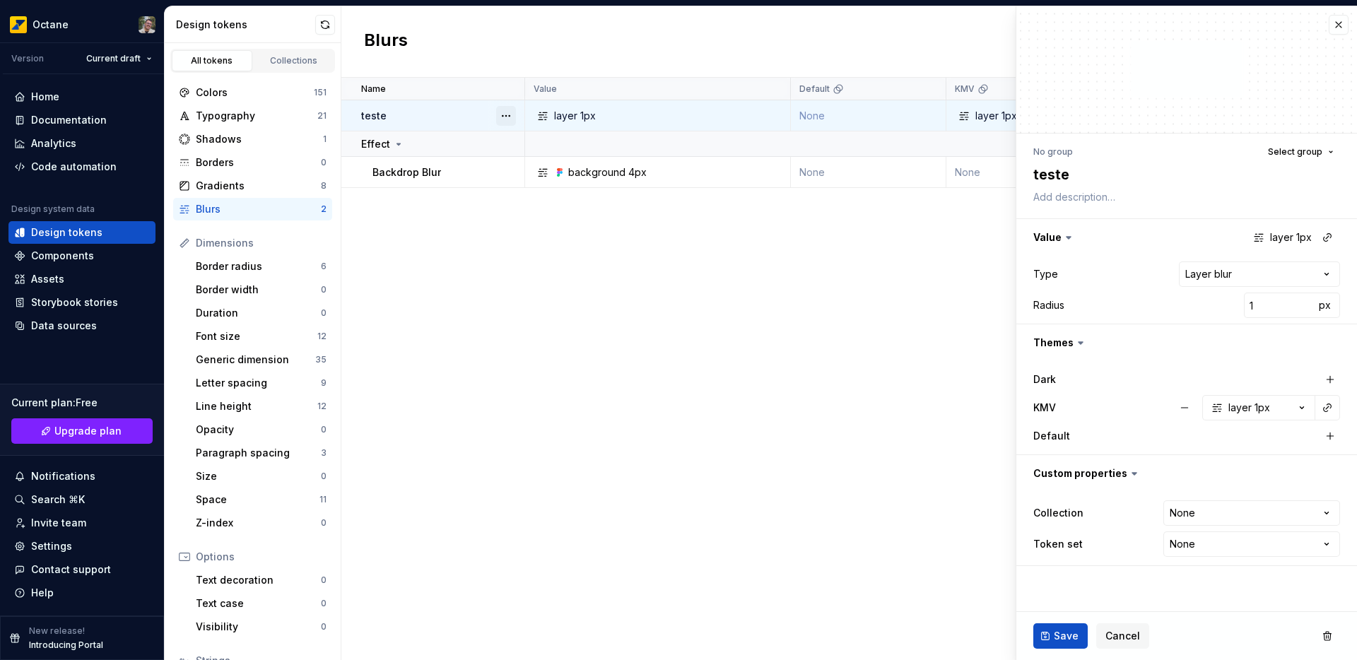
type textarea "*"
click at [1223, 274] on html "**********" at bounding box center [678, 330] width 1357 height 660
click at [1303, 167] on textarea "teste" at bounding box center [1183, 174] width 307 height 25
click at [1304, 154] on span "Select group" at bounding box center [1295, 151] width 54 height 11
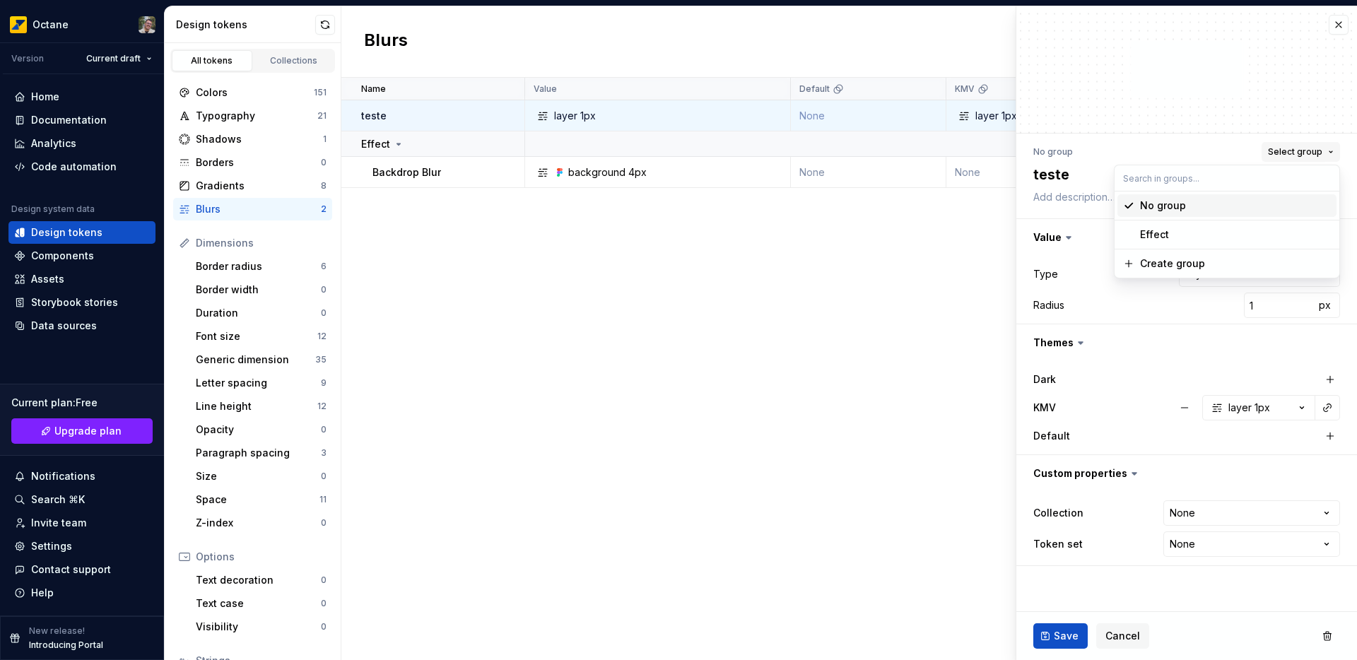
click at [1304, 154] on span "Select group" at bounding box center [1295, 151] width 54 height 11
click at [1289, 146] on span "Select group" at bounding box center [1295, 151] width 54 height 11
click at [1332, 30] on button "button" at bounding box center [1338, 25] width 20 height 20
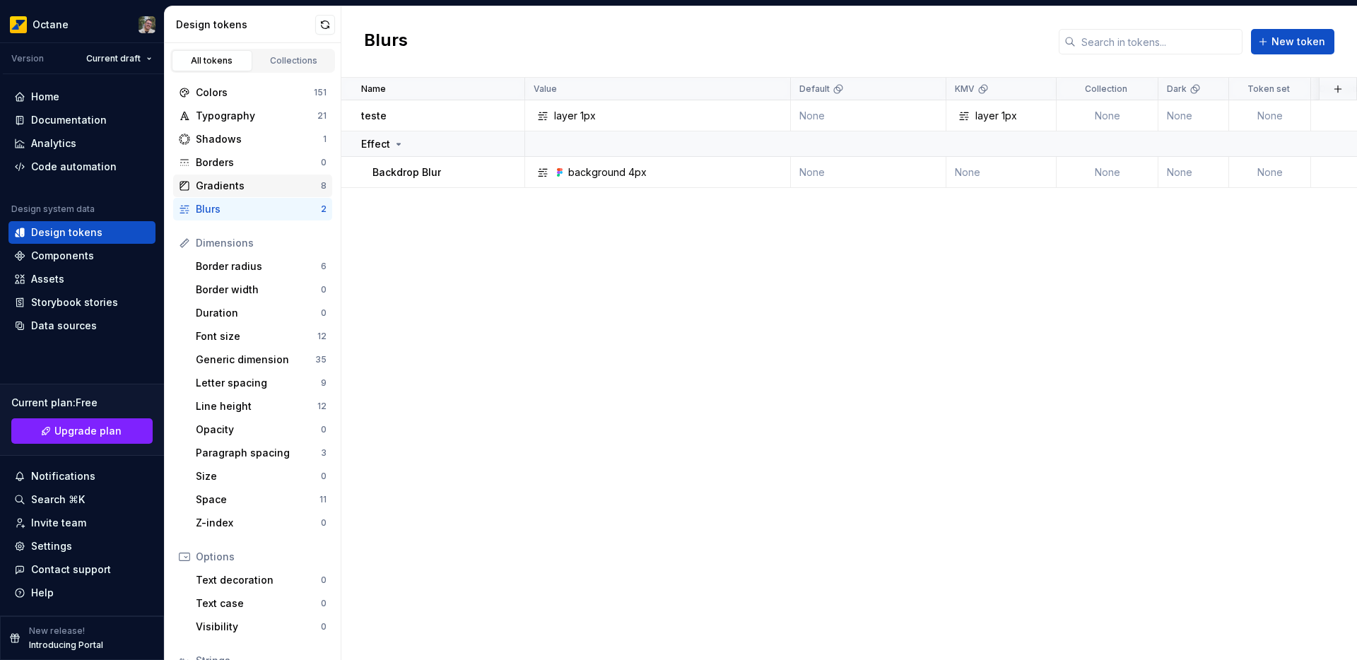
click at [261, 187] on div "Gradients" at bounding box center [258, 186] width 125 height 14
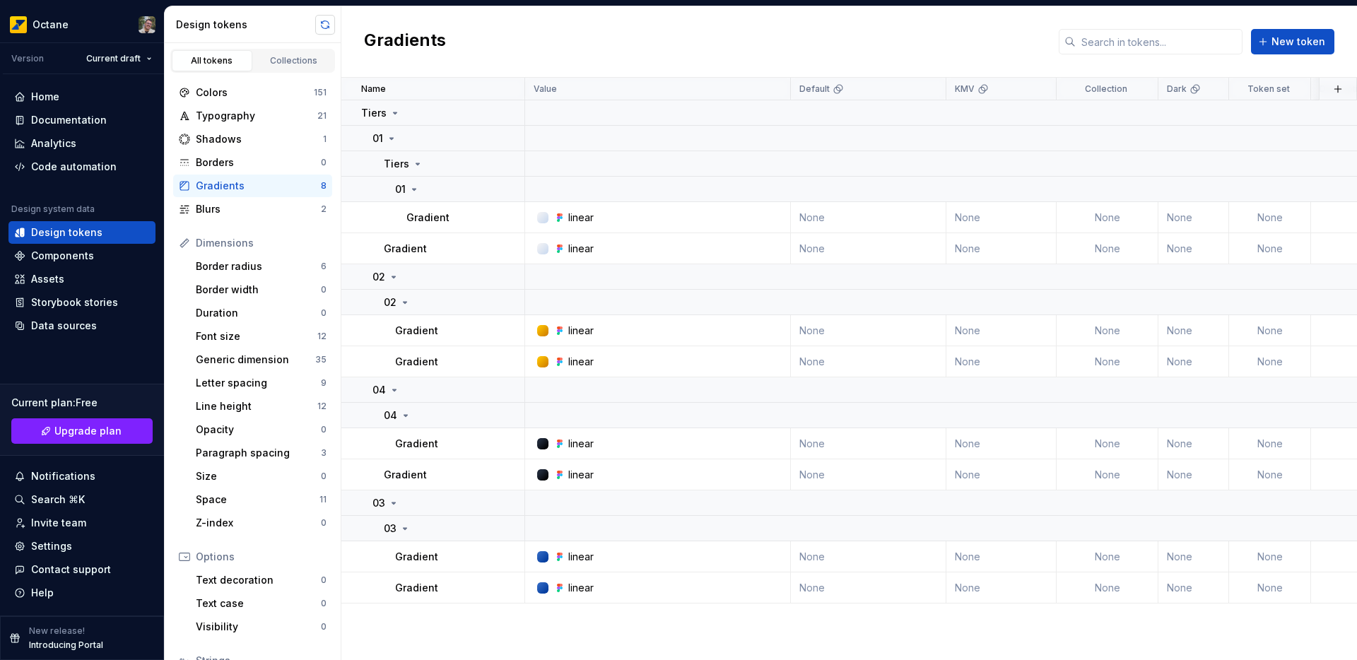
click at [324, 25] on button "button" at bounding box center [325, 25] width 20 height 20
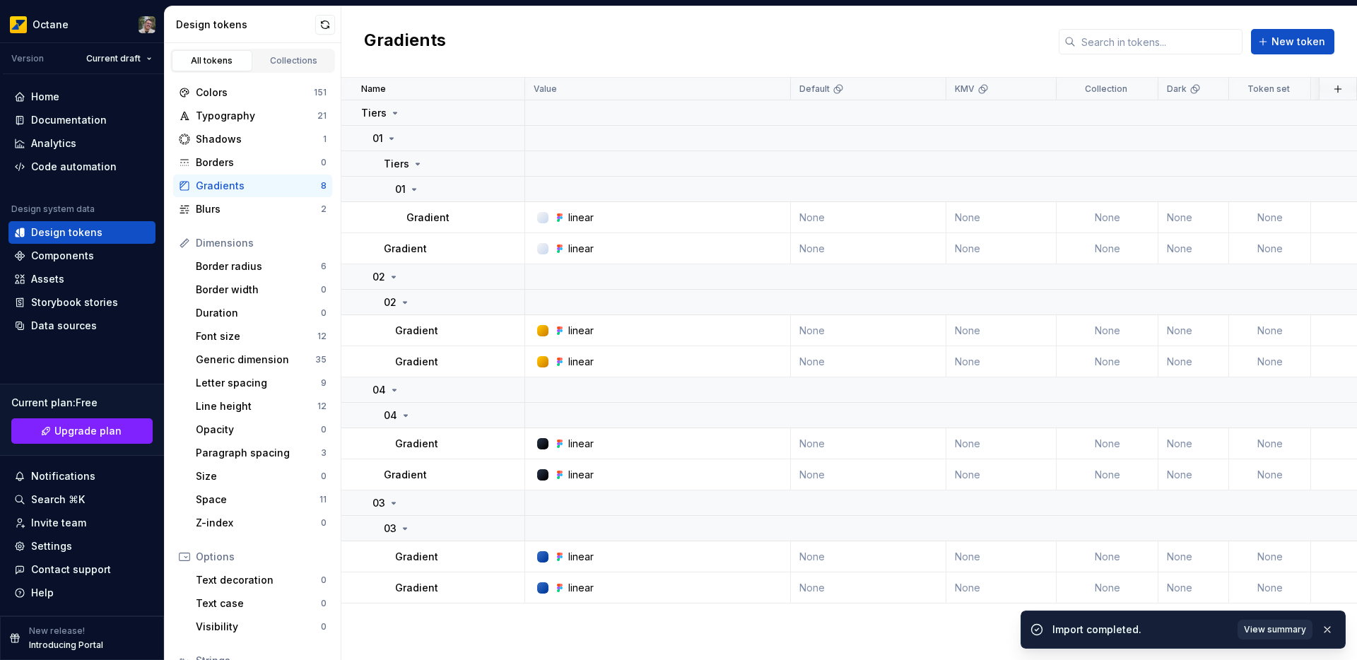
click at [1294, 627] on span "View summary" at bounding box center [1274, 629] width 62 height 11
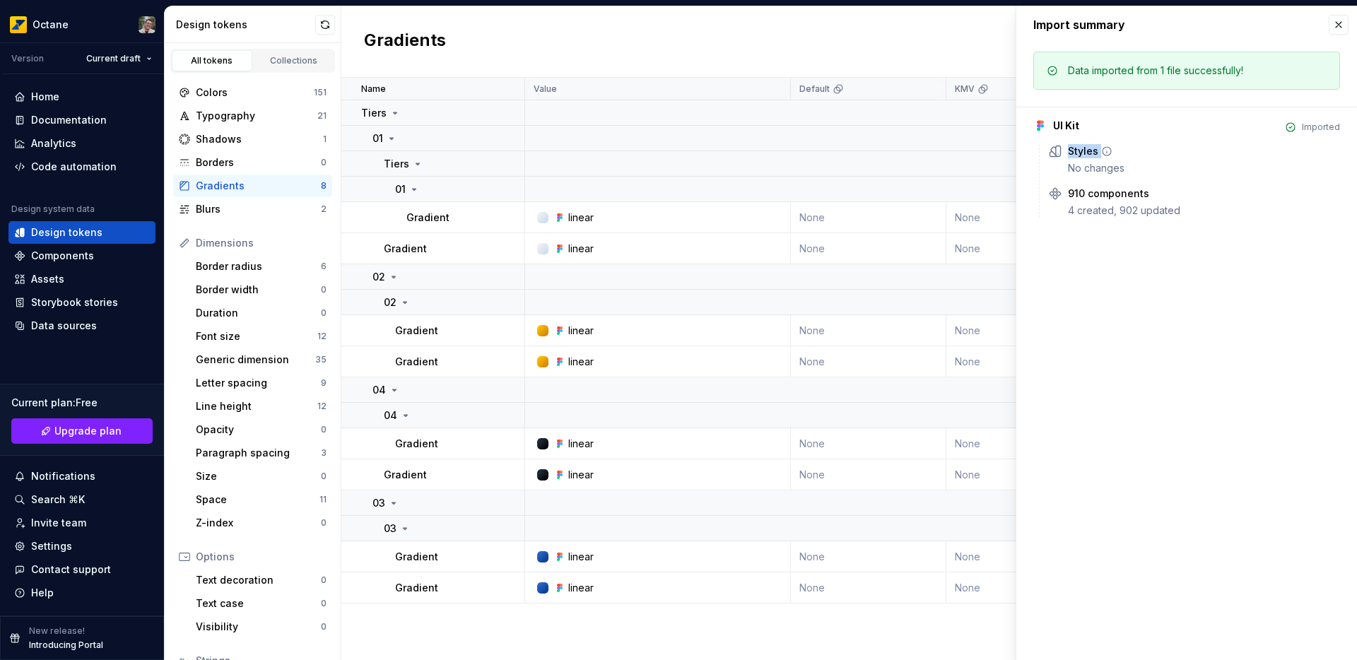
drag, startPoint x: 1061, startPoint y: 163, endPoint x: 1126, endPoint y: 159, distance: 65.8
click at [1126, 159] on div "Styles No changes" at bounding box center [1194, 159] width 292 height 31
click at [1126, 159] on div "Styles No changes" at bounding box center [1204, 159] width 272 height 31
click at [1126, 165] on div "No changes" at bounding box center [1204, 168] width 272 height 14
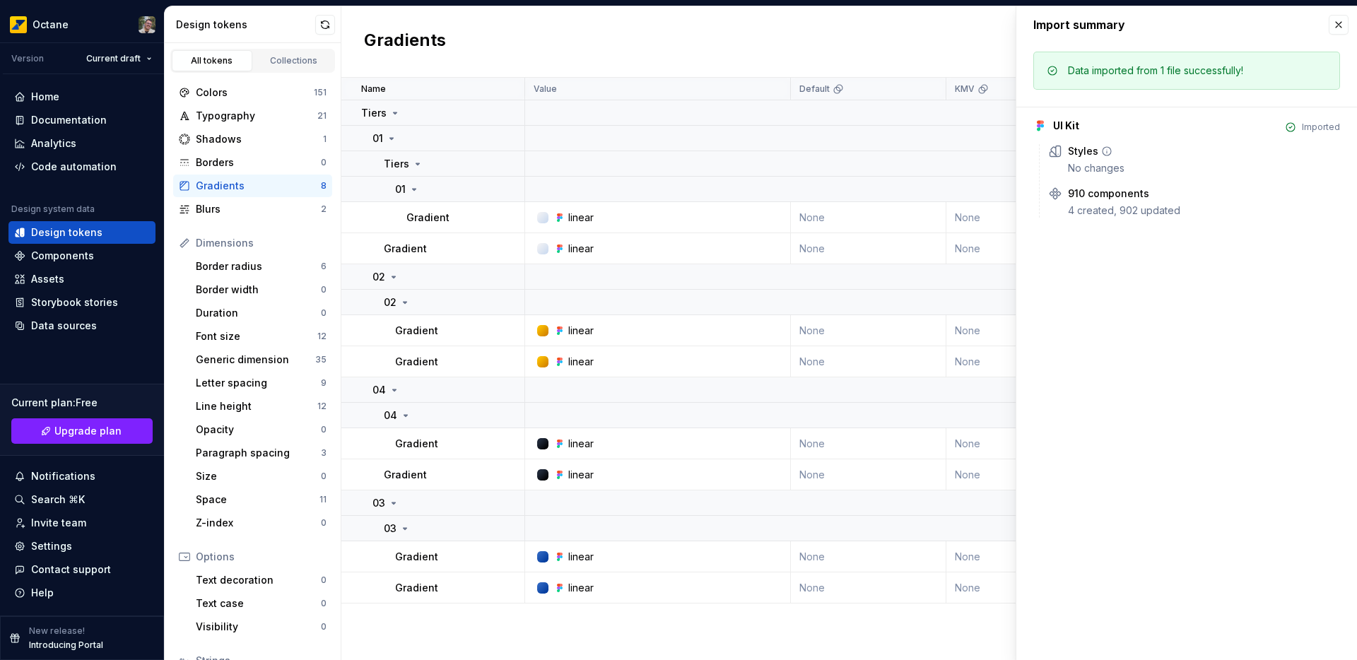
click at [1096, 165] on div "No changes" at bounding box center [1204, 168] width 272 height 14
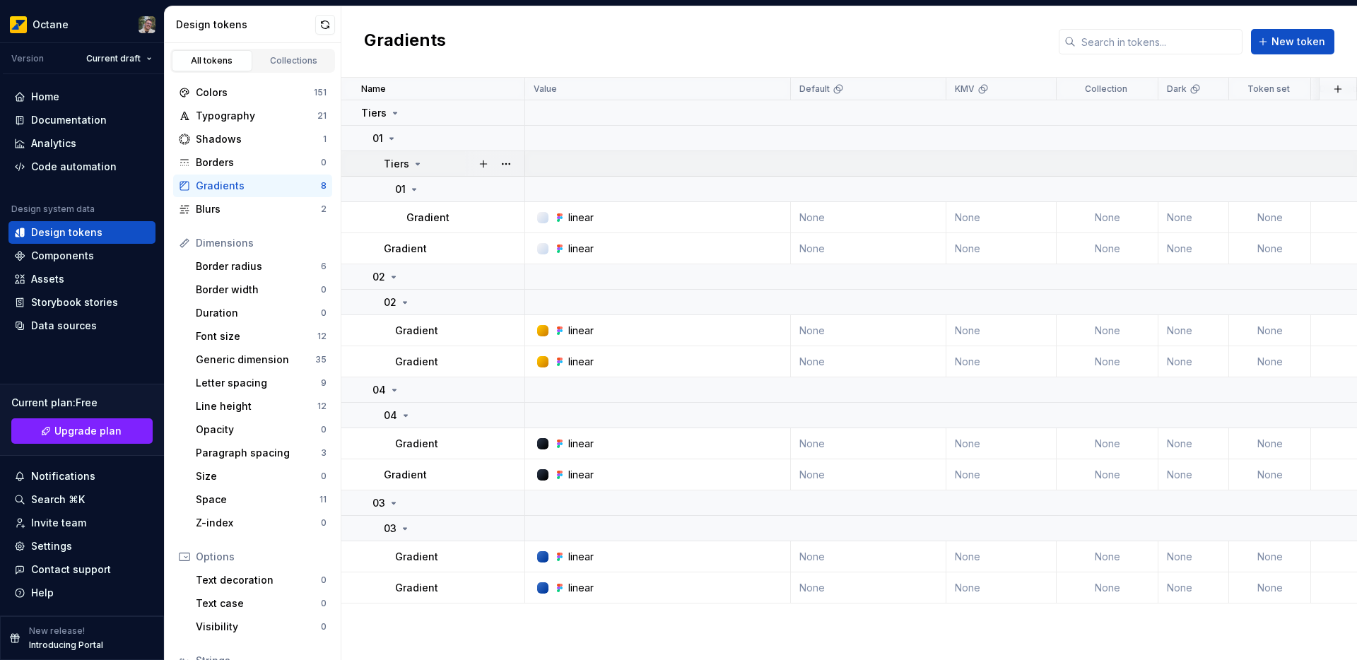
click at [415, 165] on icon at bounding box center [417, 163] width 11 height 11
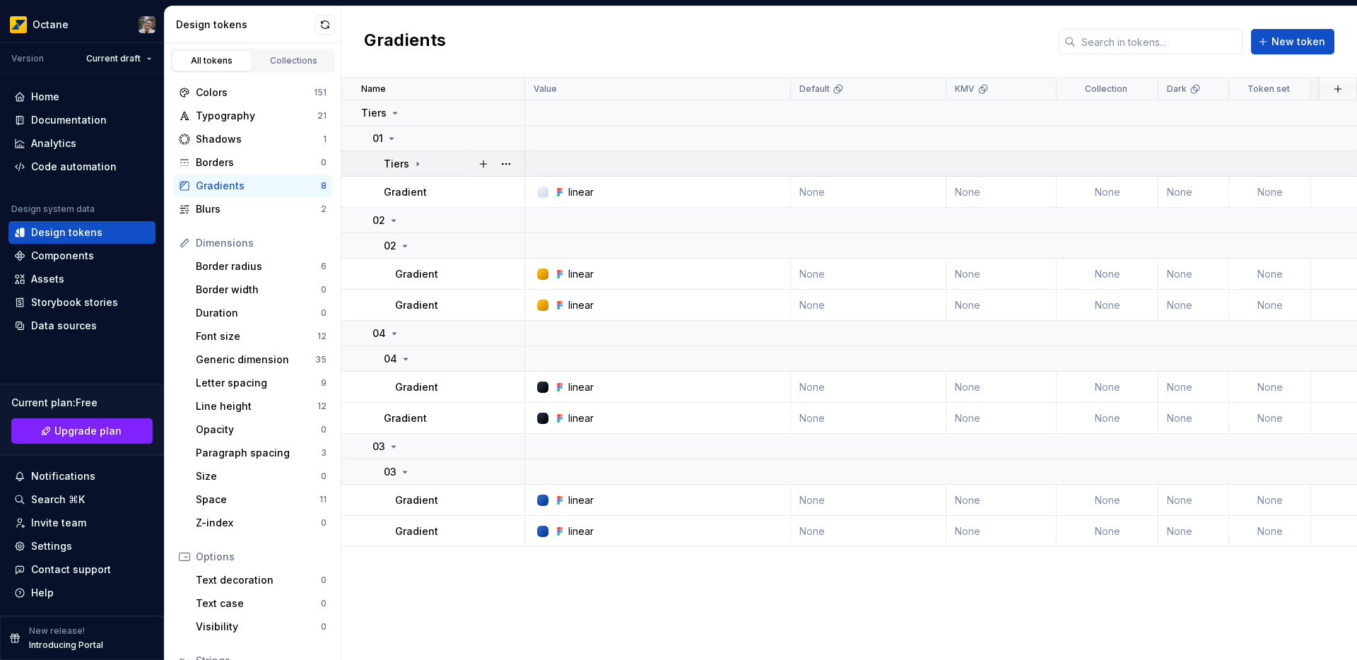
click at [415, 165] on icon at bounding box center [417, 163] width 11 height 11
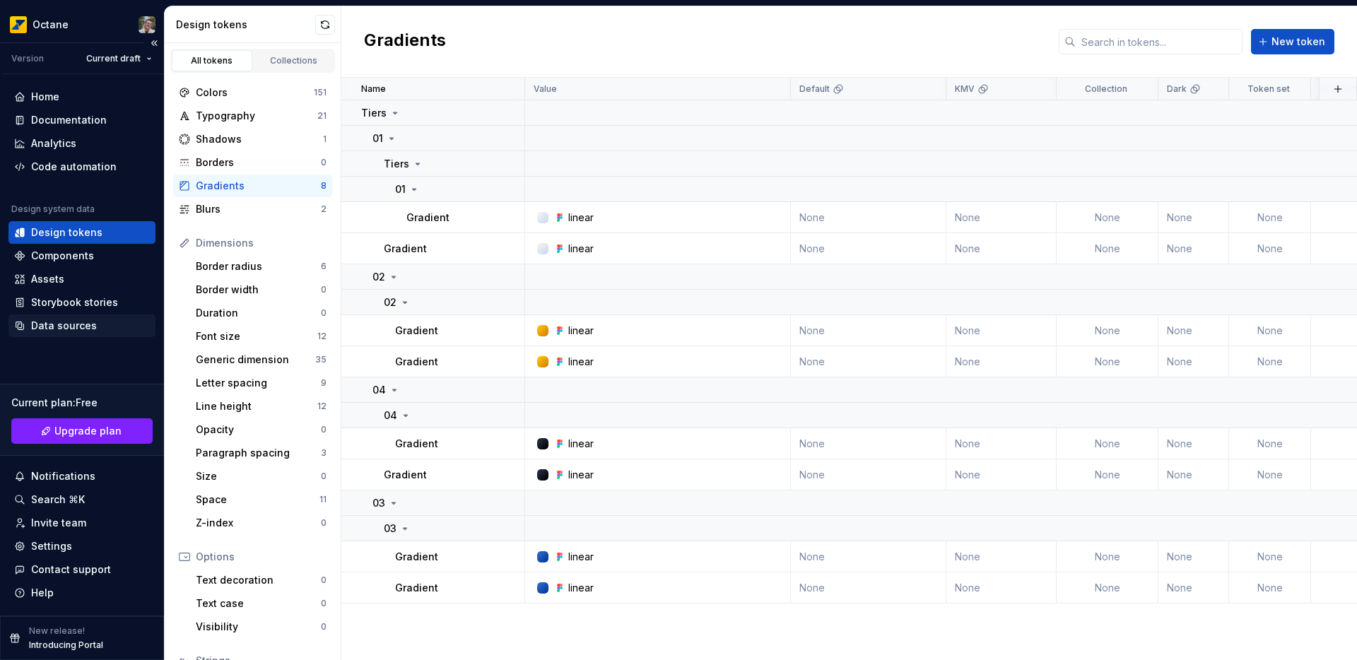
click at [73, 321] on div "Data sources" at bounding box center [64, 326] width 66 height 14
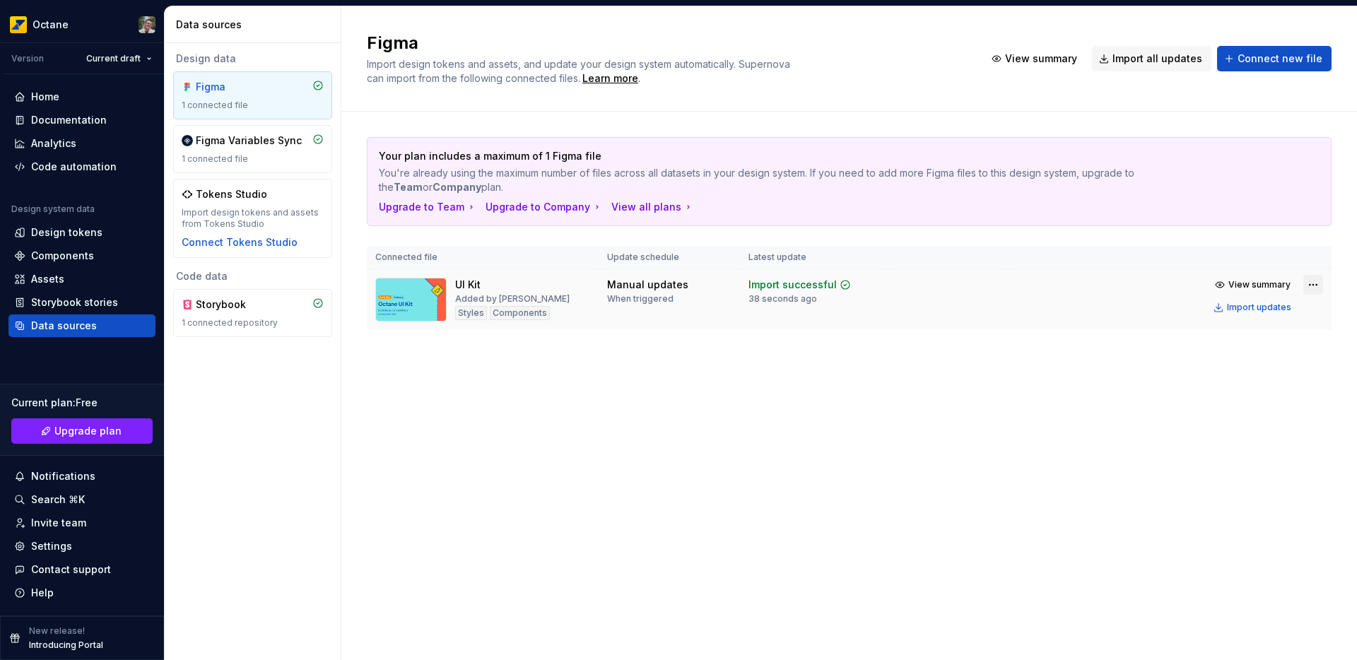
click at [1308, 283] on html "Octane Version Current draft Home Documentation Analytics Code automation Desig…" at bounding box center [678, 330] width 1357 height 660
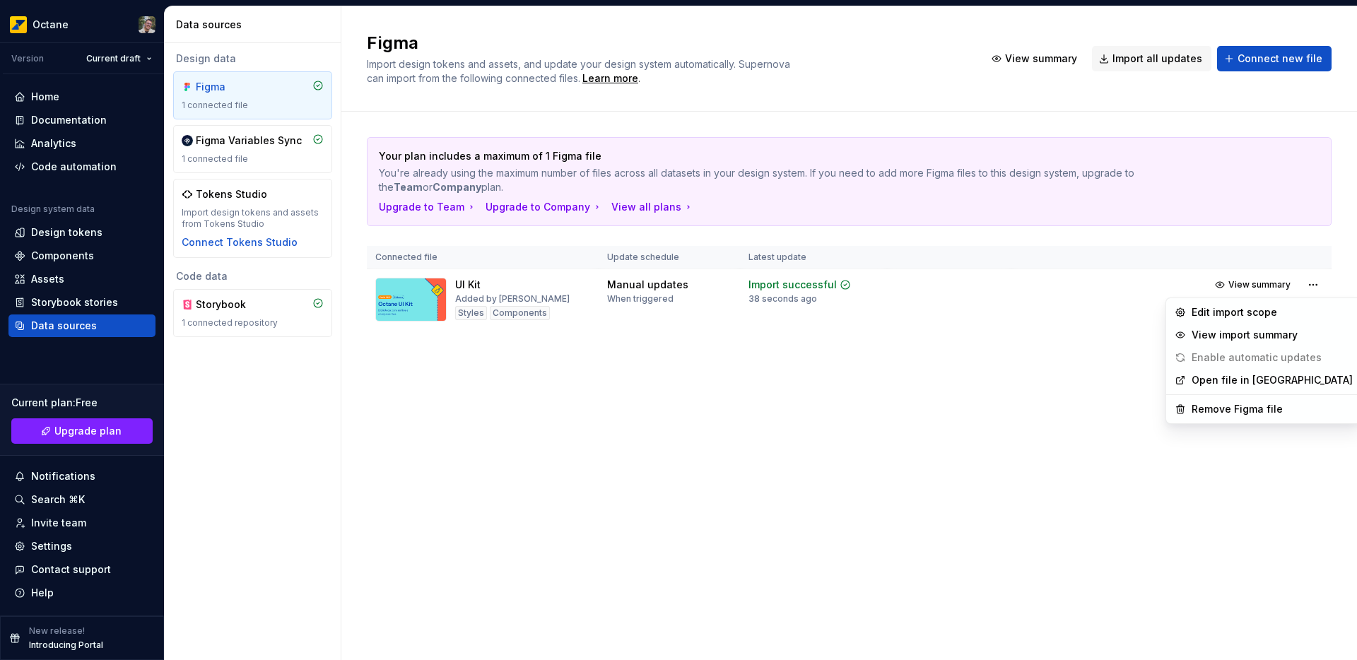
click at [1311, 282] on html "Octane Version Current draft Home Documentation Analytics Code automation Desig…" at bounding box center [678, 330] width 1357 height 660
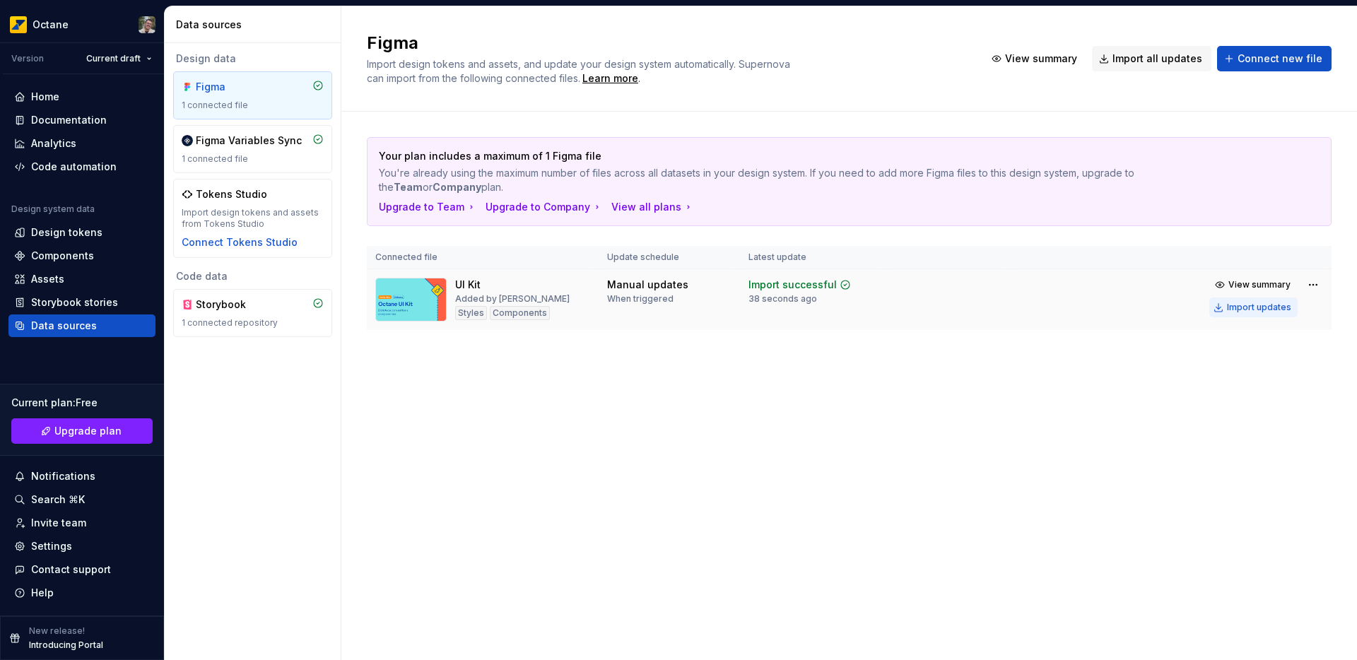
click at [1285, 300] on button "Import updates" at bounding box center [1253, 307] width 88 height 20
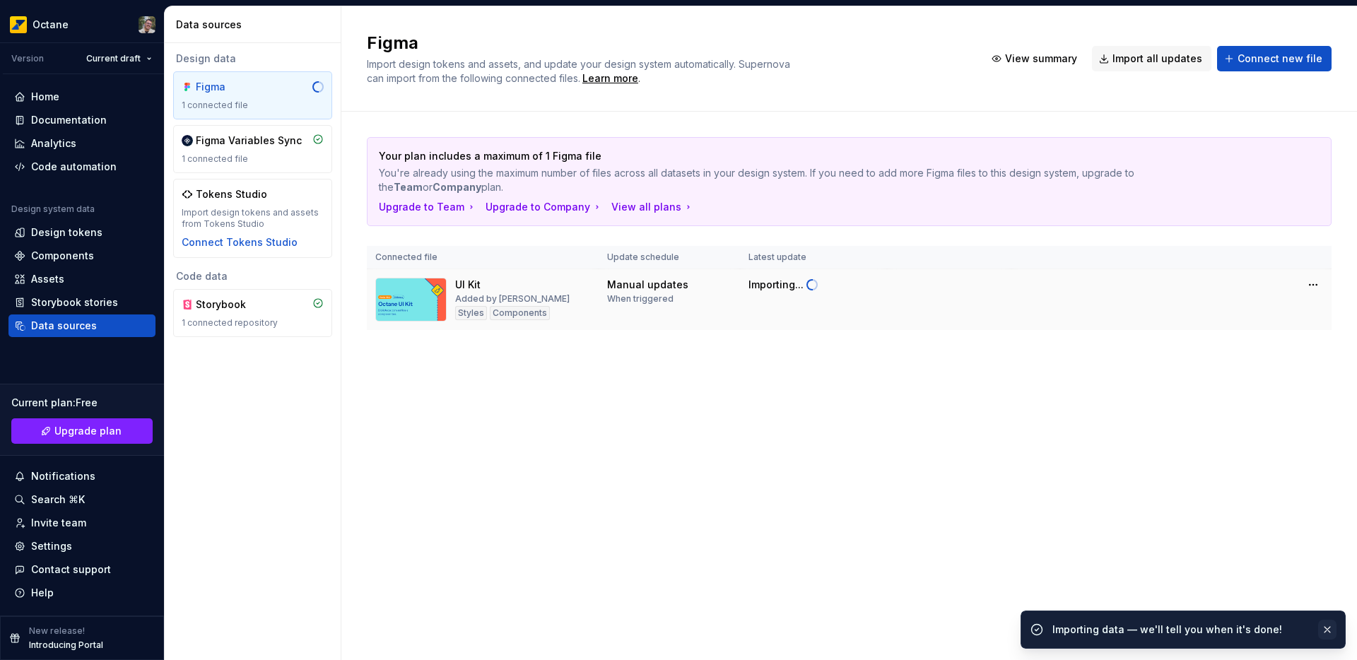
click at [1323, 627] on button "button" at bounding box center [1327, 630] width 18 height 20
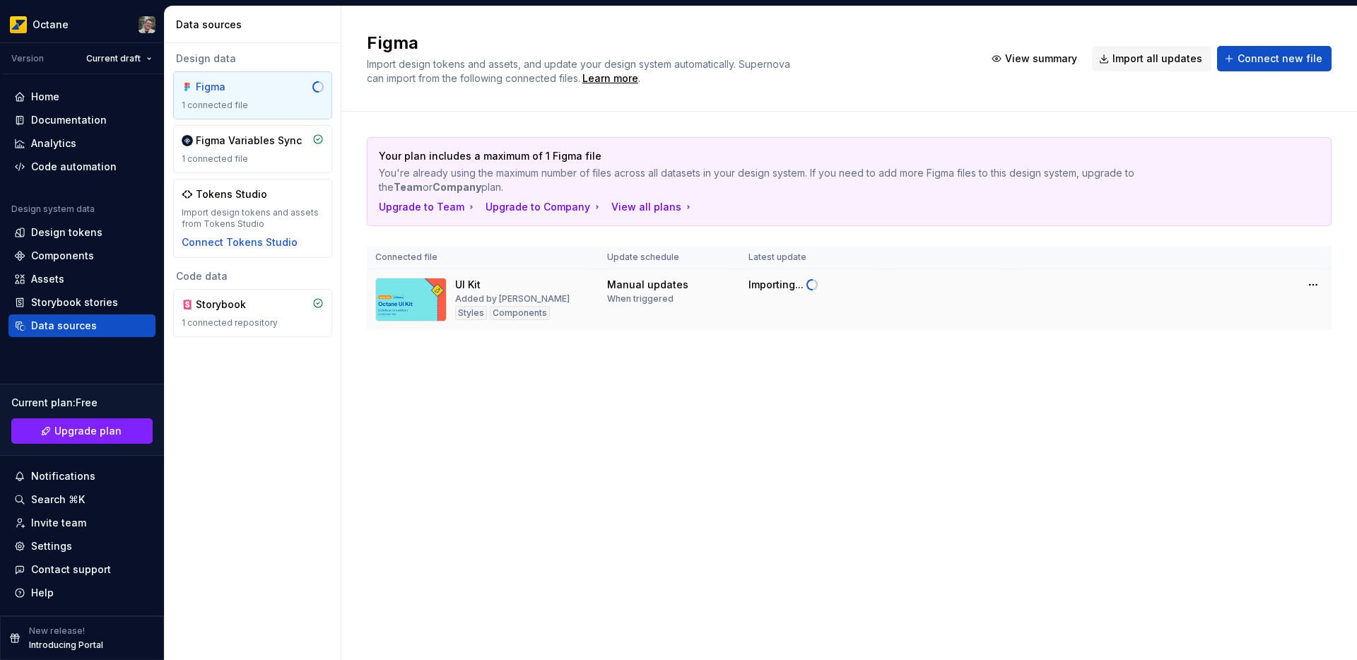
click at [730, 320] on td "Manual updates When triggered" at bounding box center [668, 299] width 141 height 61
click at [276, 164] on div "1 connected file" at bounding box center [253, 158] width 142 height 11
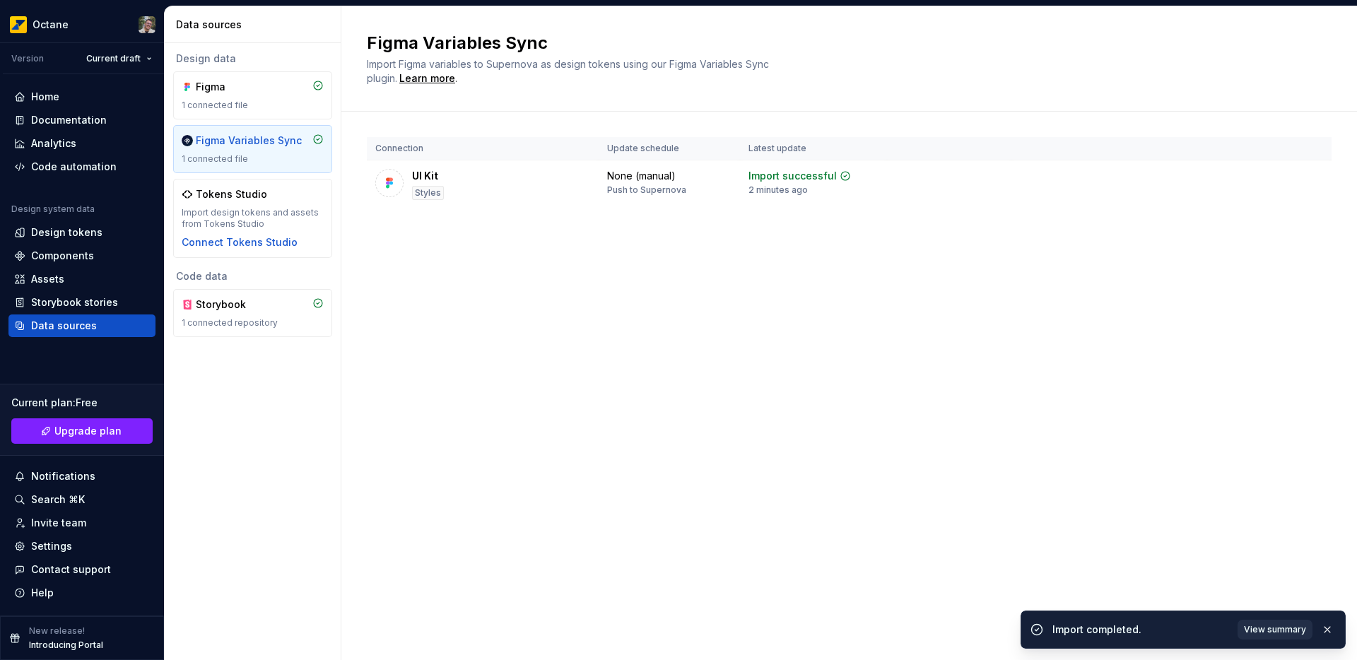
click at [1276, 624] on span "View summary" at bounding box center [1274, 629] width 62 height 11
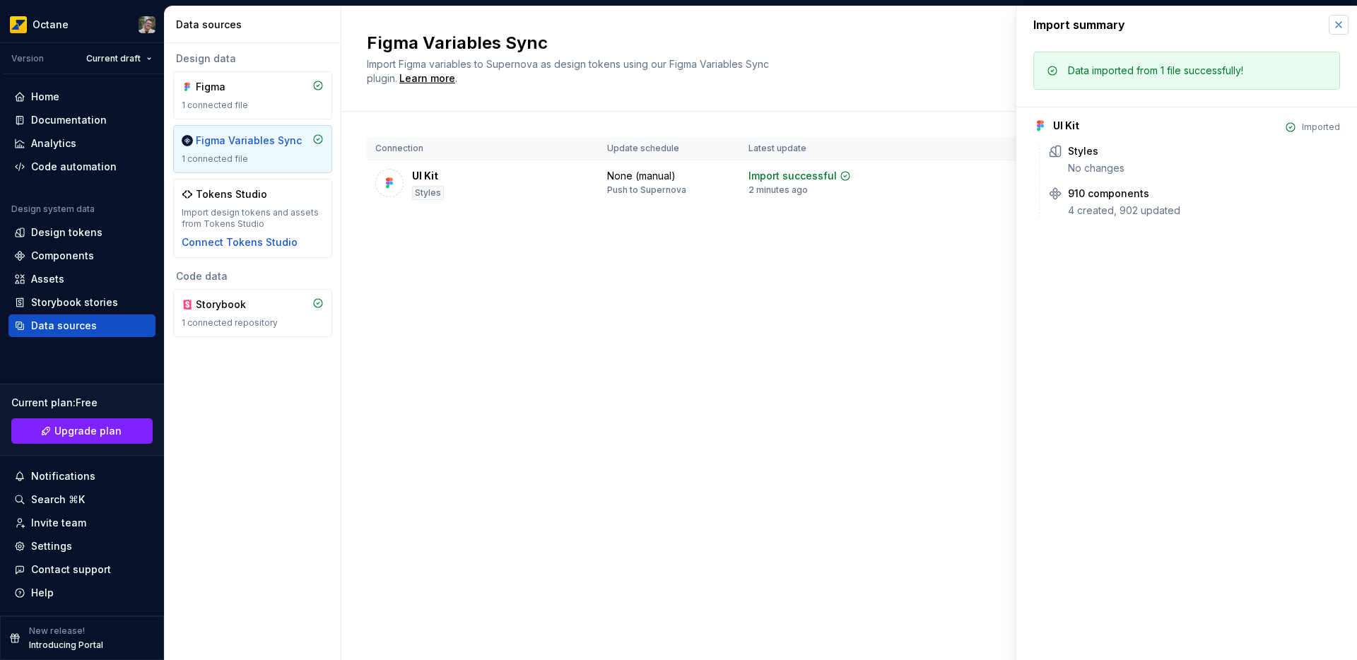
click at [1340, 22] on button "button" at bounding box center [1338, 25] width 20 height 20
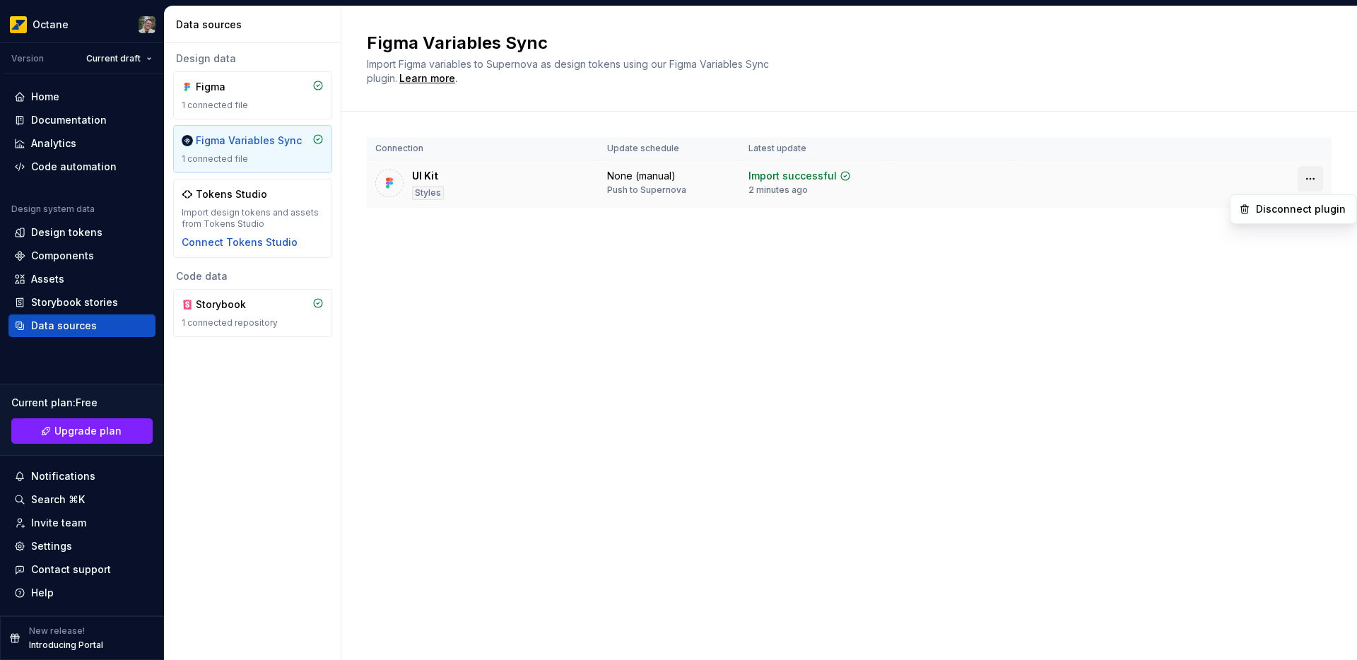
click at [1307, 175] on html "Octane Version Current draft Home Documentation Analytics Code automation Desig…" at bounding box center [678, 330] width 1357 height 660
click at [875, 291] on html "Octane Version Current draft Home Documentation Analytics Code automation Desig…" at bounding box center [678, 330] width 1357 height 660
click at [420, 177] on div "UI Kit" at bounding box center [425, 176] width 26 height 14
click at [375, 180] on div at bounding box center [389, 183] width 28 height 28
click at [268, 98] on div "Figma 1 connected file" at bounding box center [253, 95] width 142 height 31
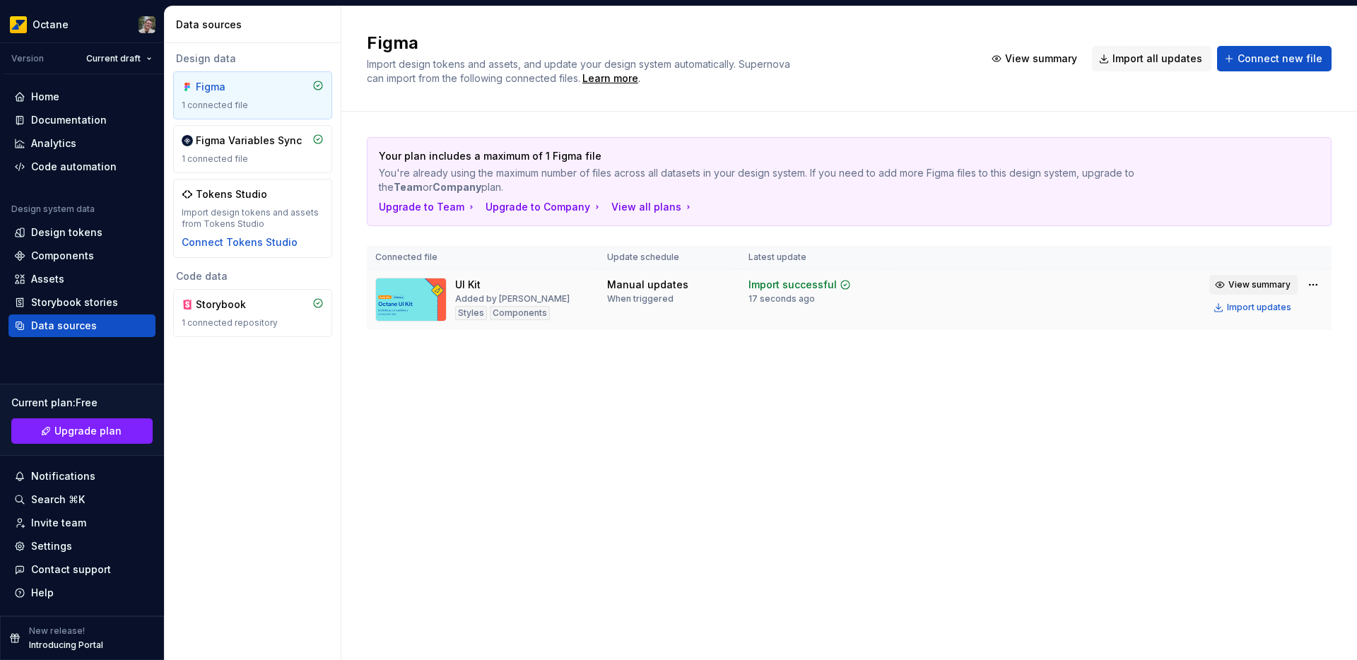
click at [1263, 280] on span "View summary" at bounding box center [1259, 284] width 62 height 11
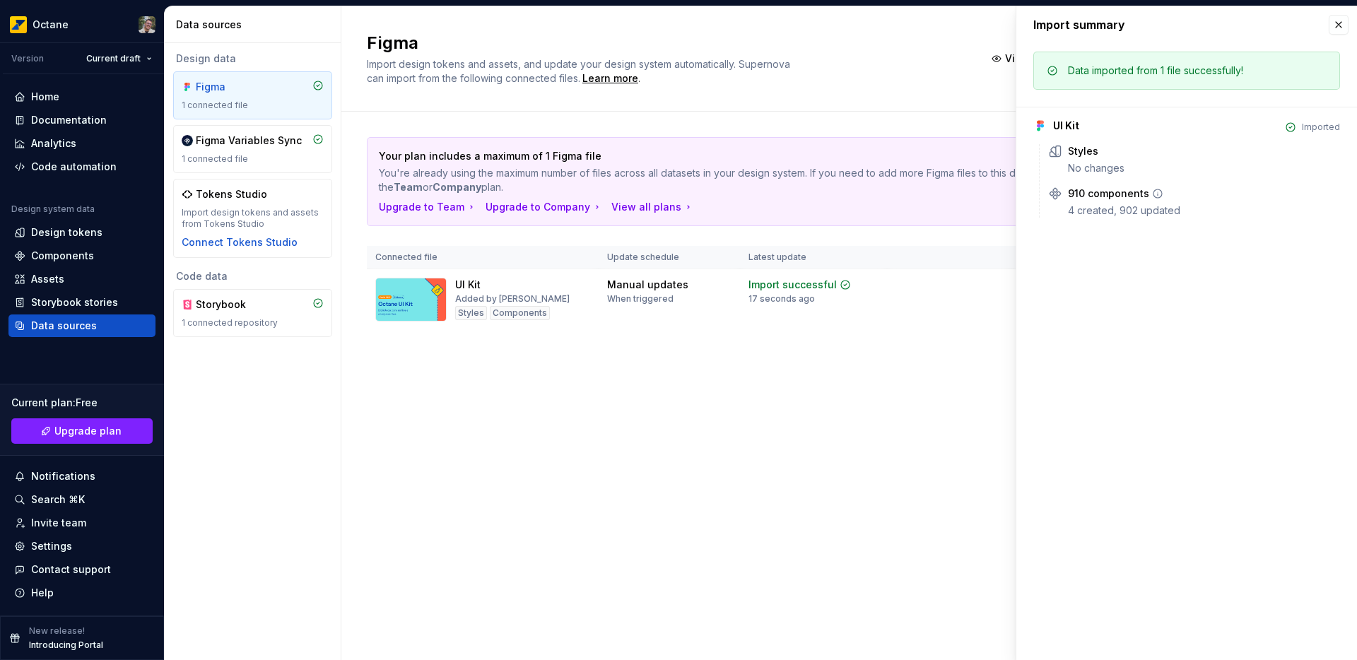
click at [1092, 194] on div "910 components" at bounding box center [1108, 194] width 81 height 14
click at [1341, 27] on button "button" at bounding box center [1338, 25] width 20 height 20
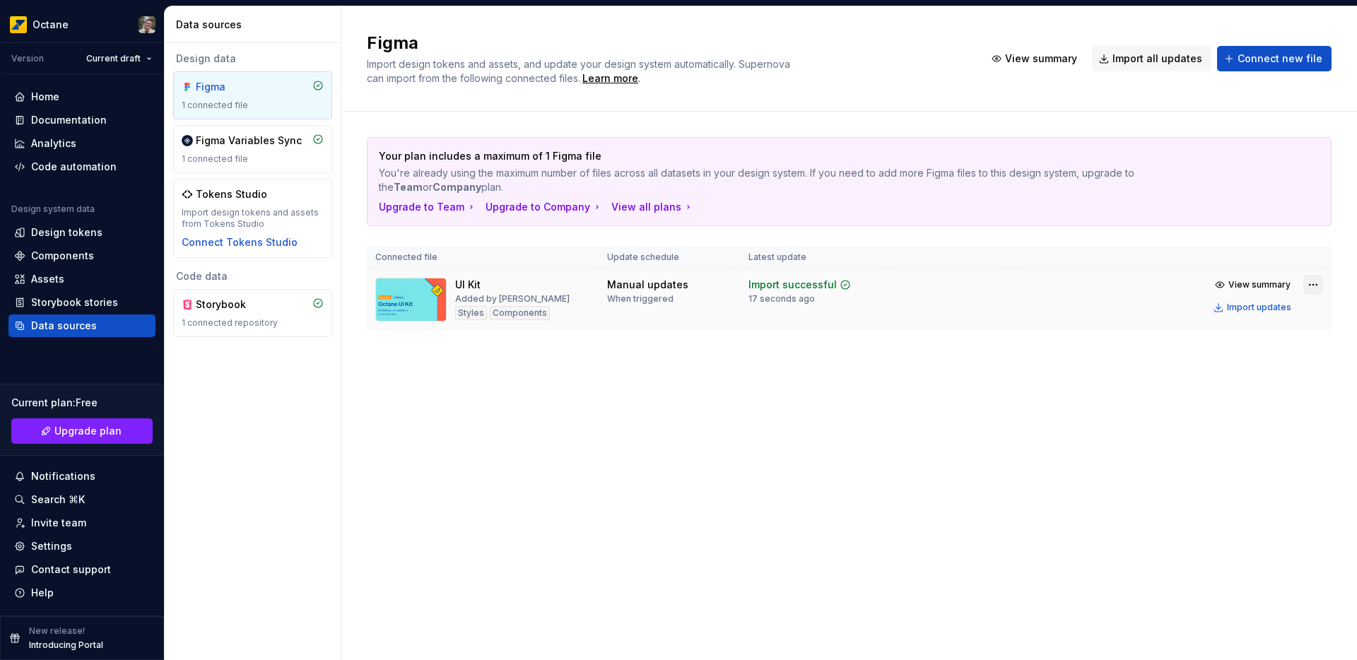
click at [1307, 287] on html "Octane Version Current draft Home Documentation Analytics Code automation Desig…" at bounding box center [678, 330] width 1357 height 660
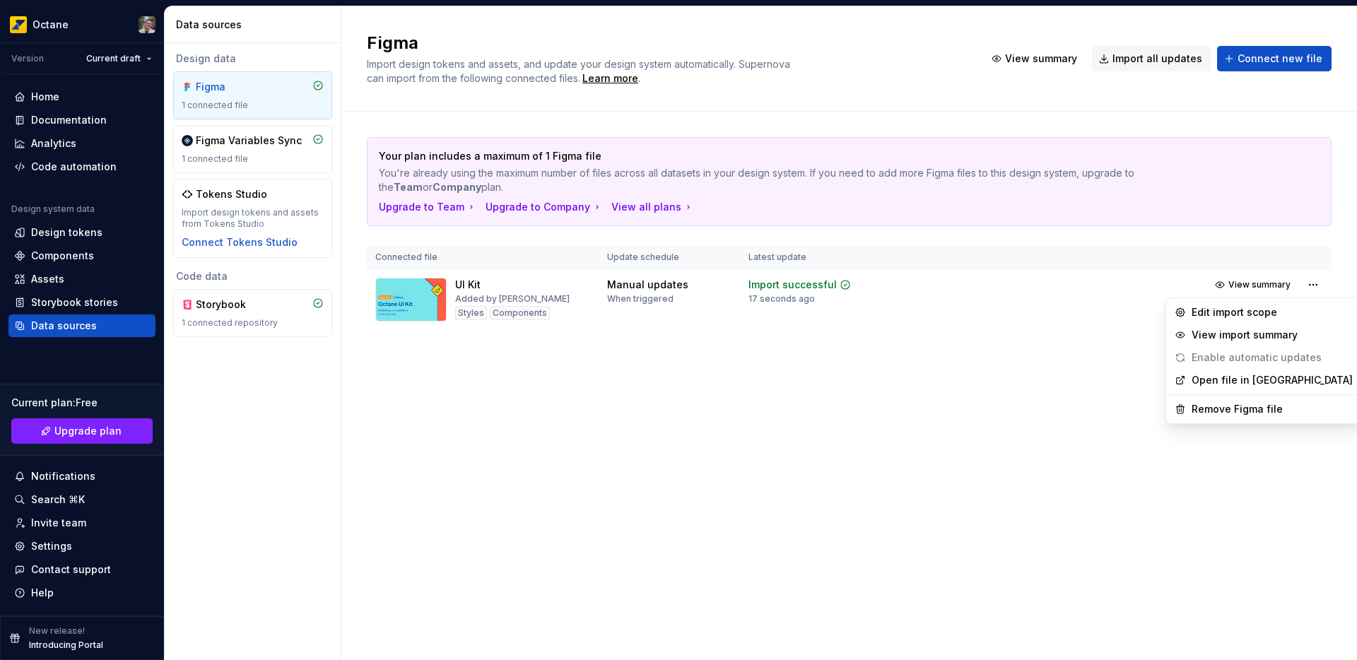
click at [1311, 285] on html "Octane Version Current draft Home Documentation Analytics Code automation Desig…" at bounding box center [678, 330] width 1357 height 660
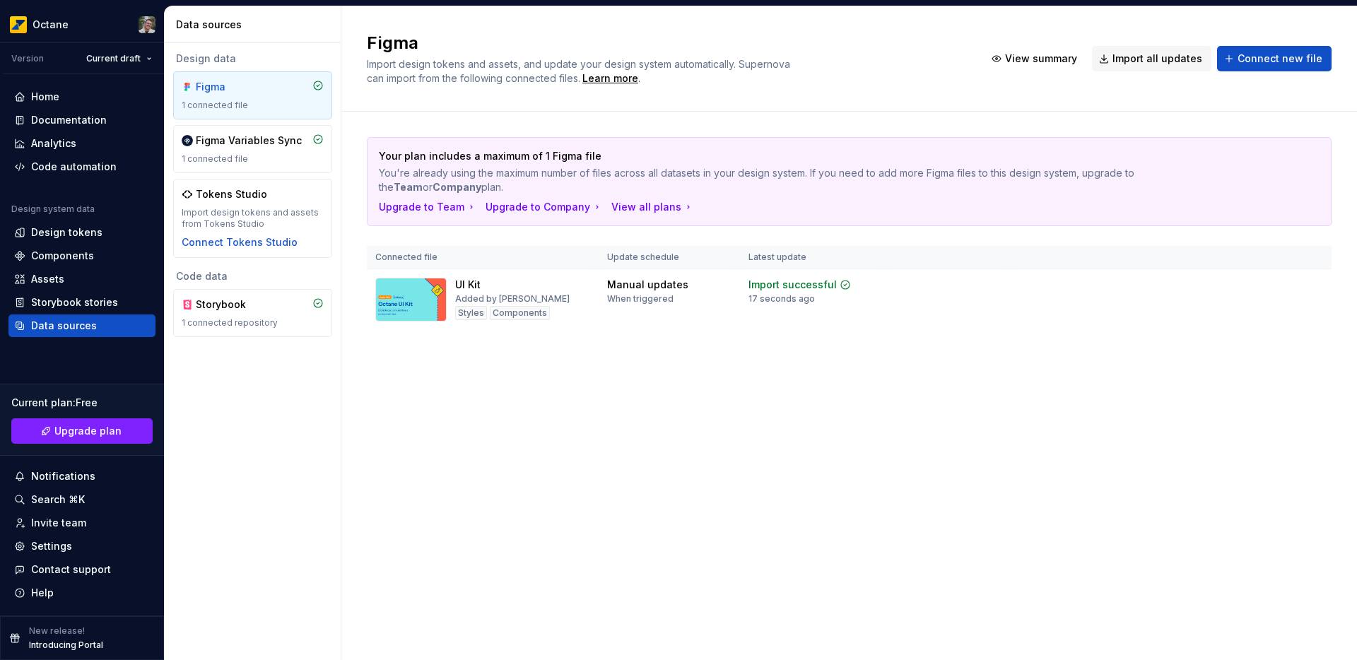
click at [552, 475] on div "Figma Import design tokens and assets, and update your design system automatica…" at bounding box center [848, 333] width 1015 height 654
click at [293, 196] on div "Tokens Studio" at bounding box center [253, 194] width 142 height 14
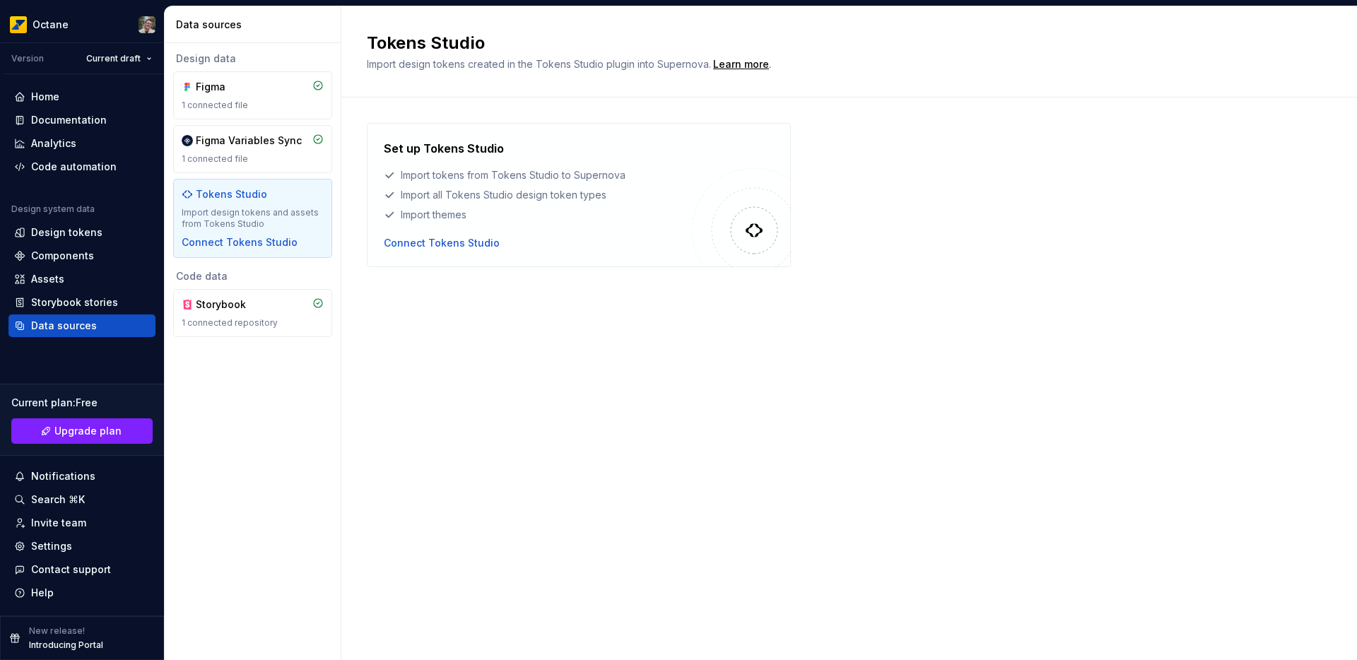
click at [473, 397] on div "Tokens Studio Import design tokens created in the Tokens Studio plugin into Sup…" at bounding box center [848, 333] width 1015 height 654
click at [259, 100] on div "1 connected file" at bounding box center [253, 105] width 142 height 11
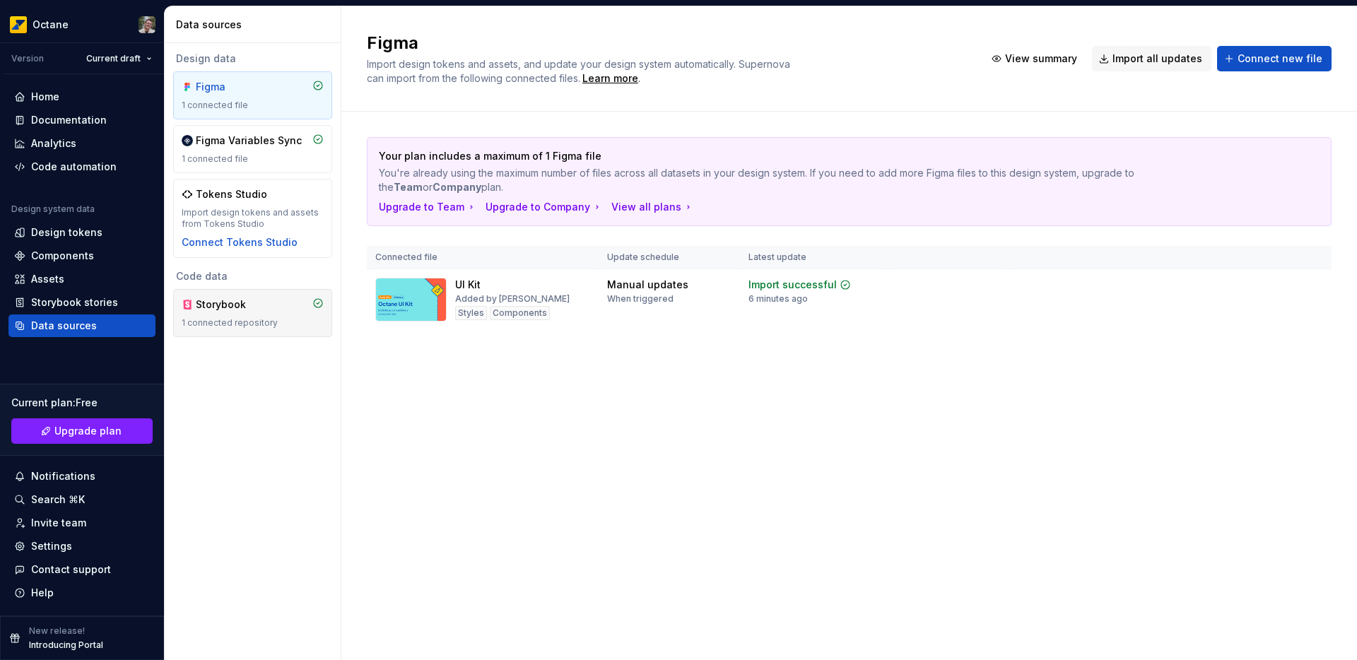
click at [273, 302] on div "Storybook" at bounding box center [253, 304] width 142 height 14
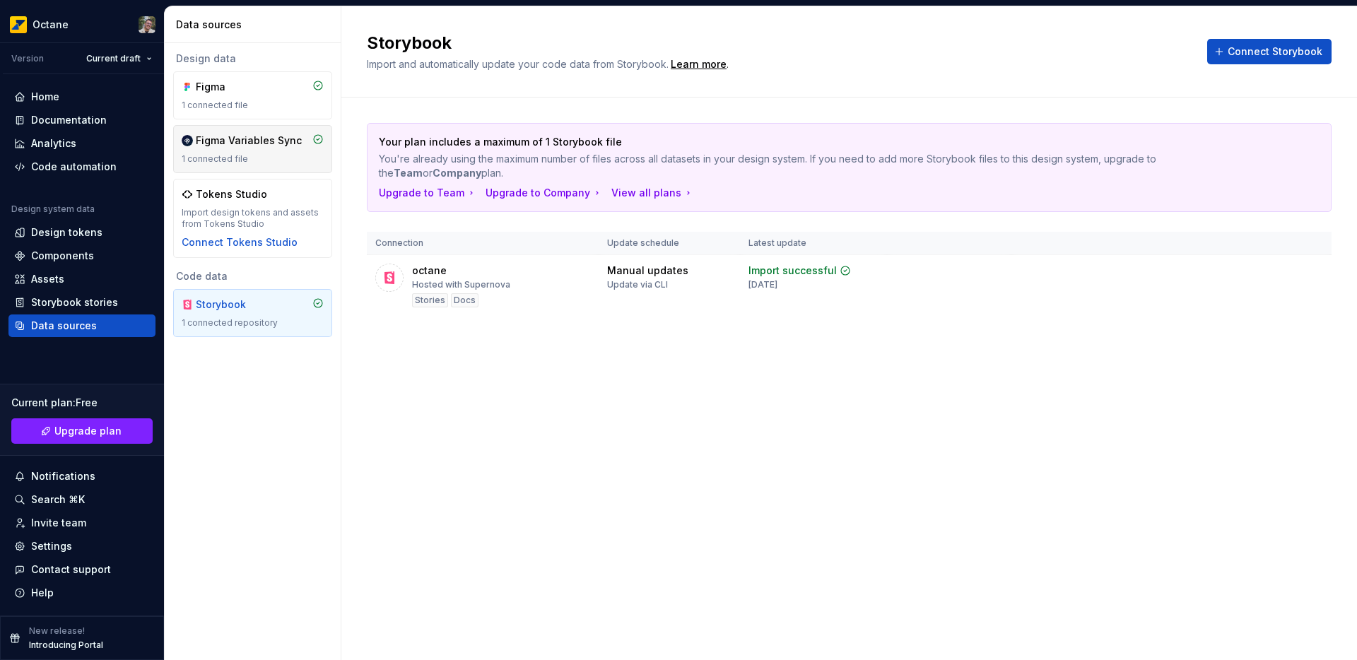
click at [264, 155] on div "1 connected file" at bounding box center [253, 158] width 142 height 11
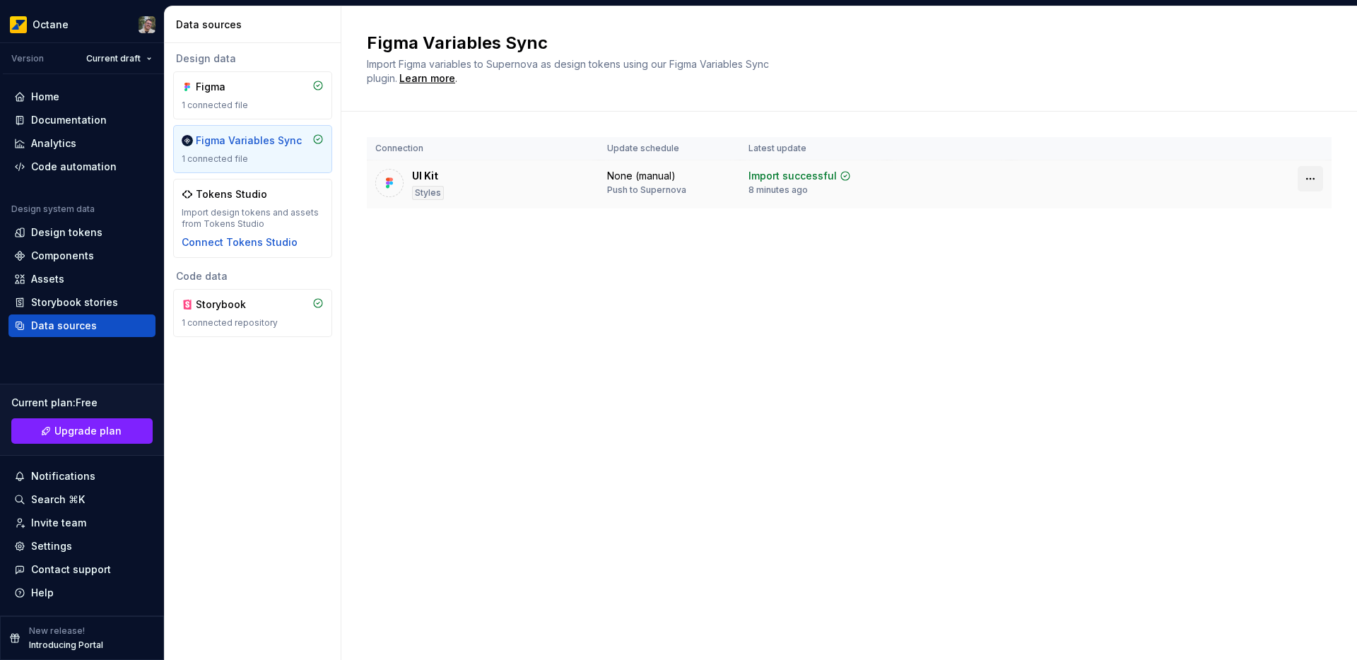
click at [1304, 180] on html "Octane Version Current draft Home Documentation Analytics Code automation Desig…" at bounding box center [678, 330] width 1357 height 660
click at [1304, 178] on html "Octane Version Current draft Home Documentation Analytics Code automation Desig…" at bounding box center [678, 330] width 1357 height 660
click at [661, 278] on div "Figma Variables Sync Import Figma variables to Supernova as design tokens using…" at bounding box center [848, 333] width 1015 height 654
click at [66, 235] on div "Design tokens" at bounding box center [66, 232] width 71 height 14
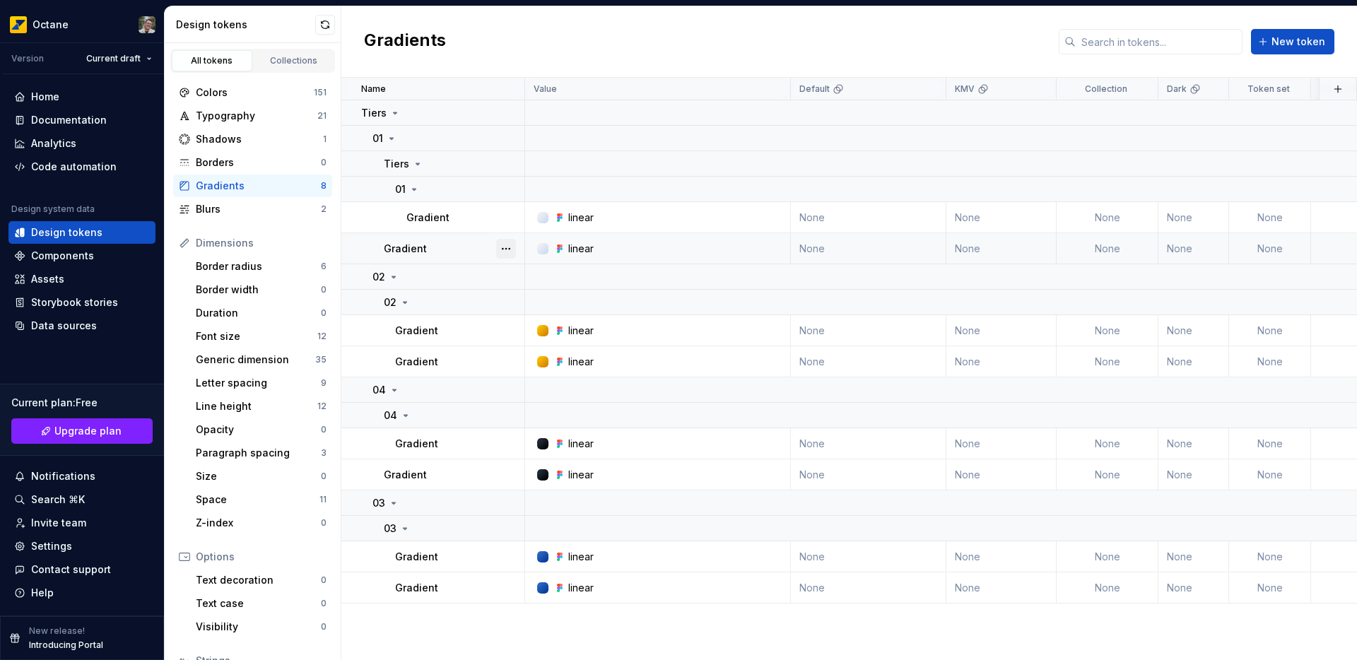
click at [504, 247] on button "button" at bounding box center [506, 249] width 20 height 20
click at [533, 272] on div "Open detail" at bounding box center [568, 276] width 92 height 14
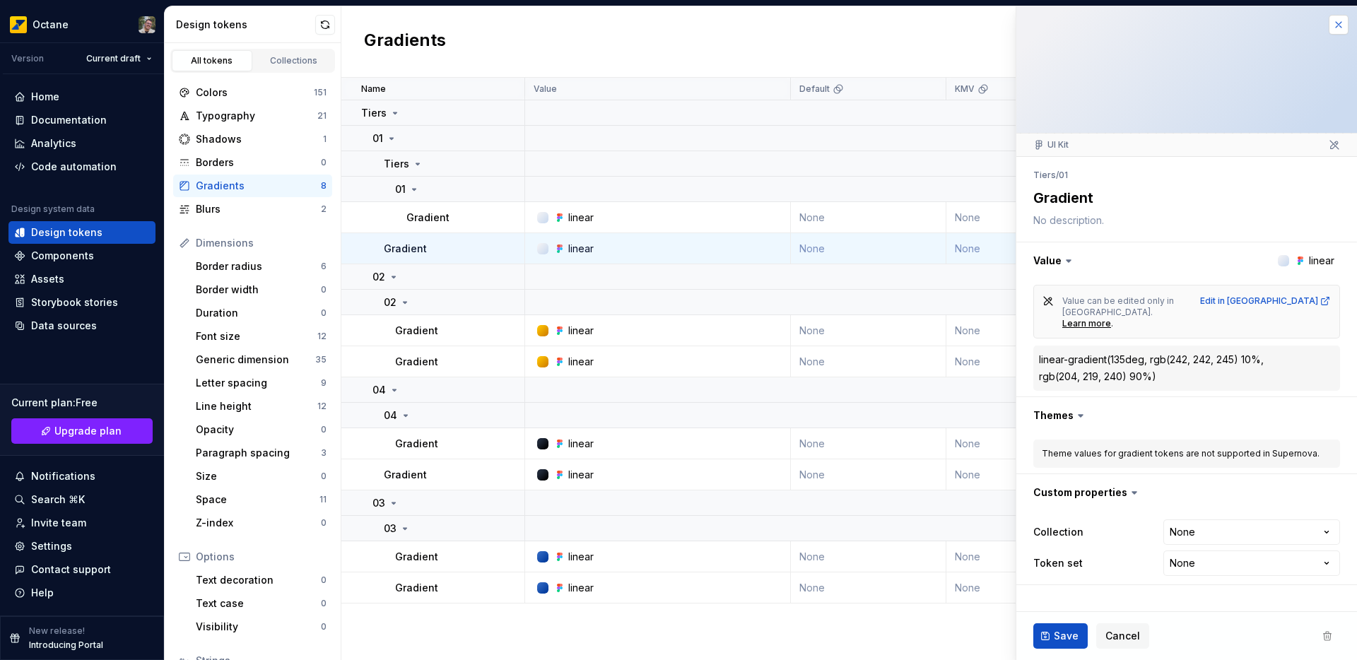
click at [1333, 25] on button "button" at bounding box center [1338, 25] width 20 height 20
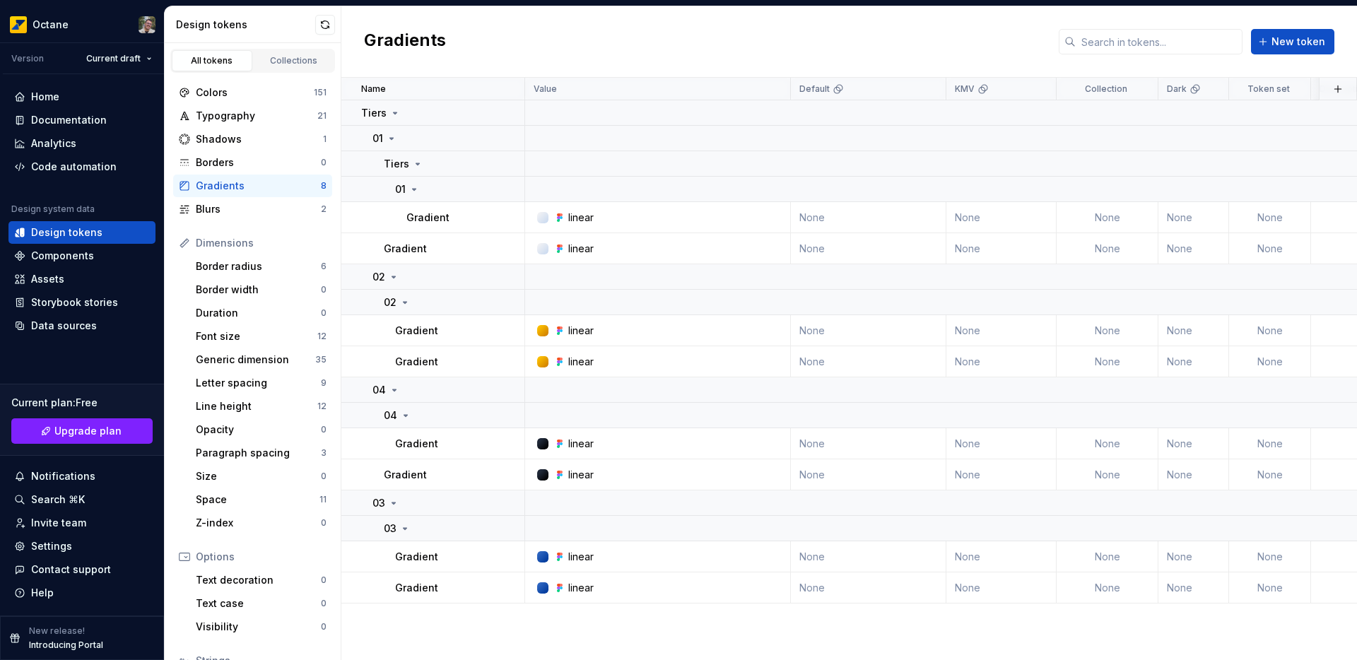
click at [578, 33] on div "Gradients New token" at bounding box center [848, 41] width 1015 height 71
click at [225, 201] on div "Blurs 2" at bounding box center [252, 209] width 159 height 23
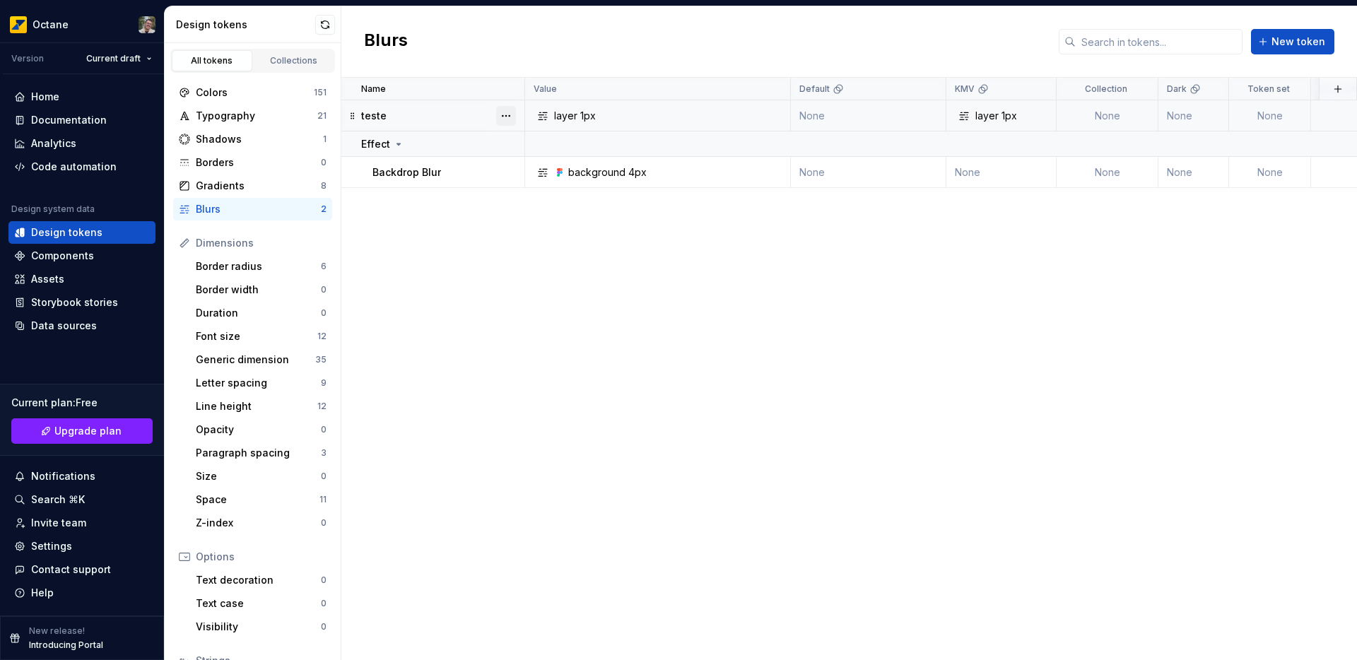
click at [509, 113] on button "button" at bounding box center [506, 116] width 20 height 20
click at [839, 262] on html "Octane Version Current draft Home Documentation Analytics Code automation Desig…" at bounding box center [678, 330] width 1357 height 660
click at [509, 120] on button "button" at bounding box center [506, 116] width 20 height 20
click at [557, 262] on html "Octane Version Current draft Home Documentation Analytics Code automation Desig…" at bounding box center [678, 330] width 1357 height 660
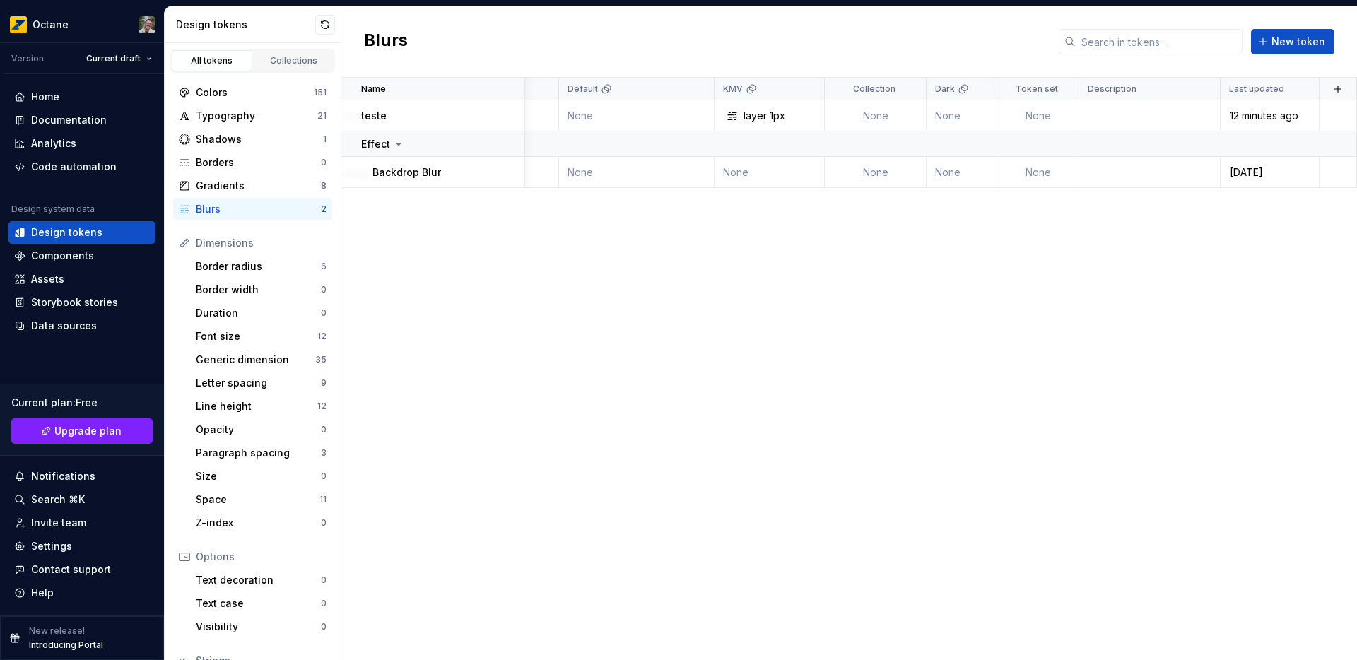
click at [1022, 538] on div "Name Value Default KMV Collection Dark Token set Description Last updated teste…" at bounding box center [848, 369] width 1015 height 582
click at [1254, 182] on td "[DATE]" at bounding box center [1269, 172] width 99 height 31
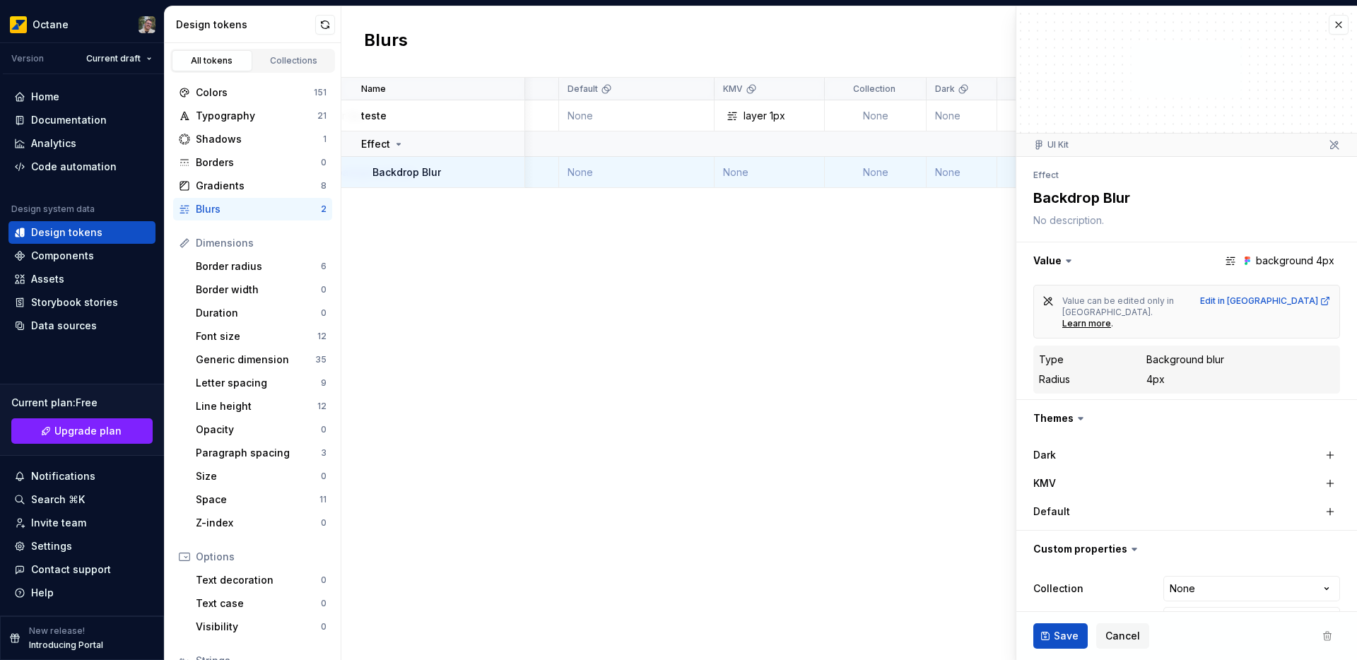
type textarea "*"
click at [1332, 23] on button "button" at bounding box center [1338, 25] width 20 height 20
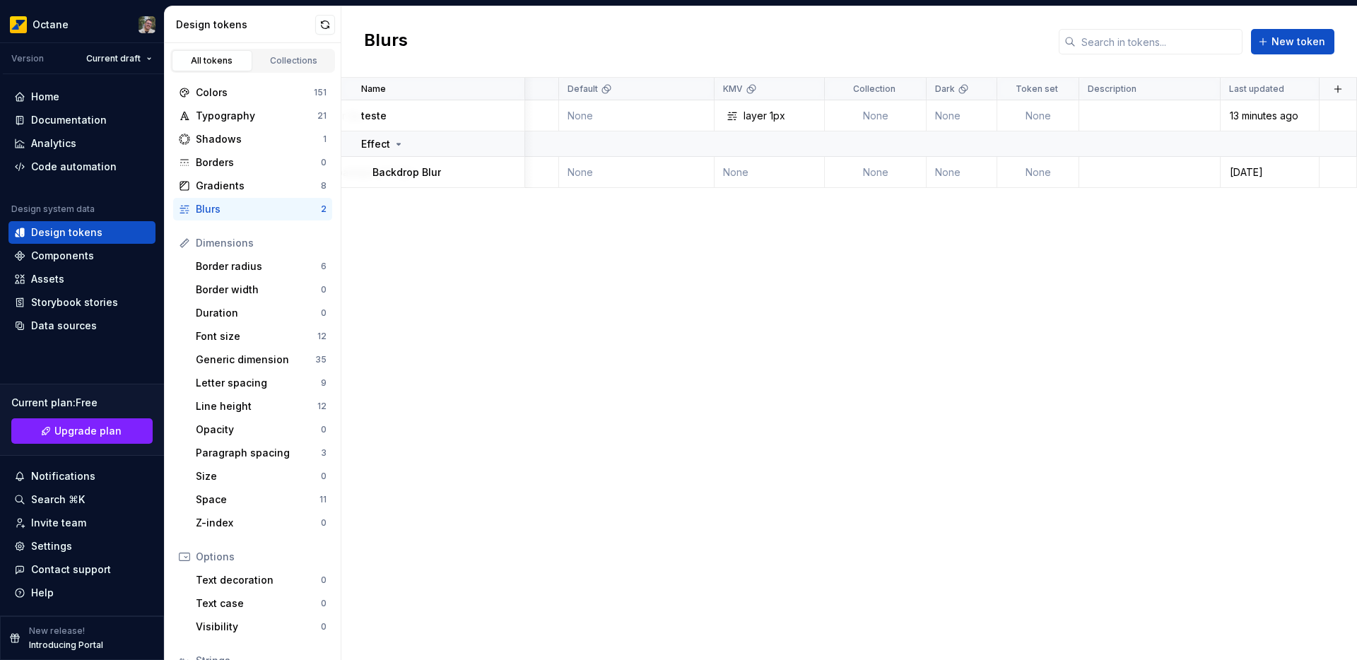
click at [594, 366] on div "Name Value Default KMV Collection Dark Token set Description Last updated teste…" at bounding box center [848, 369] width 1015 height 582
